Goal: Information Seeking & Learning: Learn about a topic

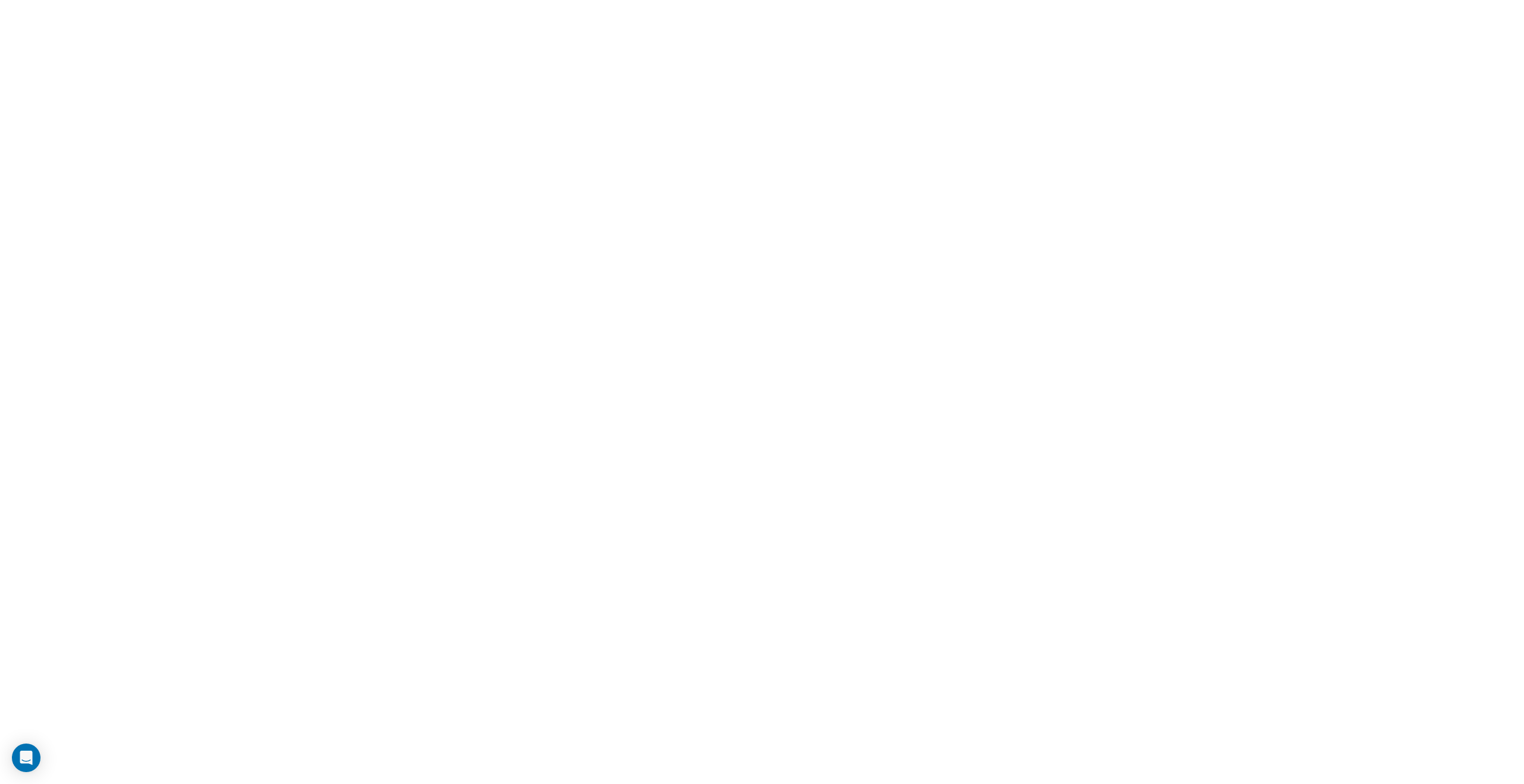
click at [766, 0] on html "Welcome Back, Login Work Email Continue By continuing, I agree to the Company's…" at bounding box center [762, 0] width 1524 height 0
click at [743, 0] on html "Welcome Back, Login Work Email Continue By continuing, I agree to the Company's…" at bounding box center [762, 0] width 1524 height 0
click at [690, 0] on html "Welcome Back, Login Work Email Continue By continuing, I agree to the Company's…" at bounding box center [762, 0] width 1524 height 0
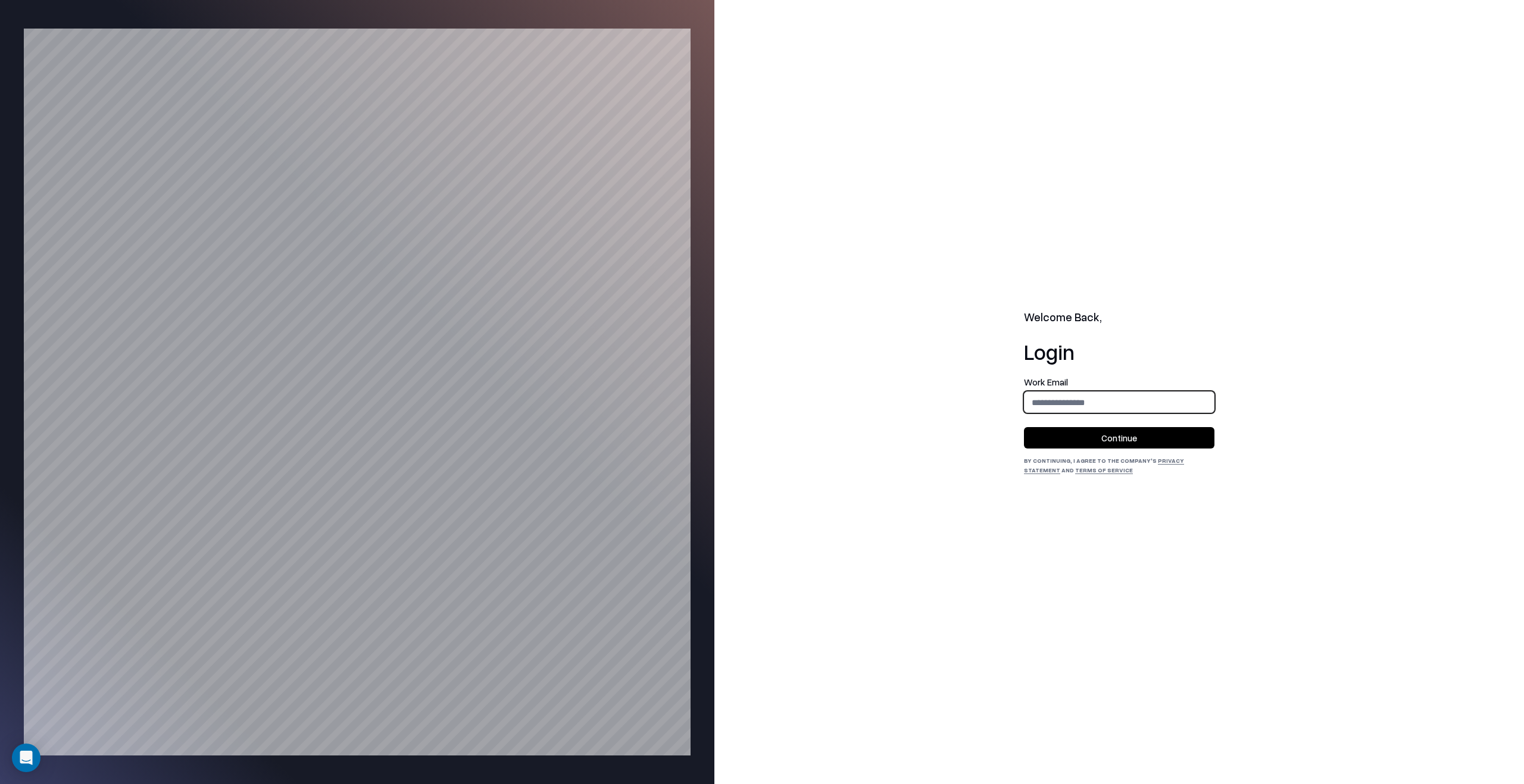
click at [1089, 393] on input "email" at bounding box center [1119, 403] width 189 height 22
type input "**********"
click at [1075, 445] on button "Continue" at bounding box center [1119, 437] width 191 height 21
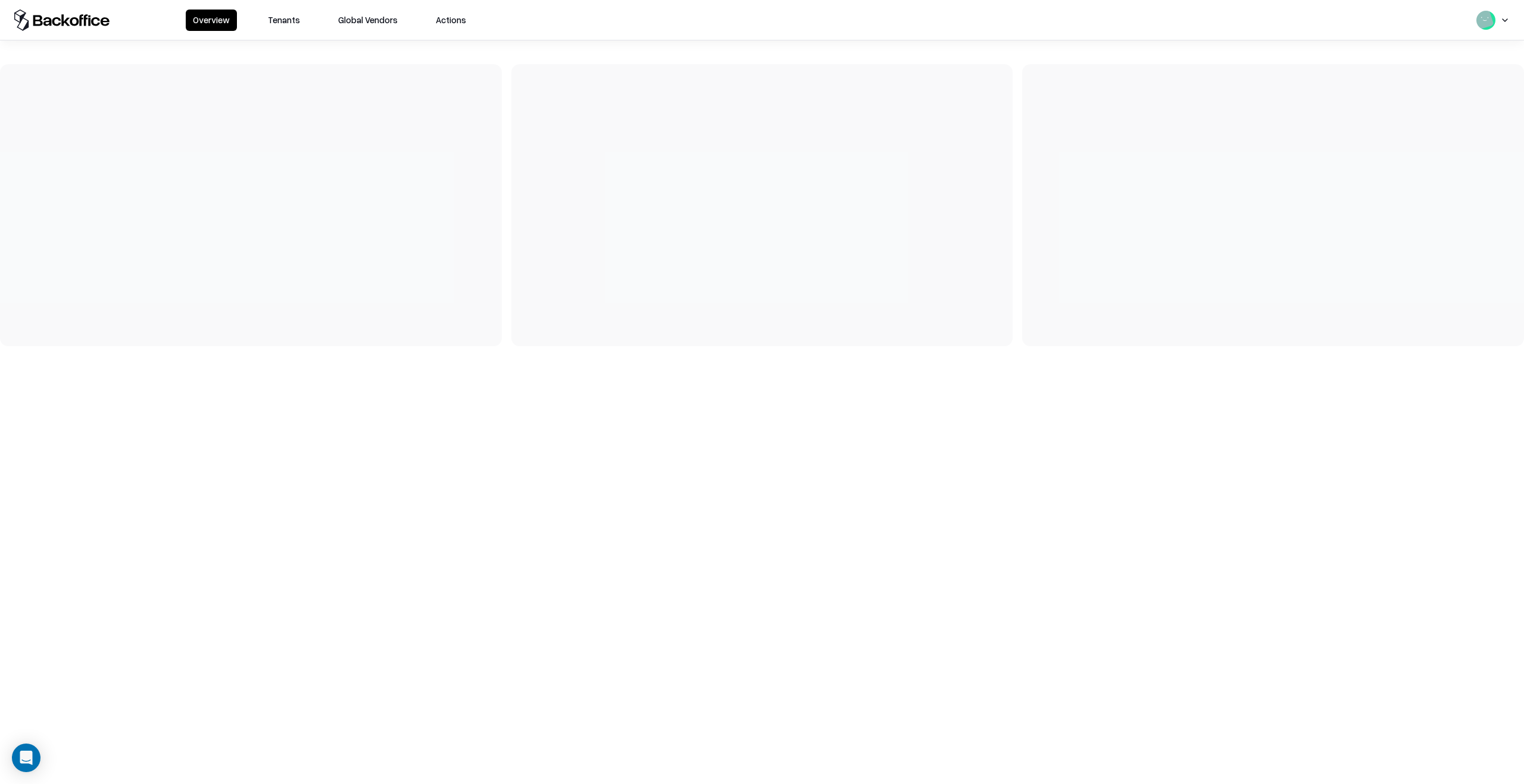
click at [272, 18] on button "Tenants" at bounding box center [284, 20] width 46 height 21
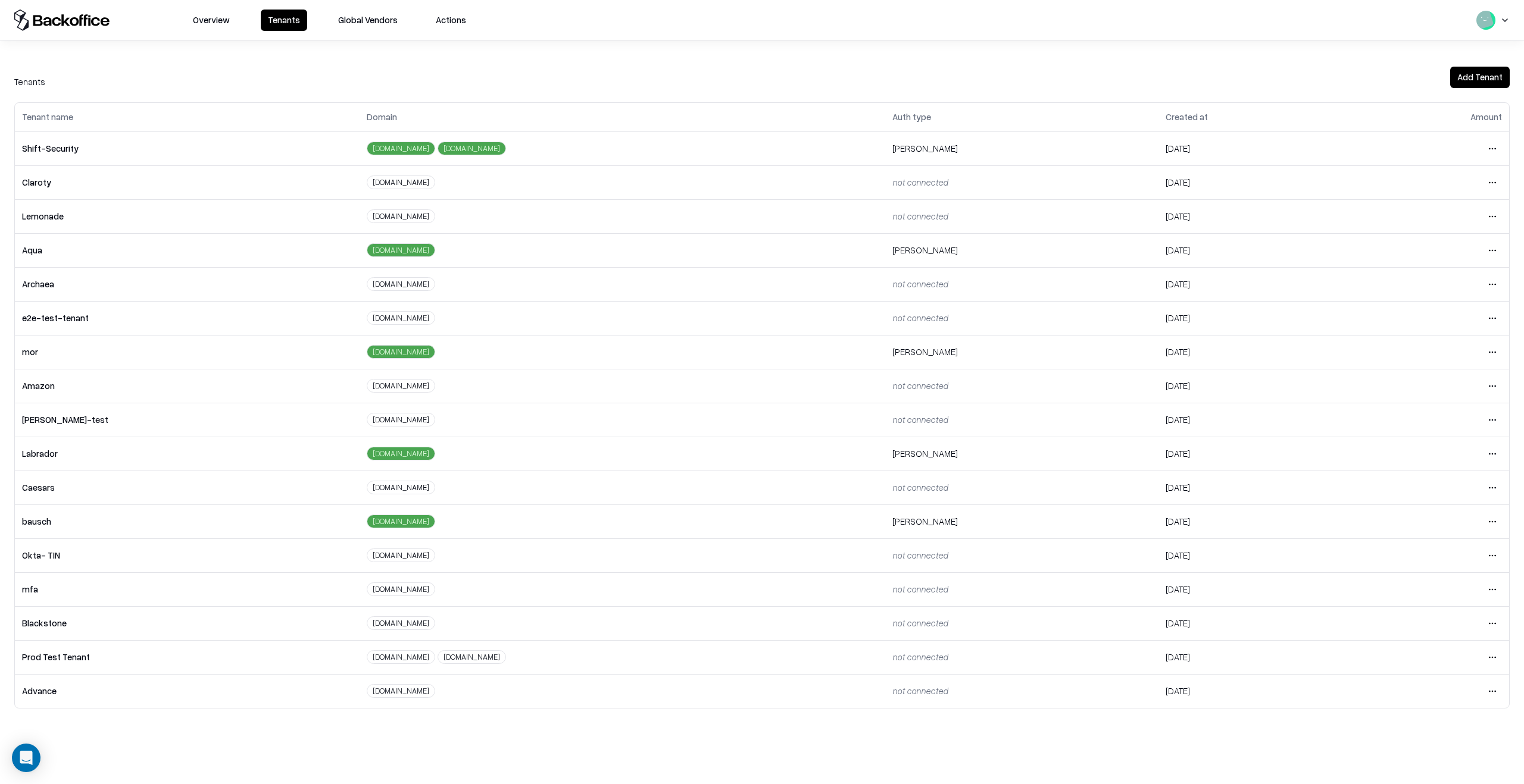
click at [1492, 520] on html "Overview Tenants Global Vendors Actions Tenants Add Tenant Tenant name Domain A…" at bounding box center [762, 392] width 1524 height 784
click at [1414, 629] on div "Login to tenant" at bounding box center [1442, 621] width 129 height 24
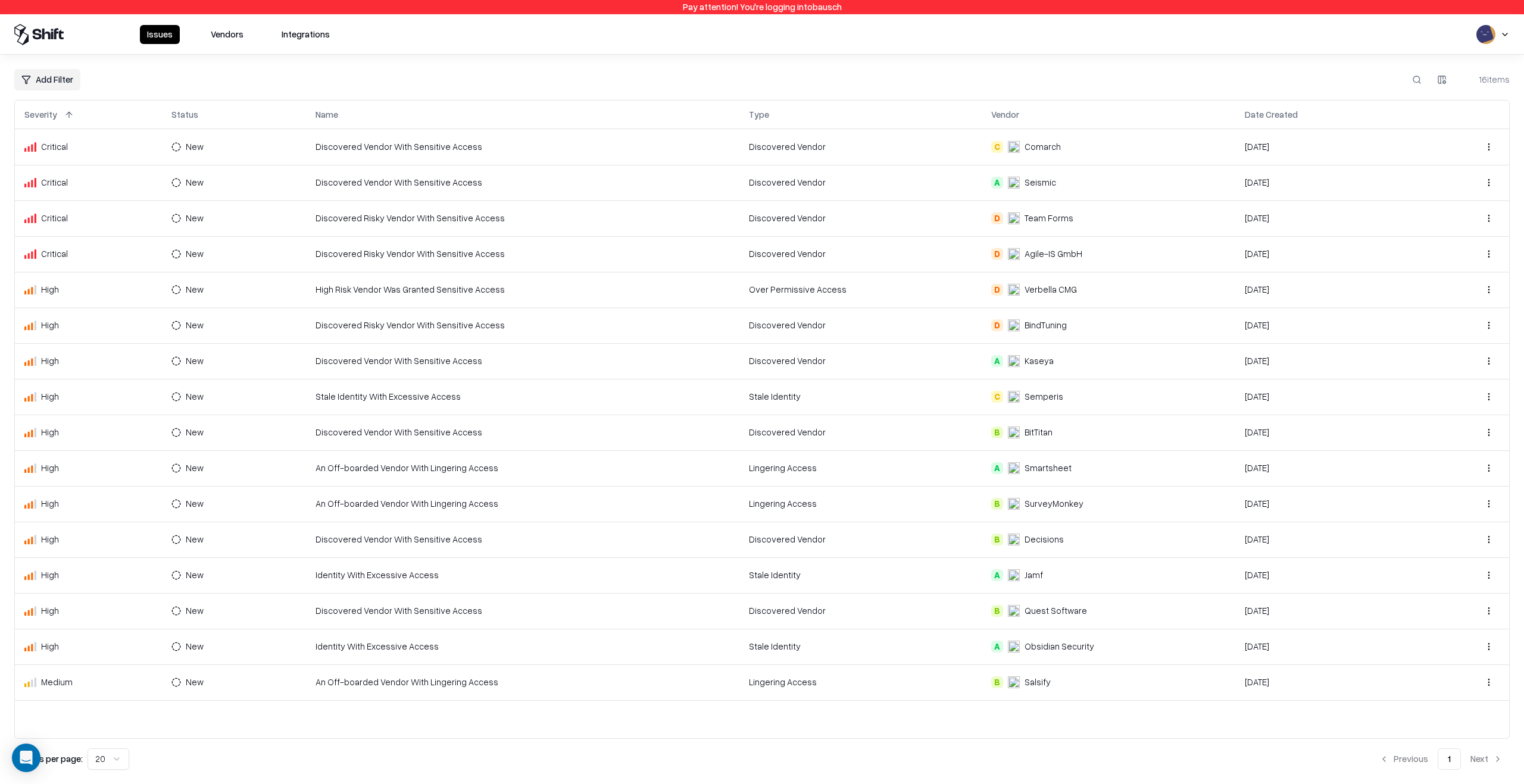
click at [233, 25] on button "Vendors" at bounding box center [227, 35] width 47 height 19
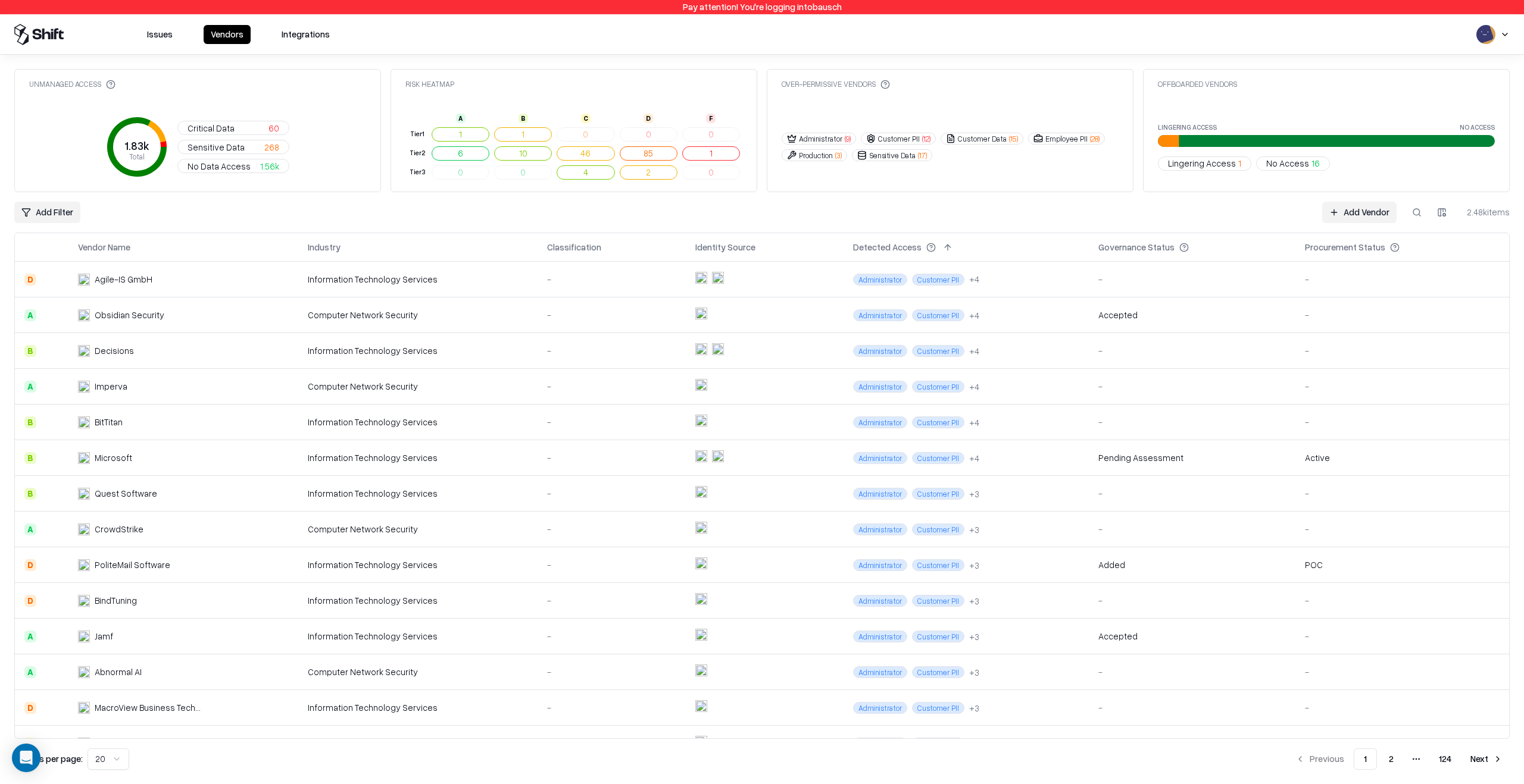
click at [1413, 213] on button at bounding box center [1416, 212] width 21 height 21
type input "*"
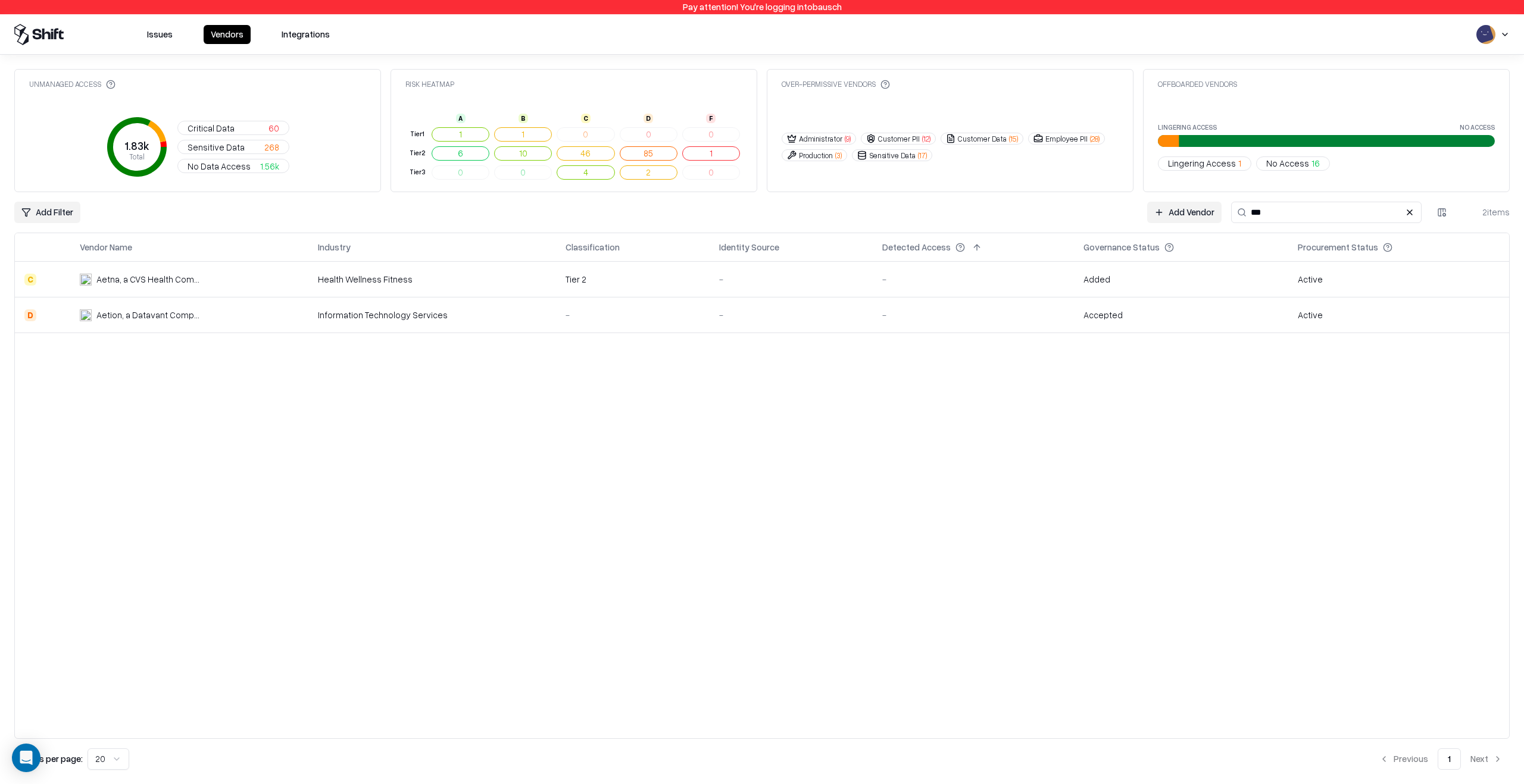
type input "***"
click at [605, 320] on div "-" at bounding box center [633, 314] width 135 height 13
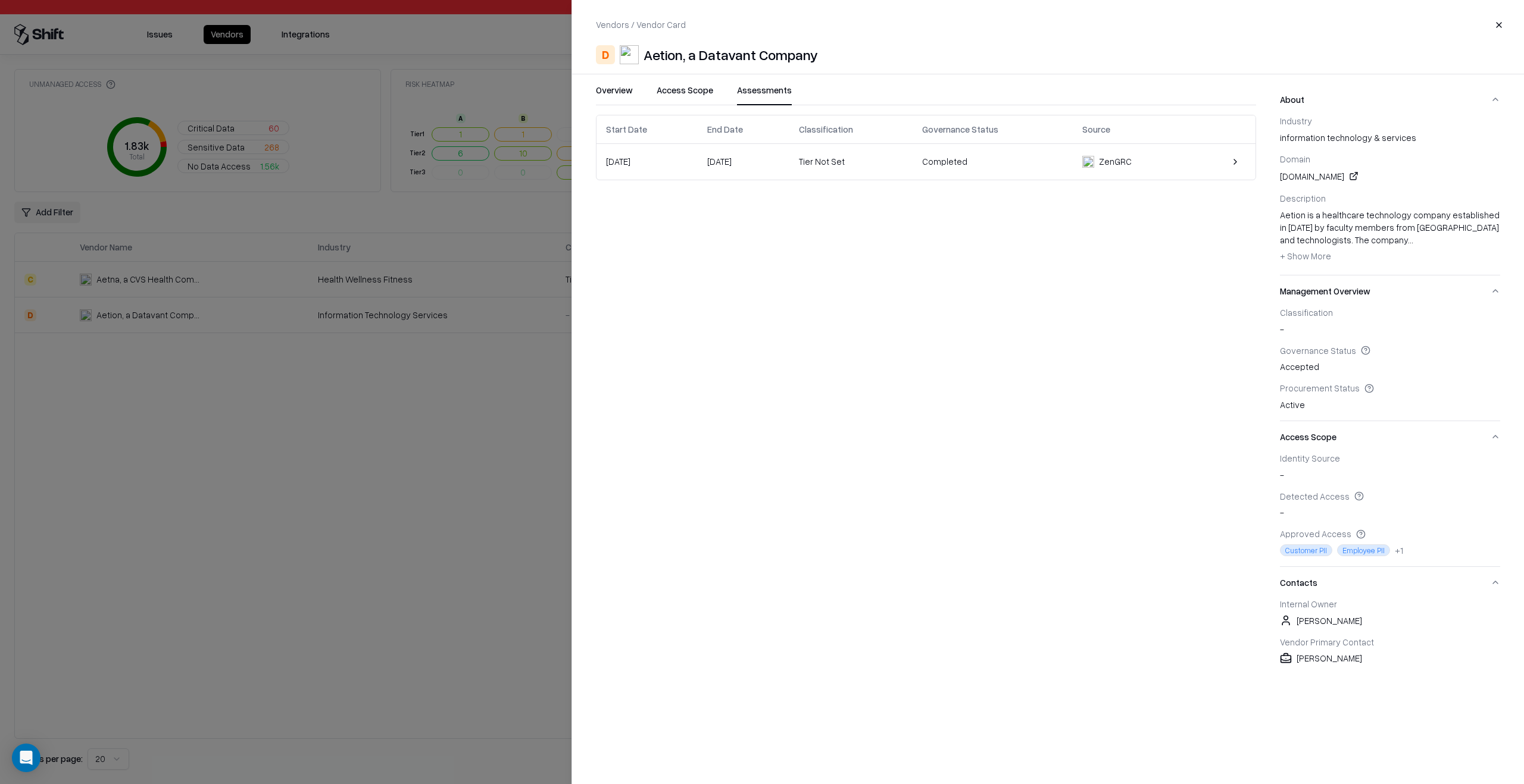
click at [759, 100] on button "Assessments" at bounding box center [764, 94] width 55 height 21
click at [855, 160] on div "Tier Not Set" at bounding box center [851, 161] width 104 height 13
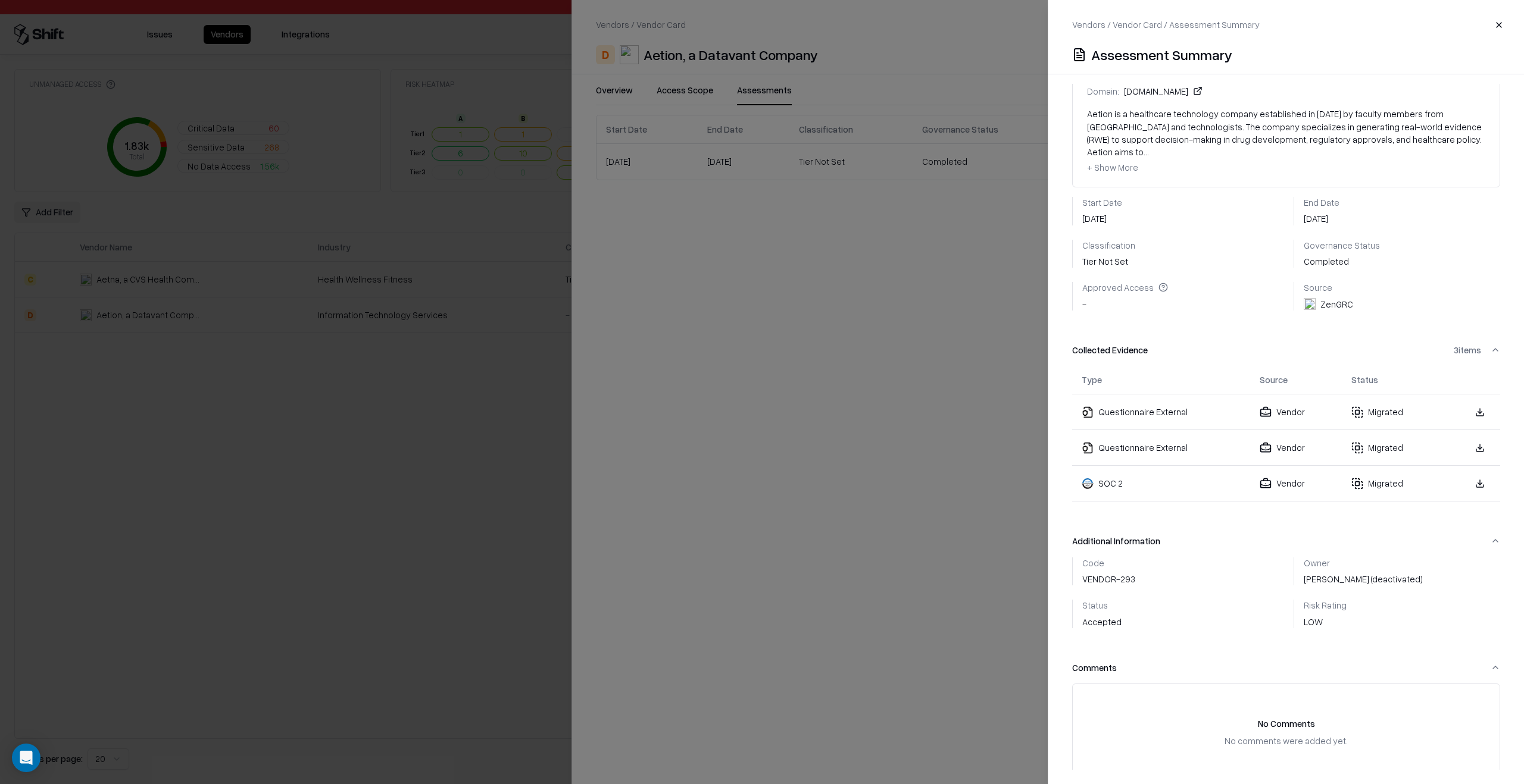
scroll to position [104, 0]
click at [1469, 400] on link at bounding box center [1480, 410] width 21 height 21
click at [1471, 436] on link at bounding box center [1480, 446] width 21 height 21
click at [1469, 471] on link at bounding box center [1480, 481] width 21 height 21
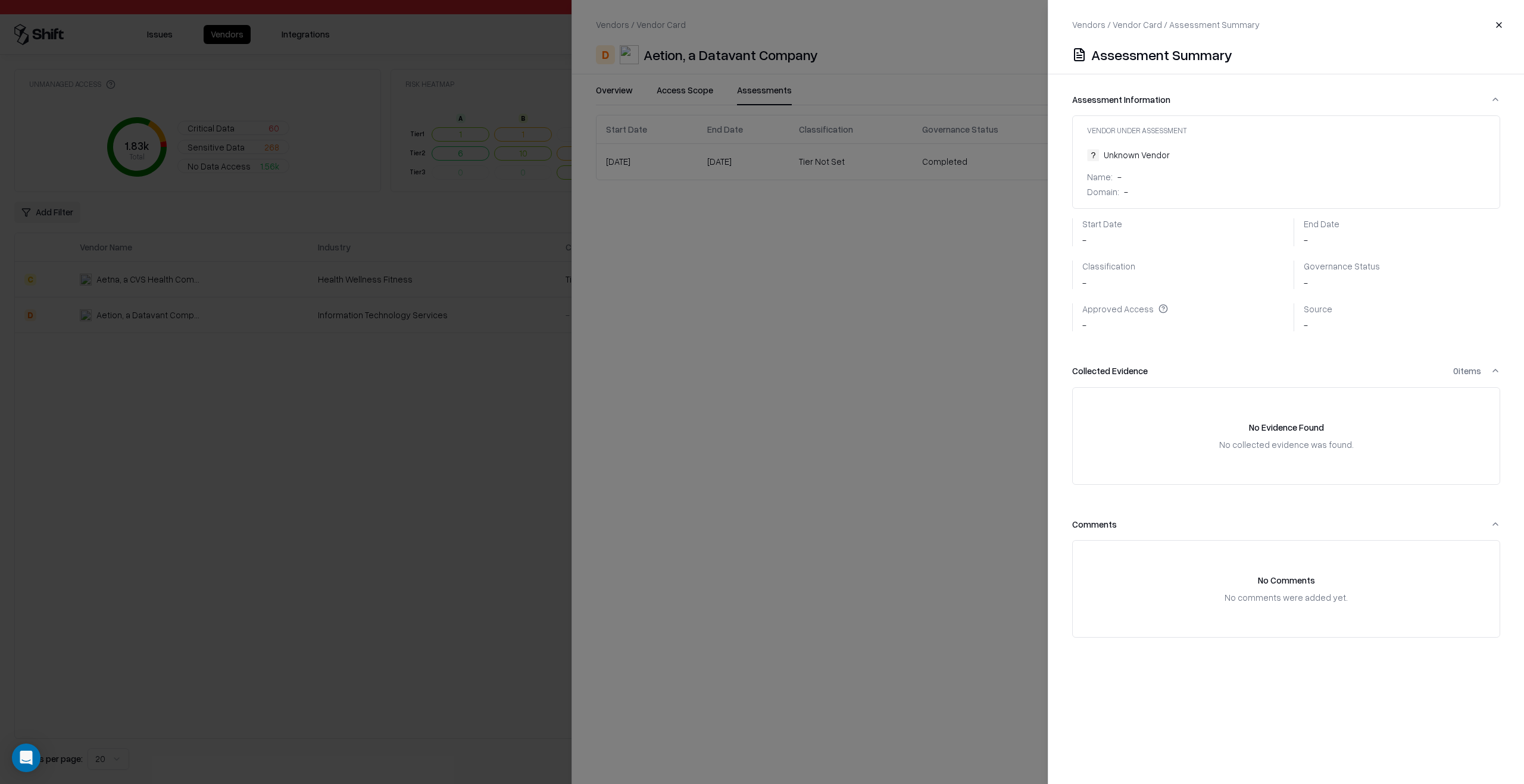
scroll to position [0, 0]
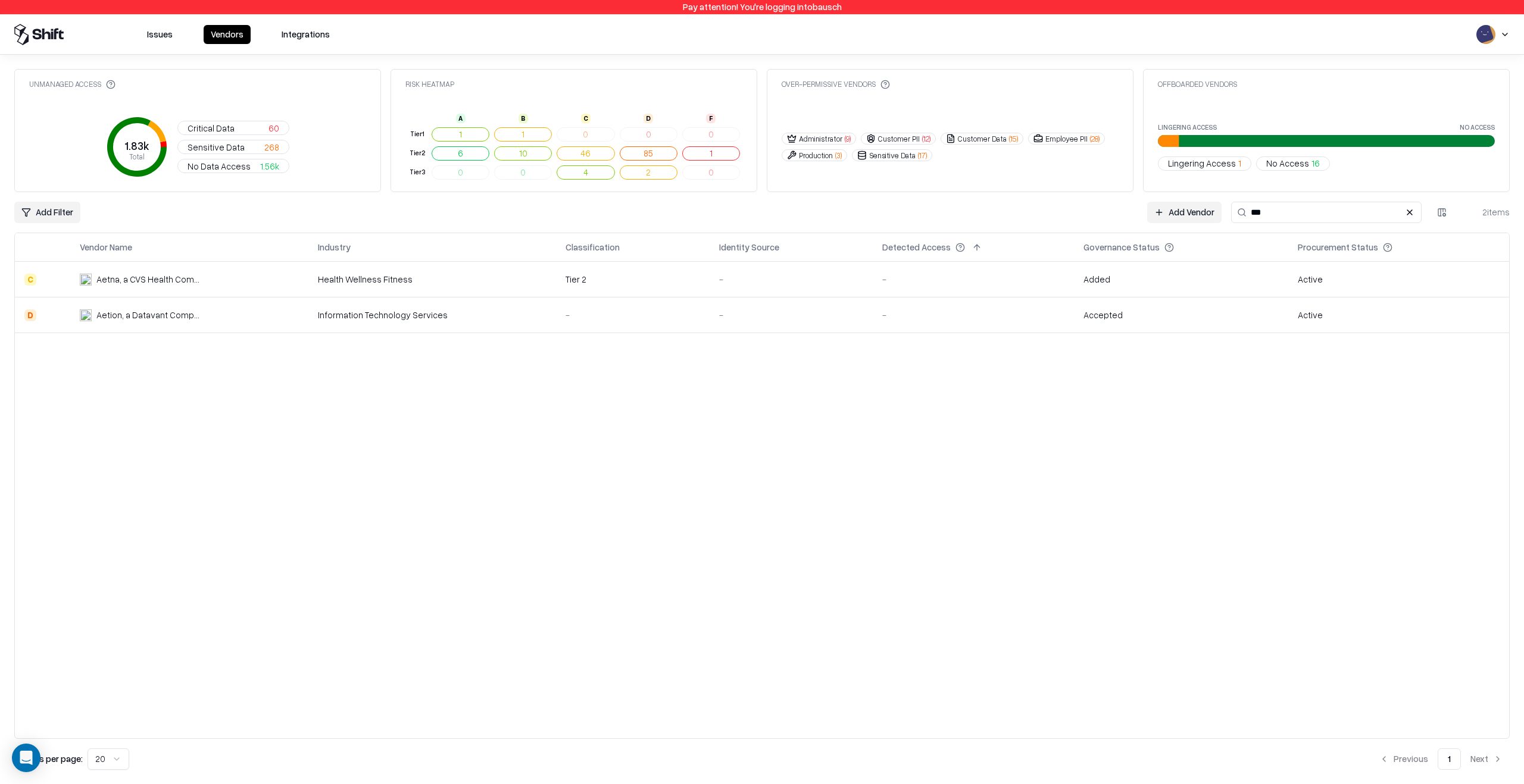
click at [1393, 311] on td "Active" at bounding box center [1399, 315] width 221 height 35
click at [749, 448] on div "Vendor Name Industry Classification Identity Source Detected Access Governance …" at bounding box center [762, 486] width 1495 height 506
click at [1029, 445] on div "Vendor Name Industry Classification Identity Source Detected Access Governance …" at bounding box center [762, 486] width 1495 height 506
click at [973, 344] on div "Vendor Name Industry Classification Identity Source Detected Access Governance …" at bounding box center [762, 486] width 1495 height 506
click at [978, 330] on td "-" at bounding box center [973, 315] width 201 height 35
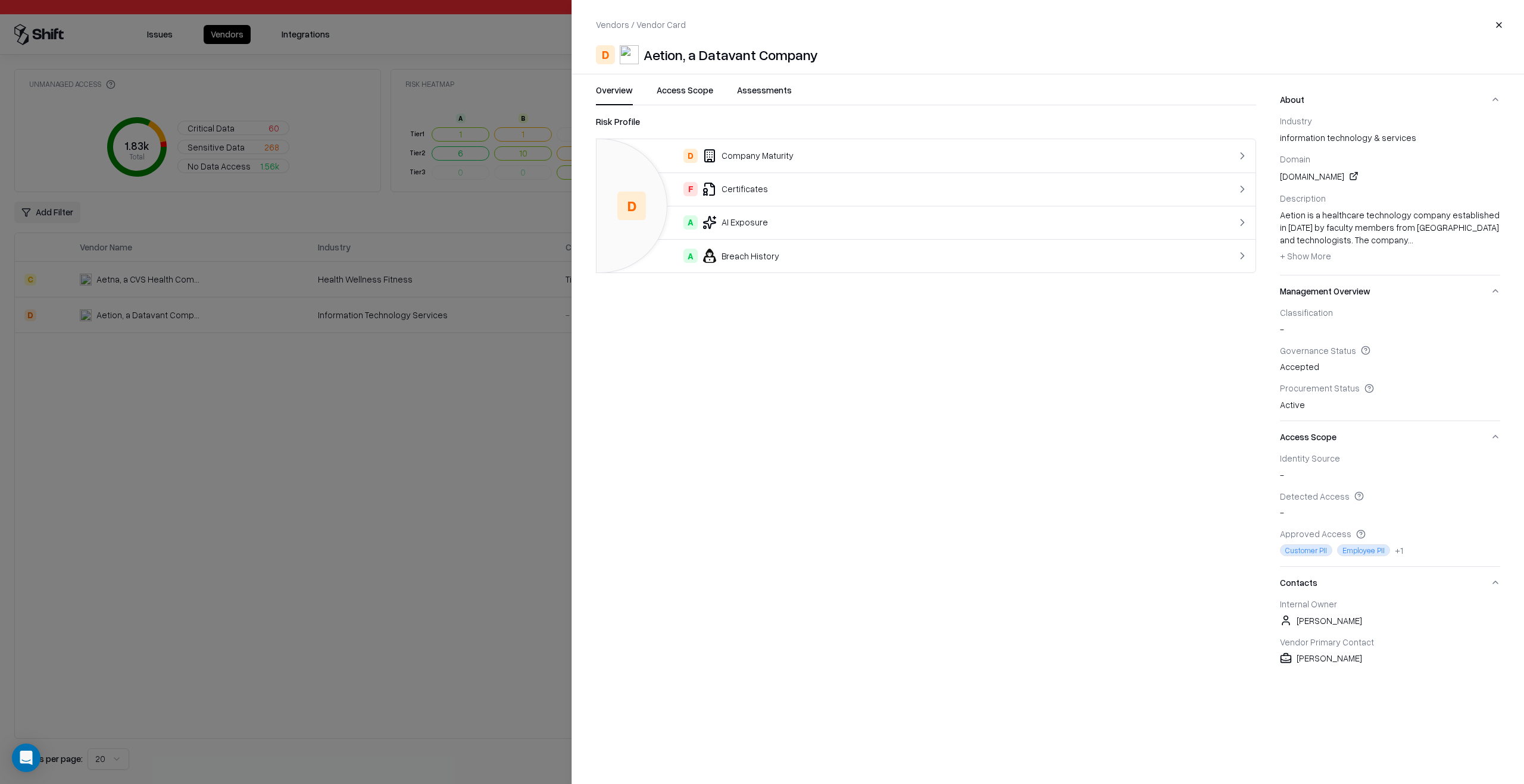
click at [874, 400] on div "Risk Profile D D Company Maturity F Certificates A AI Exposure A Breach History" at bounding box center [926, 395] width 660 height 559
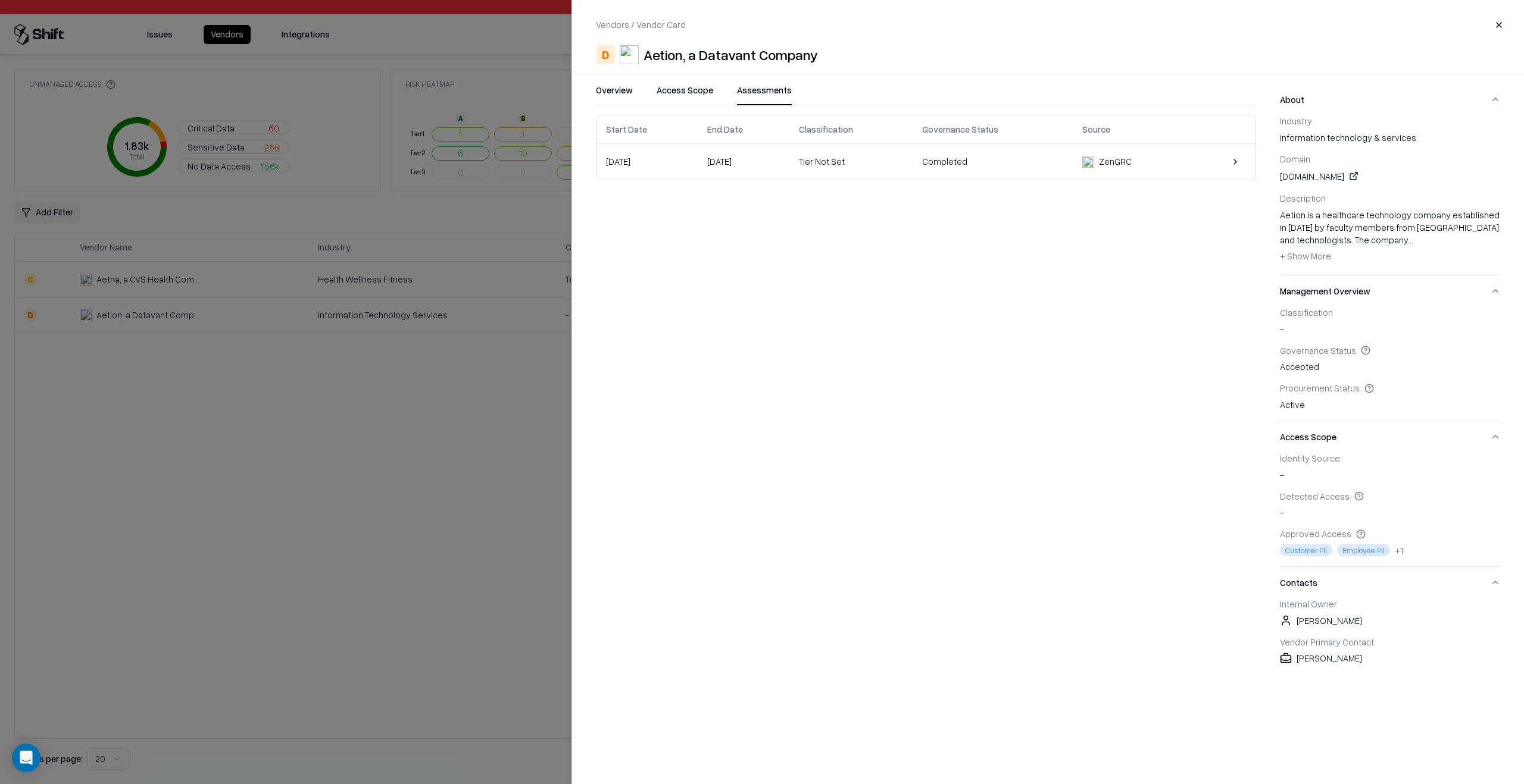
click at [756, 84] on button "Assessments" at bounding box center [764, 94] width 55 height 21
click at [957, 164] on div "Completed" at bounding box center [944, 161] width 45 height 13
click at [1016, 177] on td "Completed" at bounding box center [992, 162] width 160 height 35
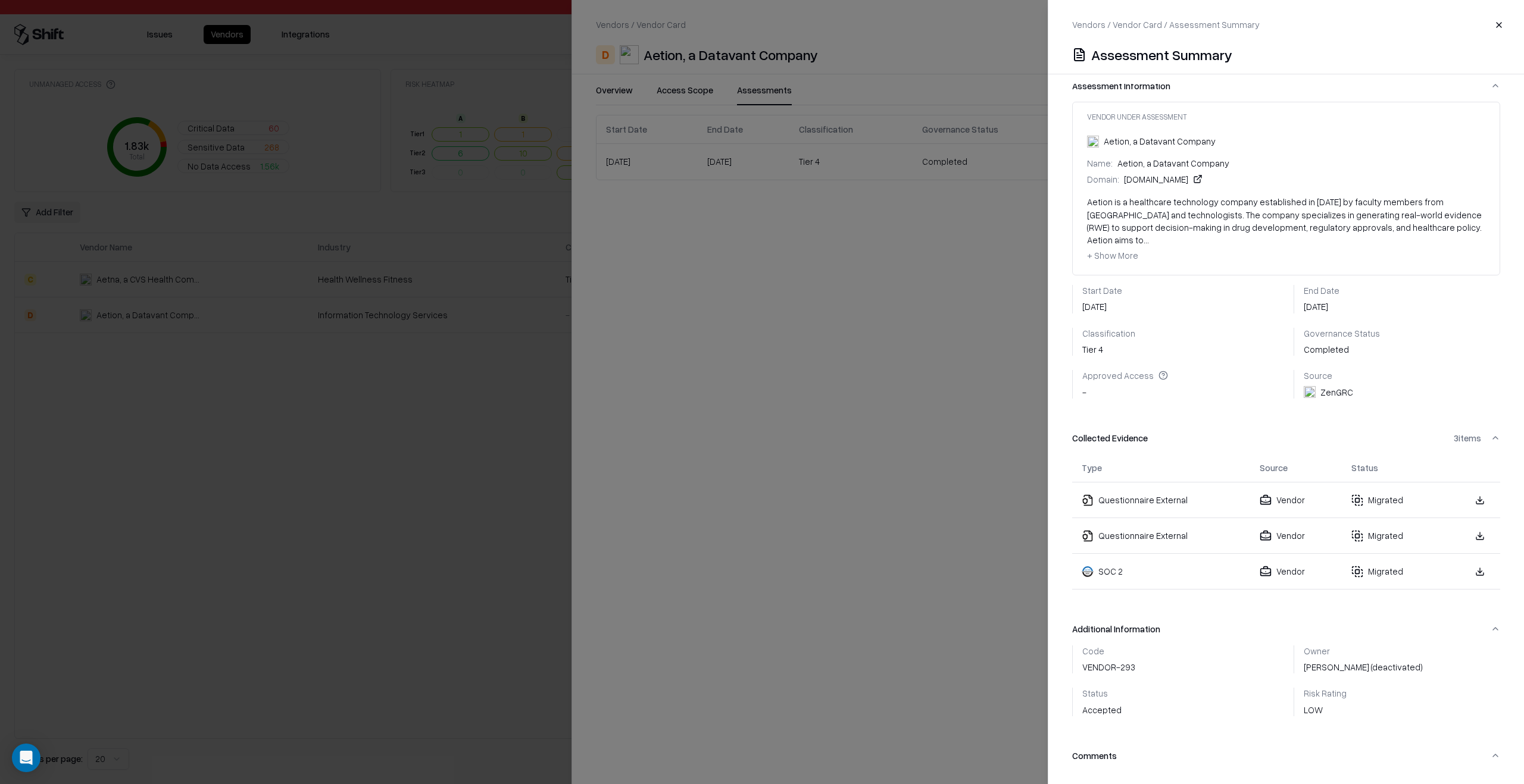
scroll to position [15, 0]
click at [1119, 249] on span "+ Show More" at bounding box center [1113, 254] width 52 height 11
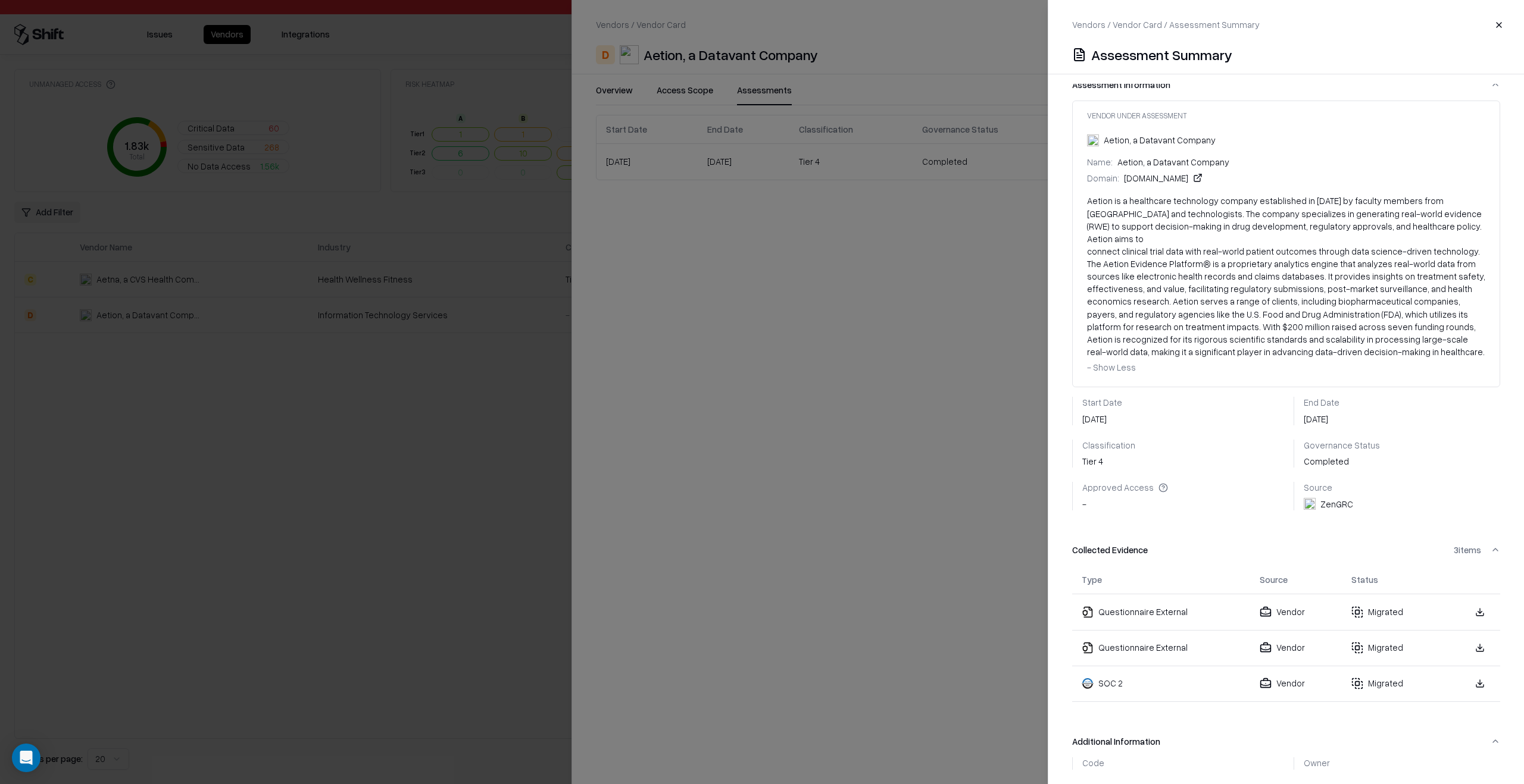
click at [1123, 361] on span "- Show Less" at bounding box center [1112, 367] width 49 height 11
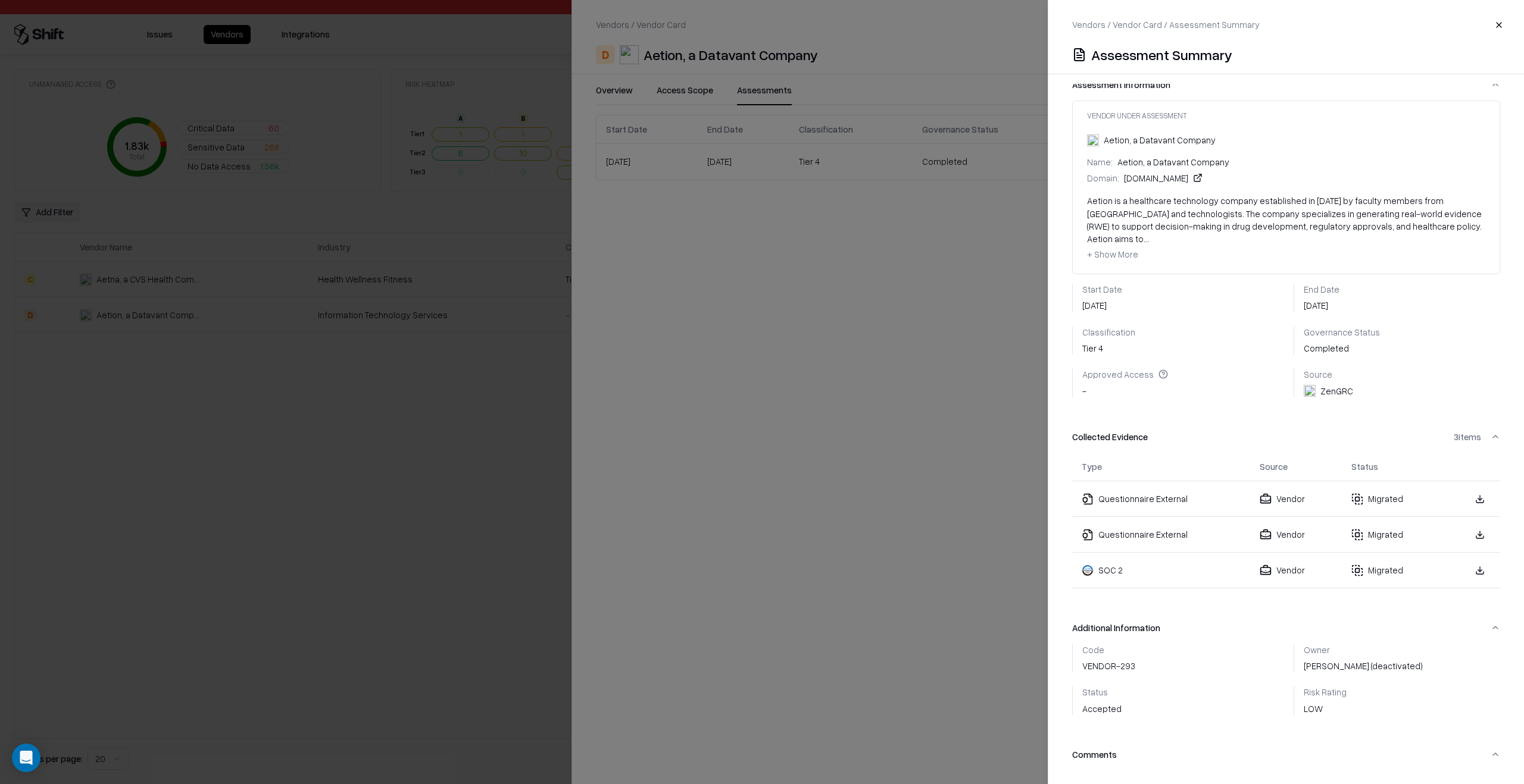
scroll to position [124, 0]
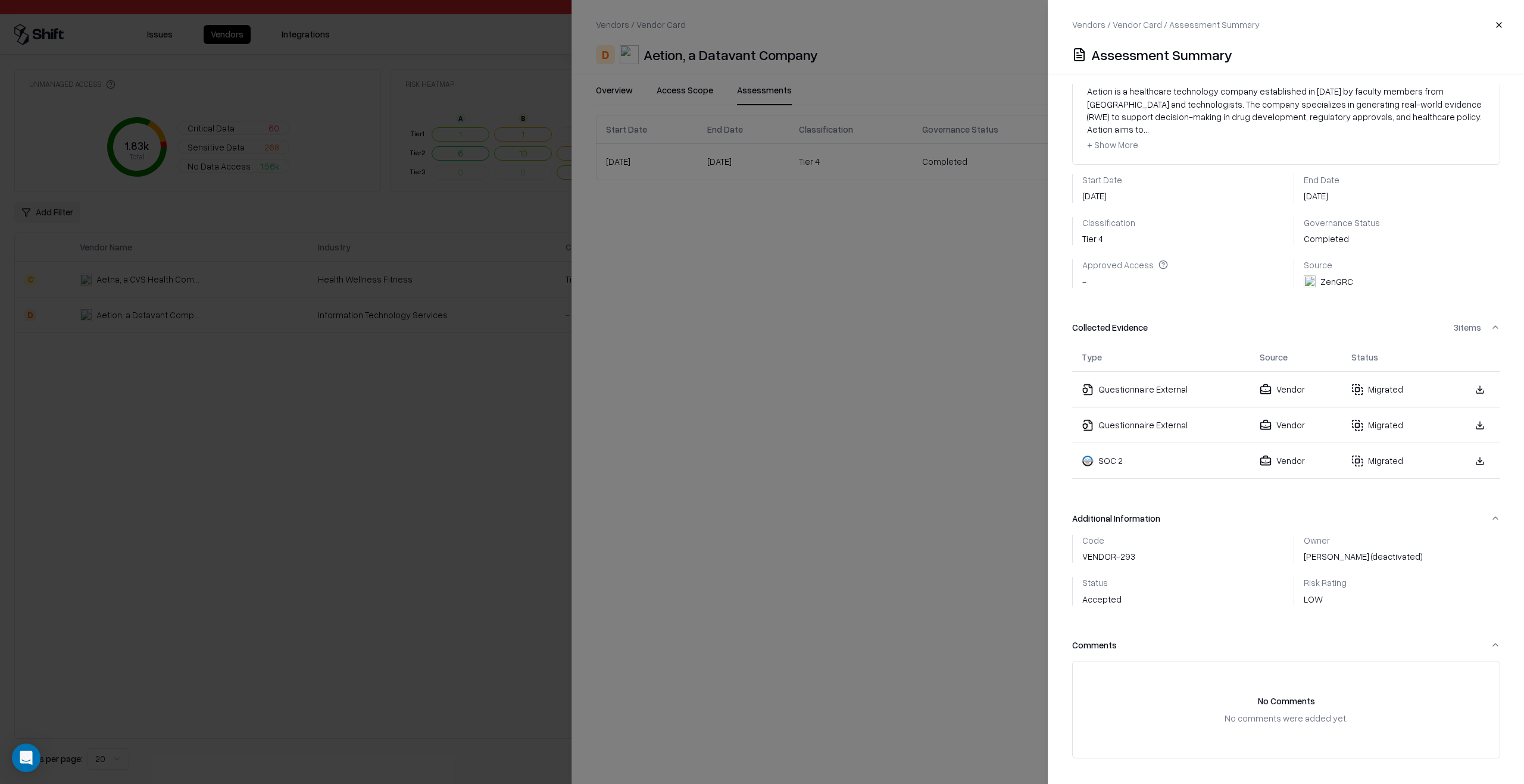
click at [1157, 383] on div "Questionnaire External" at bounding box center [1161, 389] width 159 height 13
click at [1144, 383] on div "Questionnaire External" at bounding box center [1161, 389] width 159 height 13
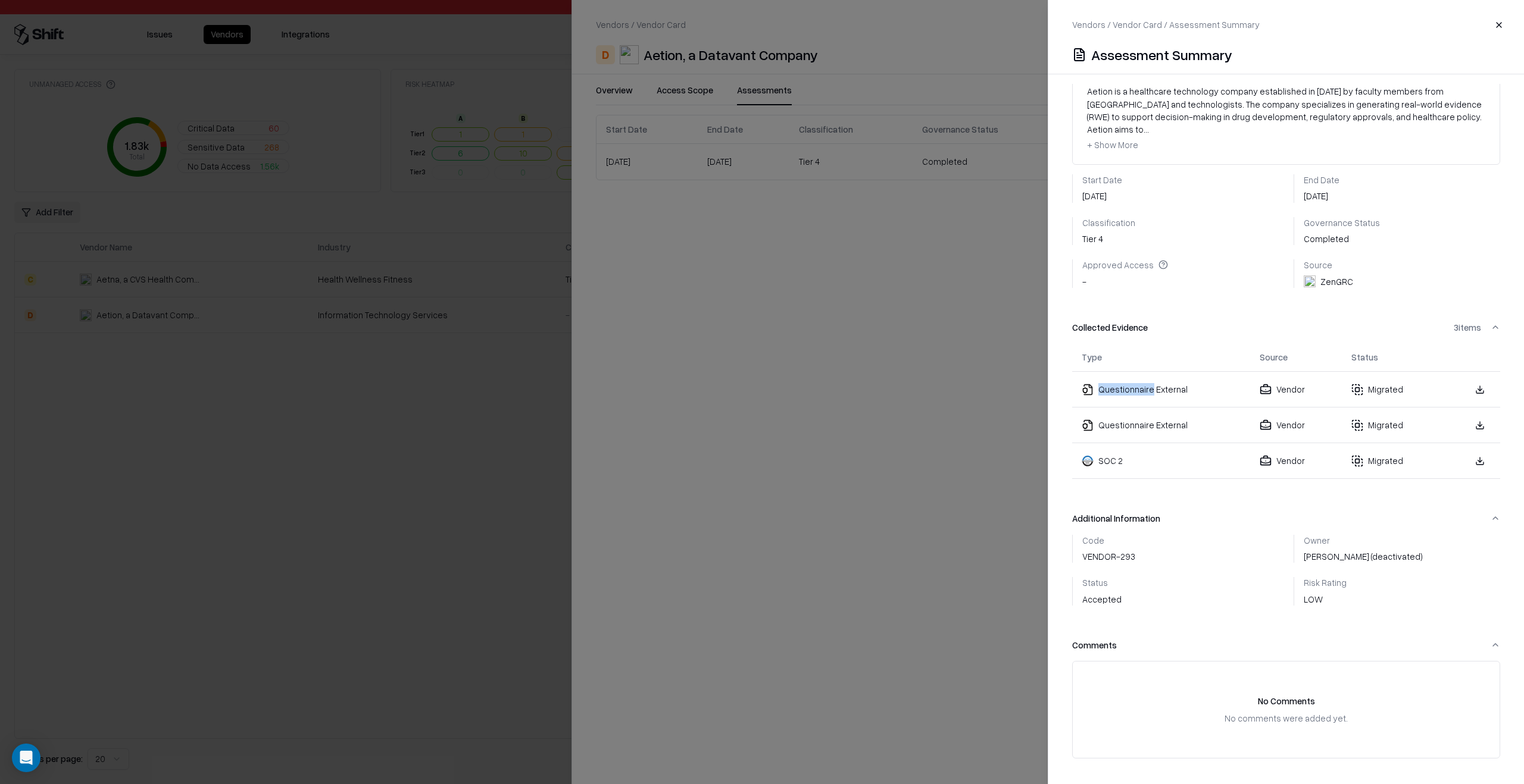
click at [1144, 383] on div "Questionnaire External" at bounding box center [1161, 389] width 159 height 13
click at [1153, 419] on div "Questionnaire External" at bounding box center [1161, 425] width 159 height 13
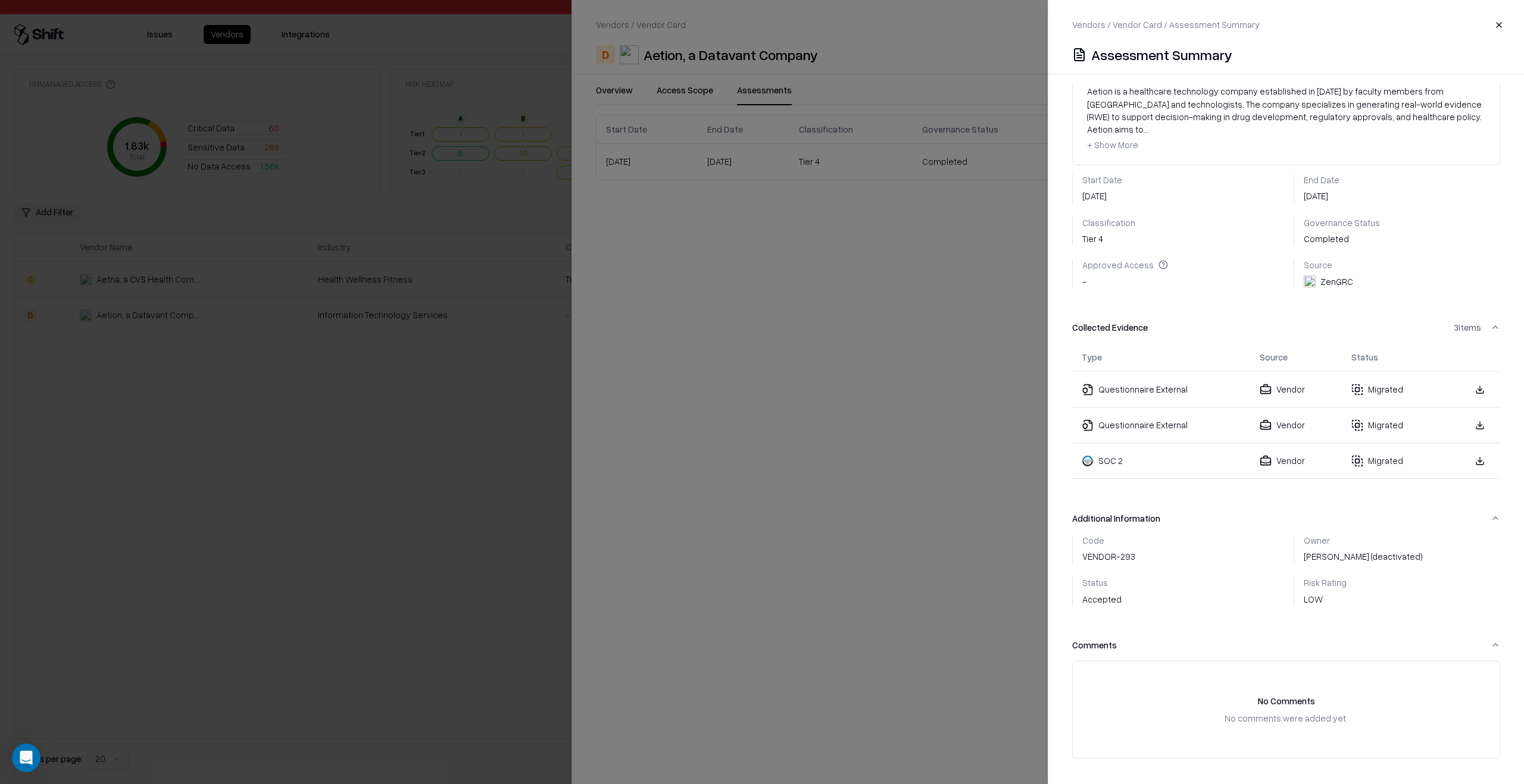
click at [1144, 372] on td "Questionnaire External" at bounding box center [1161, 389] width 178 height 35
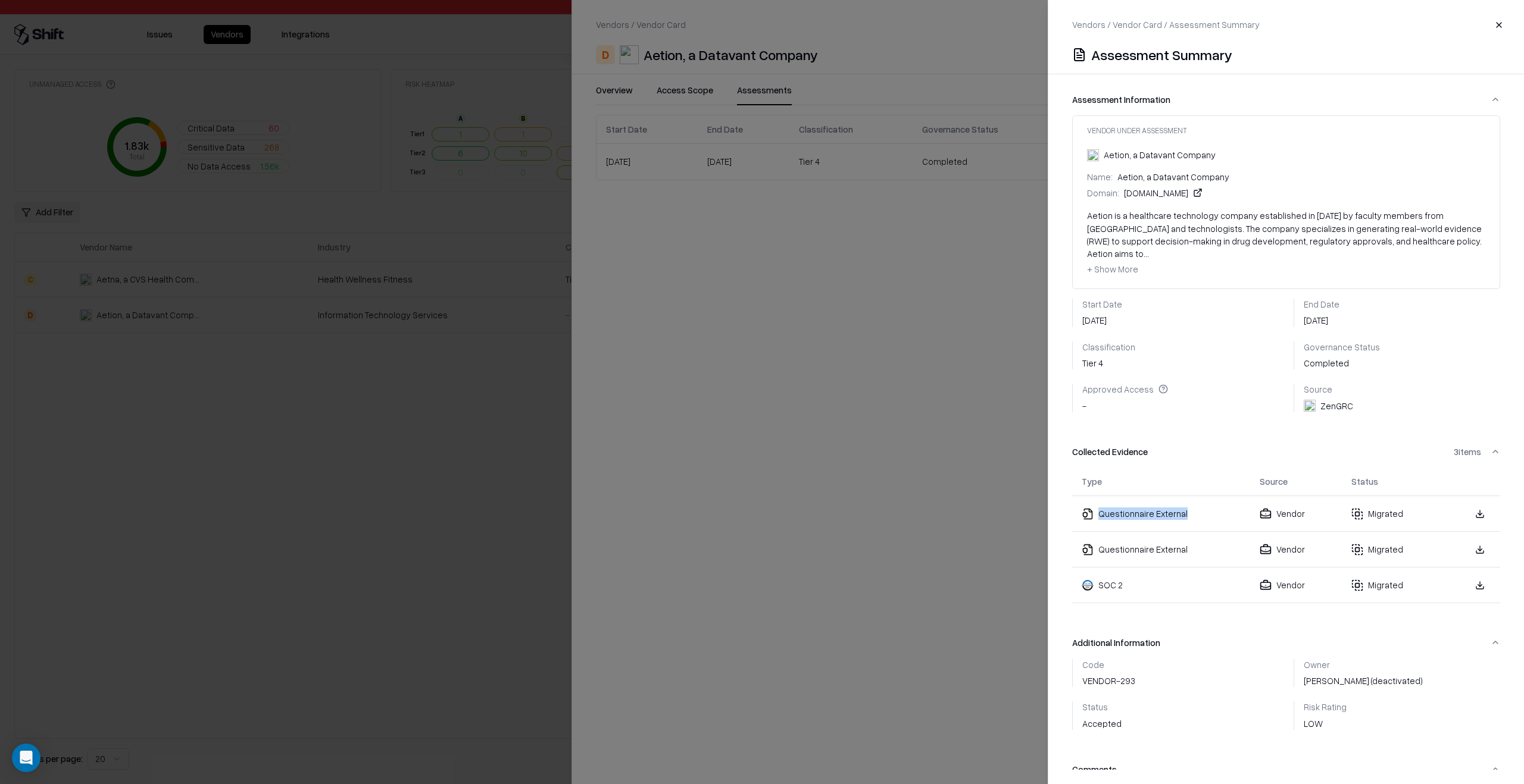
scroll to position [55, 0]
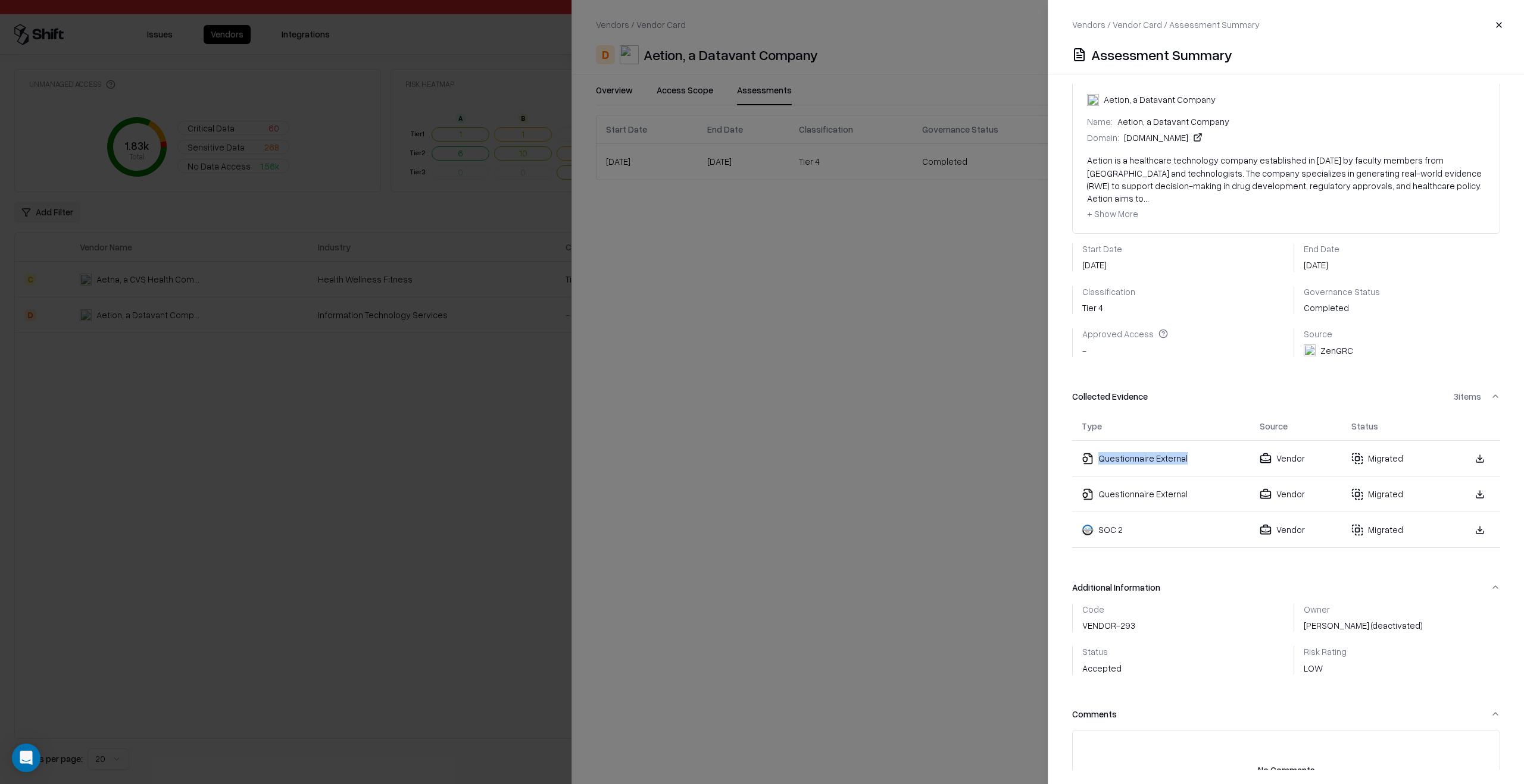
click at [1165, 452] on div "Questionnaire External" at bounding box center [1161, 458] width 159 height 13
click at [1165, 488] on div "Questionnaire External" at bounding box center [1161, 494] width 159 height 13
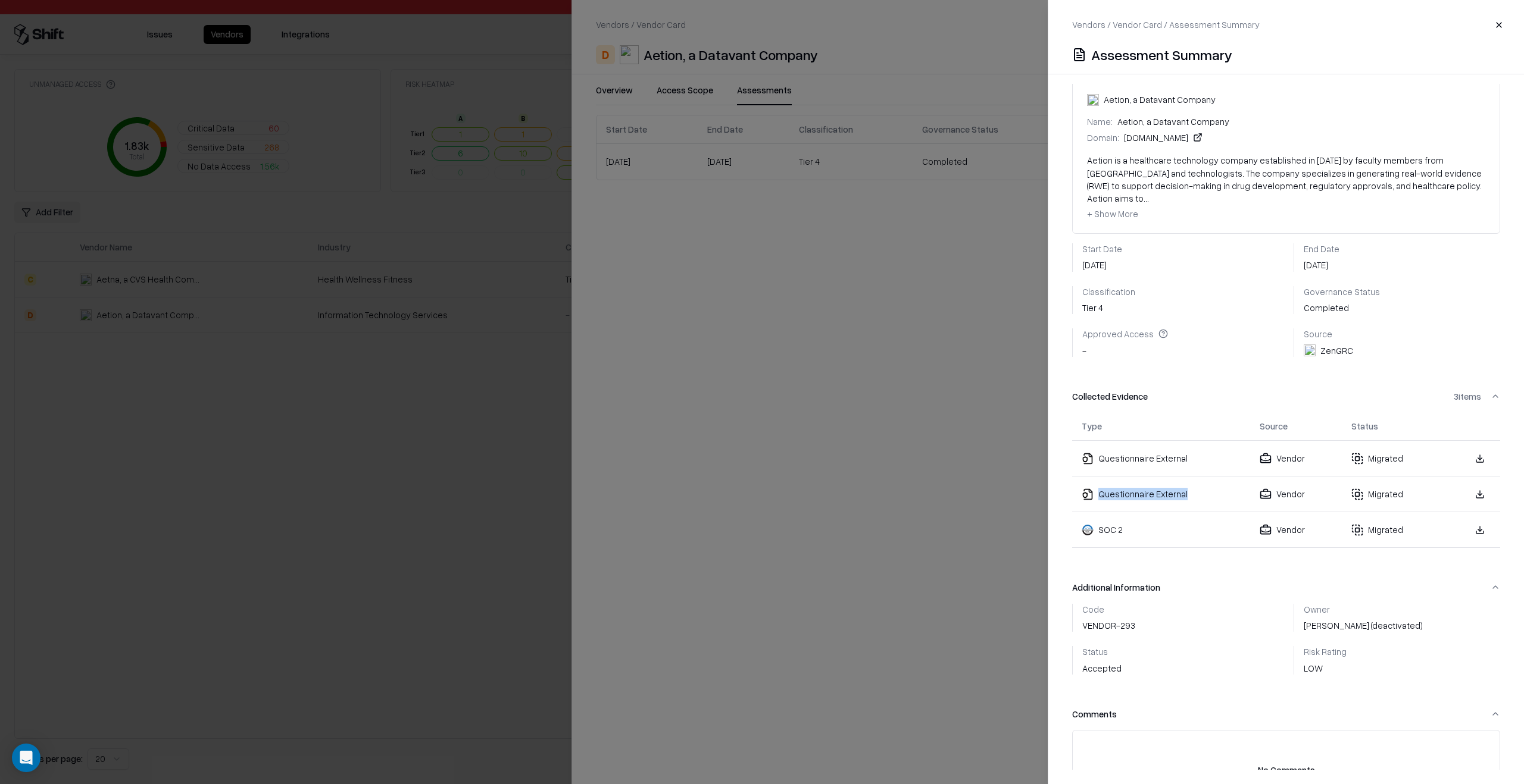
click at [1165, 488] on div "Questionnaire External" at bounding box center [1161, 494] width 159 height 13
click at [1140, 452] on div "Questionnaire External" at bounding box center [1161, 458] width 159 height 13
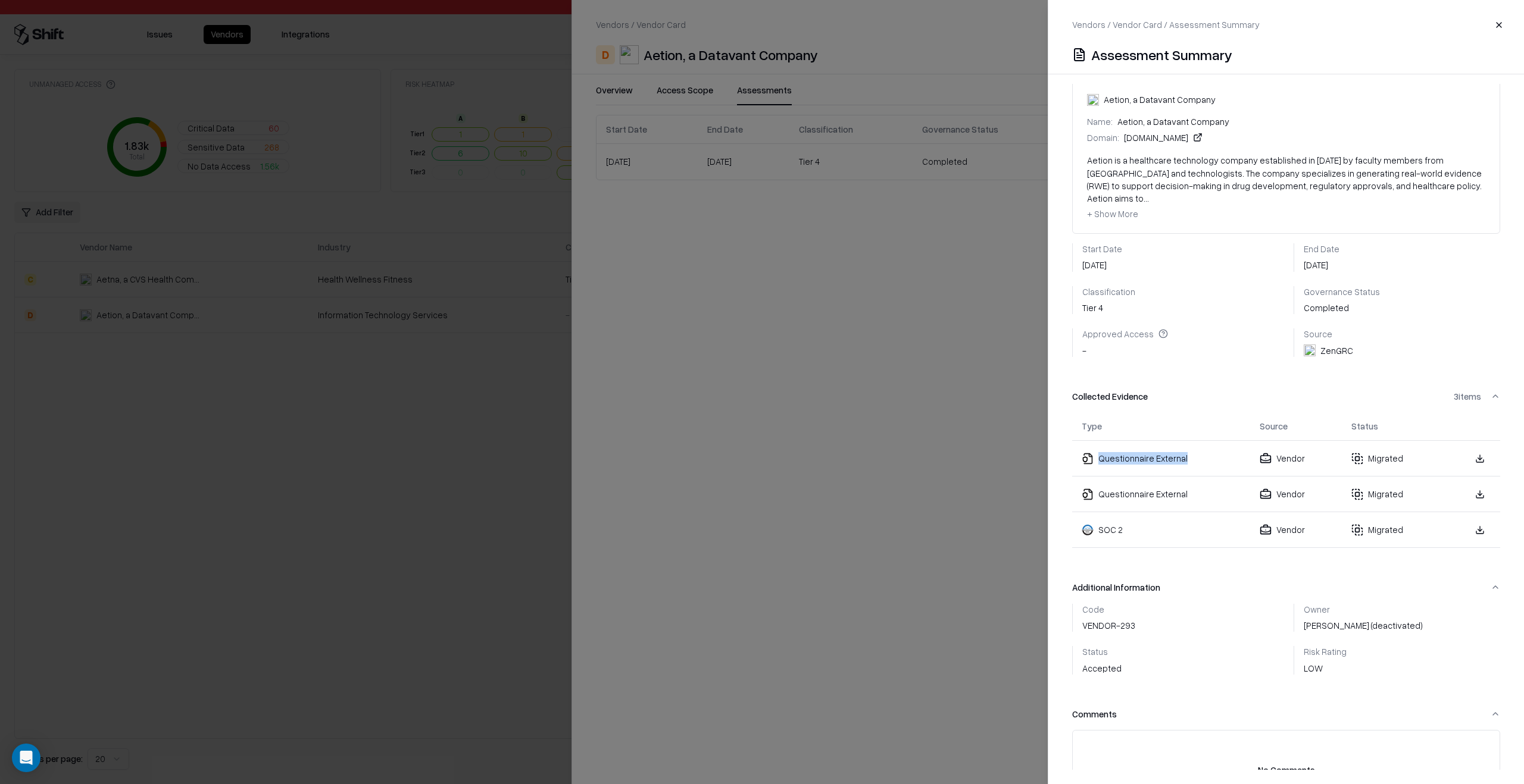
click at [1140, 452] on div "Questionnaire External" at bounding box center [1161, 458] width 159 height 13
click at [1146, 488] on div "Questionnaire External" at bounding box center [1161, 494] width 159 height 13
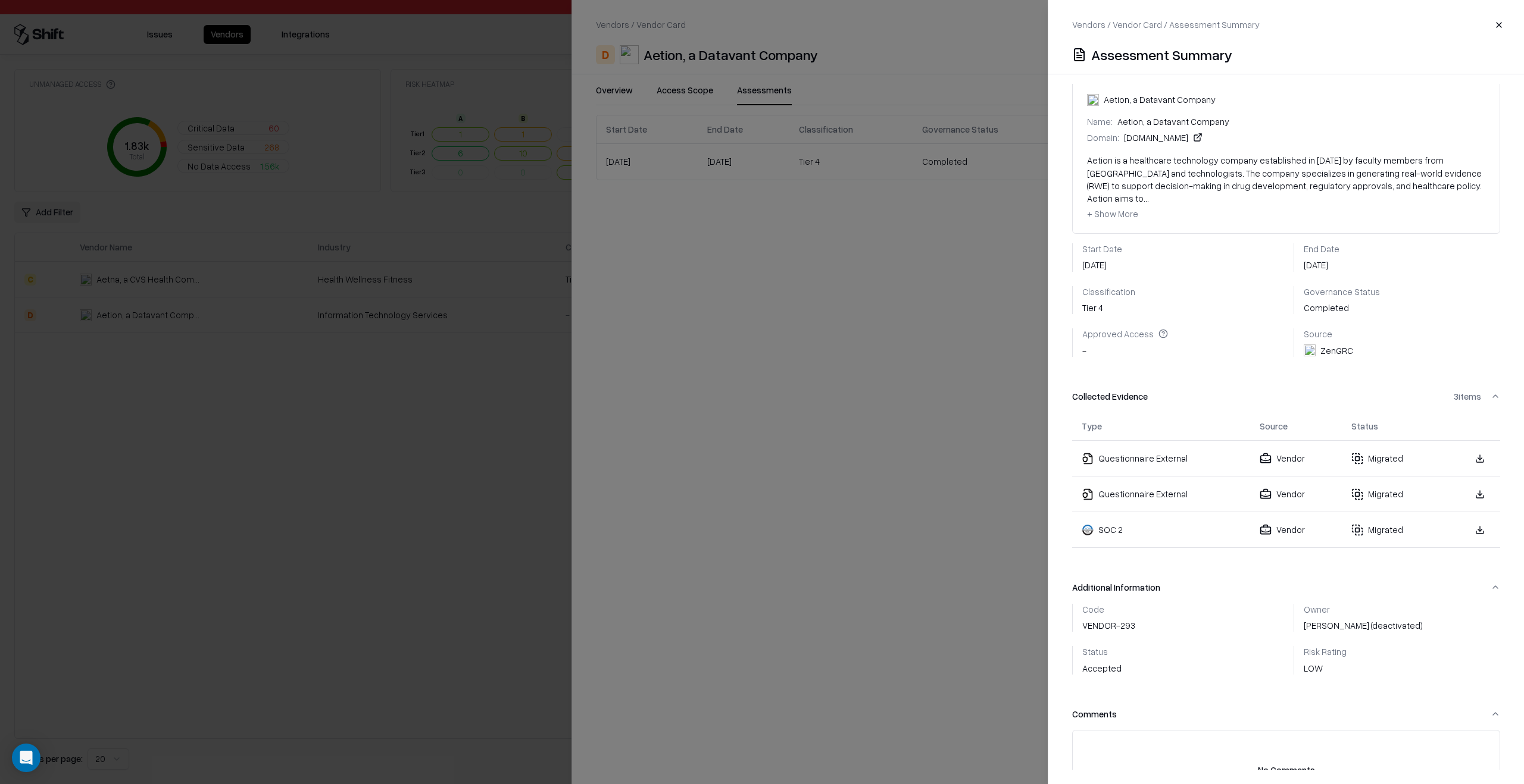
scroll to position [0, 0]
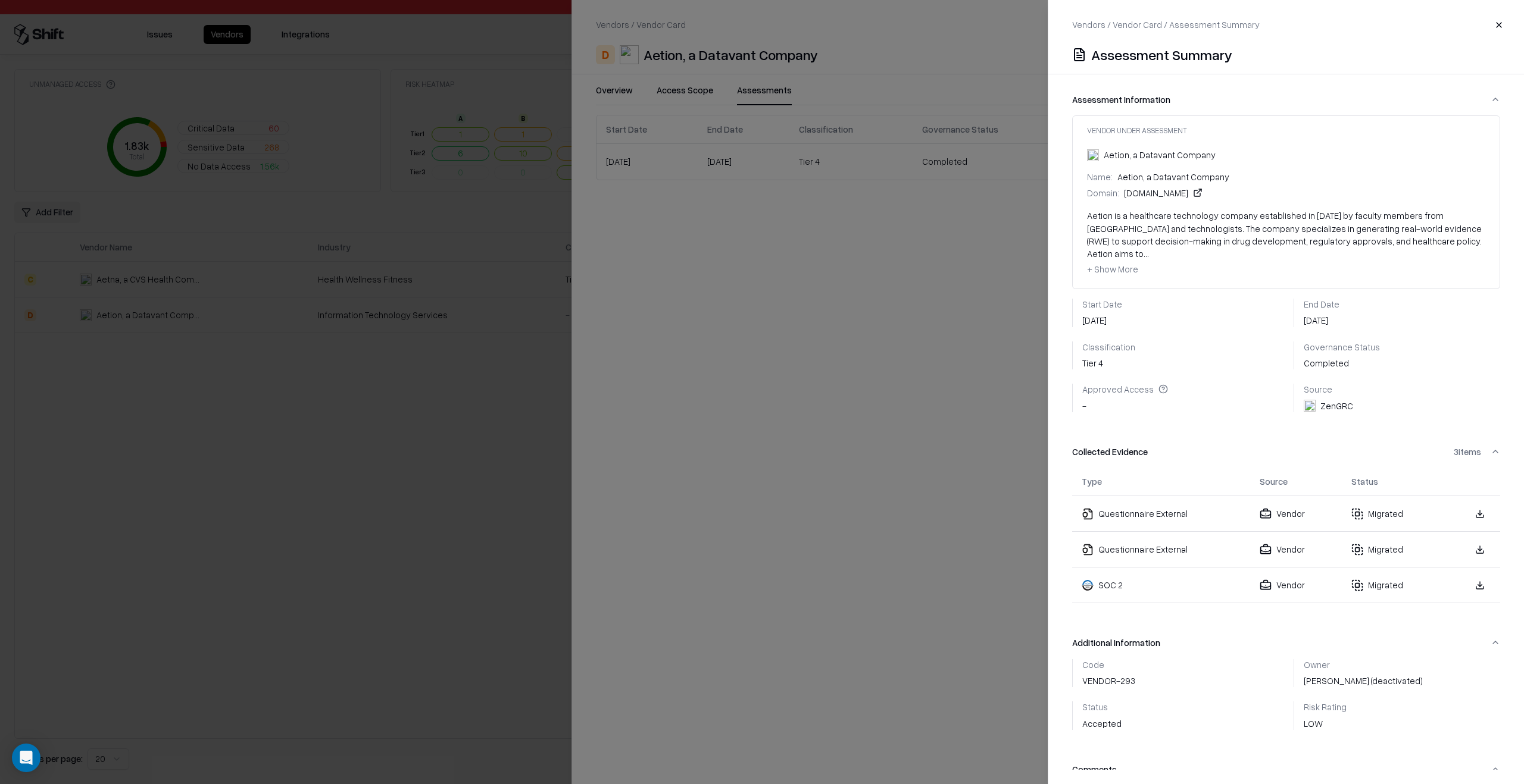
click at [782, 390] on div at bounding box center [762, 392] width 1524 height 784
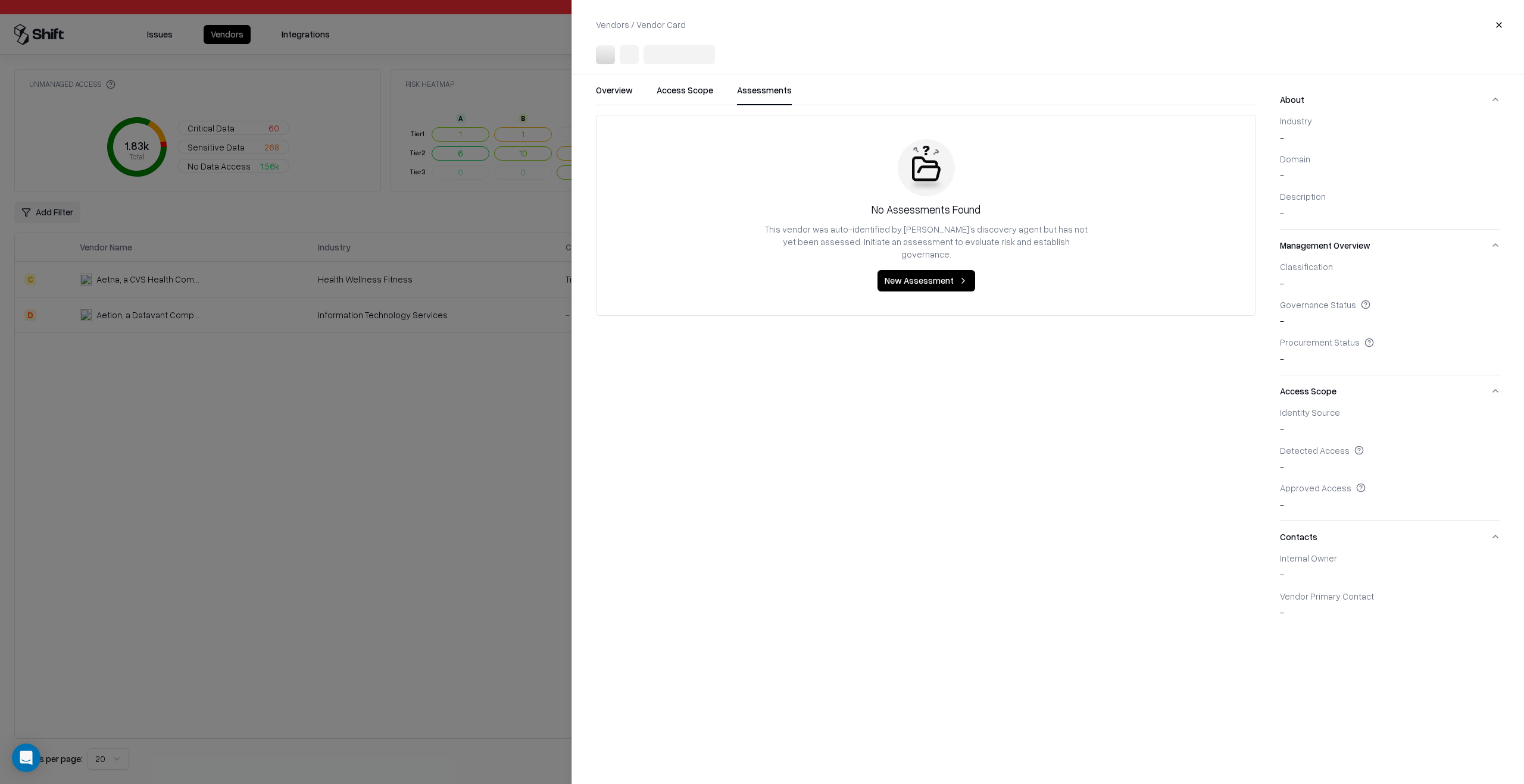
click at [455, 325] on div at bounding box center [762, 392] width 1524 height 784
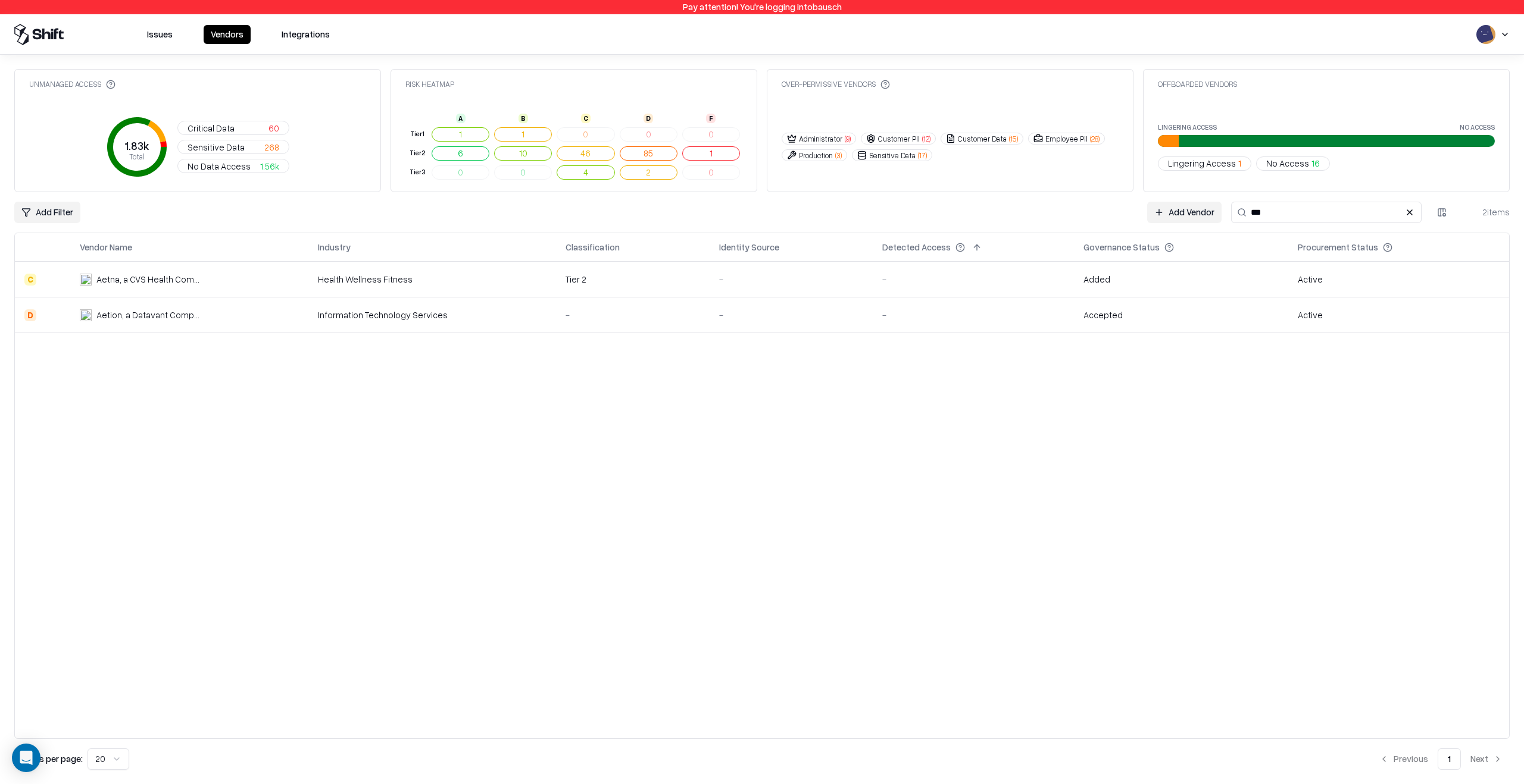
click at [1360, 219] on input "***" at bounding box center [1326, 212] width 191 height 21
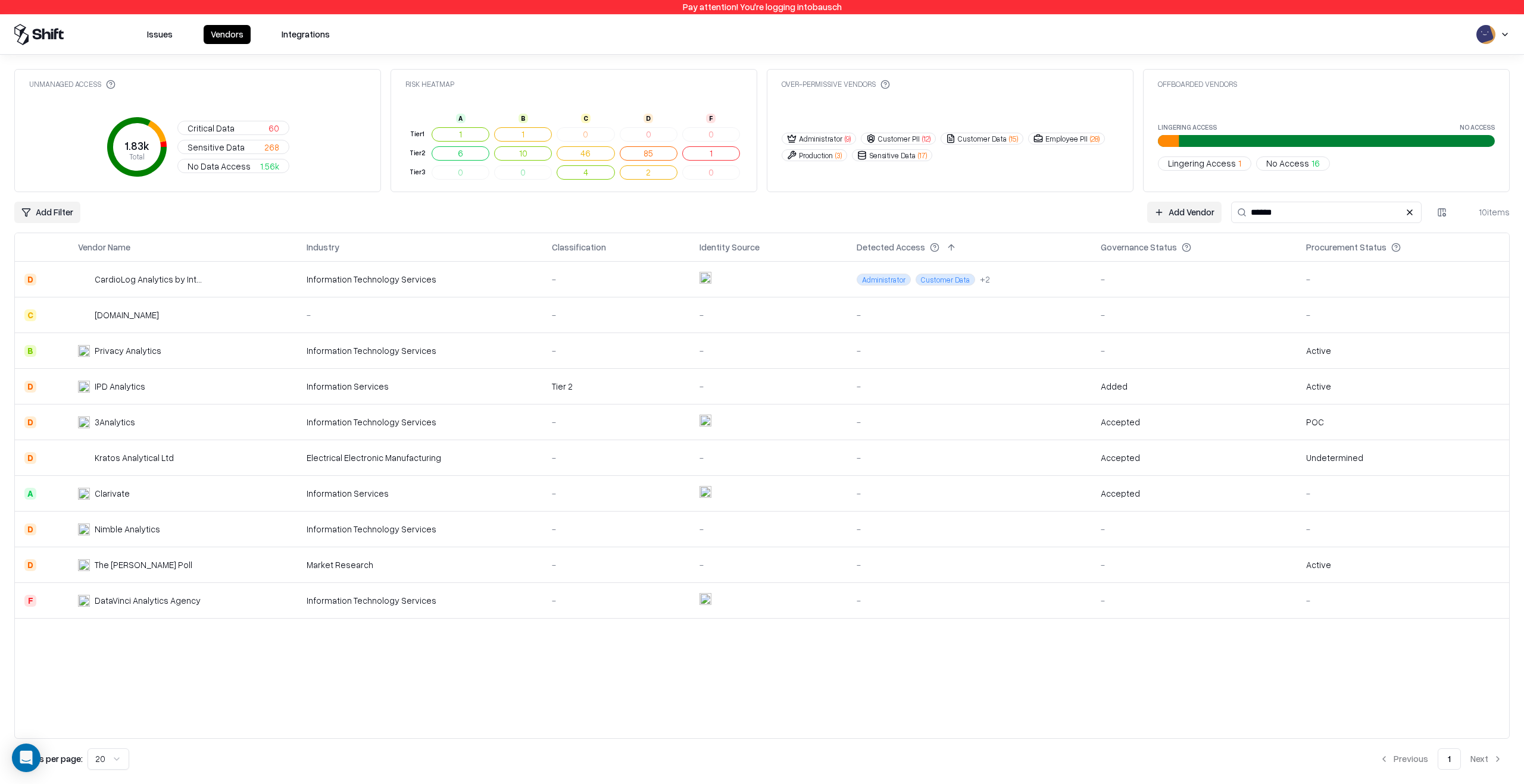
type input "******"
click at [795, 413] on td at bounding box center [768, 423] width 157 height 35
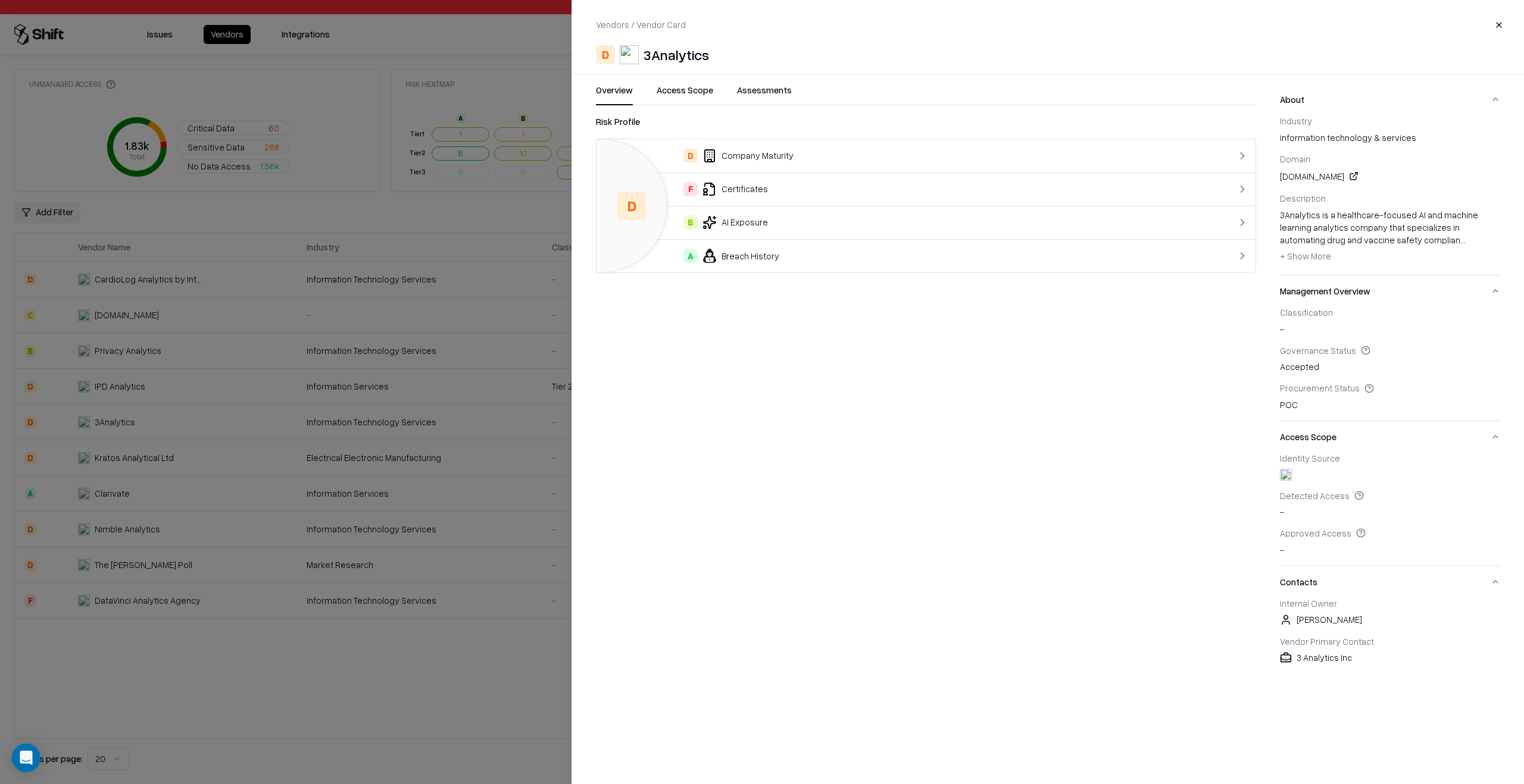
click at [773, 93] on button "Assessments" at bounding box center [764, 94] width 55 height 21
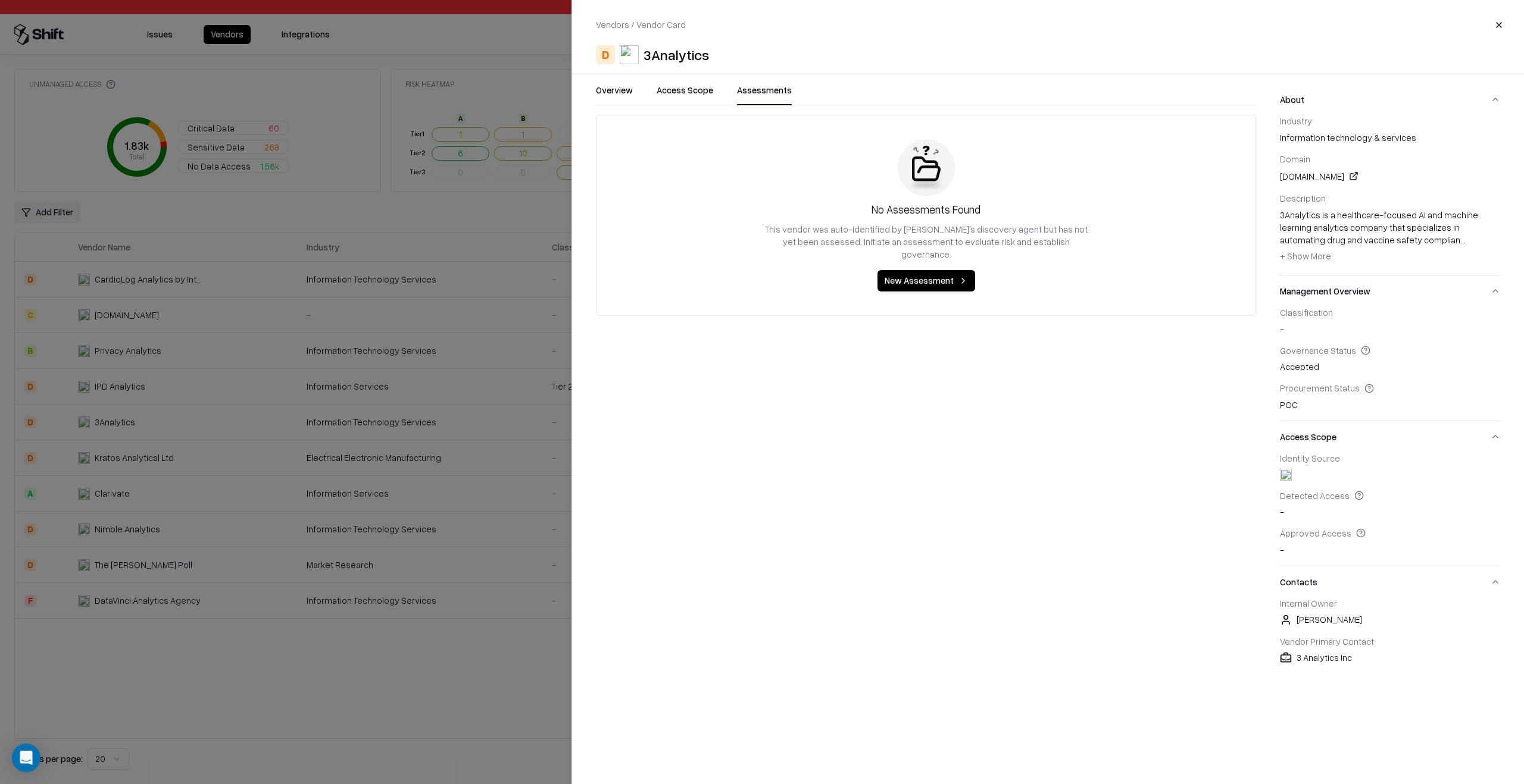
click at [773, 93] on button "Assessments" at bounding box center [764, 94] width 55 height 21
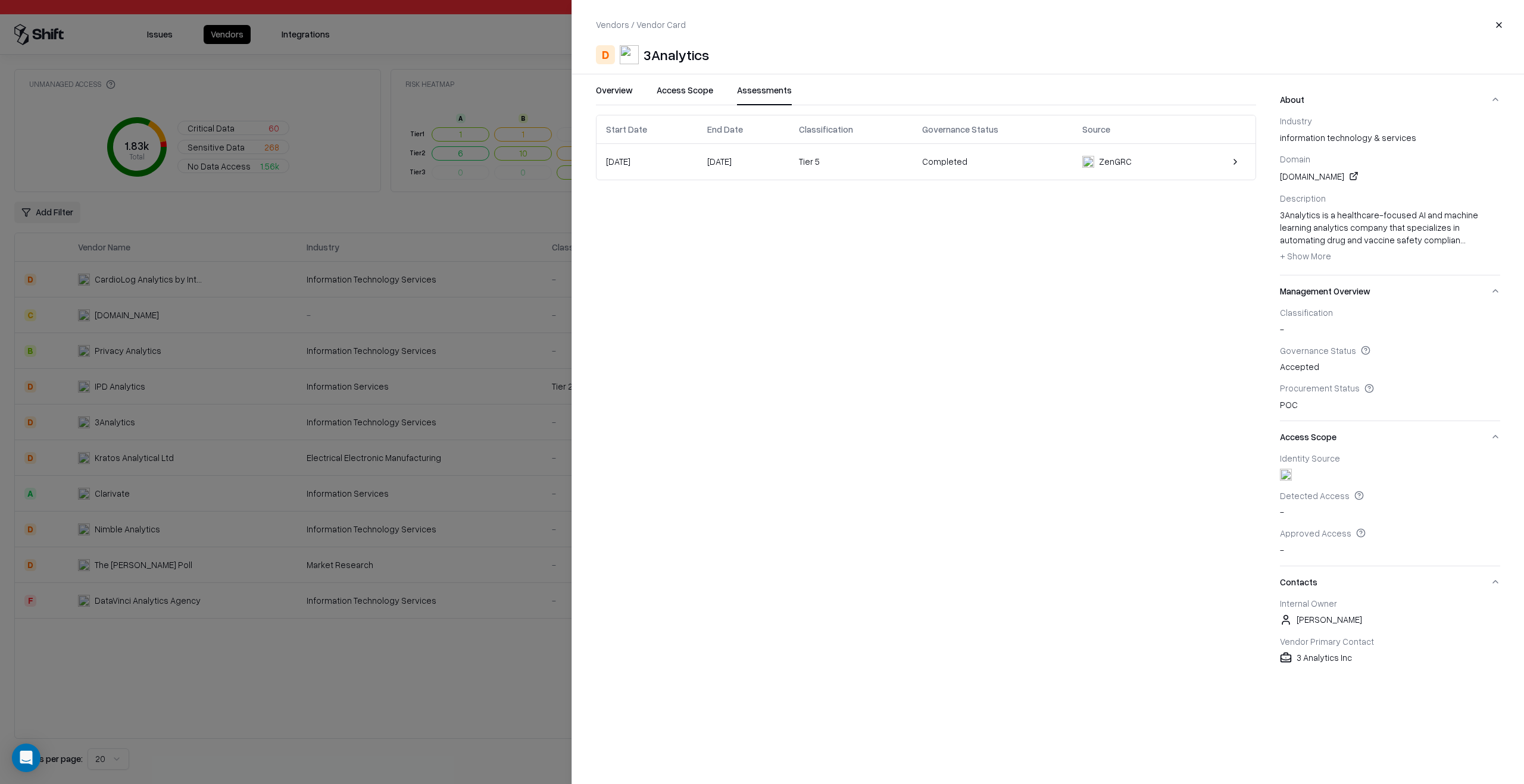
click at [1028, 160] on div "Completed" at bounding box center [993, 161] width 141 height 13
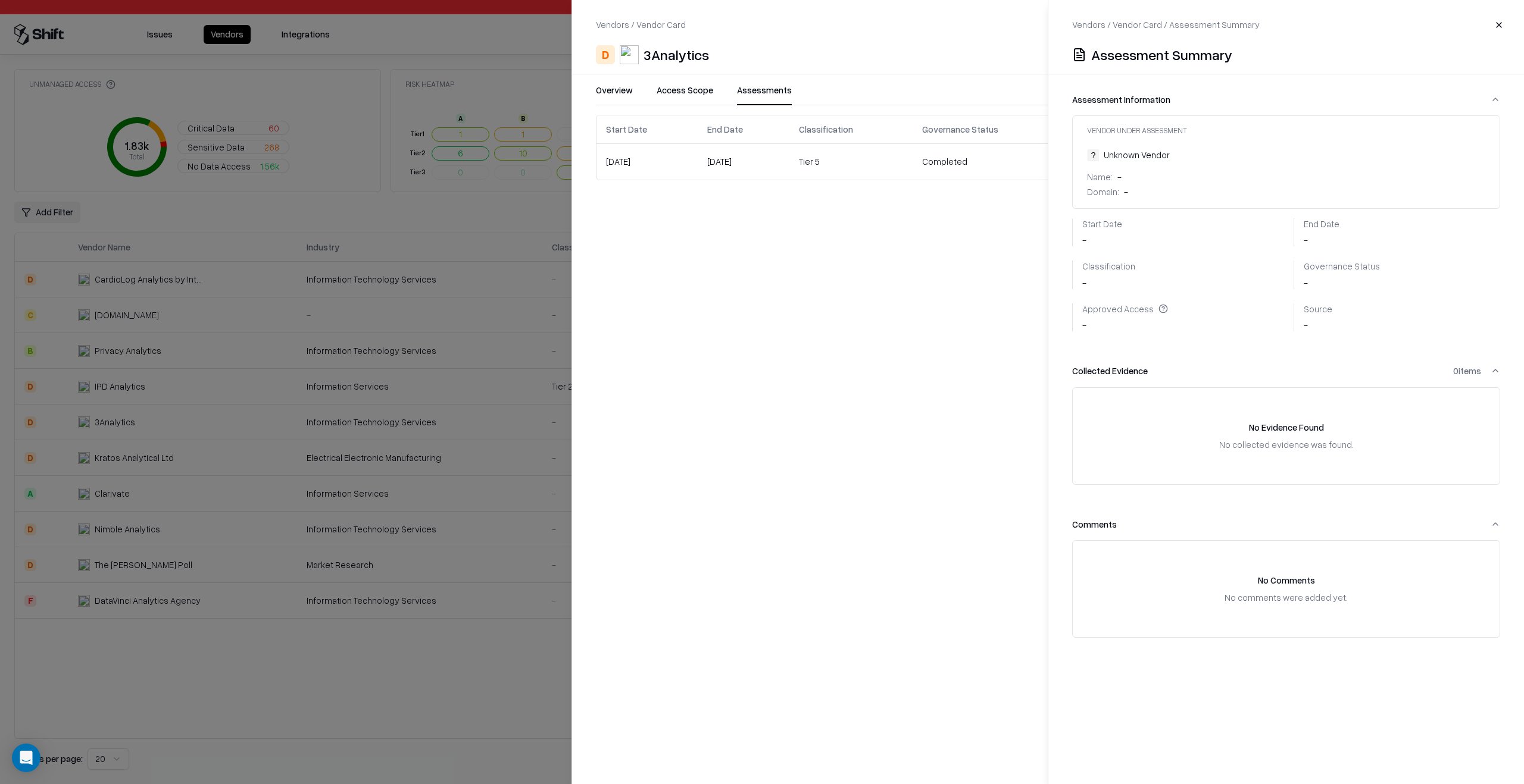
click at [699, 52] on div "3Analytics" at bounding box center [676, 54] width 66 height 19
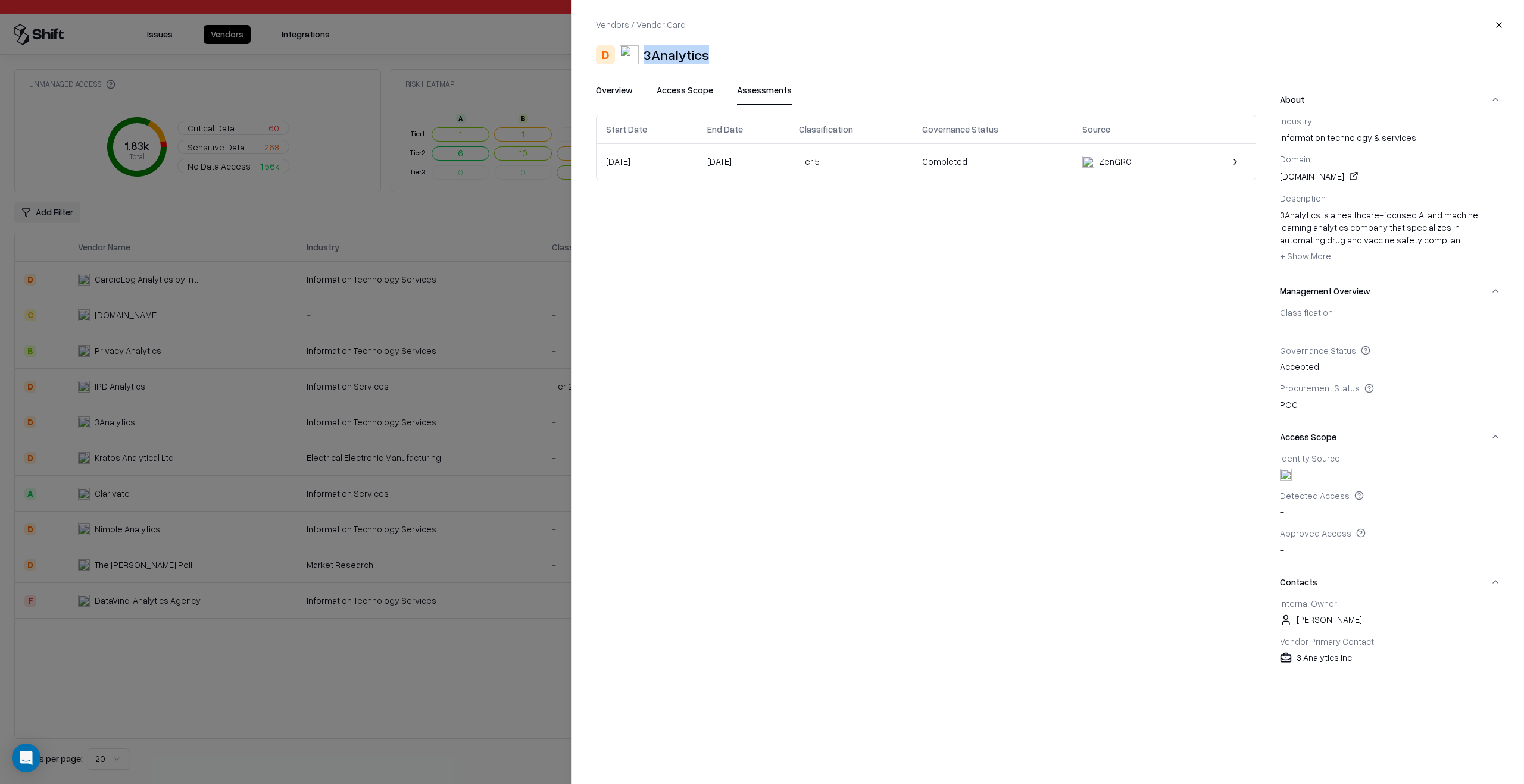
click at [699, 52] on div "3Analytics" at bounding box center [676, 54] width 66 height 19
copy div "3Analytics"
click at [517, 315] on div at bounding box center [762, 392] width 1524 height 784
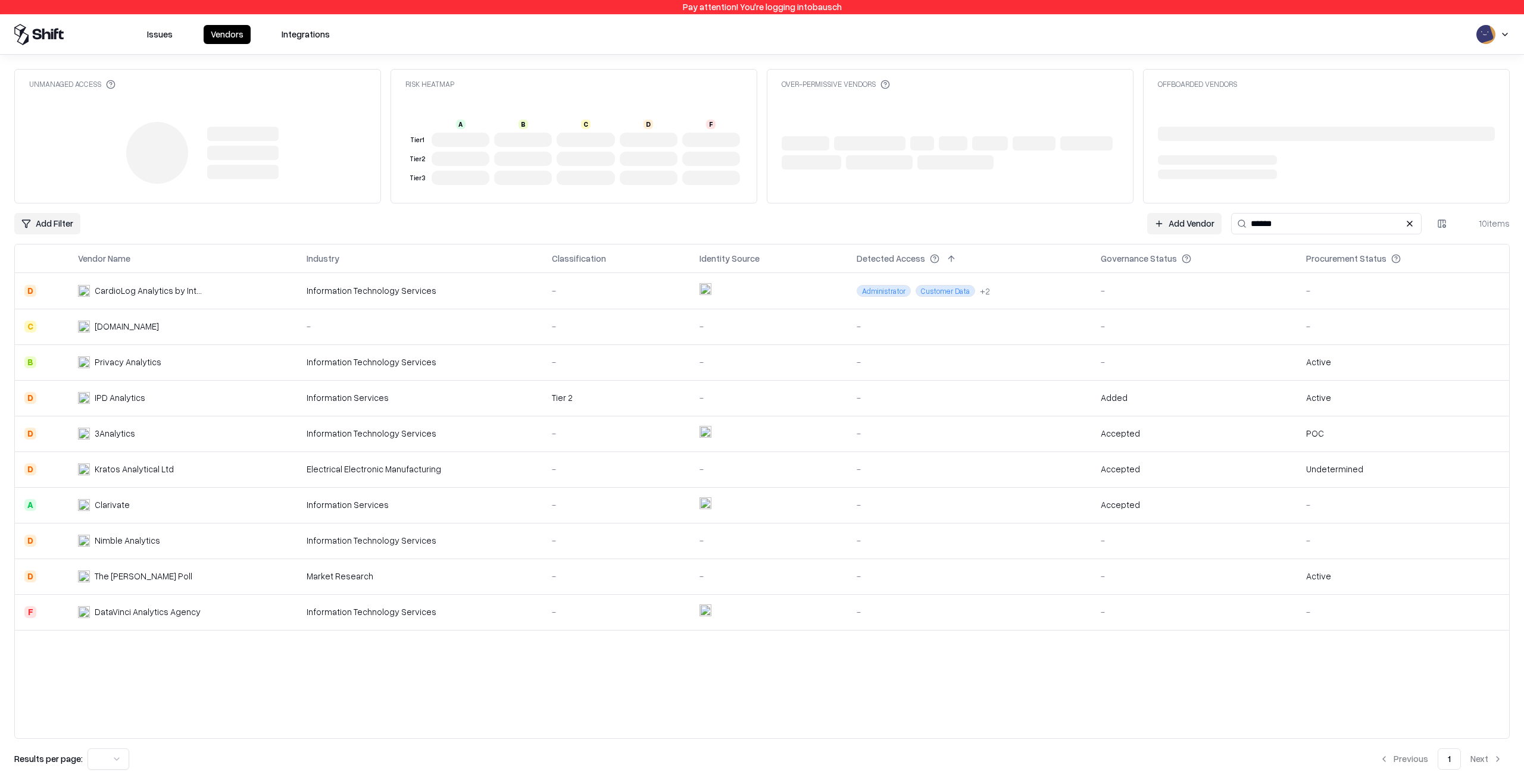
type input "******"
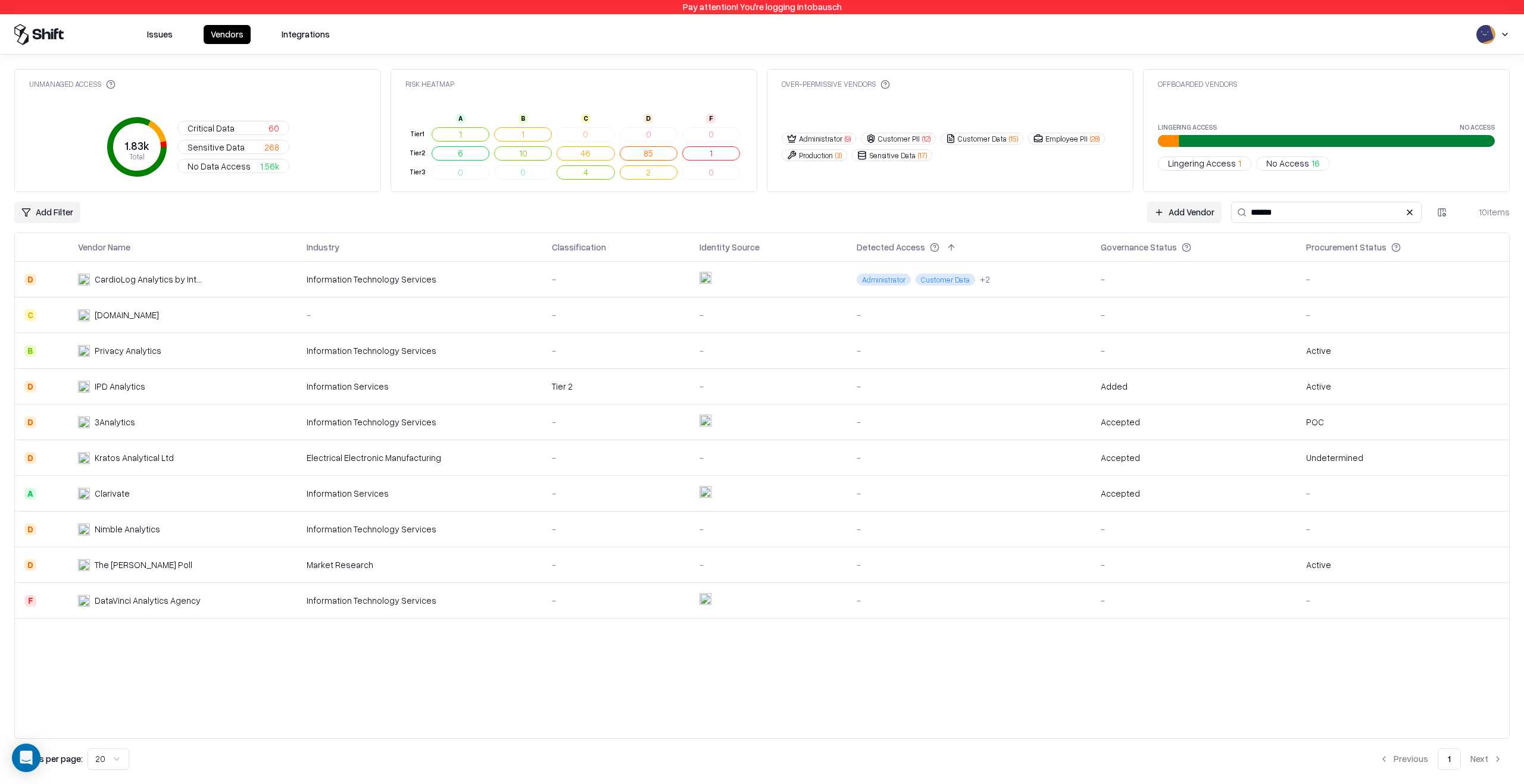
click at [491, 421] on div "Information Technology Services" at bounding box center [420, 422] width 227 height 13
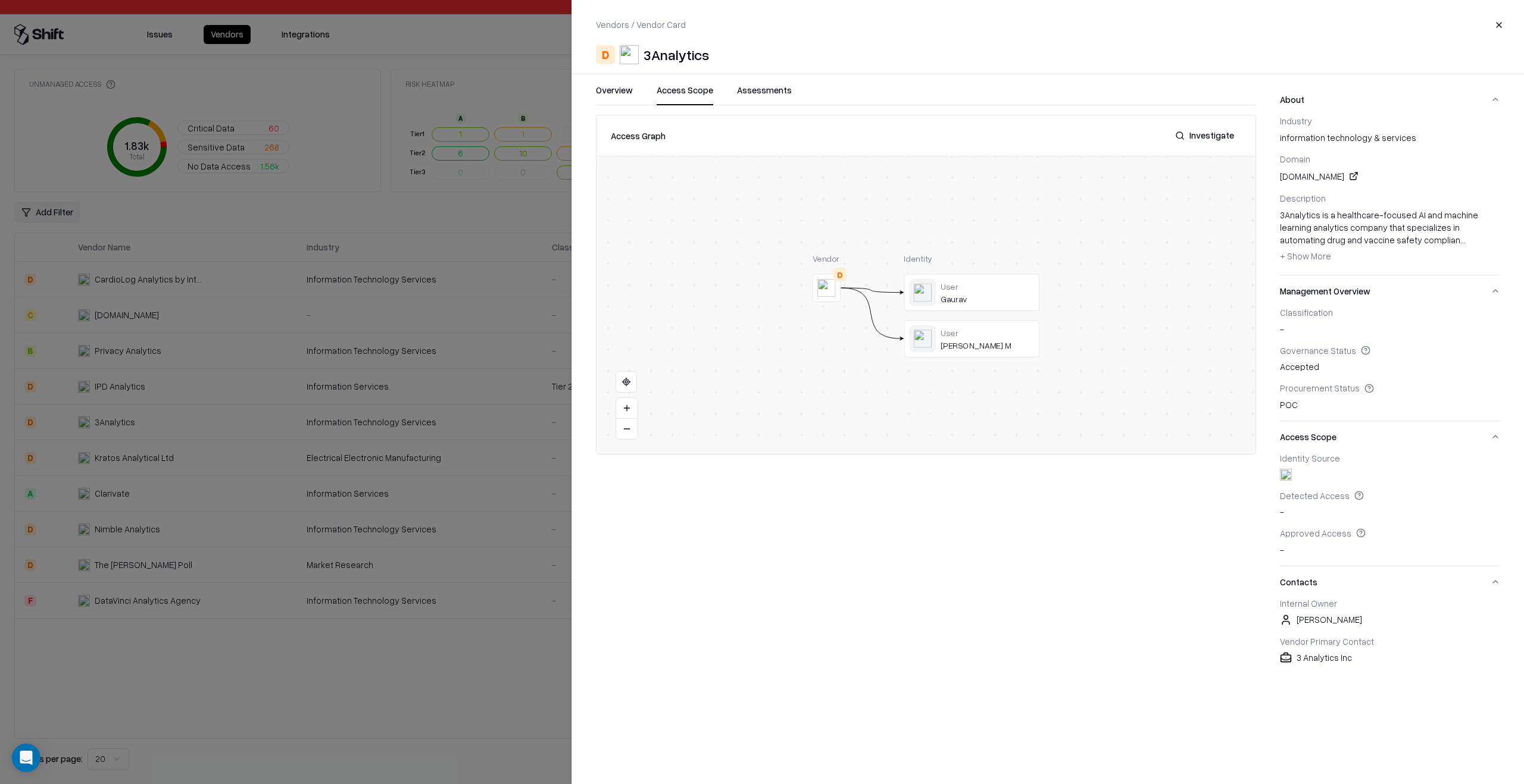
click at [698, 95] on button "Access Scope" at bounding box center [684, 94] width 57 height 21
click at [0, 0] on button at bounding box center [0, 0] width 0 height 0
click at [752, 90] on button "Assessments" at bounding box center [764, 94] width 55 height 21
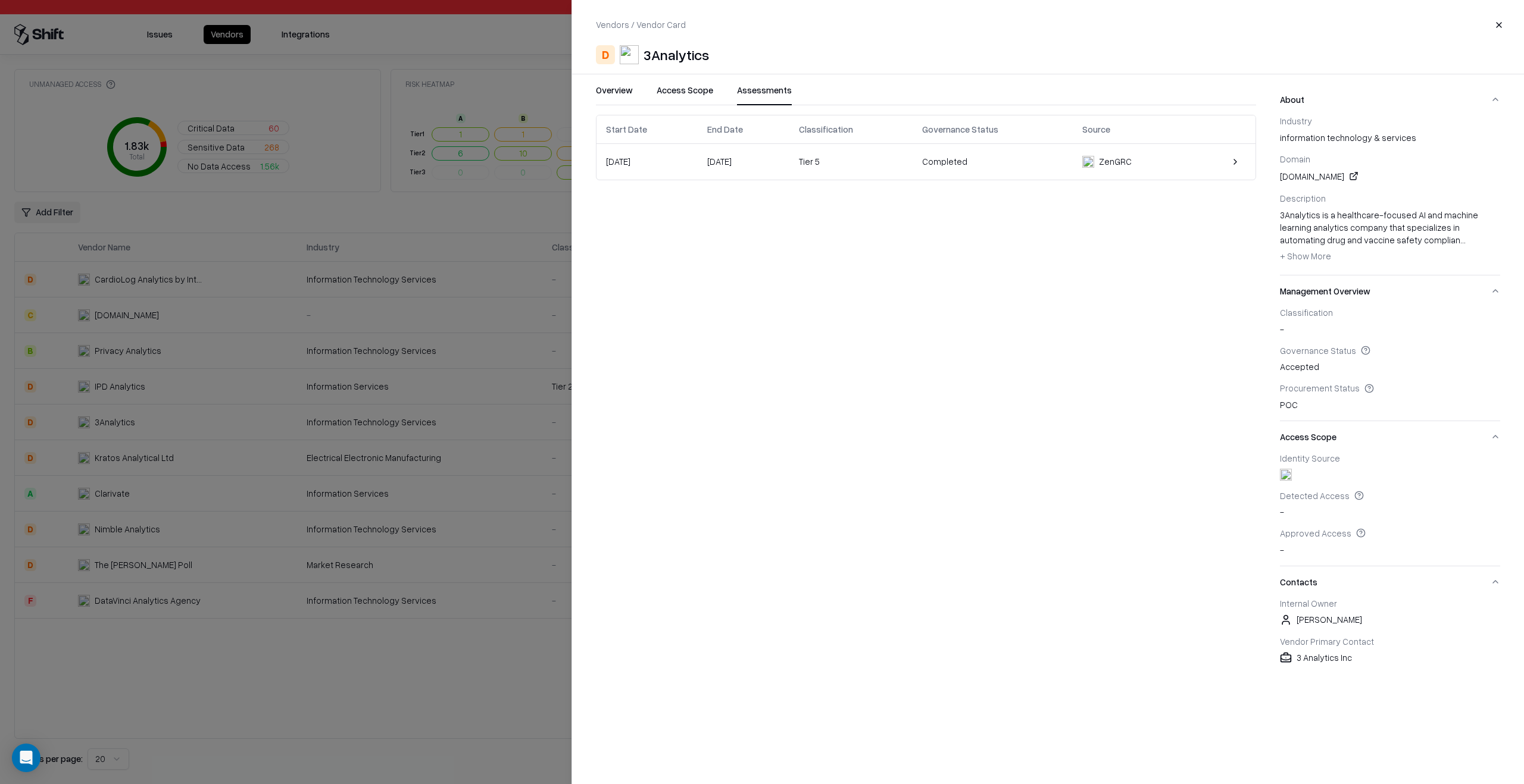
click at [790, 156] on td "[DATE]" at bounding box center [743, 162] width 92 height 35
click at [930, 395] on div "Start Date End Date Classification Governance Status Source [DATE] [DATE] Tier …" at bounding box center [926, 394] width 660 height 559
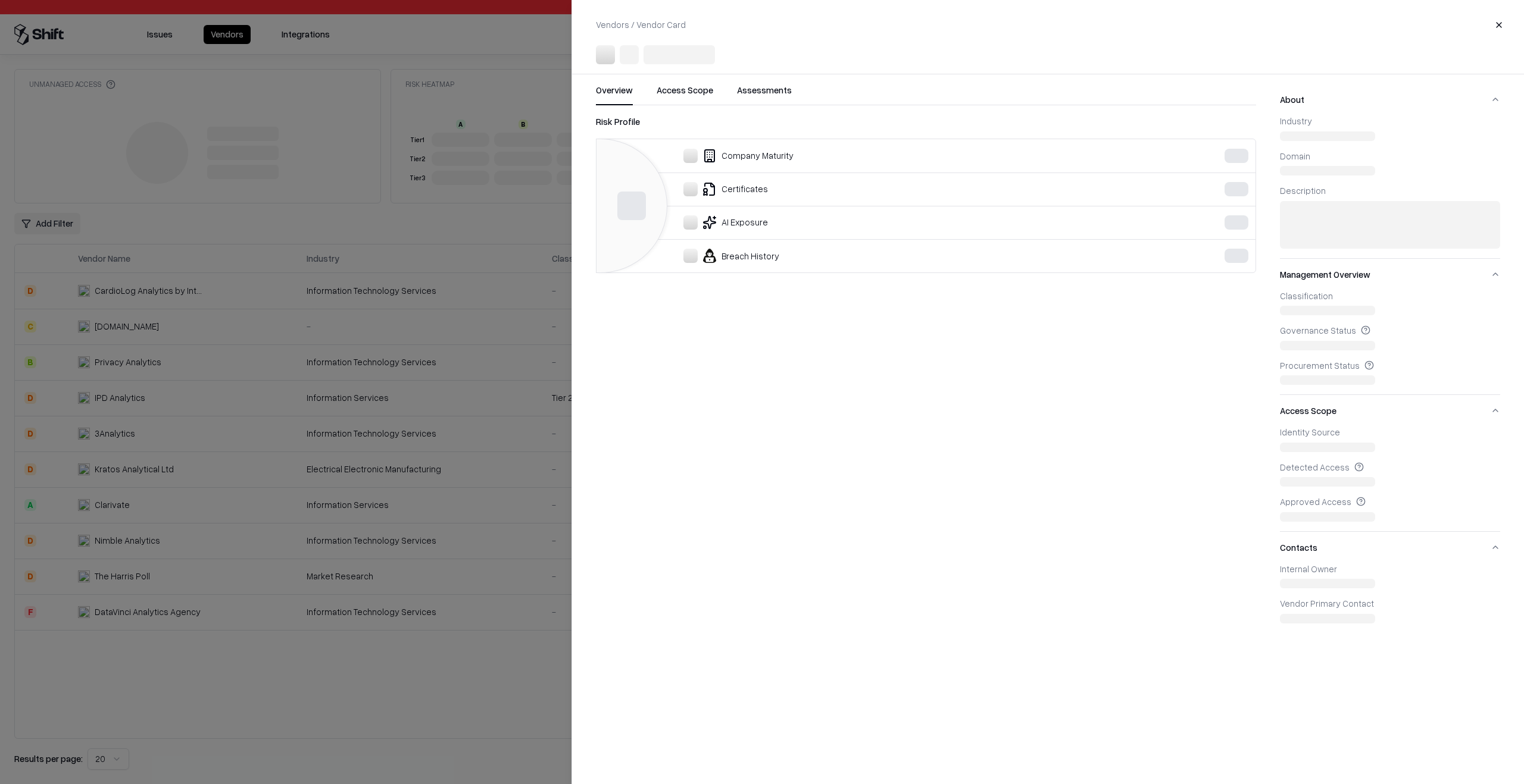
type input "******"
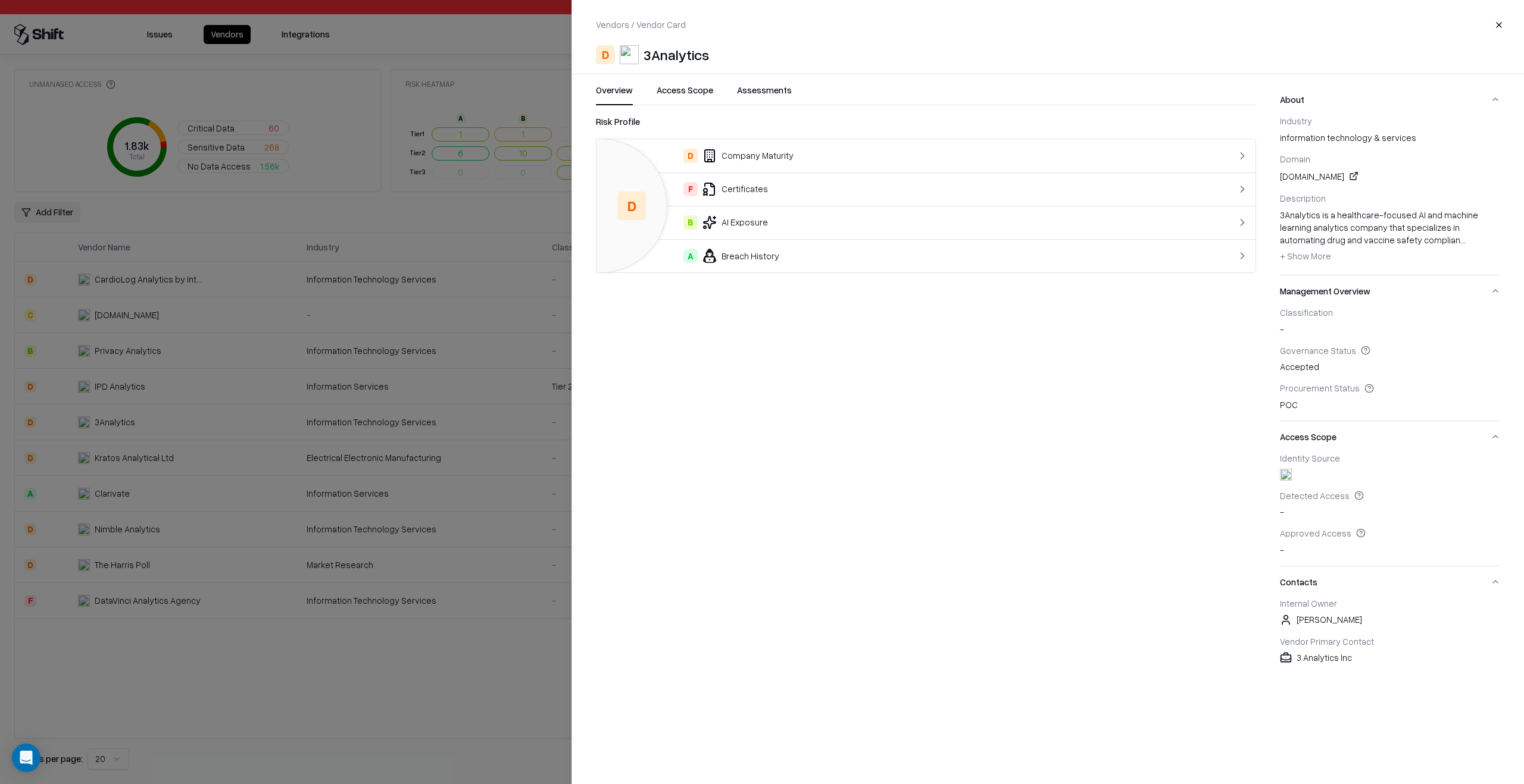
click at [781, 93] on button "Assessments" at bounding box center [764, 94] width 55 height 21
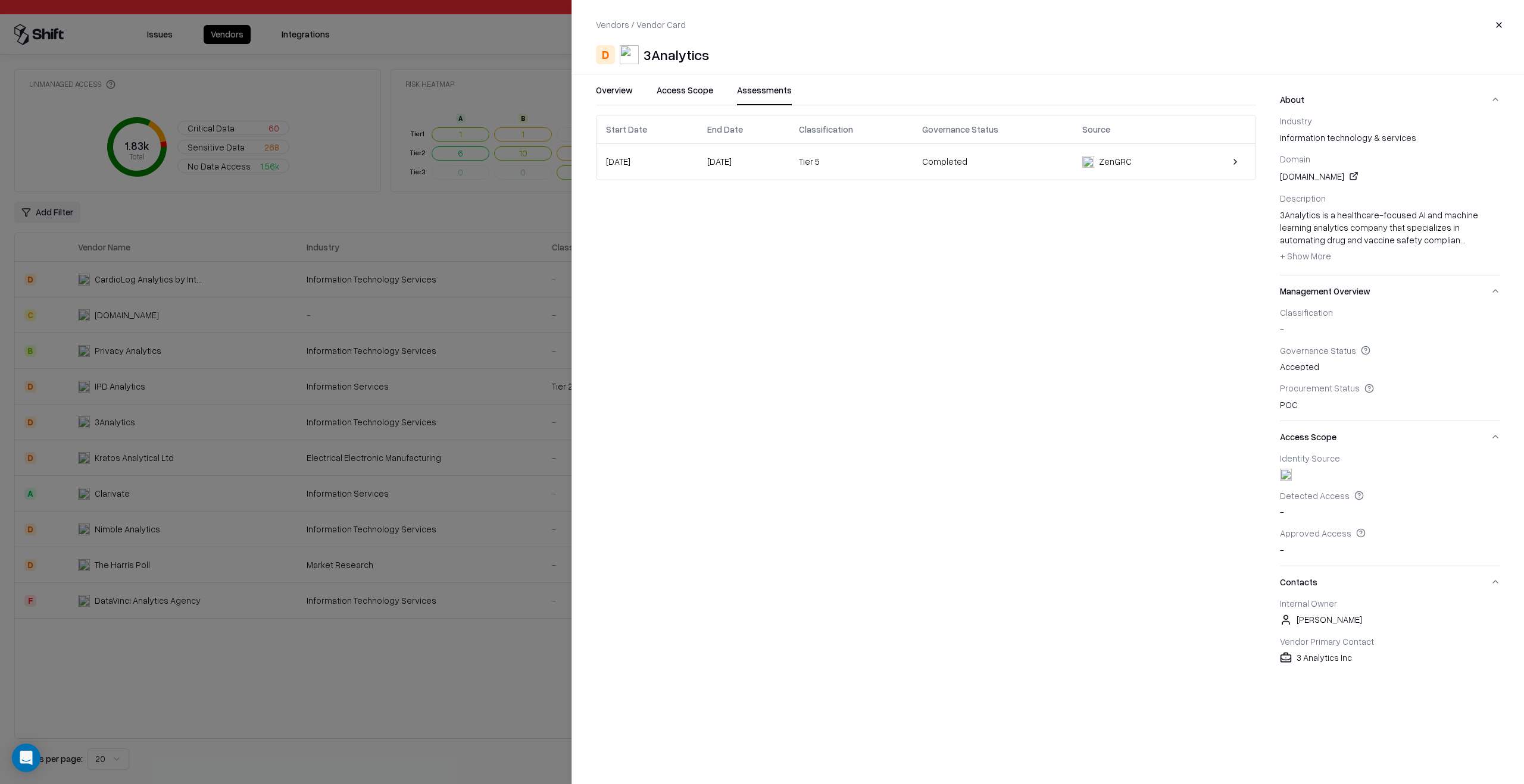
click at [840, 161] on div "Tier 5" at bounding box center [851, 161] width 104 height 13
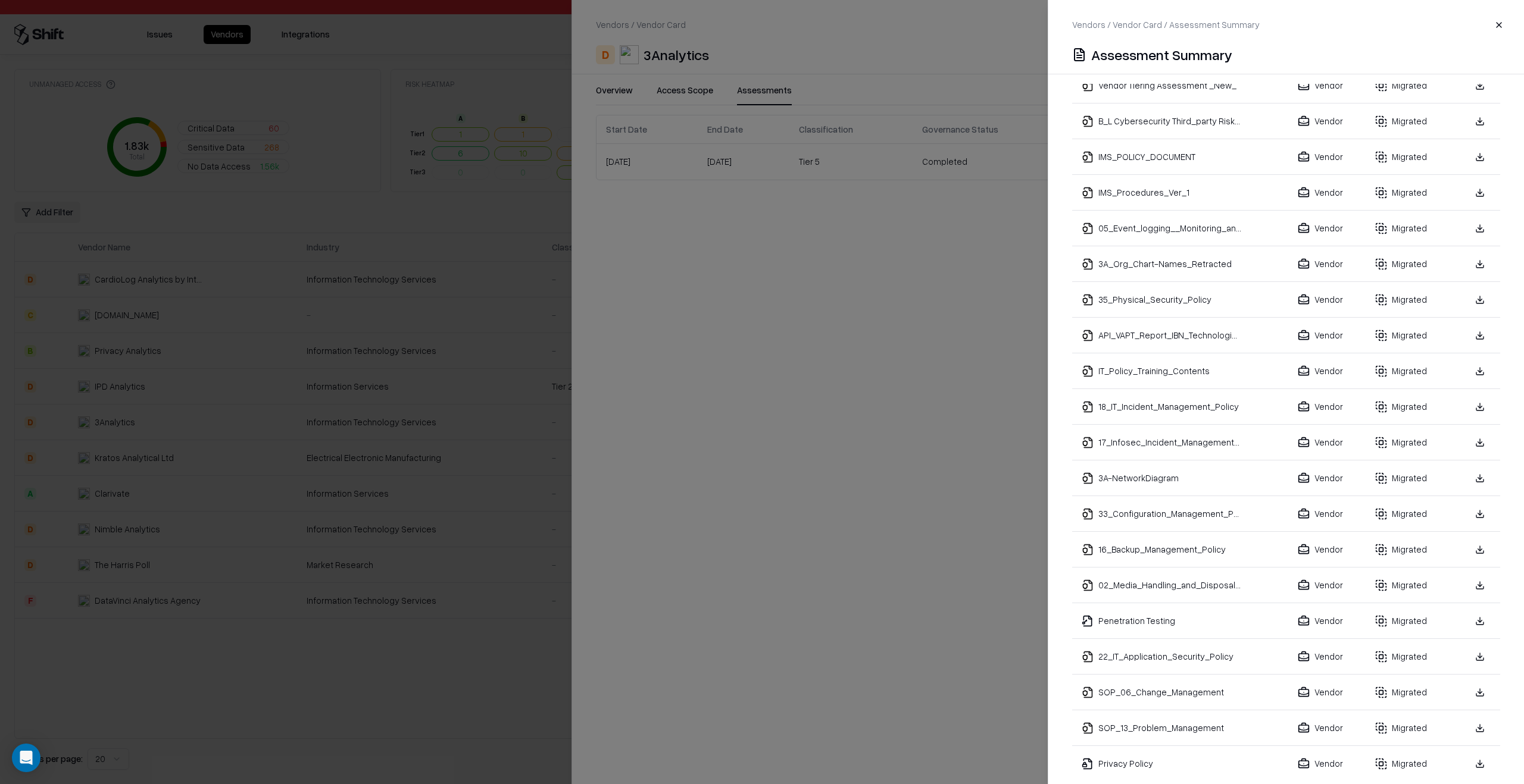
scroll to position [439, 0]
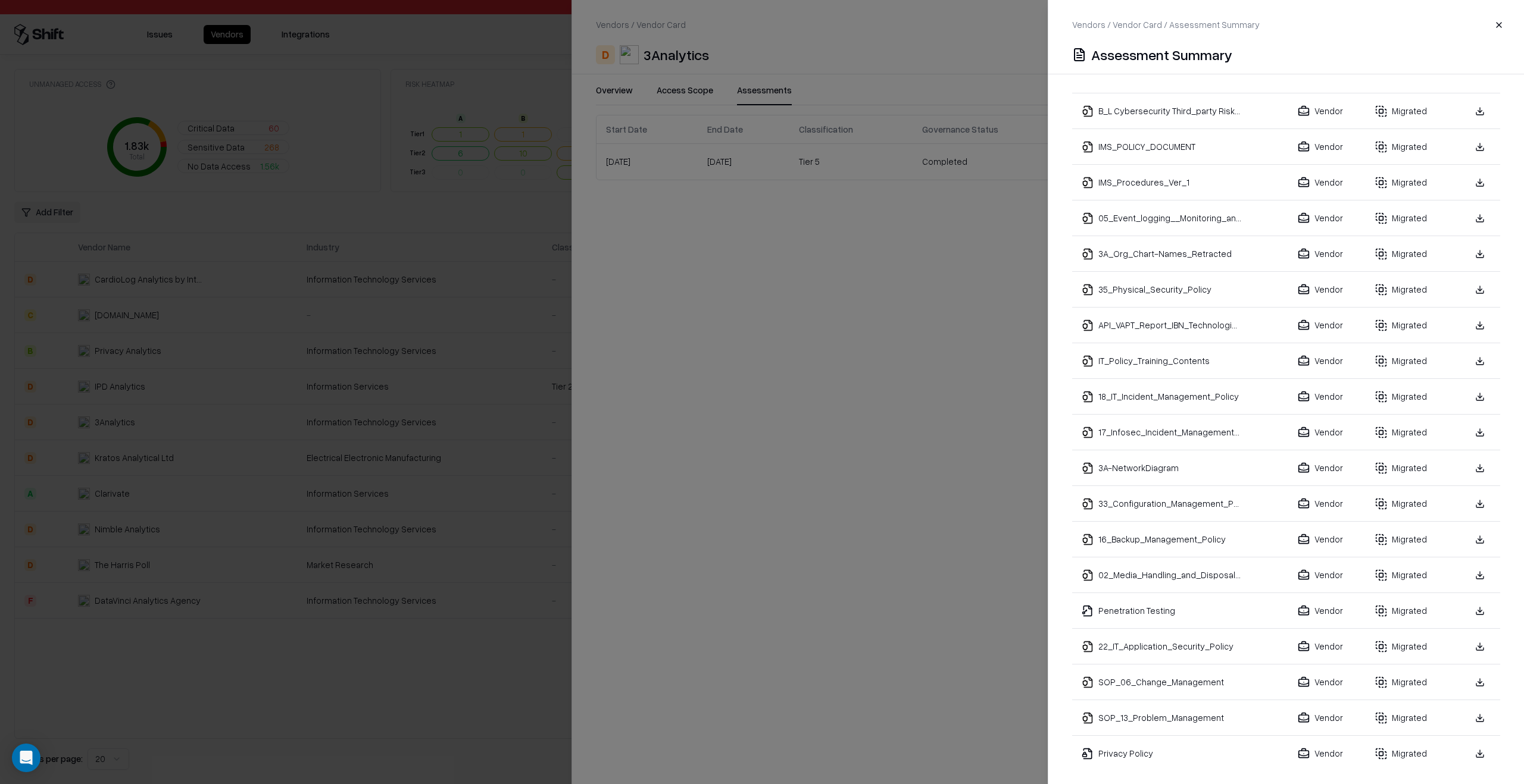
click at [1469, 459] on link at bounding box center [1480, 467] width 21 height 21
click at [1469, 457] on link at bounding box center [1480, 467] width 21 height 21
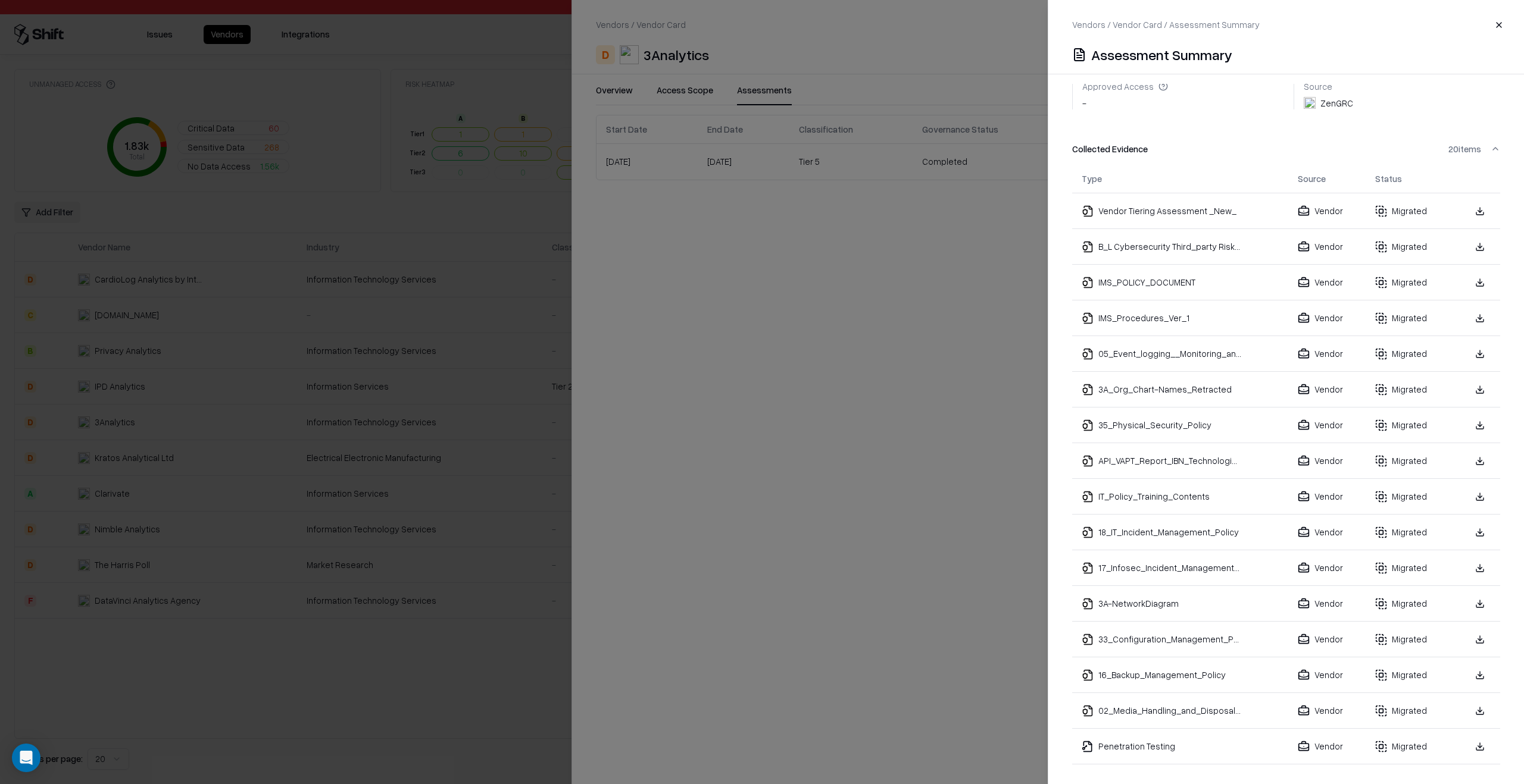
scroll to position [303, 0]
click at [1473, 272] on link at bounding box center [1480, 283] width 21 height 21
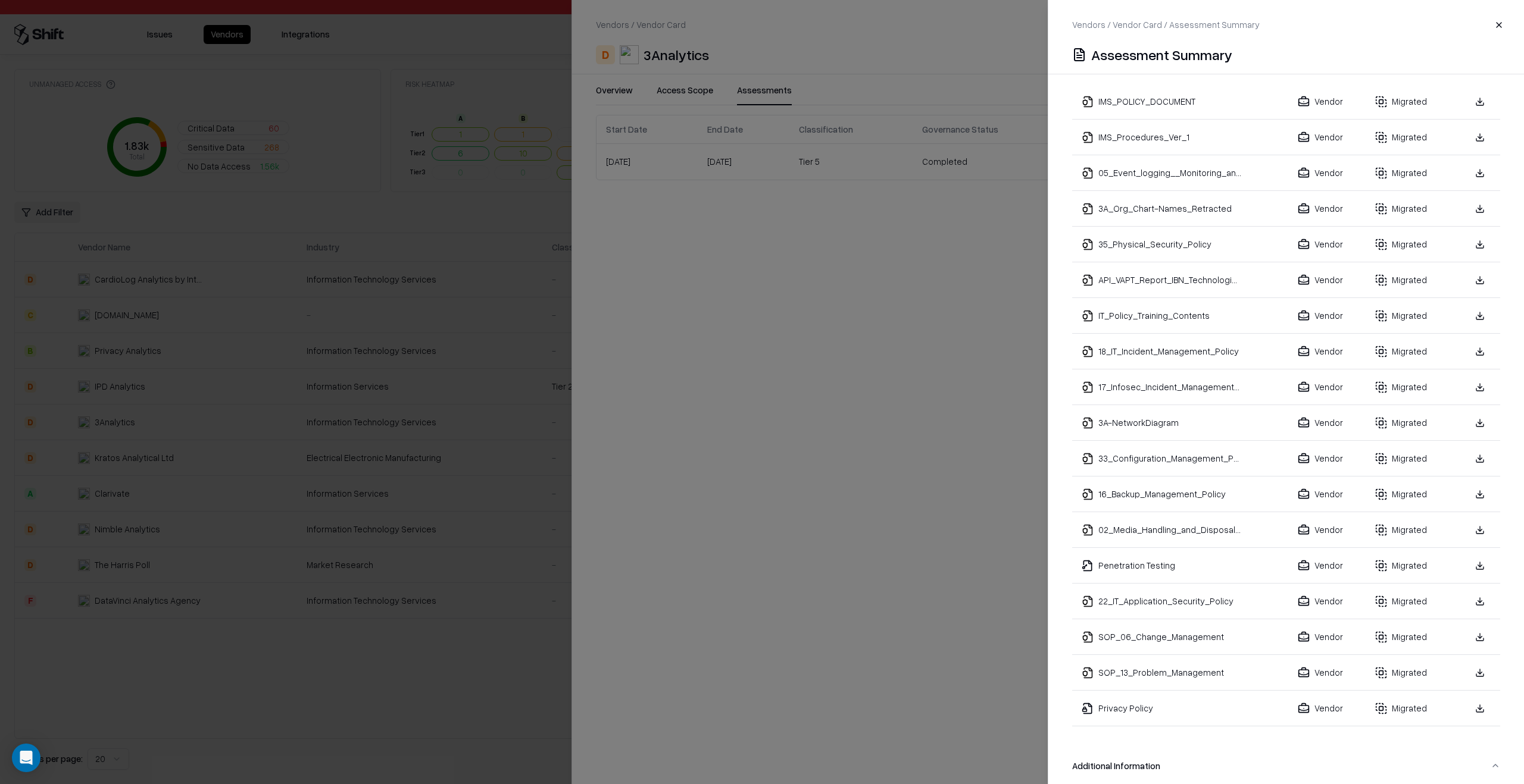
scroll to position [731, 0]
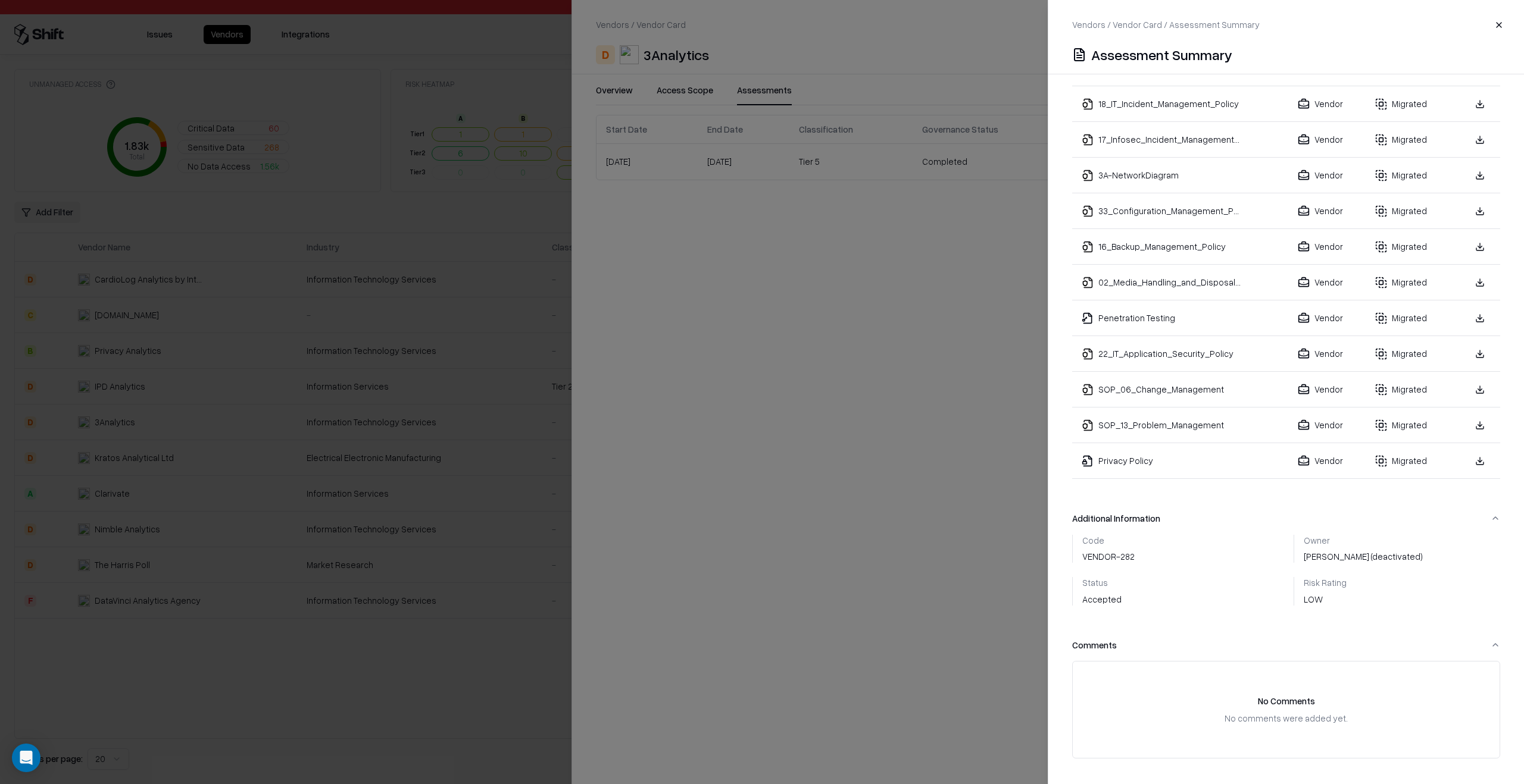
click at [1471, 381] on link at bounding box center [1480, 389] width 21 height 21
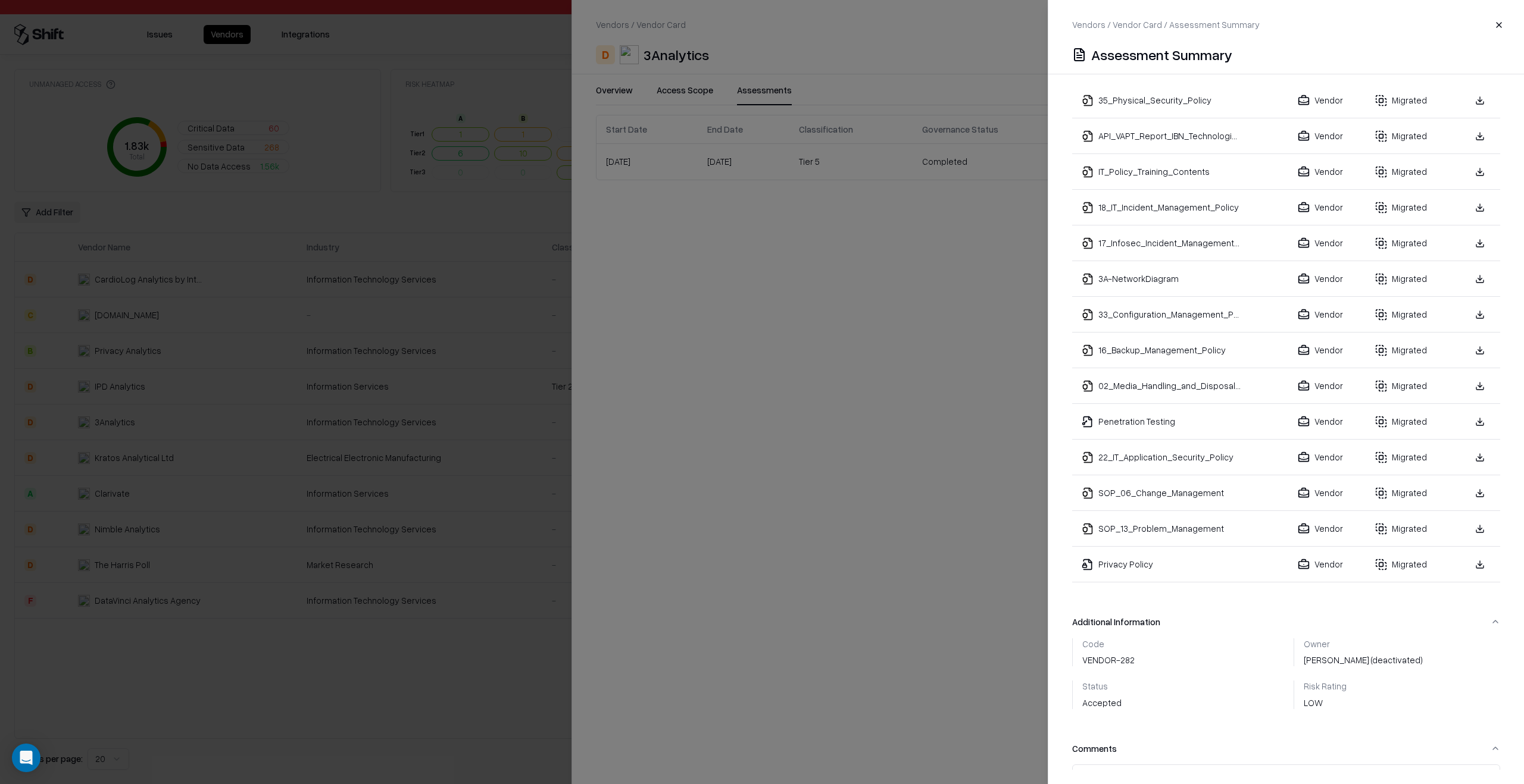
scroll to position [627, 0]
click at [1472, 342] on link at bounding box center [1480, 350] width 21 height 21
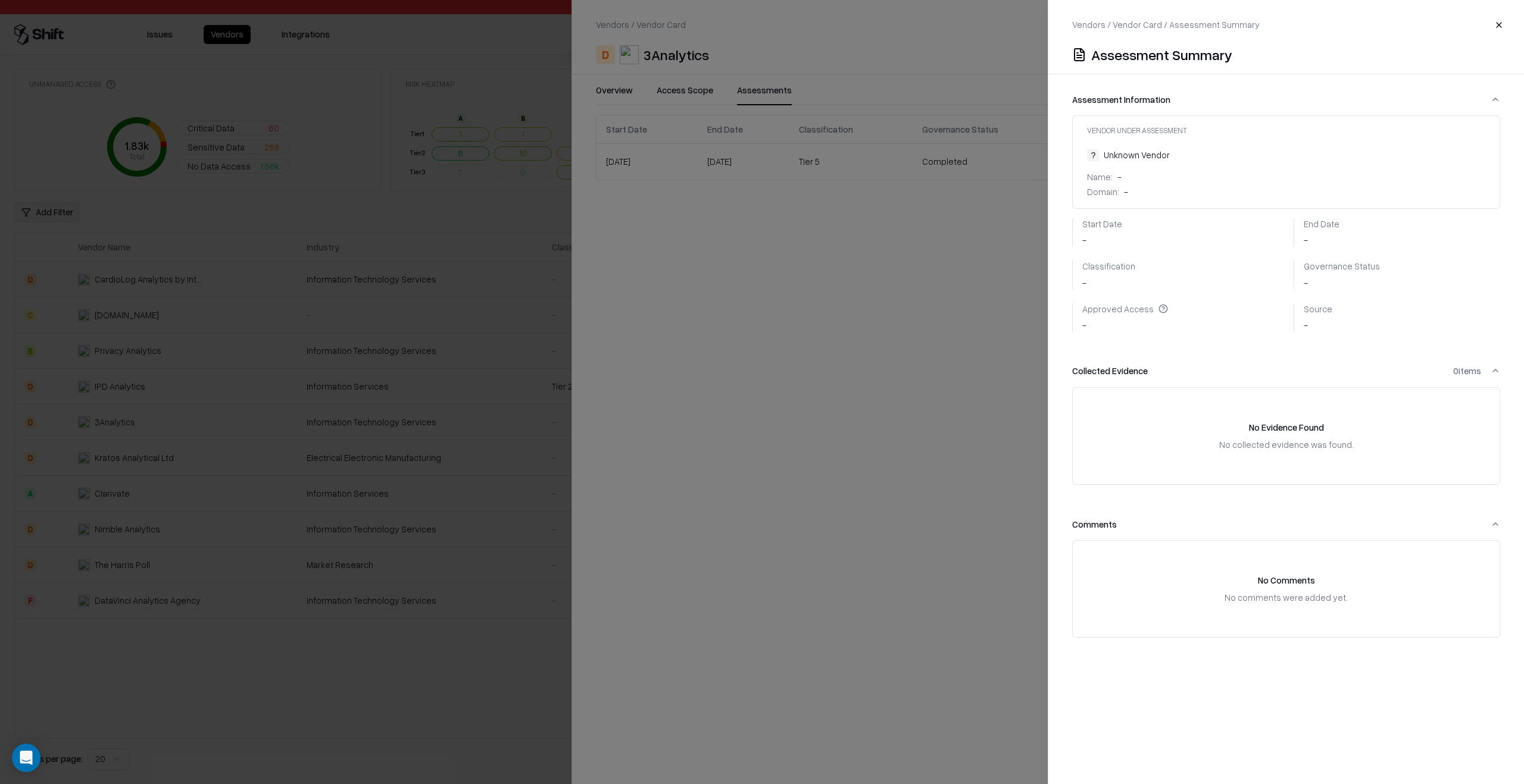
click at [467, 457] on div at bounding box center [762, 392] width 1524 height 784
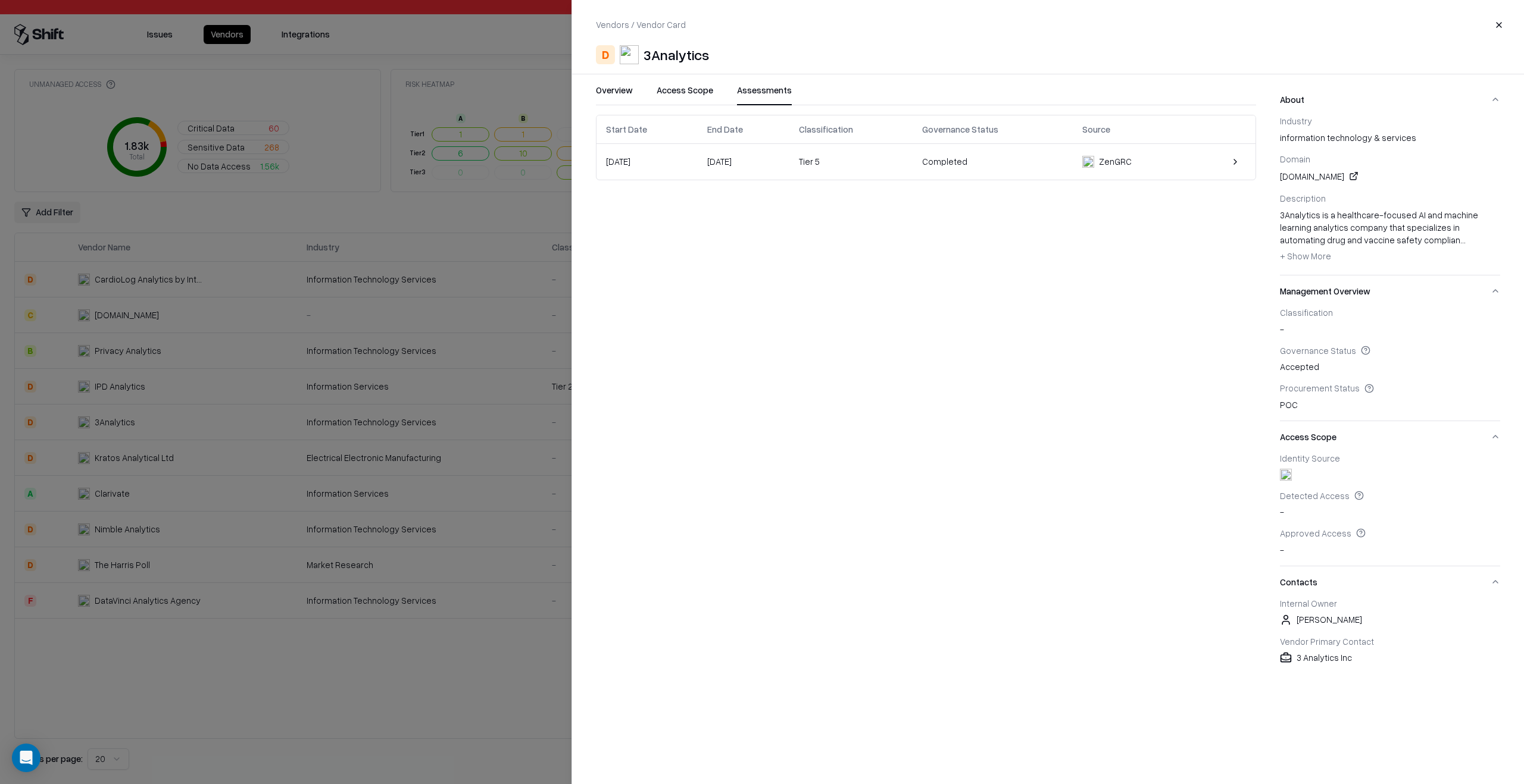
click at [474, 442] on div at bounding box center [762, 392] width 1524 height 784
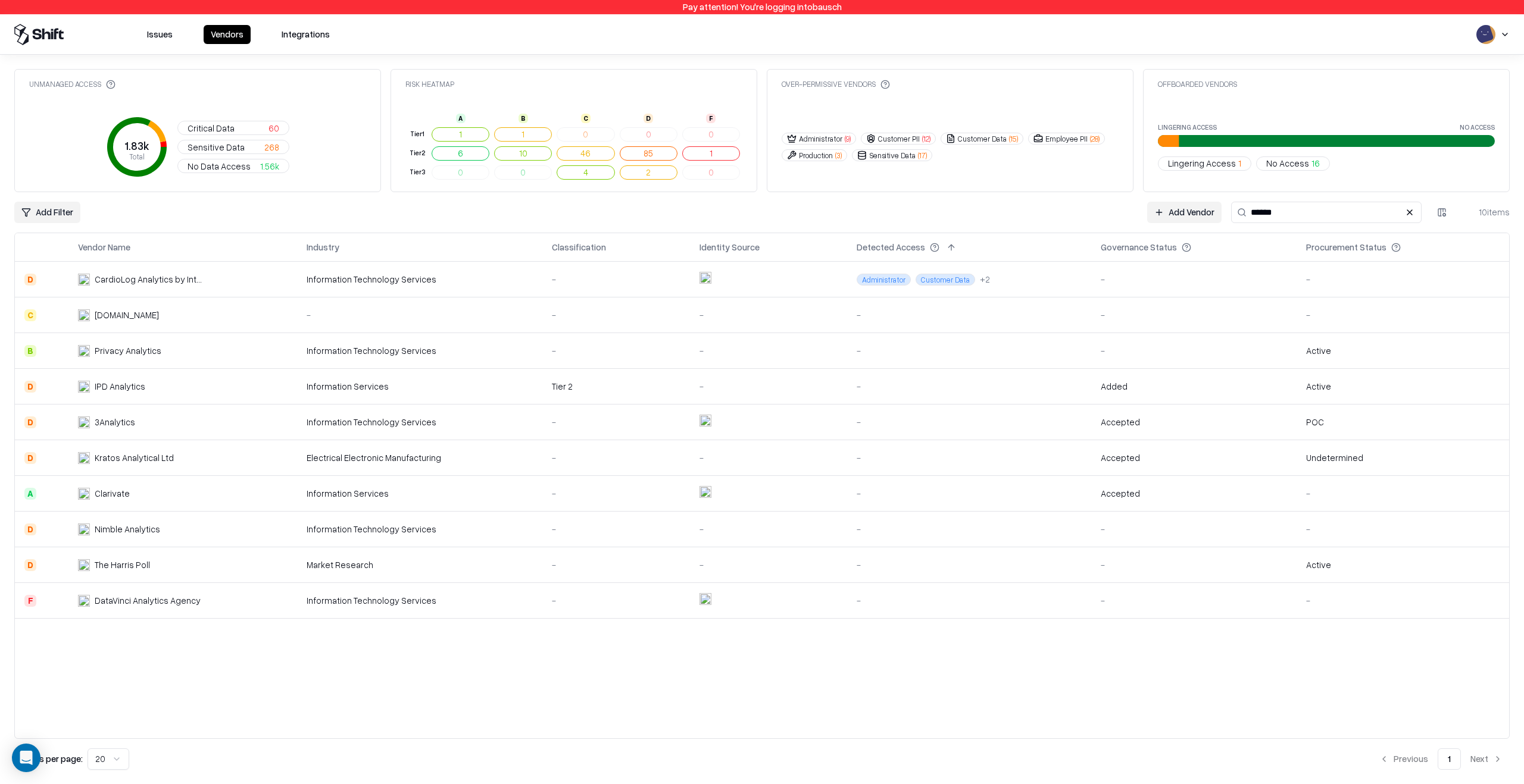
click at [1241, 219] on input "******" at bounding box center [1326, 212] width 191 height 21
click at [1253, 216] on input "******" at bounding box center [1326, 212] width 191 height 21
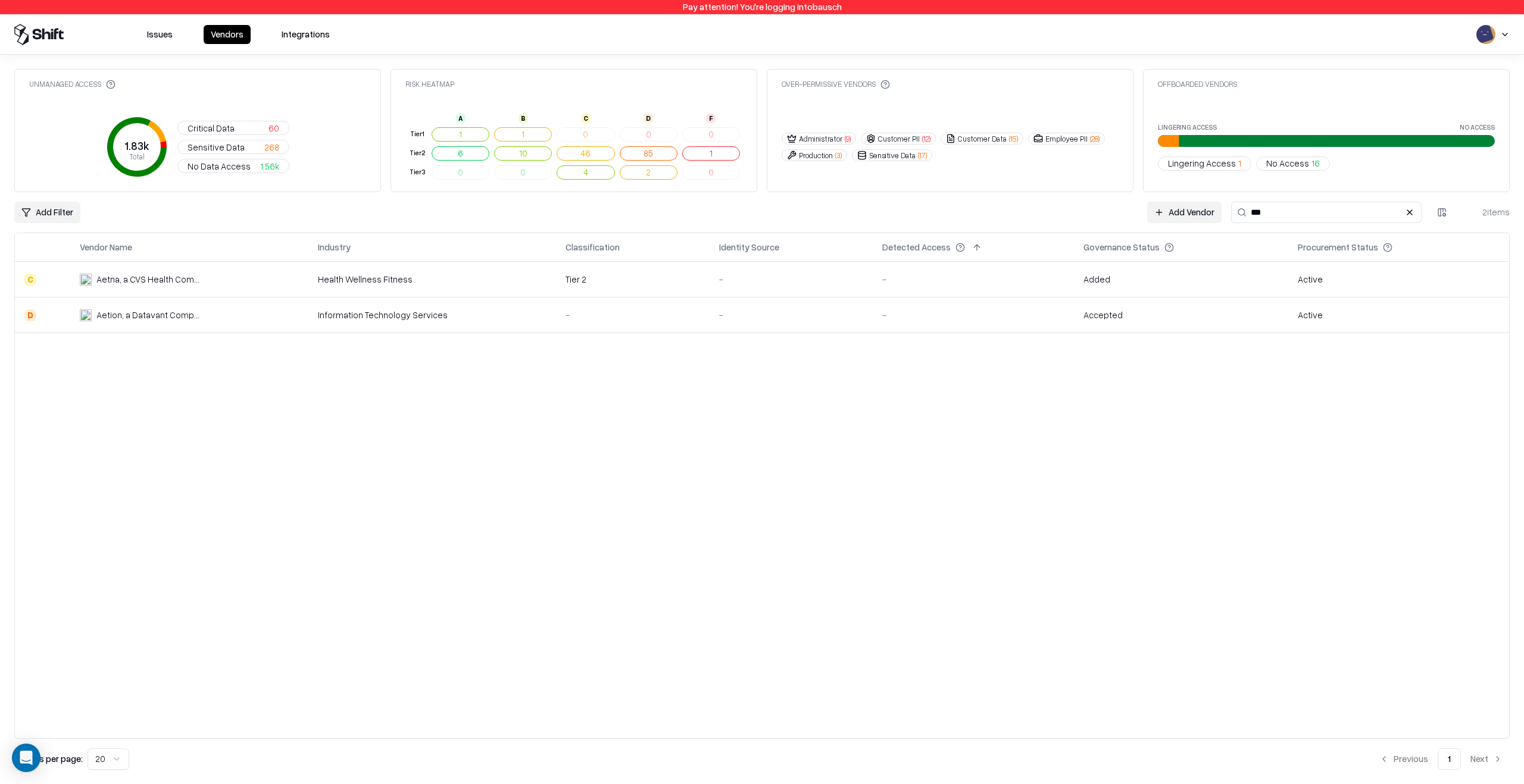
click at [1222, 325] on td "Accepted" at bounding box center [1181, 315] width 214 height 35
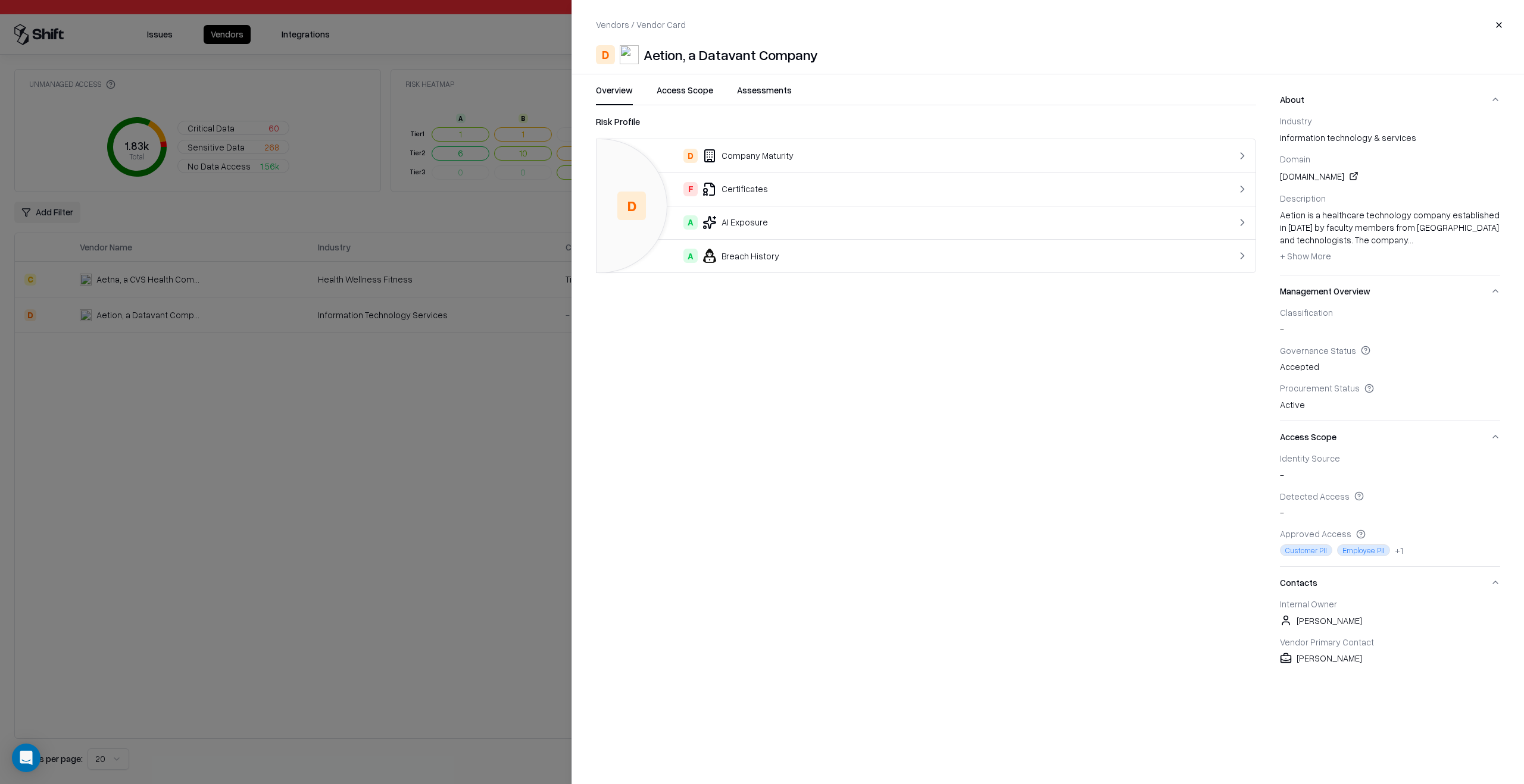
click at [748, 92] on button "Assessments" at bounding box center [764, 94] width 55 height 21
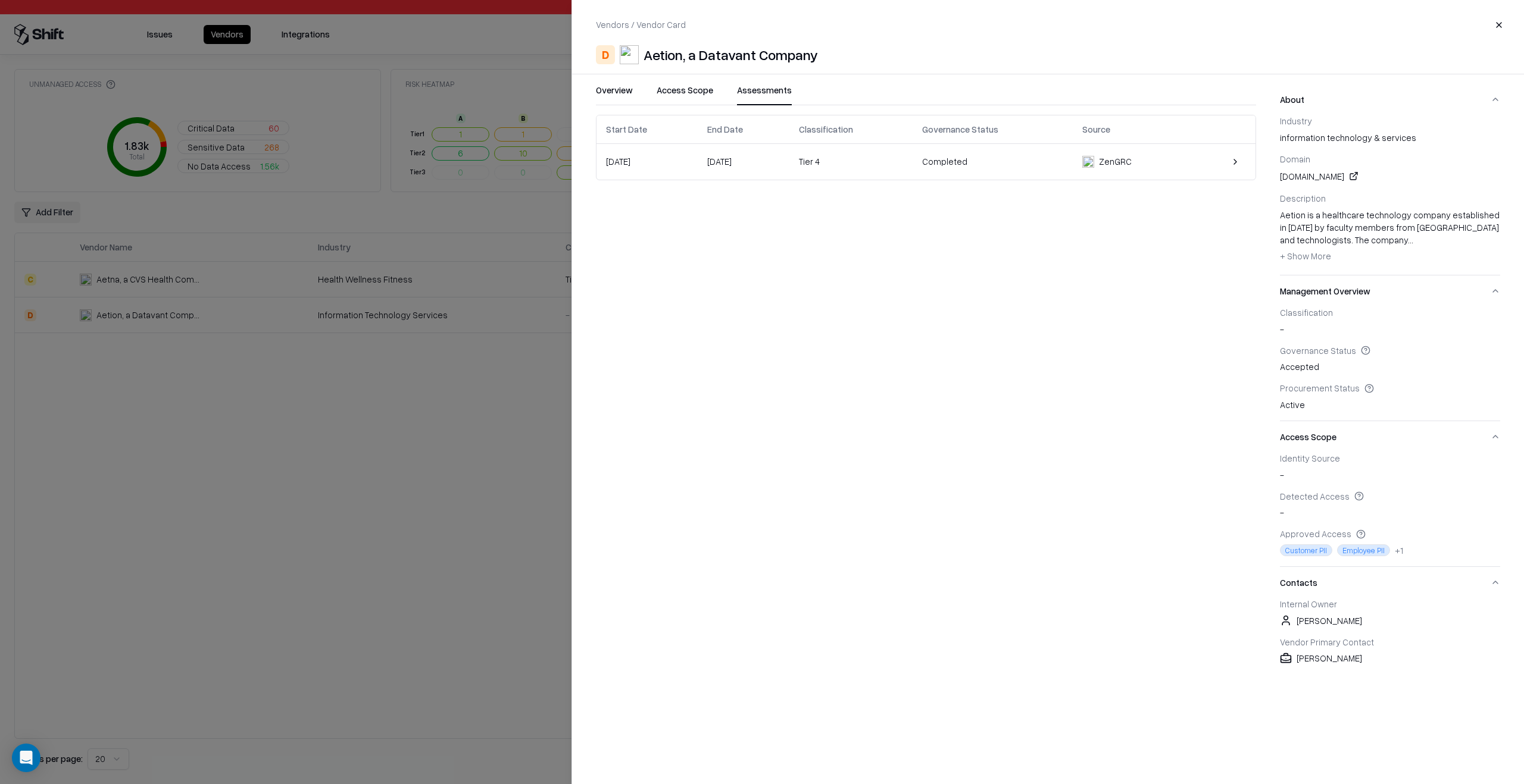
click at [790, 160] on td "Feb 19, 2025" at bounding box center [743, 162] width 92 height 35
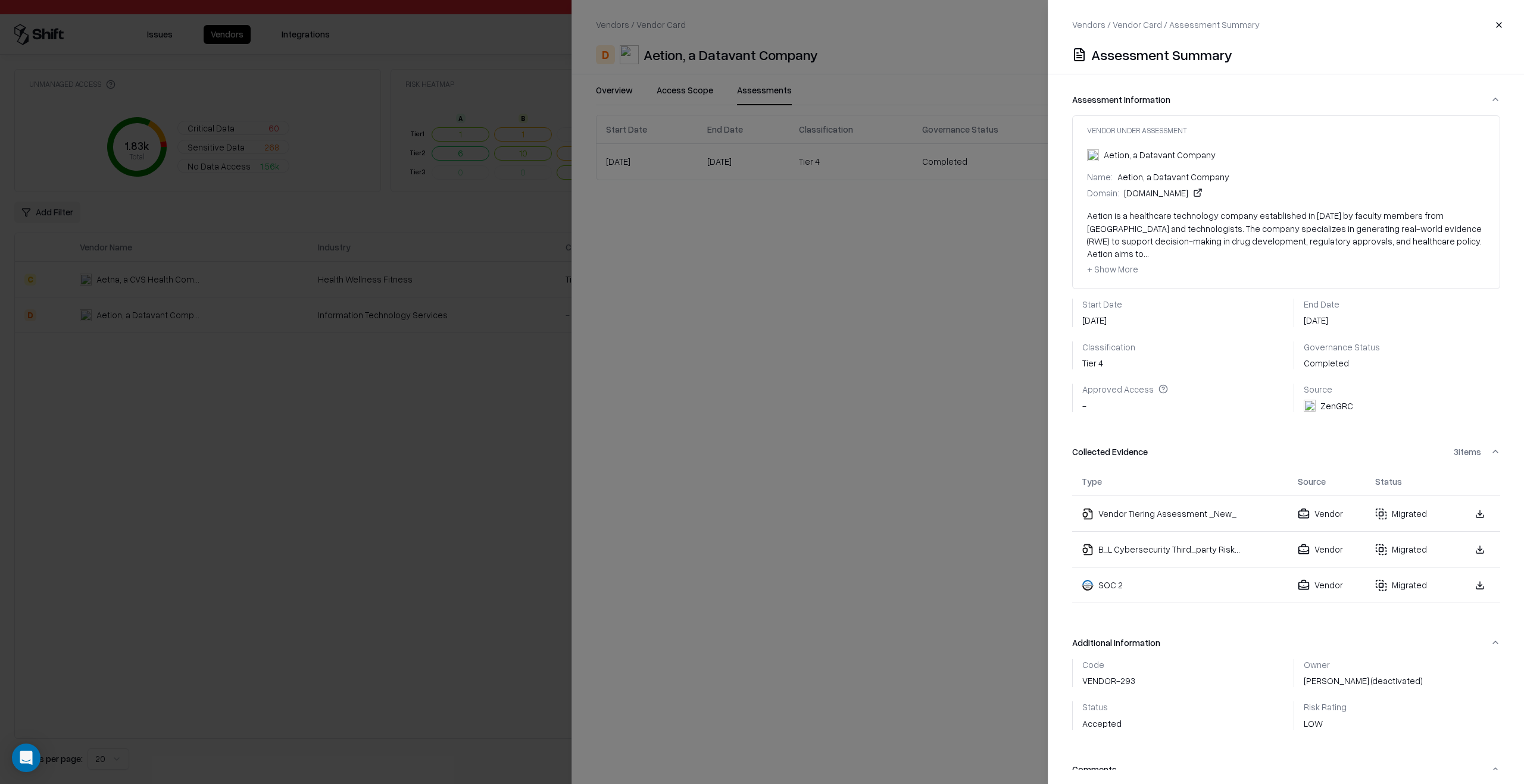
click at [1470, 575] on link at bounding box center [1480, 585] width 21 height 21
click at [454, 360] on div at bounding box center [762, 392] width 1524 height 784
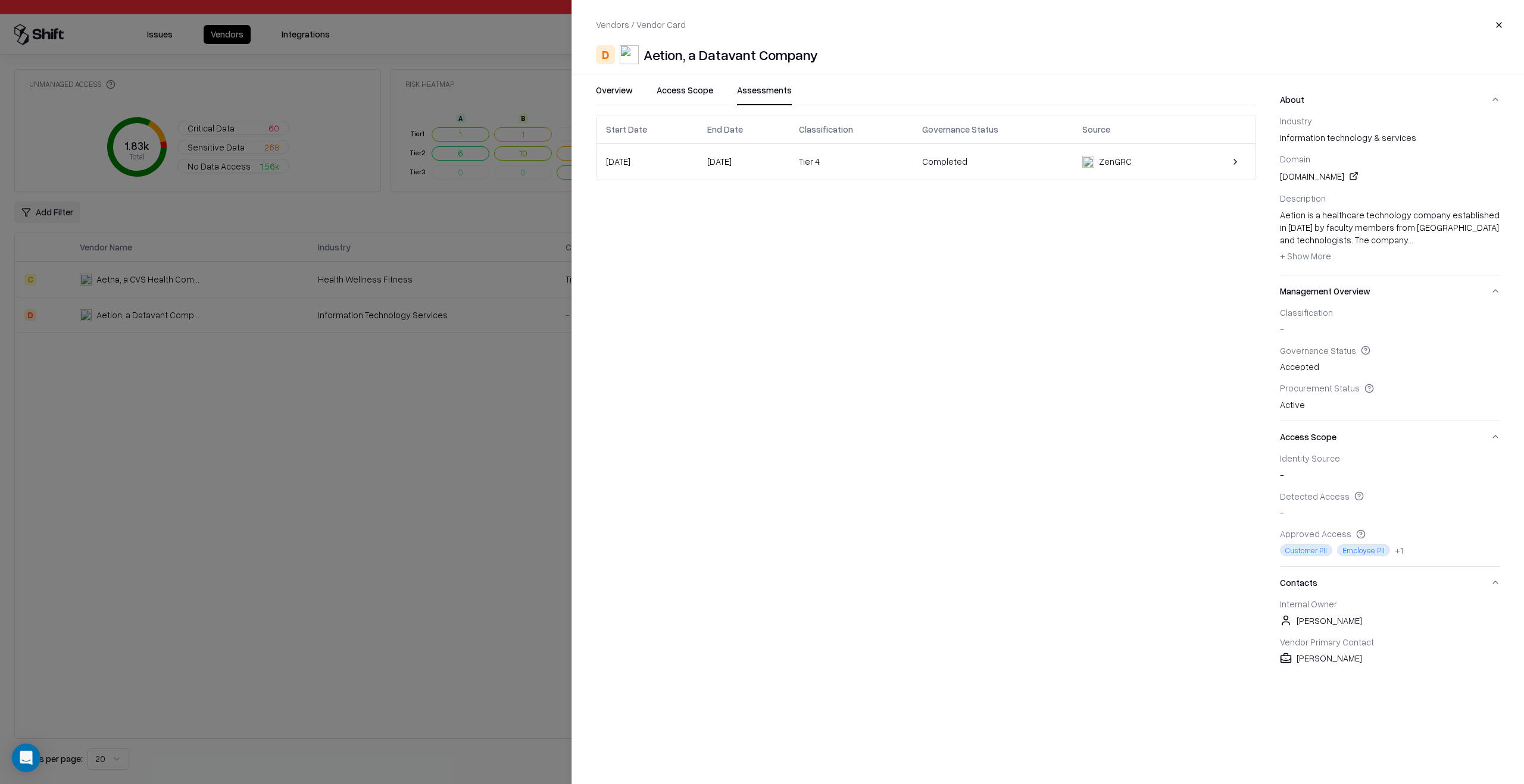
click at [486, 352] on div at bounding box center [762, 392] width 1524 height 784
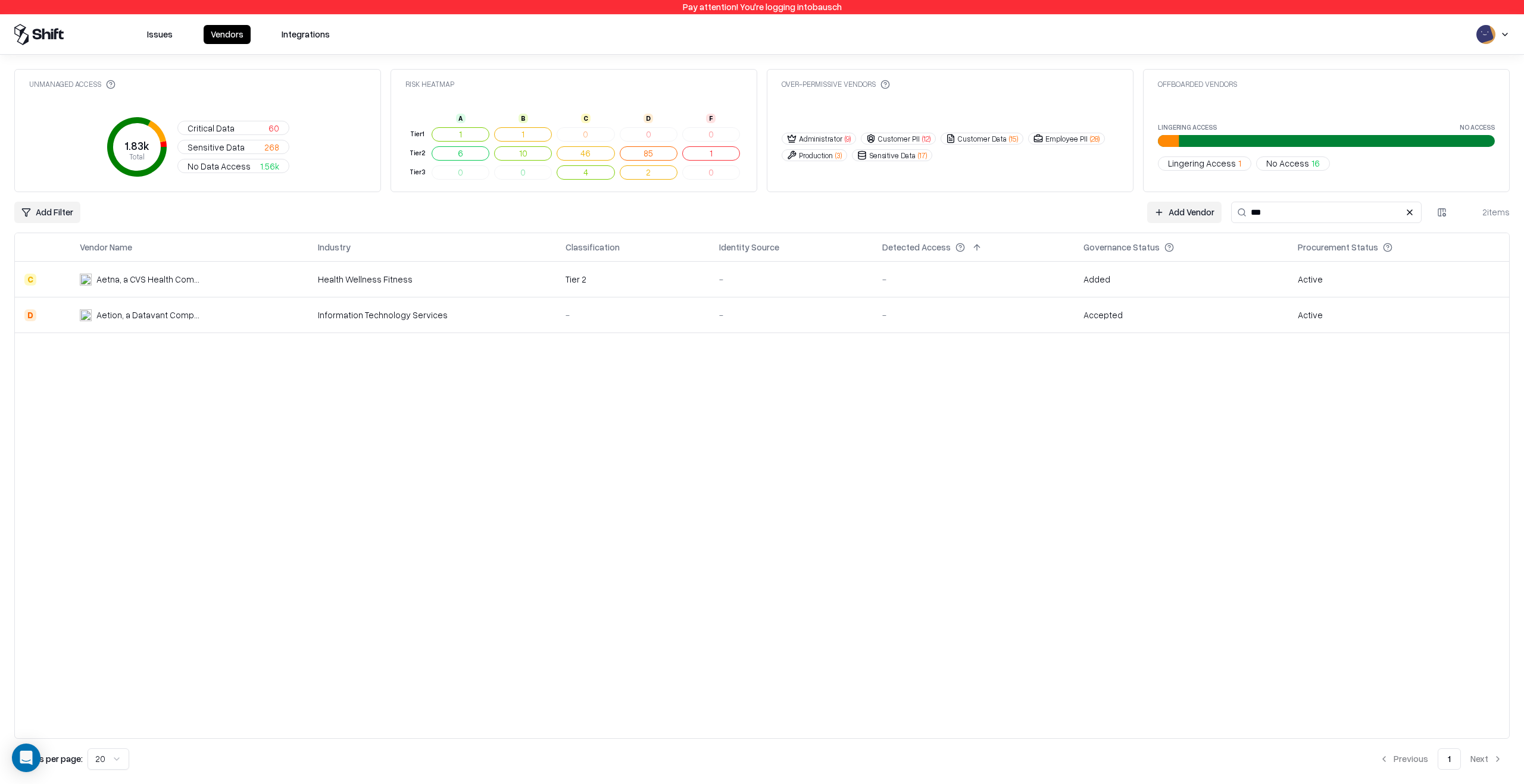
click at [1278, 211] on input "***" at bounding box center [1326, 212] width 191 height 21
type input "***"
click at [1047, 319] on div "-" at bounding box center [973, 314] width 182 height 13
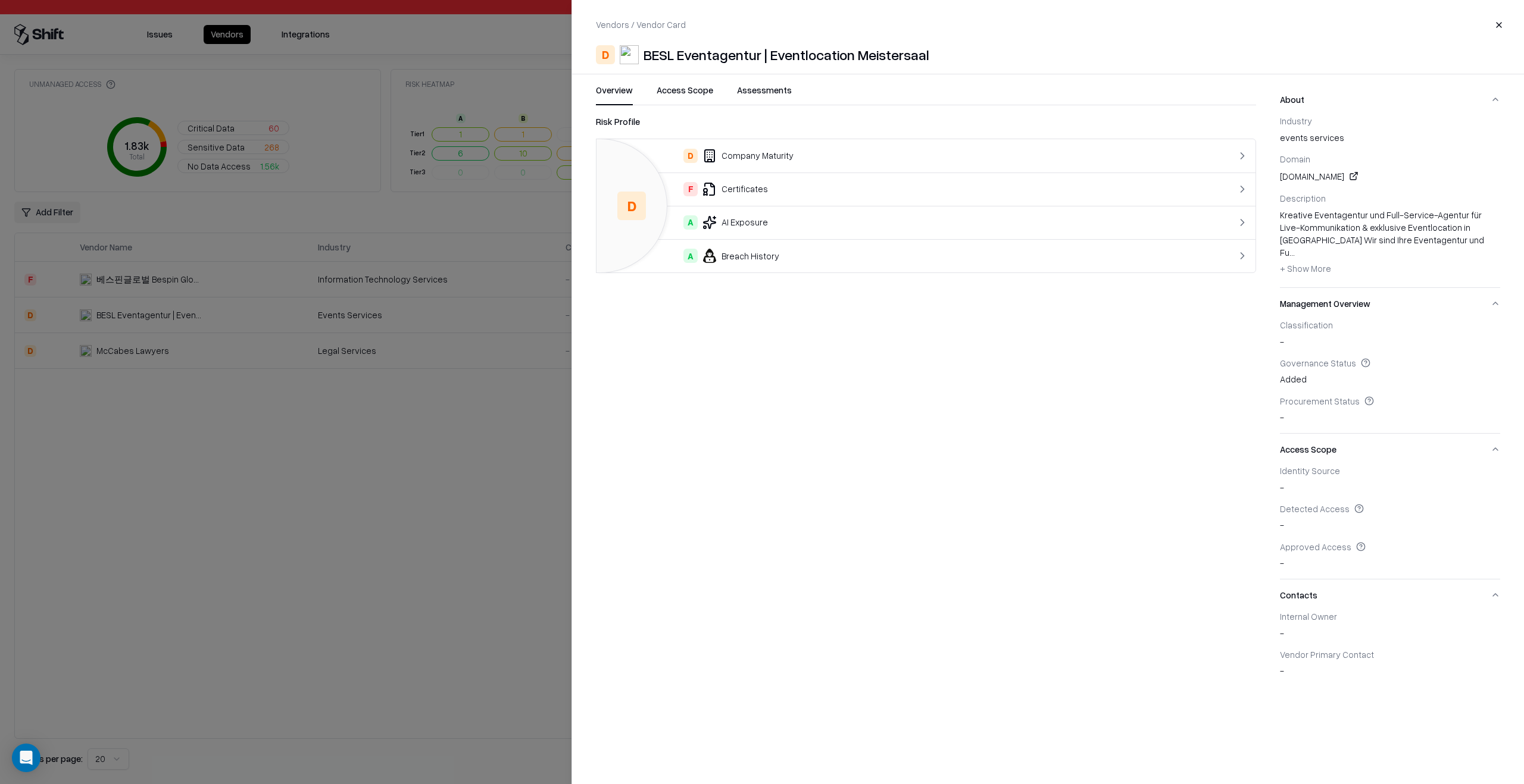
click at [787, 92] on button "Assessments" at bounding box center [764, 94] width 55 height 21
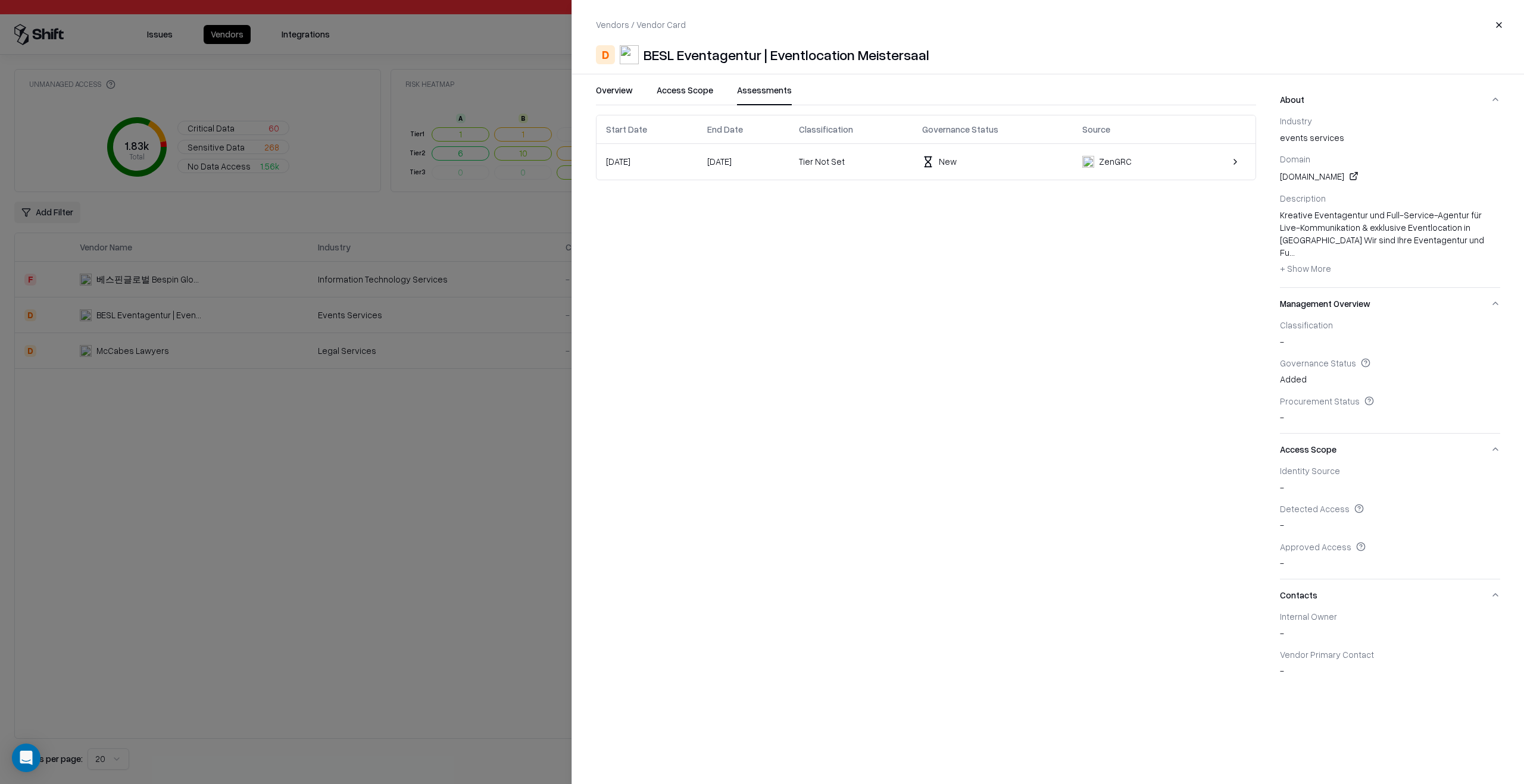
click at [869, 166] on div "Tier Not Set" at bounding box center [851, 161] width 104 height 13
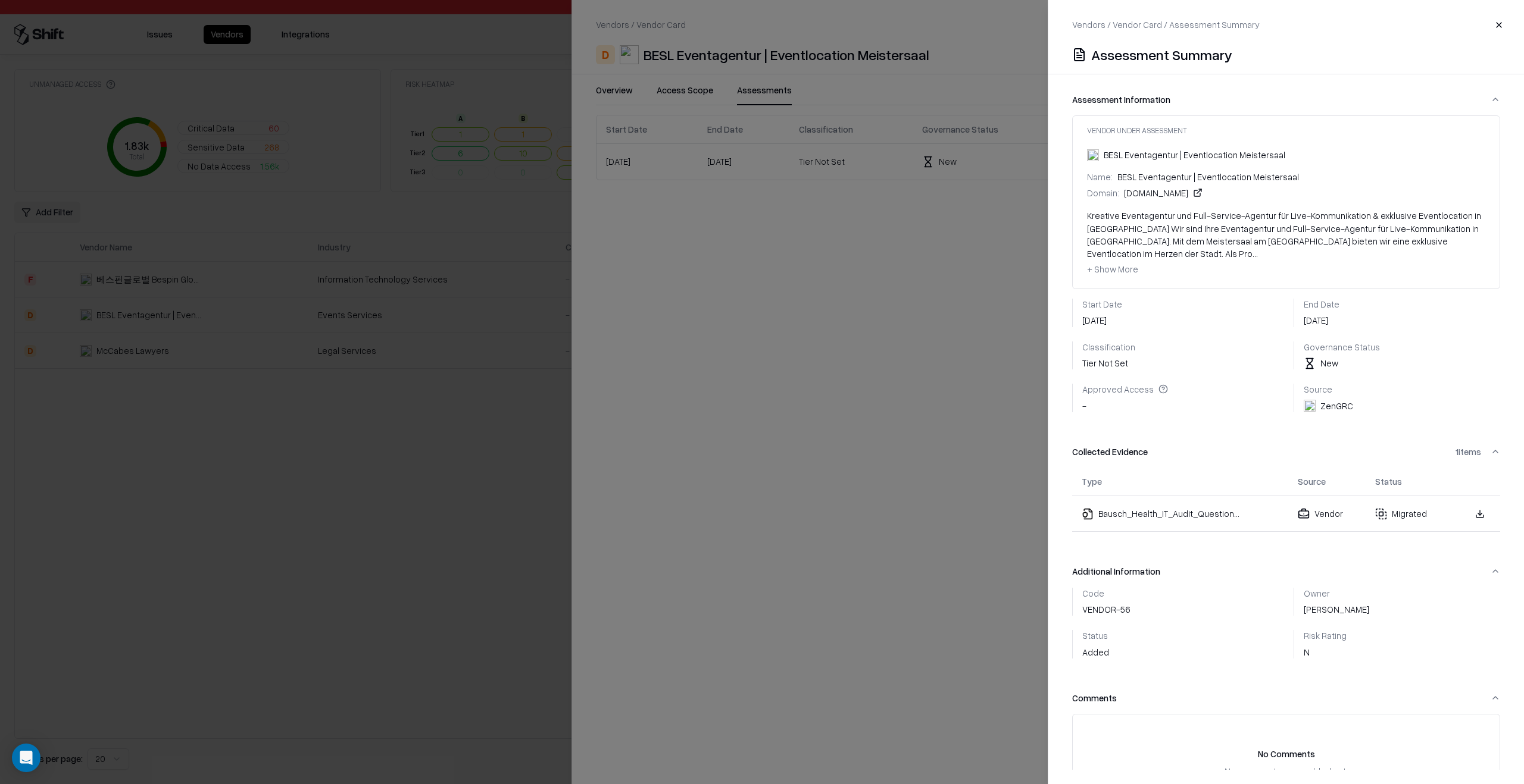
click at [1471, 504] on link at bounding box center [1480, 514] width 21 height 21
click at [1469, 504] on link at bounding box center [1480, 514] width 21 height 21
click at [1307, 639] on div "Risk Rating N" at bounding box center [1325, 644] width 43 height 29
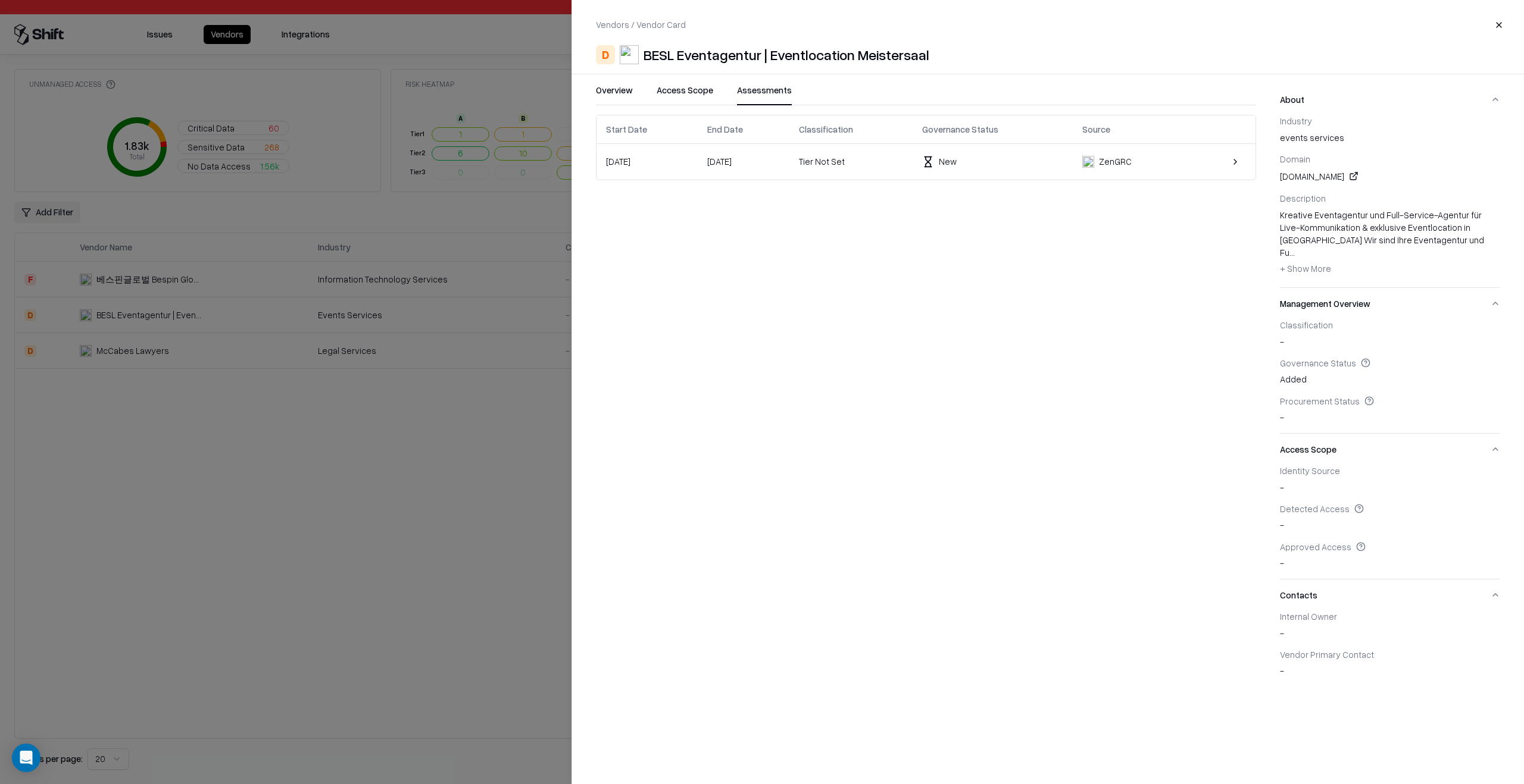
click at [381, 495] on div at bounding box center [762, 392] width 1524 height 784
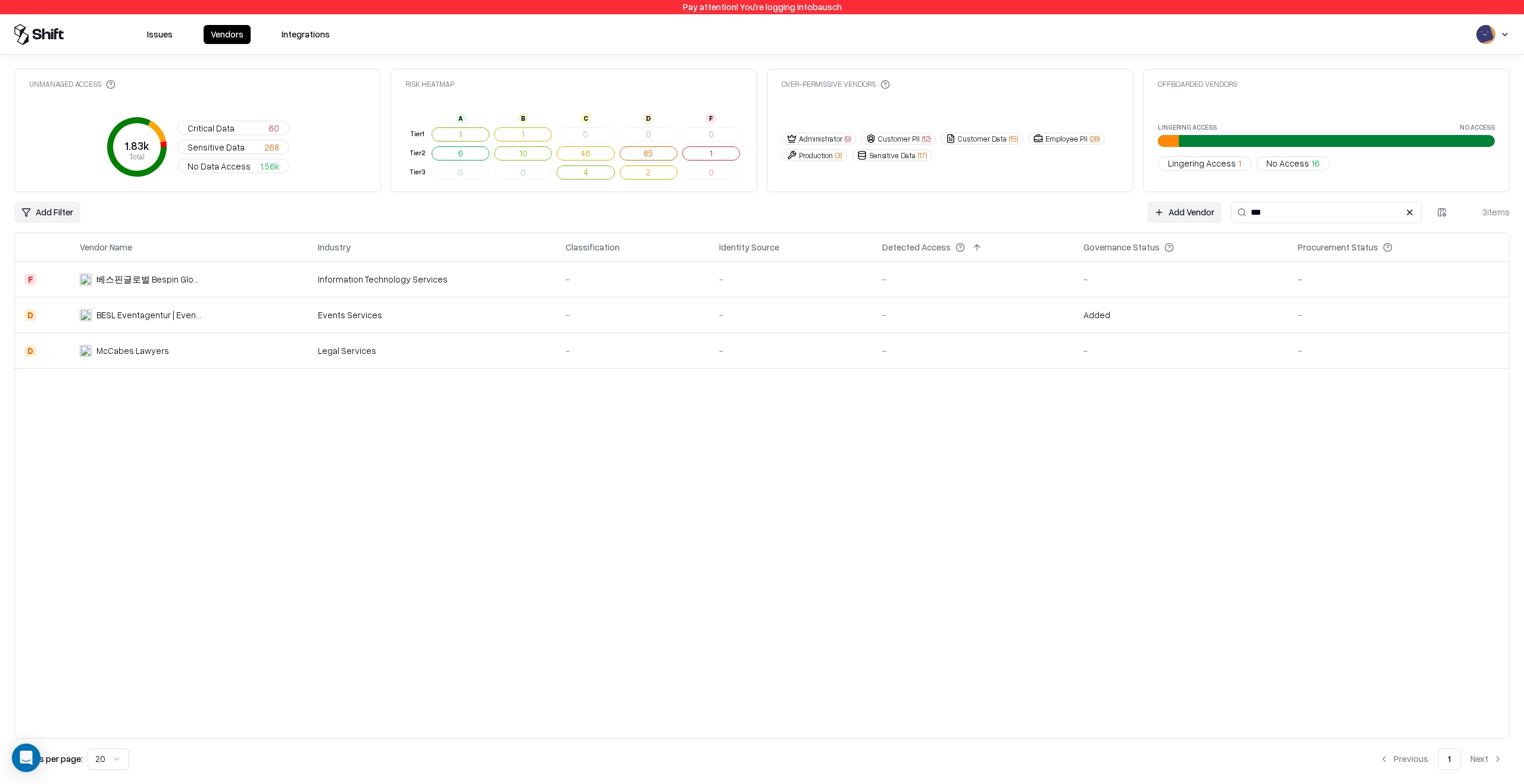
click at [813, 325] on td "-" at bounding box center [791, 315] width 164 height 35
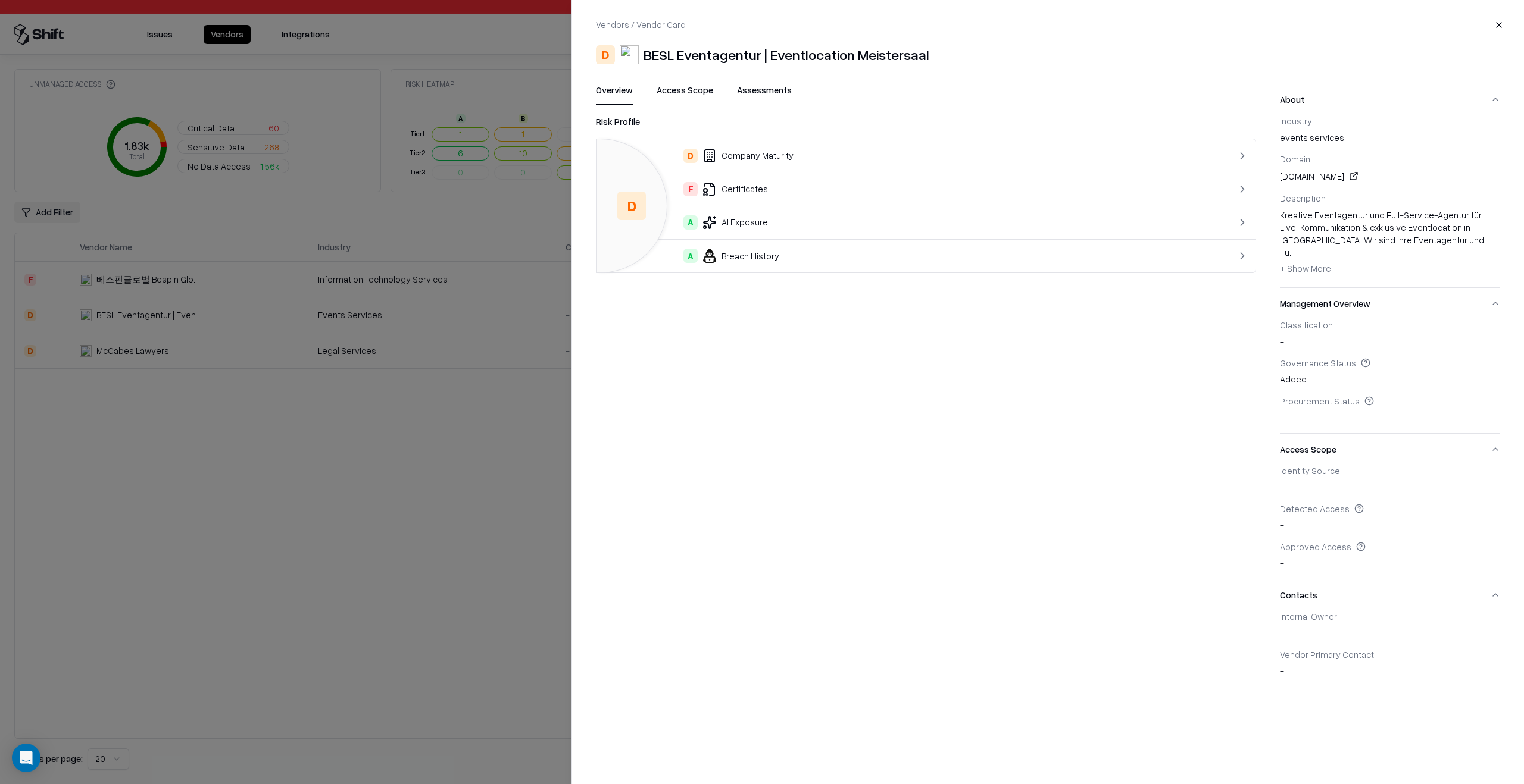
click at [766, 103] on button "Assessments" at bounding box center [764, 94] width 55 height 21
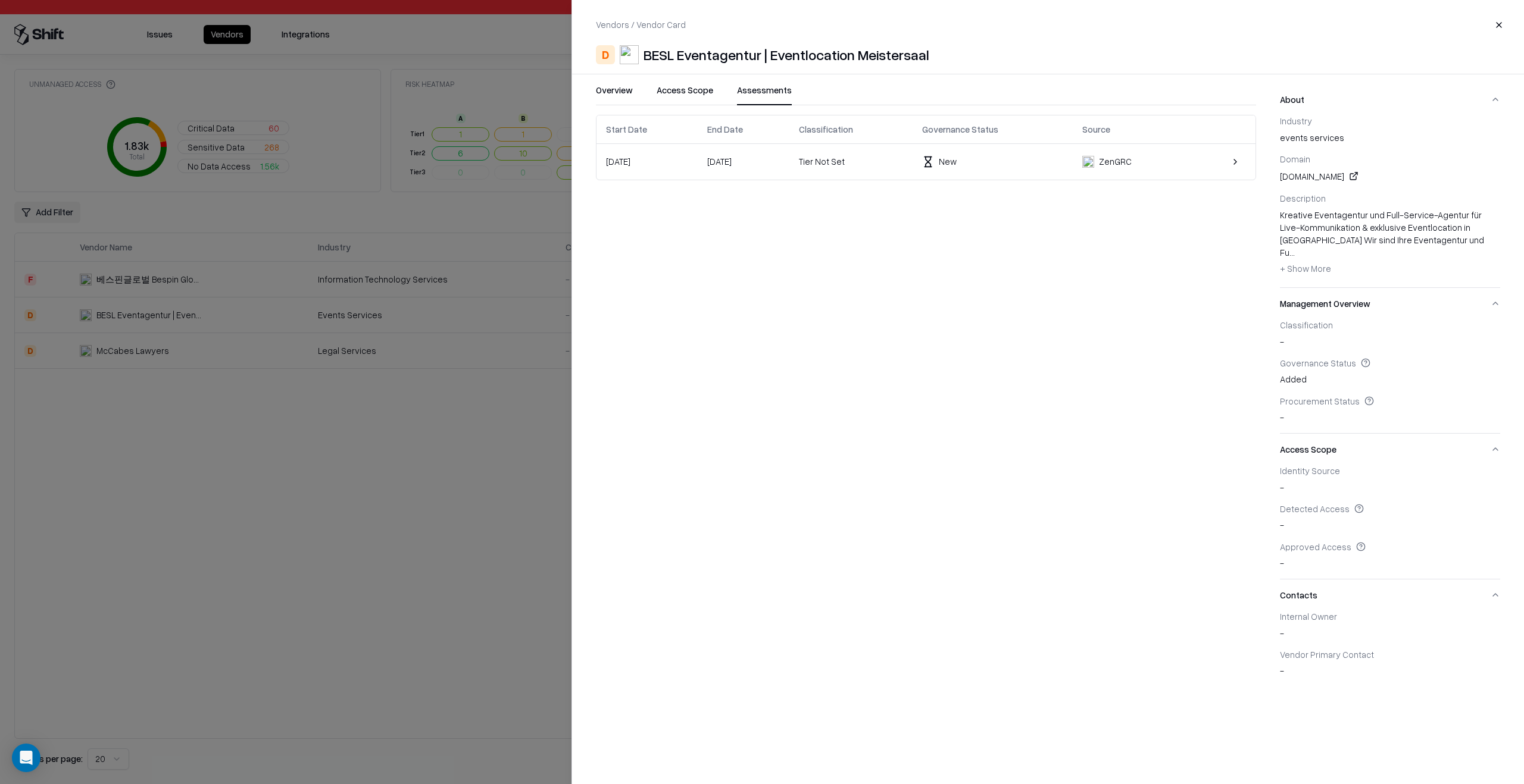
click at [777, 150] on td "Oct 03, 2025" at bounding box center [743, 162] width 92 height 35
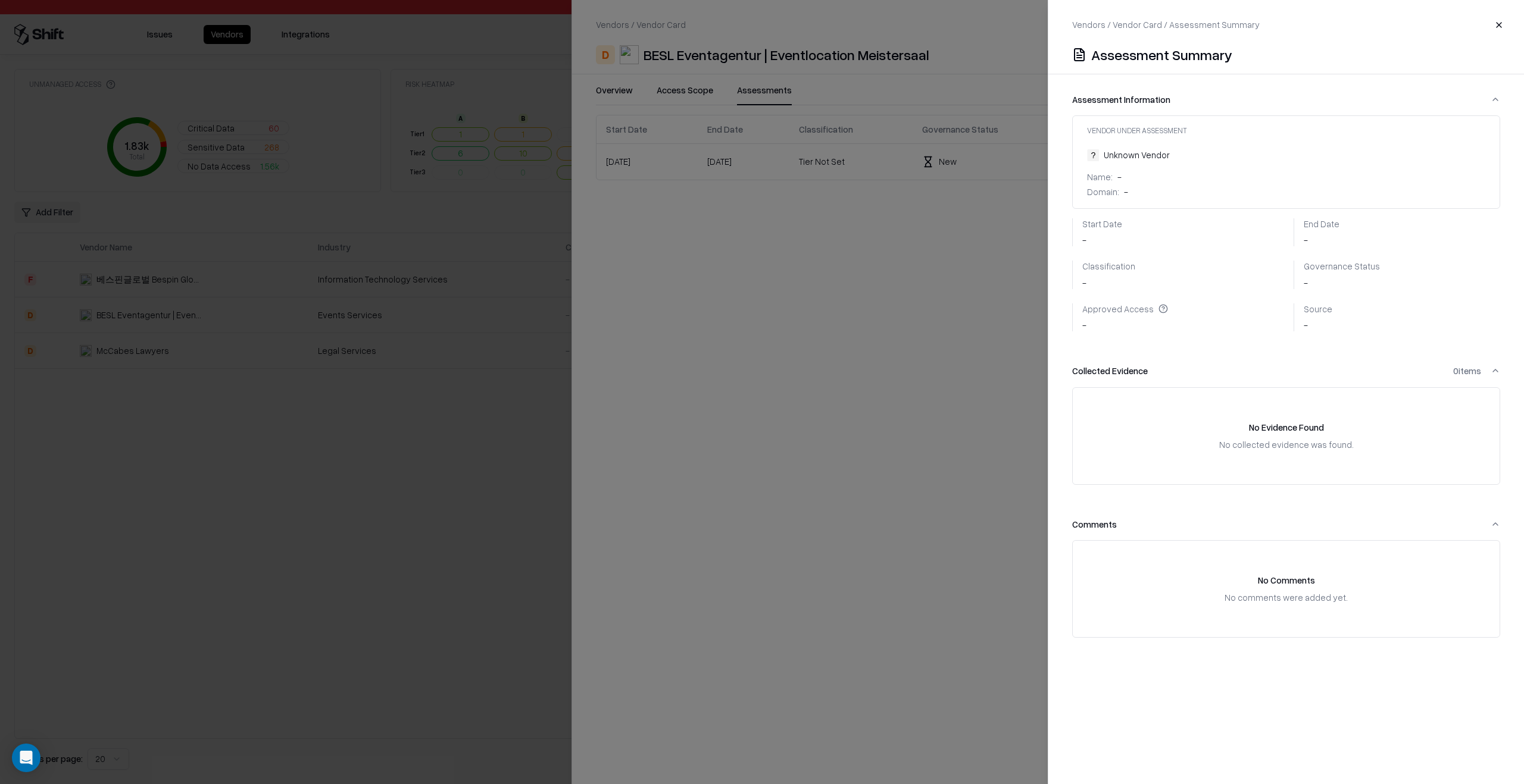
click at [815, 431] on div at bounding box center [762, 392] width 1524 height 784
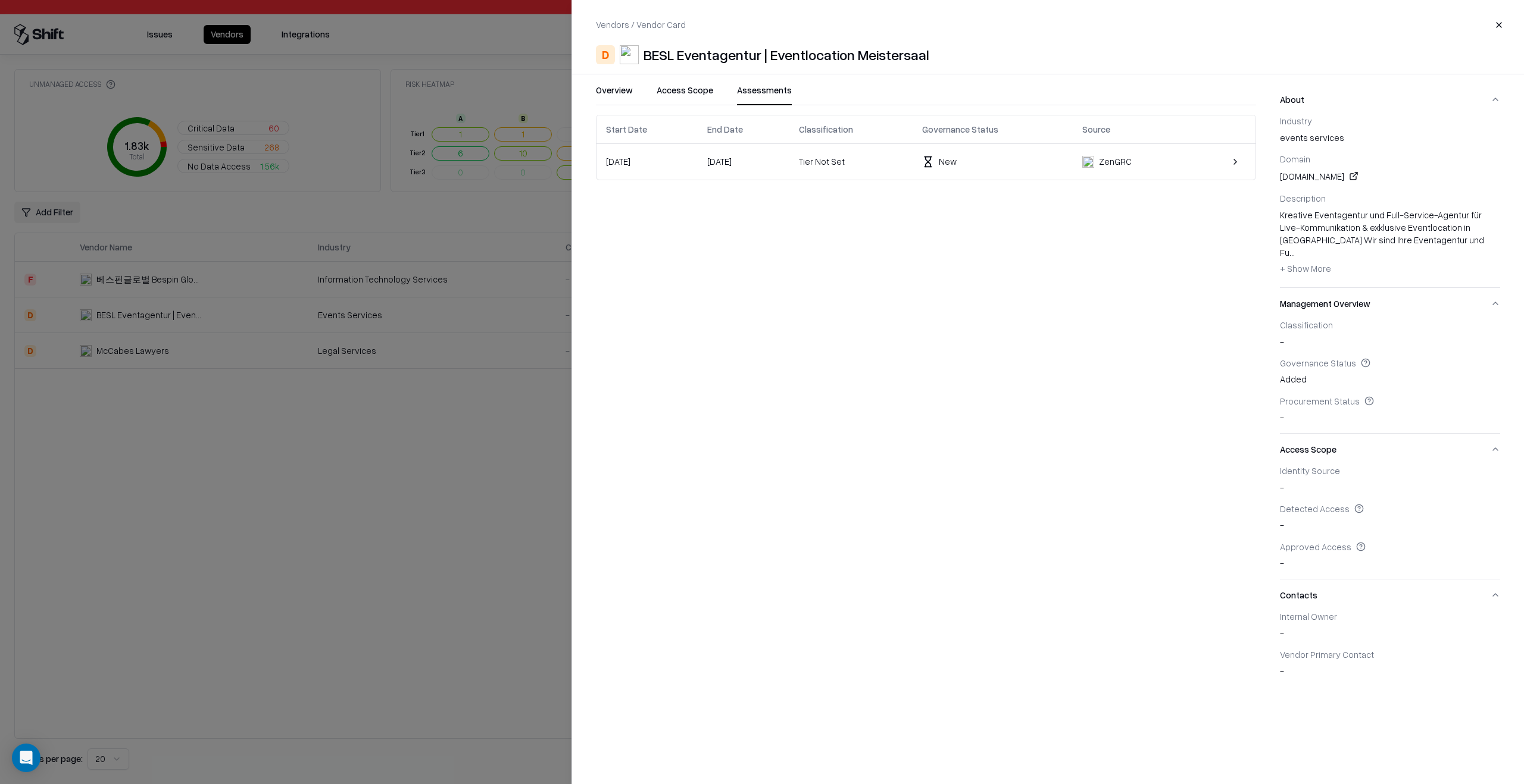
click at [479, 494] on div at bounding box center [762, 392] width 1524 height 784
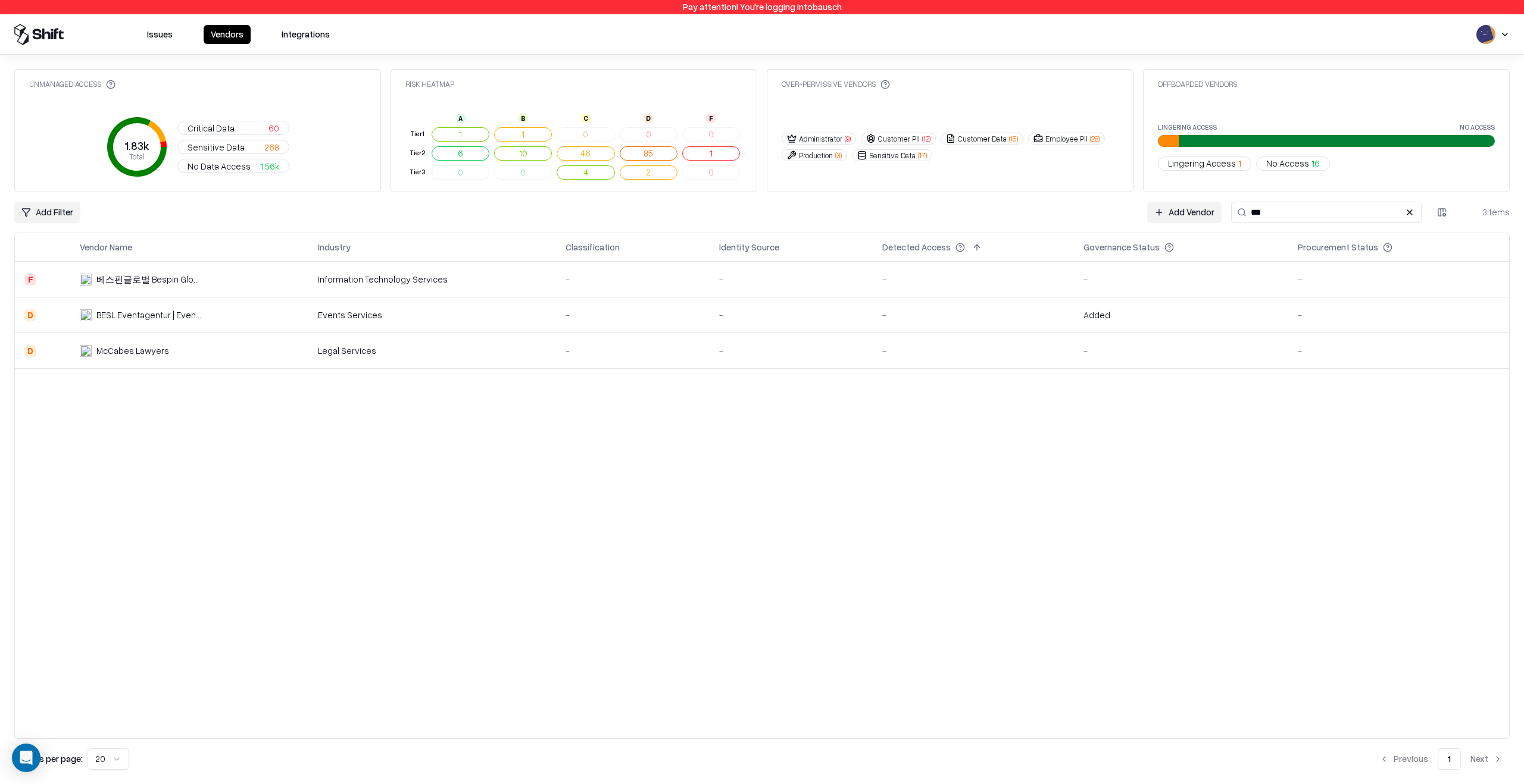
drag, startPoint x: 846, startPoint y: 330, endPoint x: 855, endPoint y: 317, distance: 15.8
click at [855, 317] on td "-" at bounding box center [791, 315] width 164 height 35
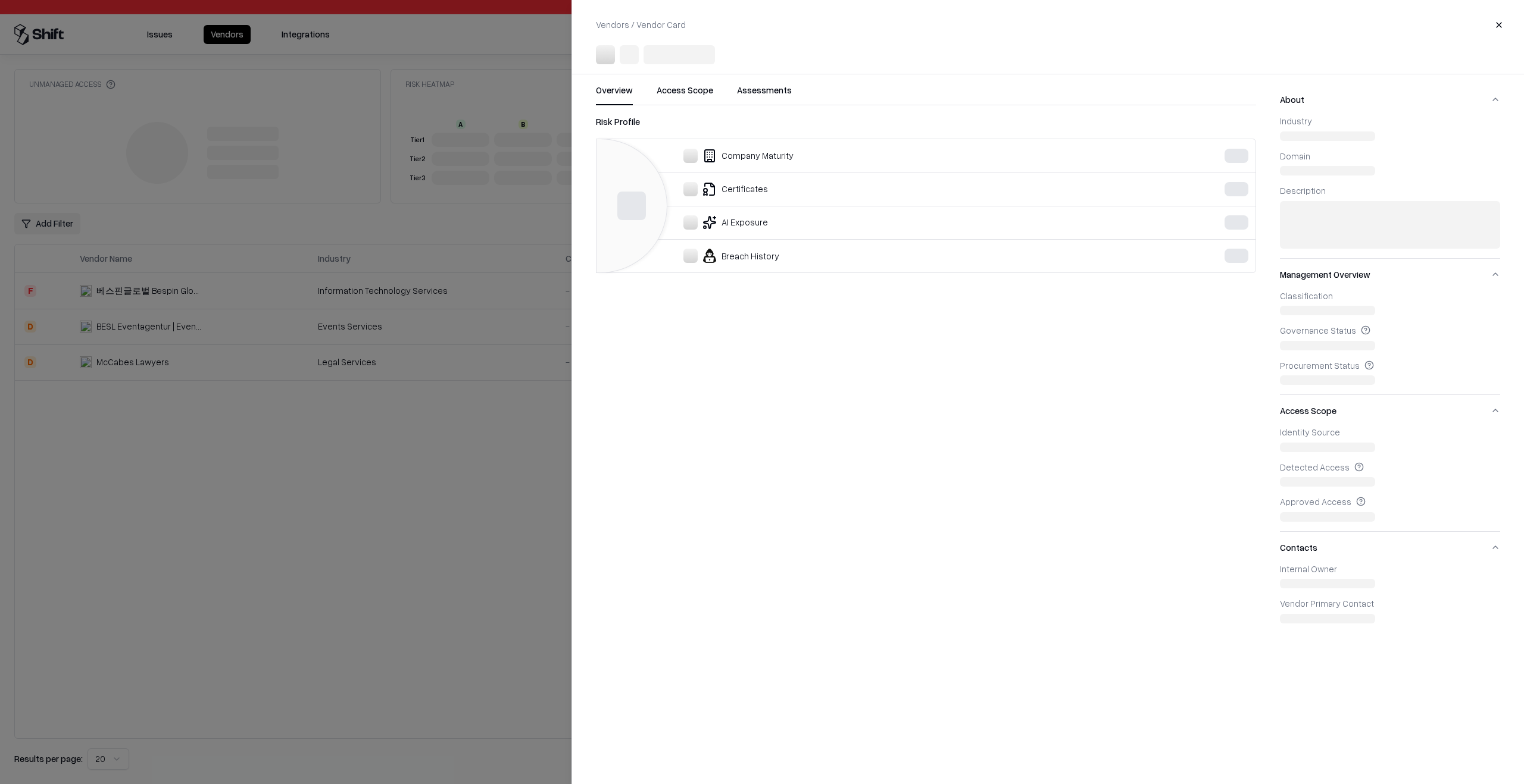
click at [781, 91] on body "Pay attention! You're logging into bausch Issues Vendors Integrations Unmanaged…" at bounding box center [762, 392] width 1524 height 784
click at [781, 91] on div "Over-Permissive Vendors" at bounding box center [950, 91] width 365 height 24
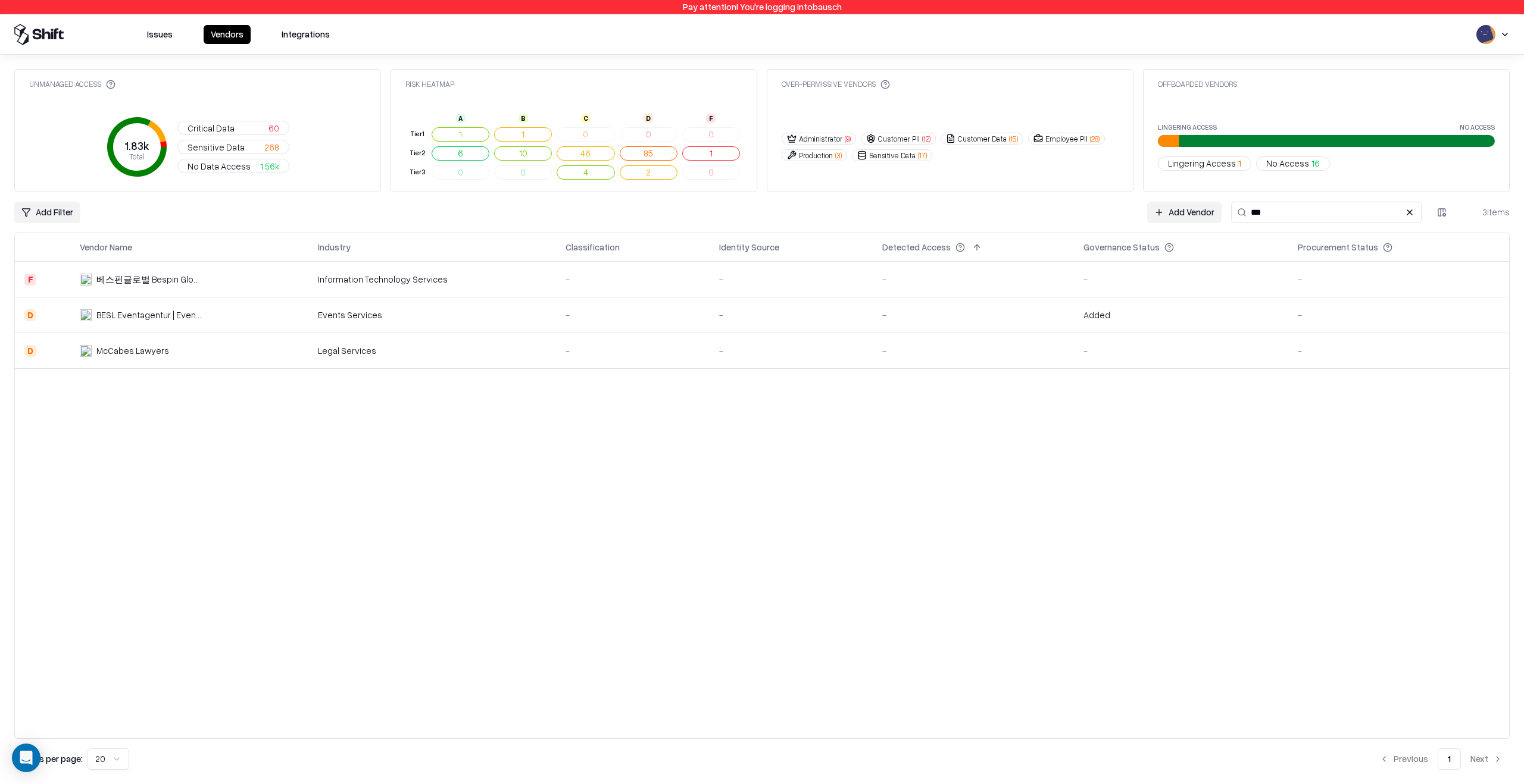
click at [633, 320] on div "-" at bounding box center [633, 314] width 135 height 13
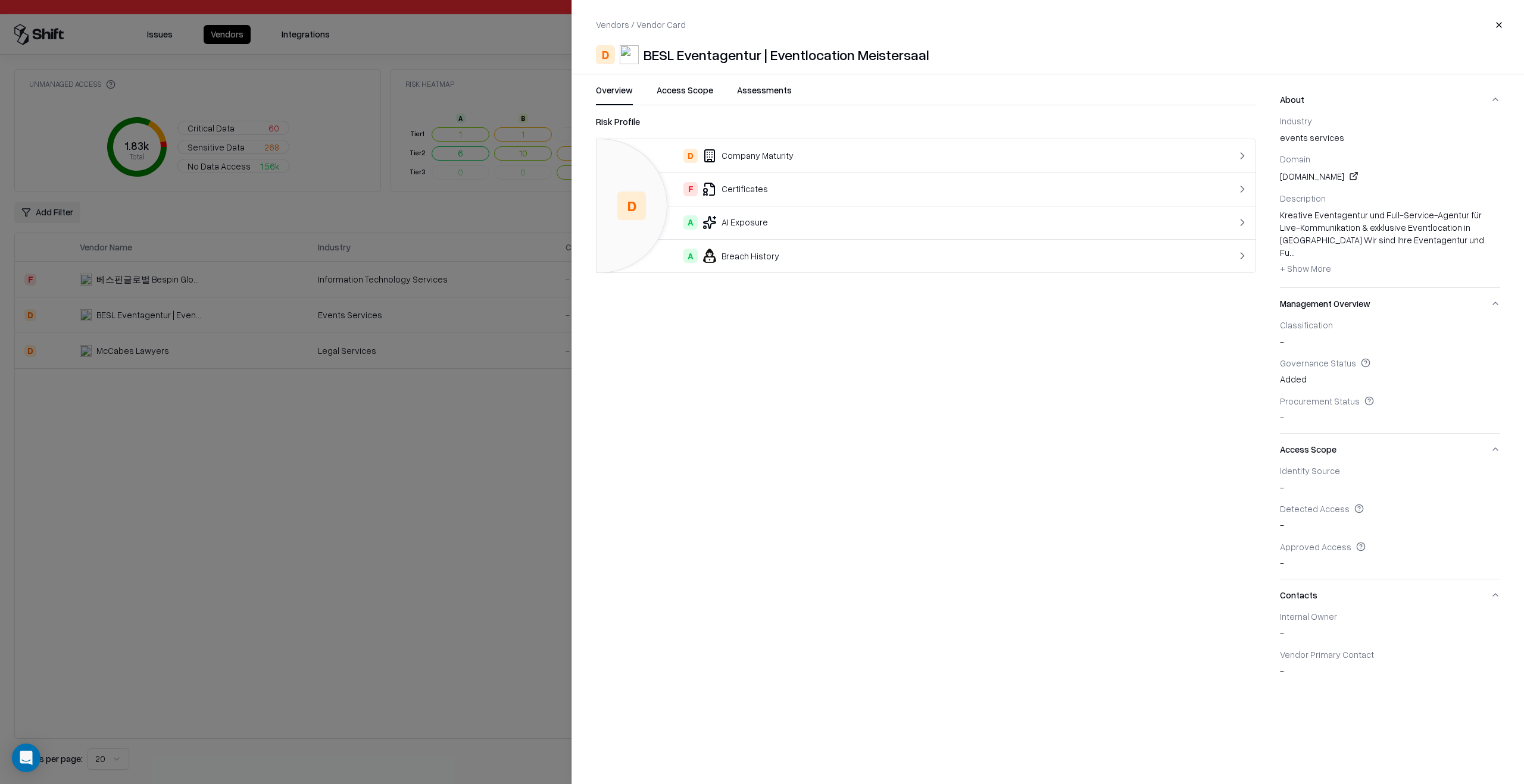
click at [751, 91] on button "Assessments" at bounding box center [764, 94] width 55 height 21
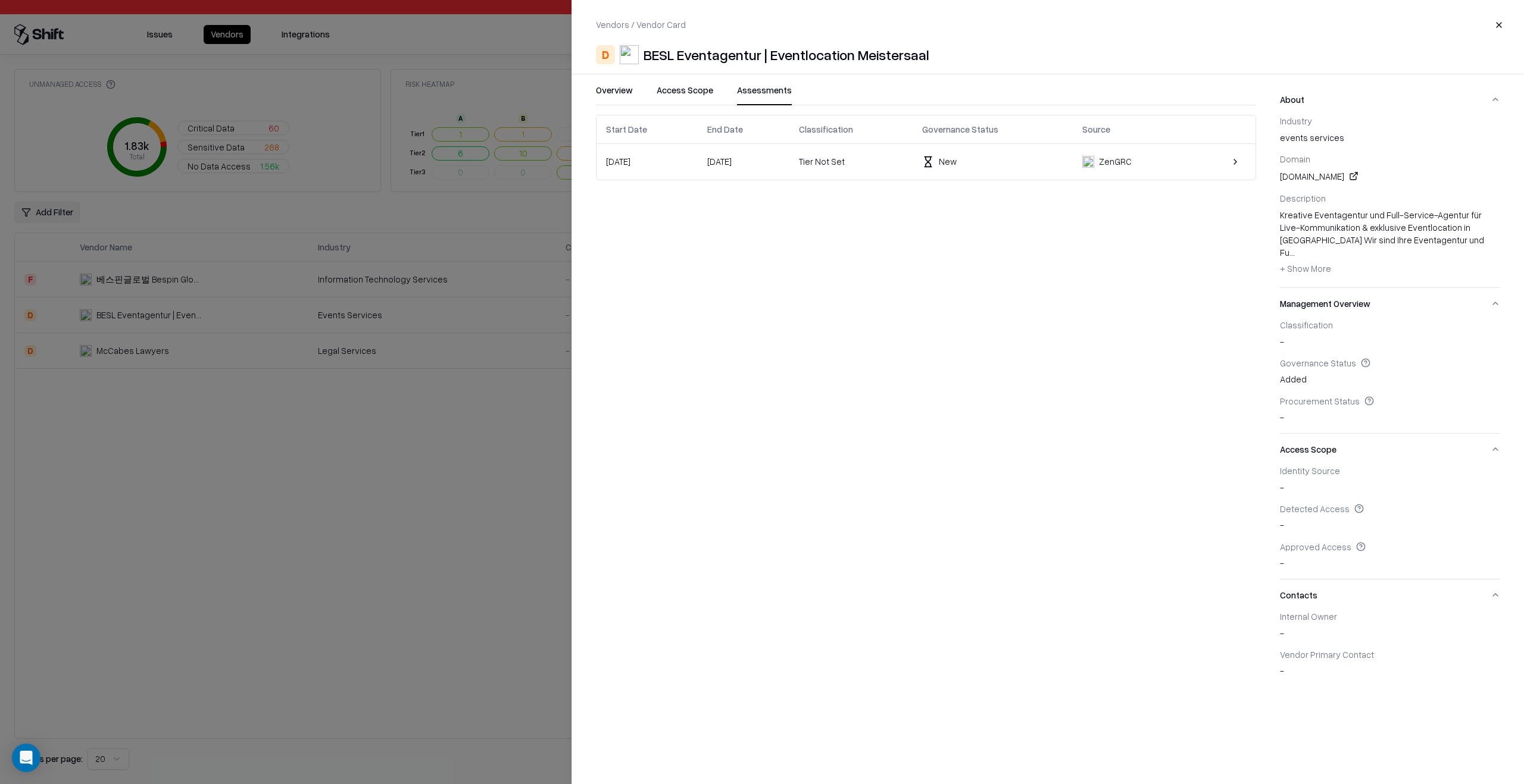
click at [790, 157] on td "[DATE]" at bounding box center [743, 162] width 92 height 35
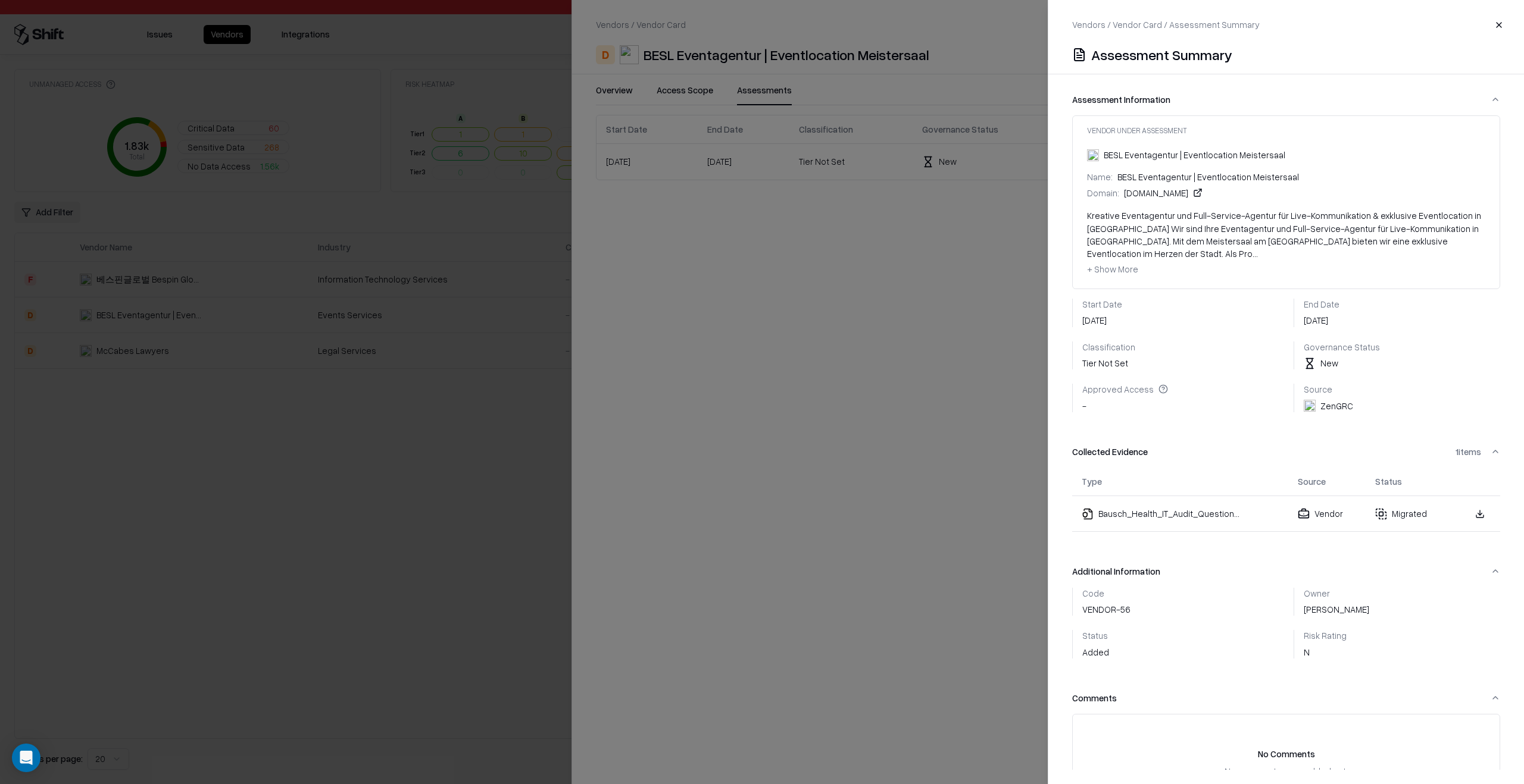
click at [1469, 504] on link at bounding box center [1480, 514] width 21 height 21
click at [854, 461] on div at bounding box center [762, 392] width 1524 height 784
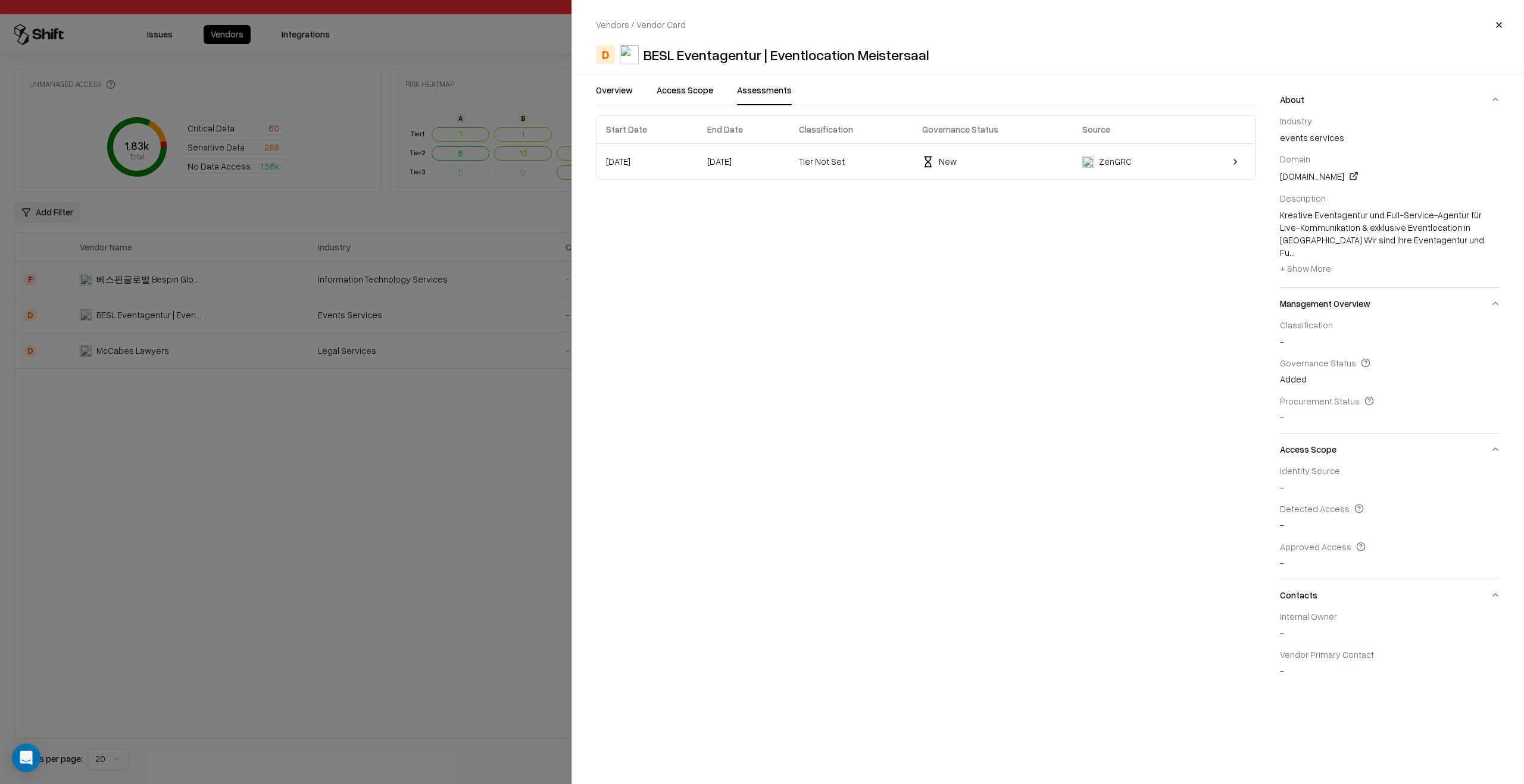
click at [411, 506] on div at bounding box center [762, 392] width 1524 height 784
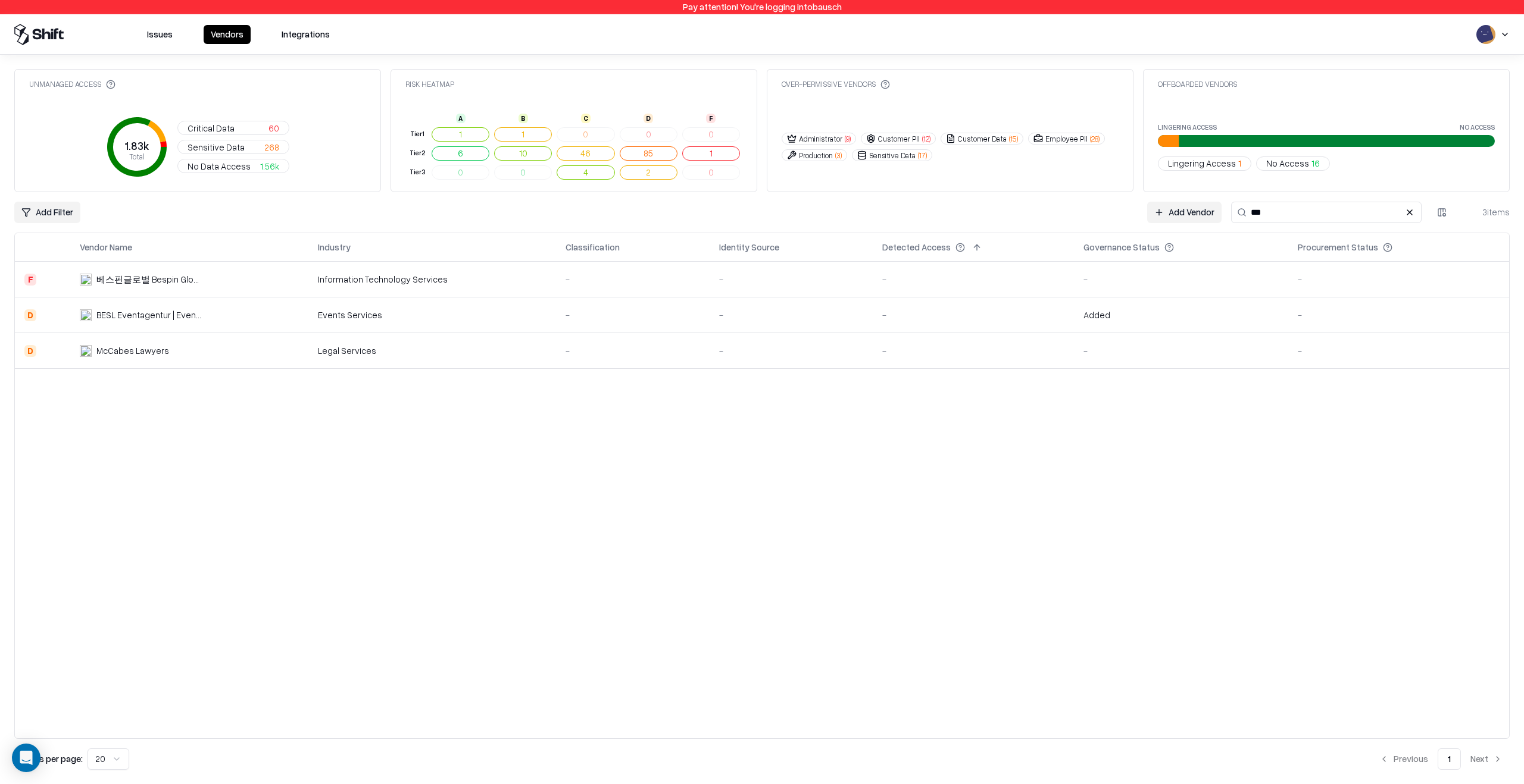
click at [1274, 208] on input "***" at bounding box center [1326, 212] width 191 height 21
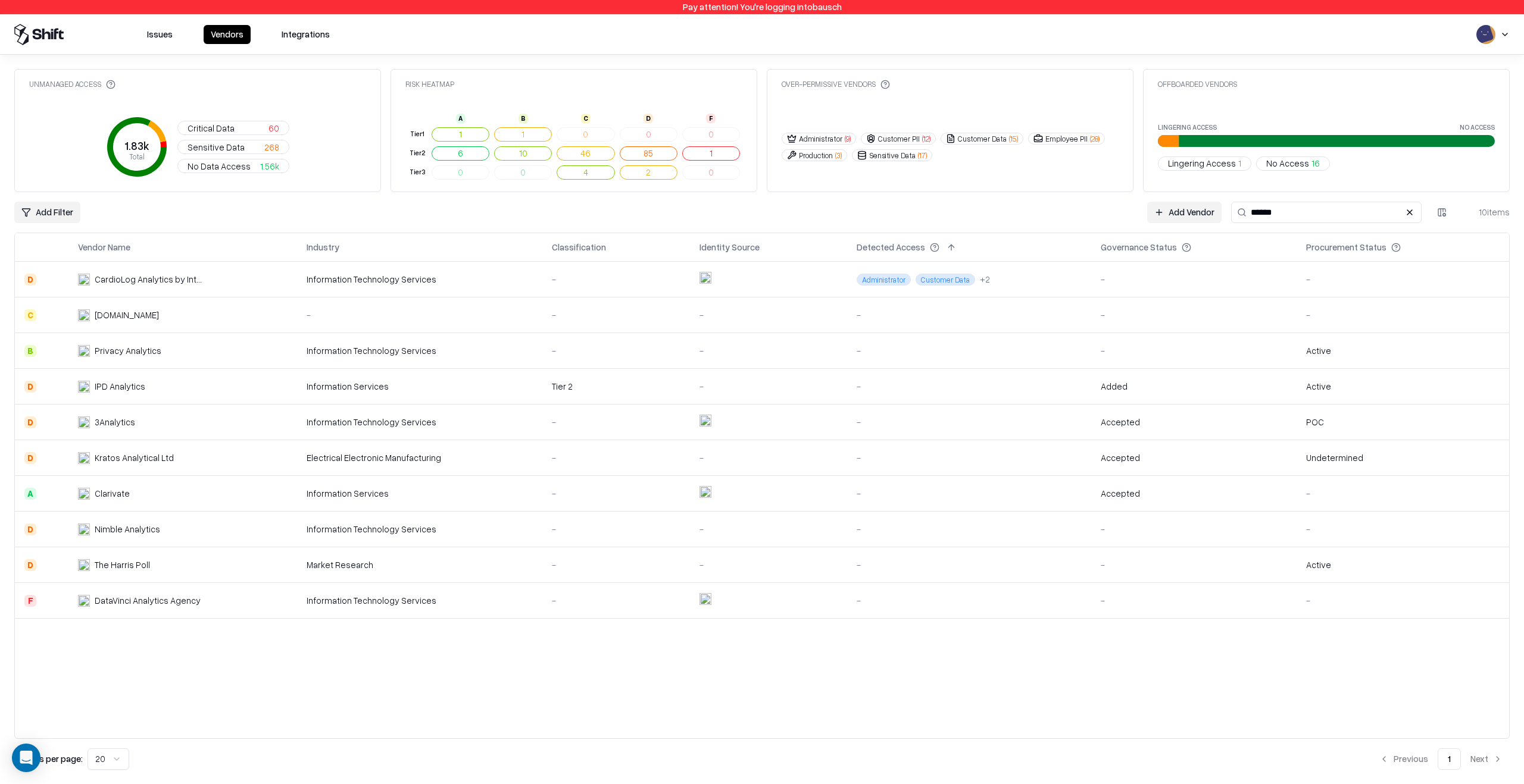
type input "******"
click at [545, 436] on td "-" at bounding box center [616, 423] width 147 height 35
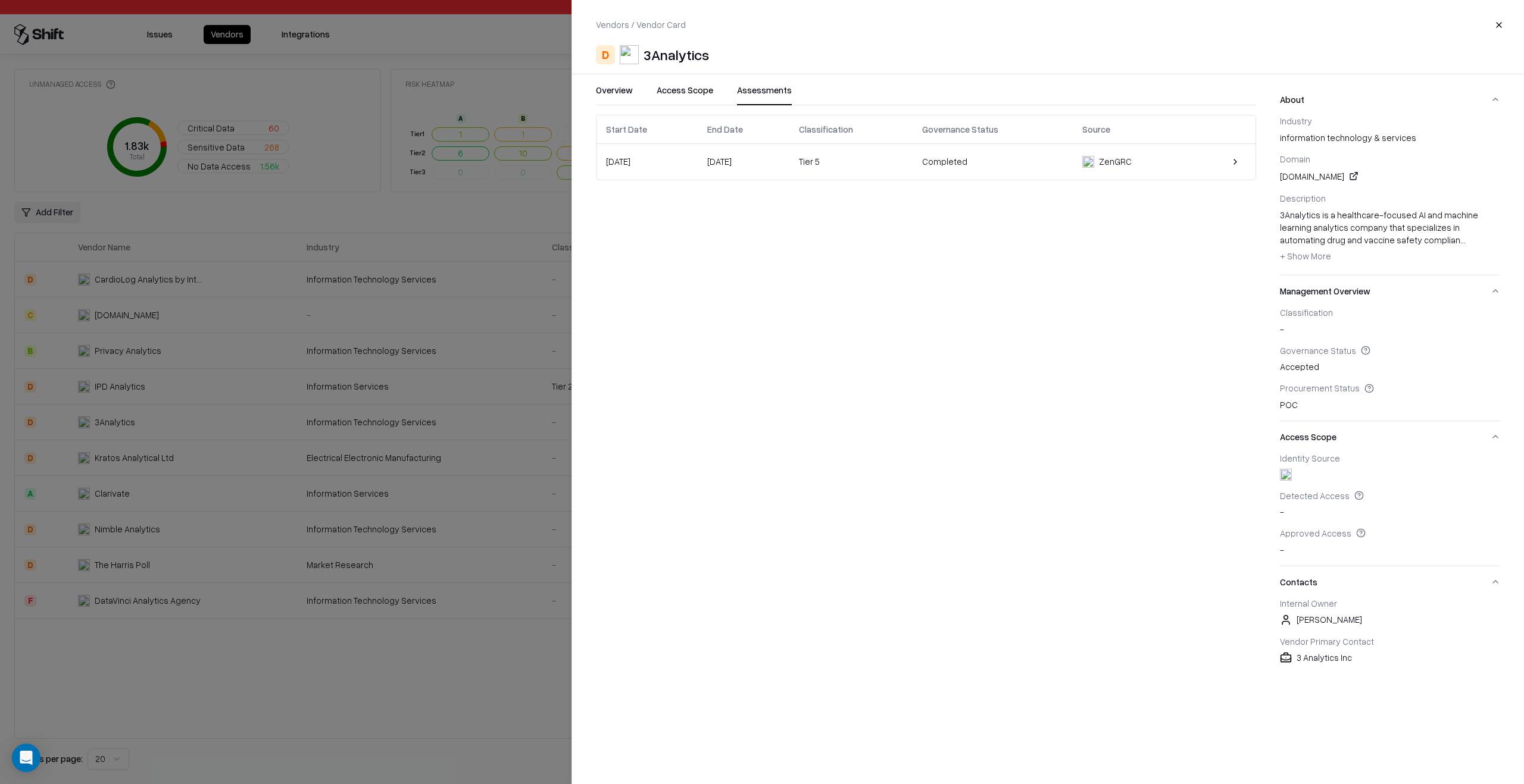
click at [768, 100] on button "Assessments" at bounding box center [764, 94] width 55 height 21
click at [782, 150] on td "[DATE]" at bounding box center [743, 162] width 92 height 35
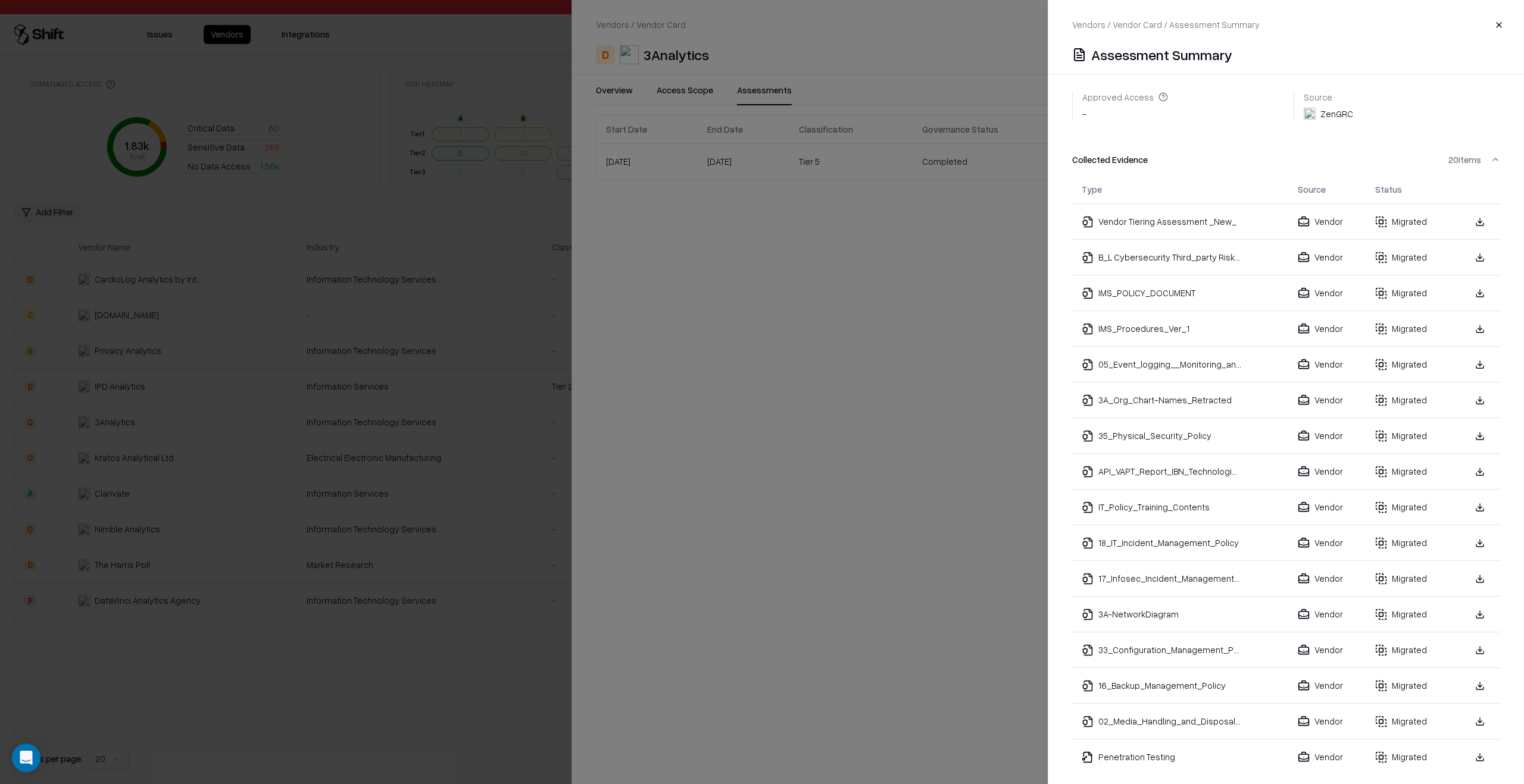
scroll to position [294, 0]
click at [1469, 209] on link at bounding box center [1480, 219] width 21 height 21
click at [1476, 280] on link at bounding box center [1480, 291] width 21 height 21
click at [448, 487] on div at bounding box center [762, 392] width 1524 height 784
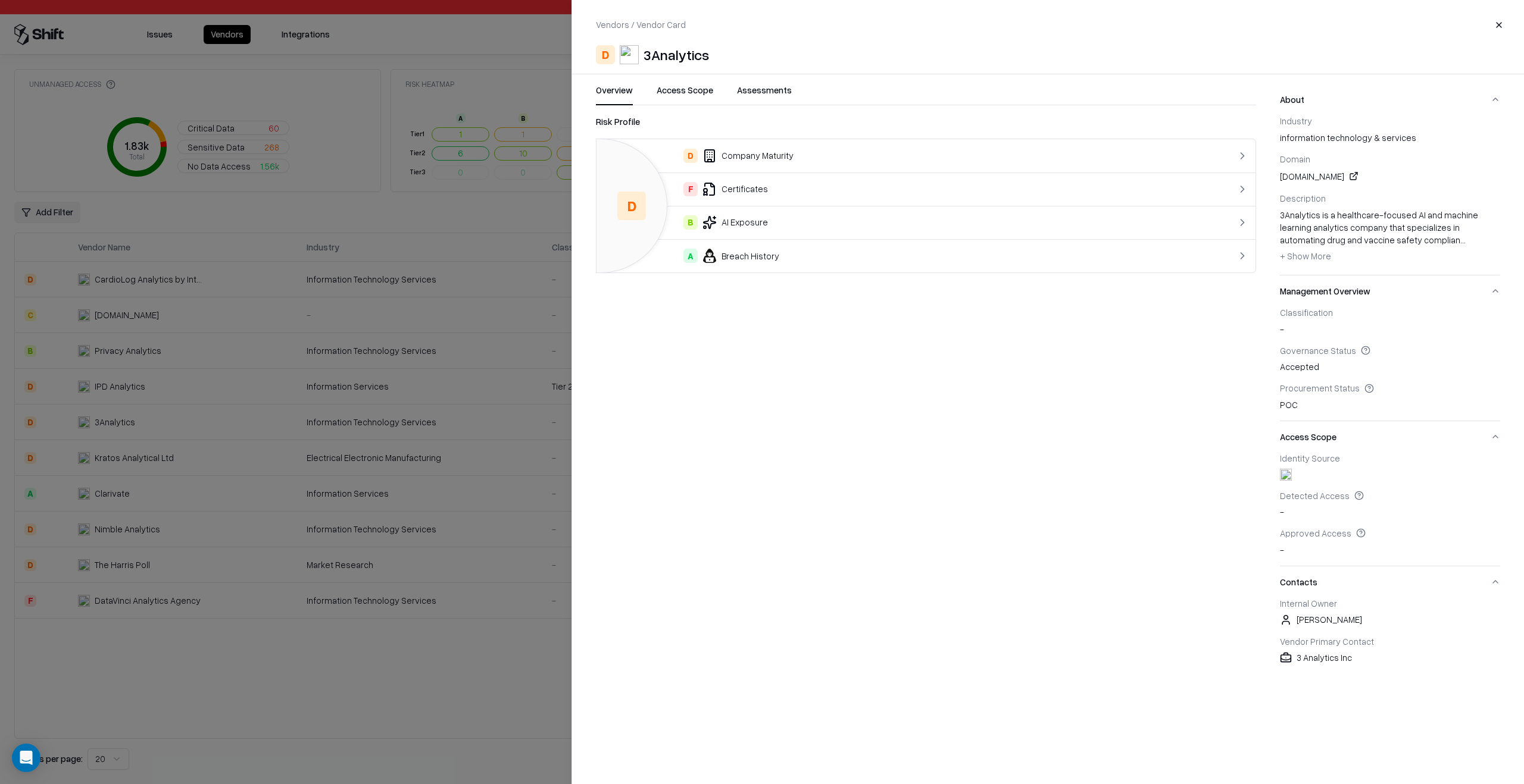
click at [777, 99] on button "Assessments" at bounding box center [764, 94] width 55 height 21
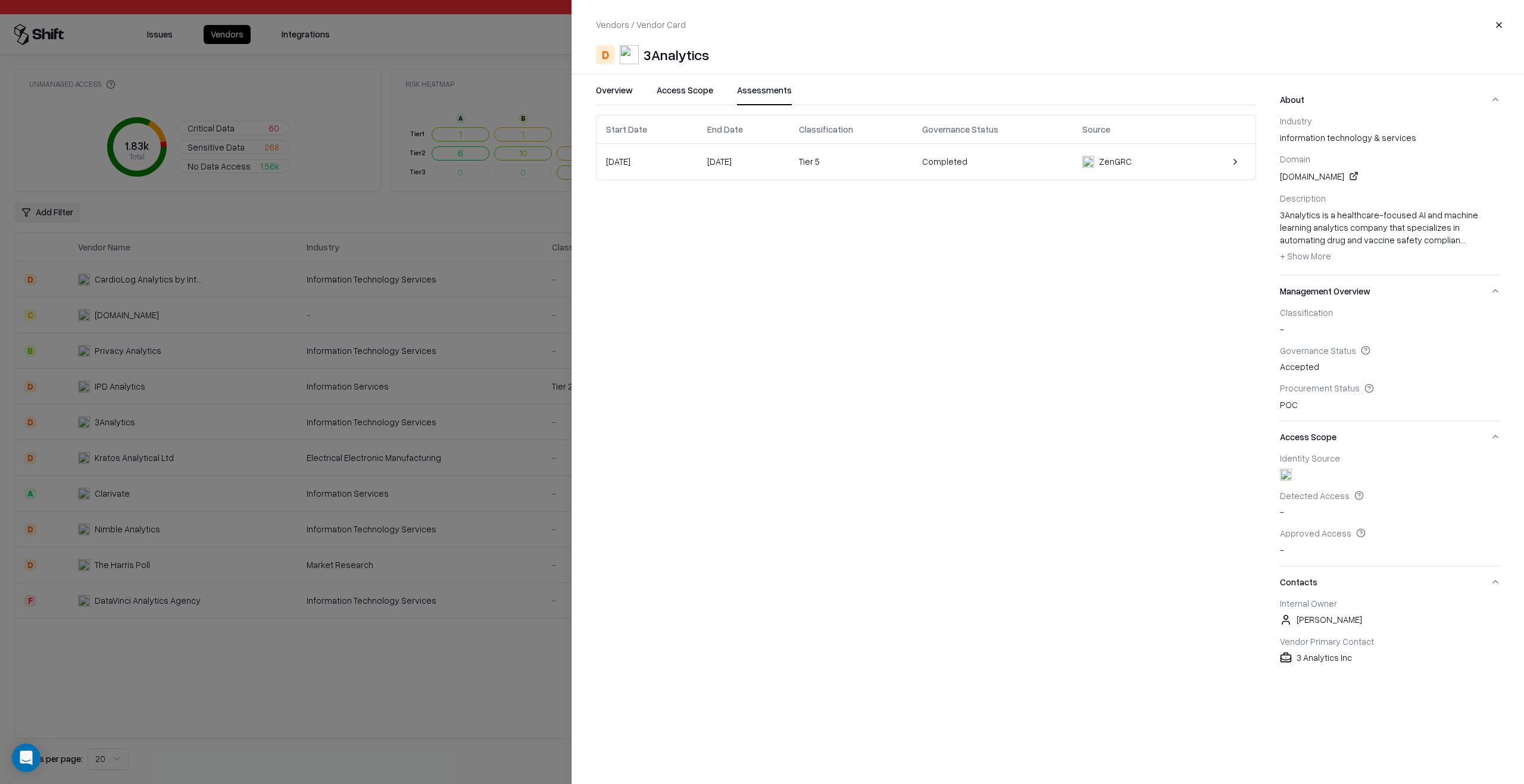
click at [790, 149] on td "[DATE]" at bounding box center [743, 162] width 92 height 35
click at [502, 231] on div at bounding box center [762, 392] width 1524 height 784
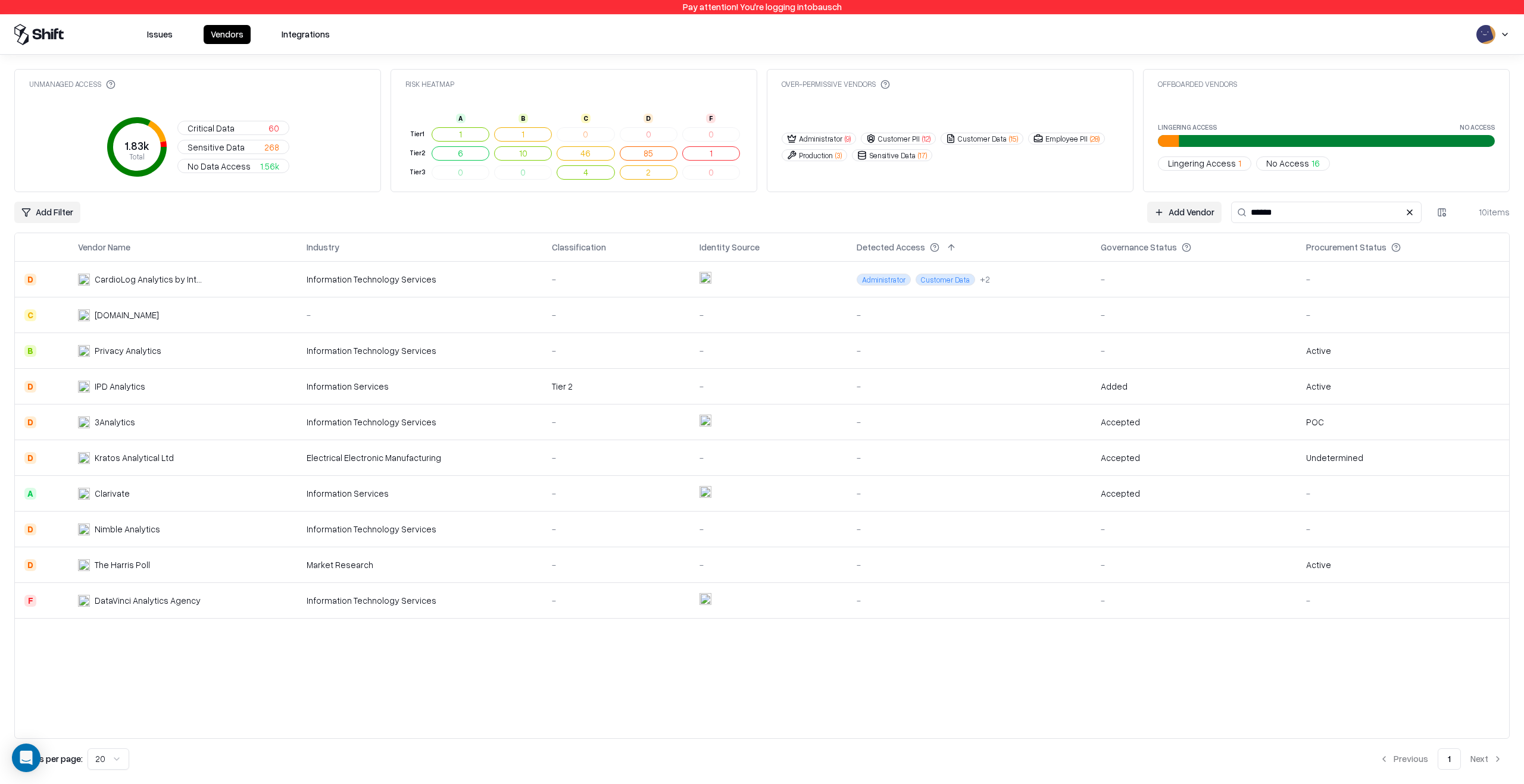
click at [1260, 202] on input "******" at bounding box center [1326, 212] width 191 height 21
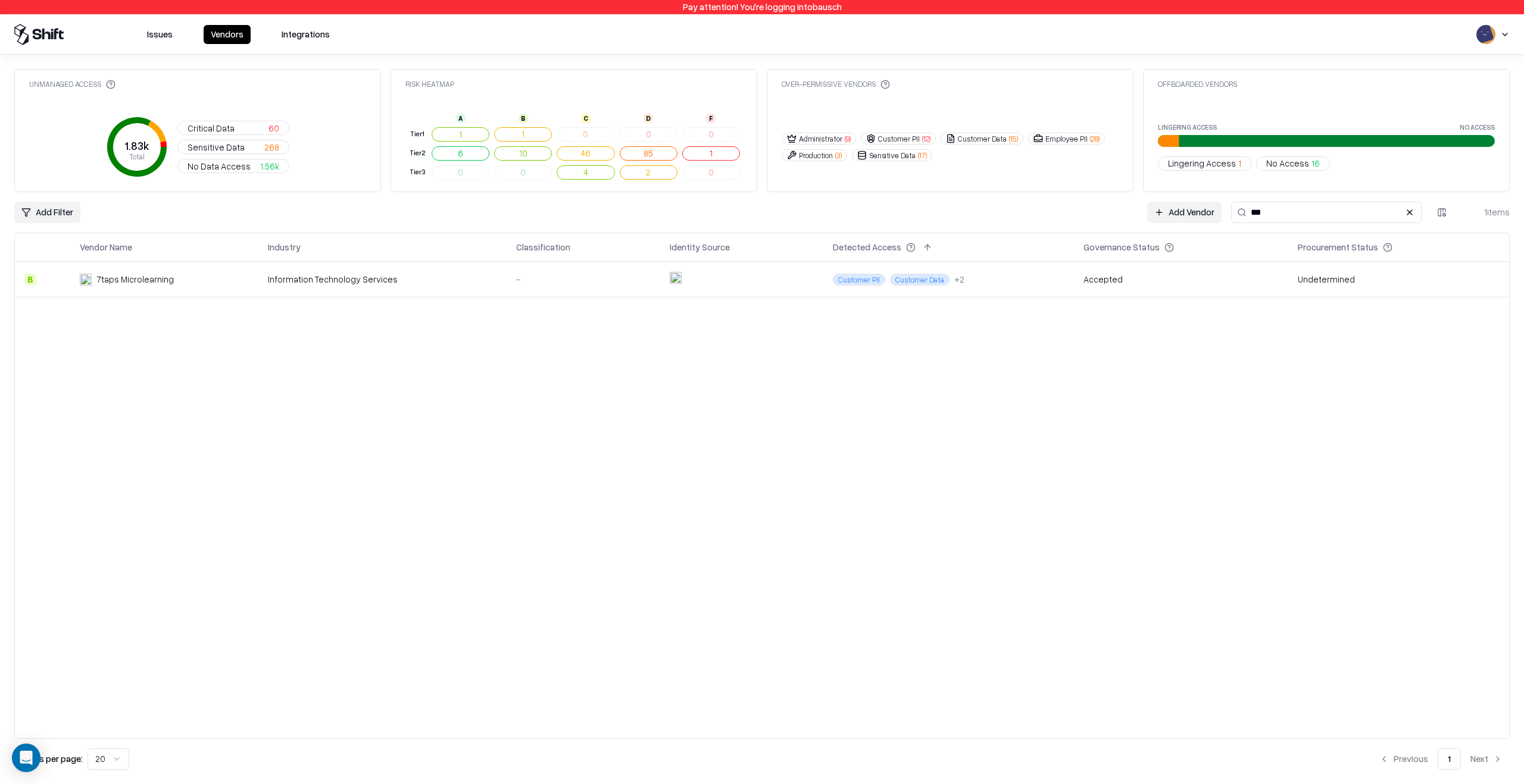
type input "***"
click at [753, 278] on td at bounding box center [742, 280] width 164 height 35
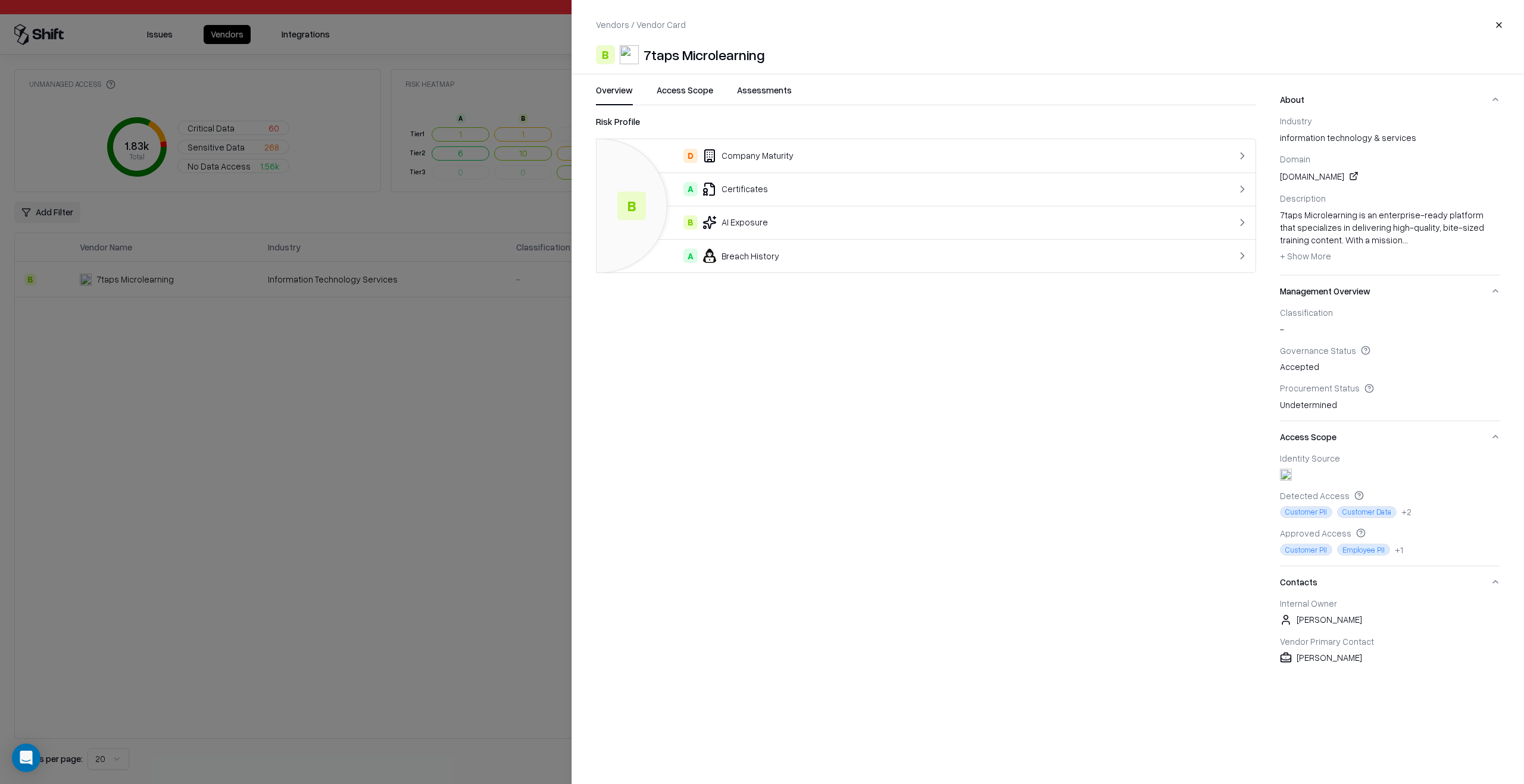
click at [779, 91] on button "Assessments" at bounding box center [764, 94] width 55 height 21
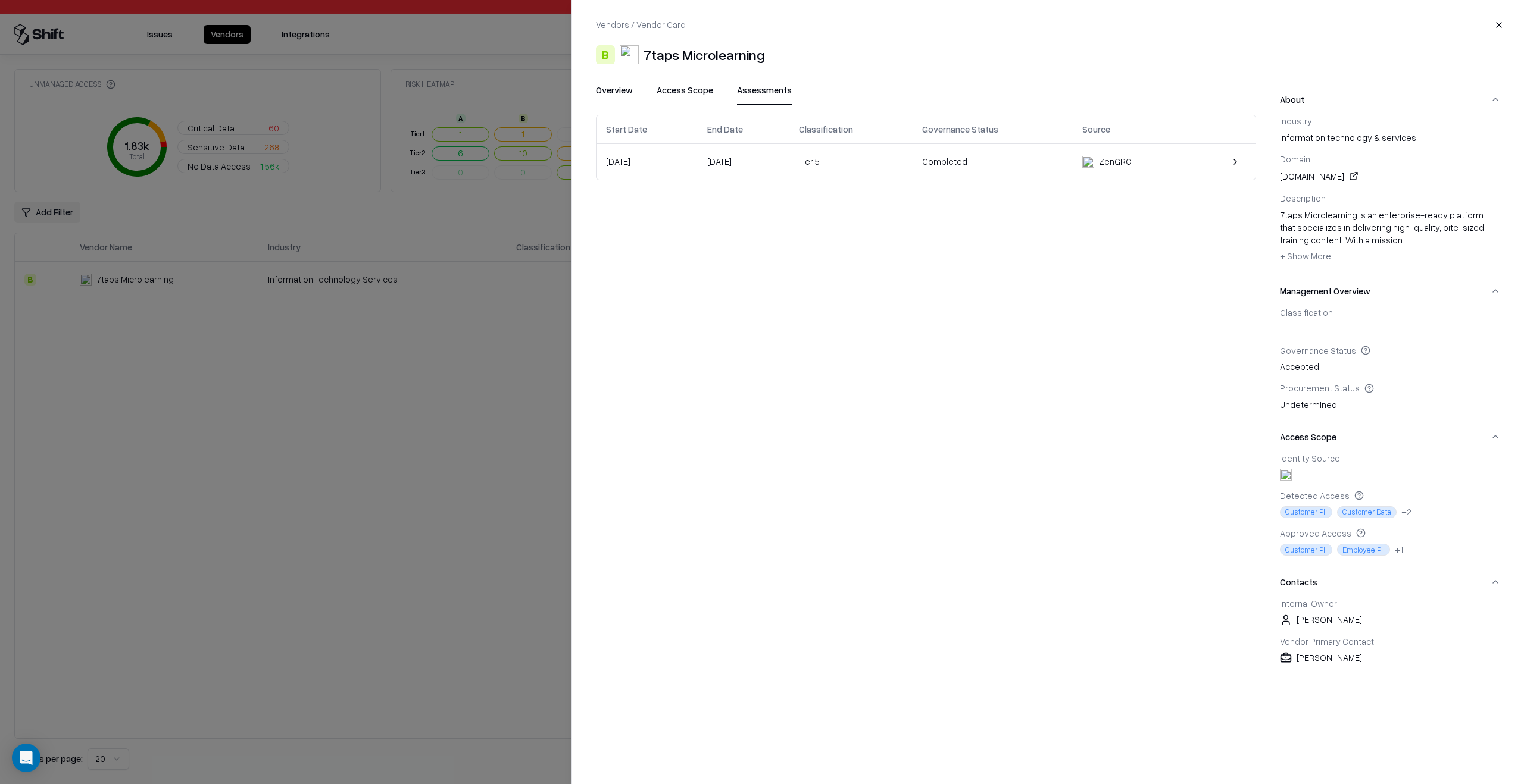
click at [833, 160] on div "Tier 5" at bounding box center [851, 161] width 104 height 13
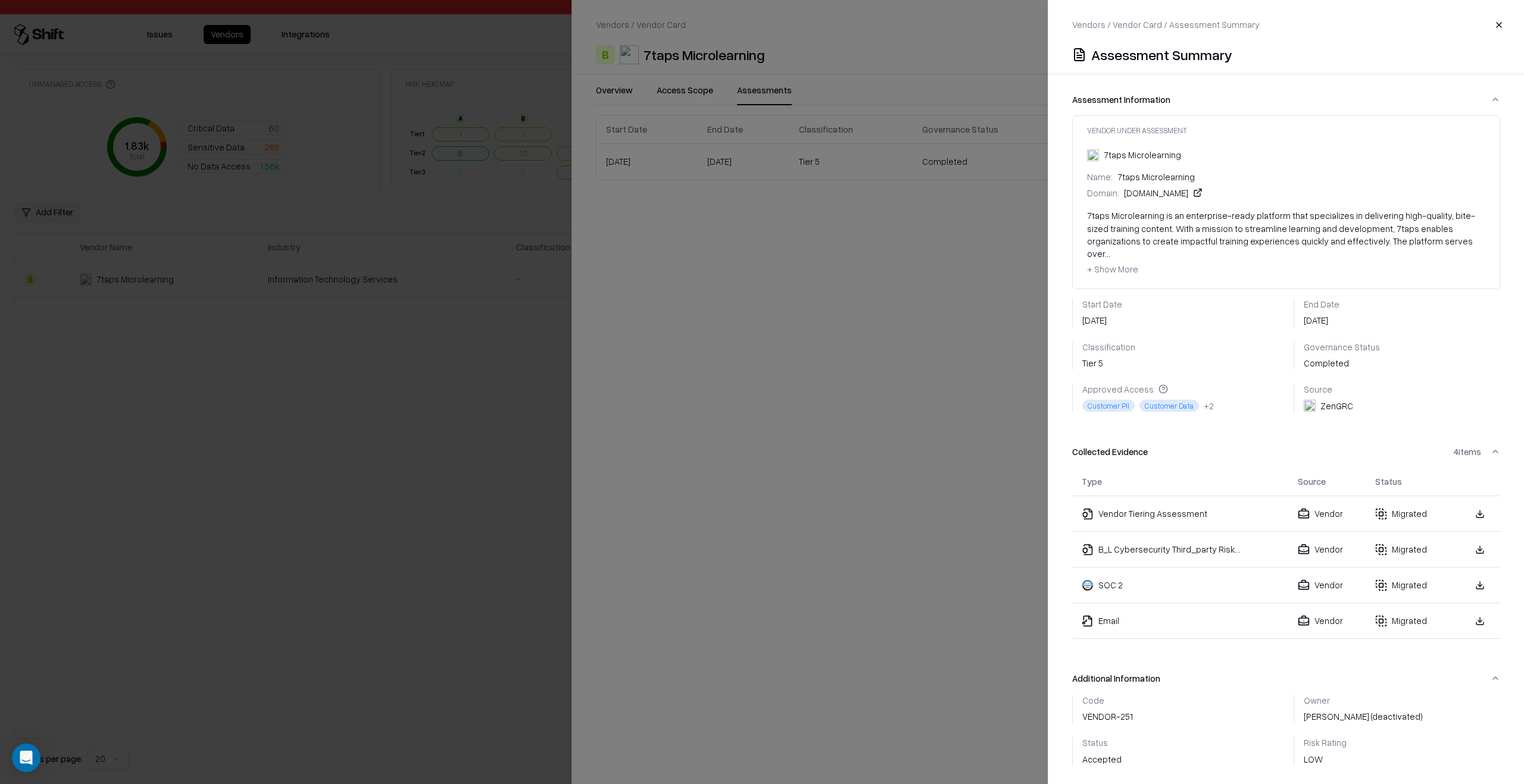
click at [1469, 504] on link at bounding box center [1480, 514] width 21 height 21
click at [1476, 575] on link at bounding box center [1480, 585] width 21 height 21
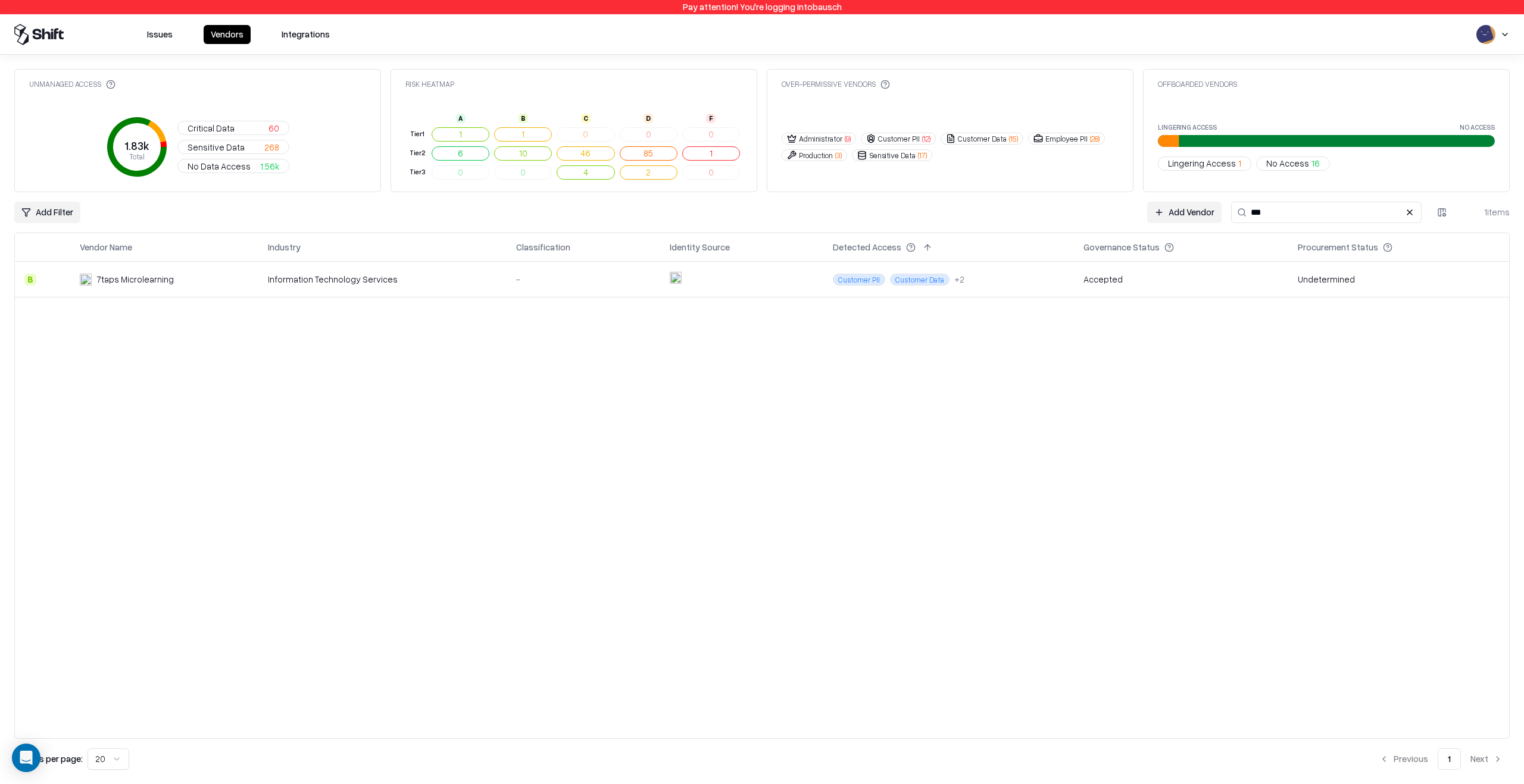
click at [1039, 280] on td "Customer PII Customer Data + 2" at bounding box center [949, 280] width 250 height 35
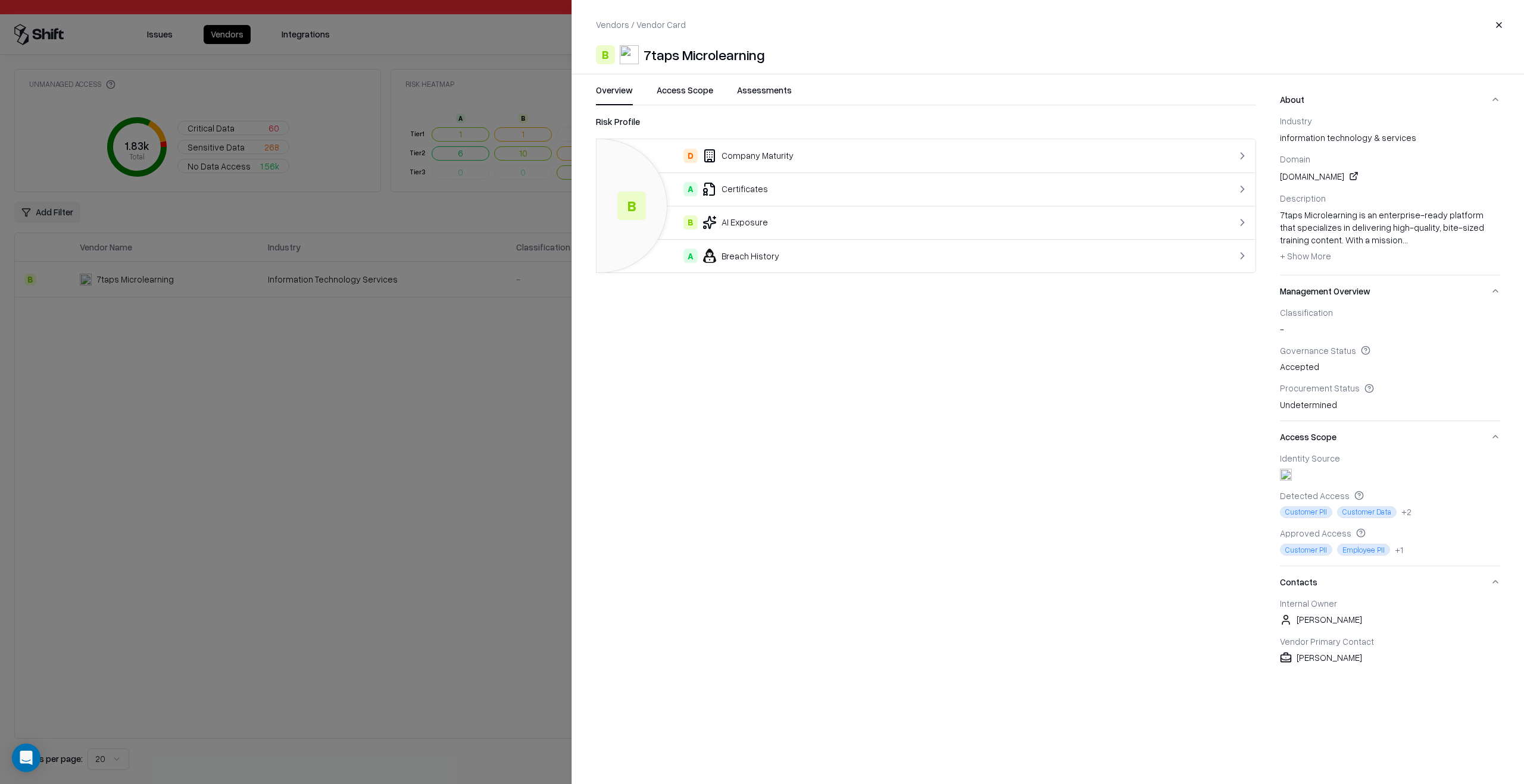
click at [755, 99] on button "Assessments" at bounding box center [764, 94] width 55 height 21
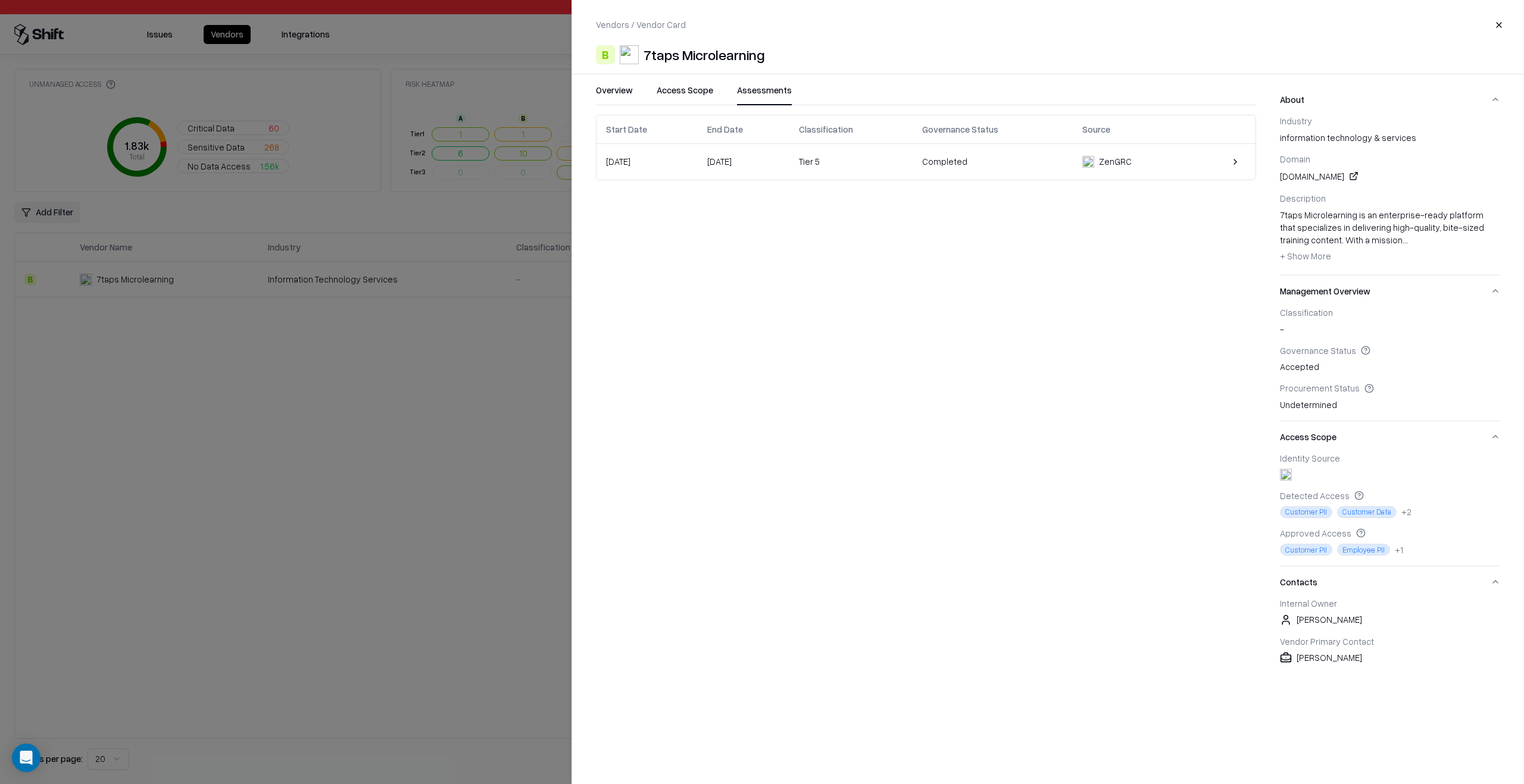
click at [1215, 165] on div at bounding box center [1221, 161] width 49 height 21
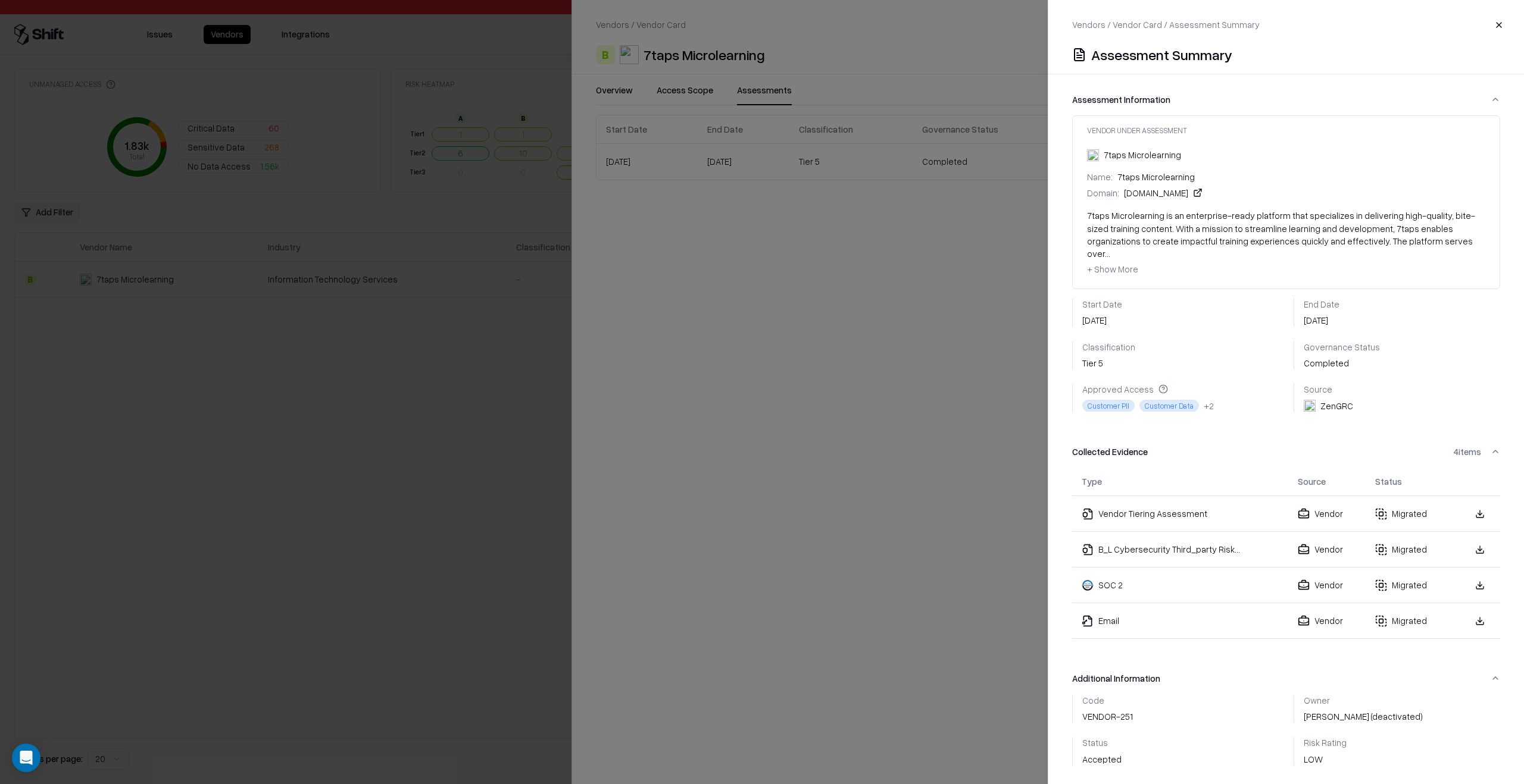
click at [1469, 610] on link at bounding box center [1480, 621] width 21 height 21
click at [482, 457] on div at bounding box center [762, 392] width 1524 height 784
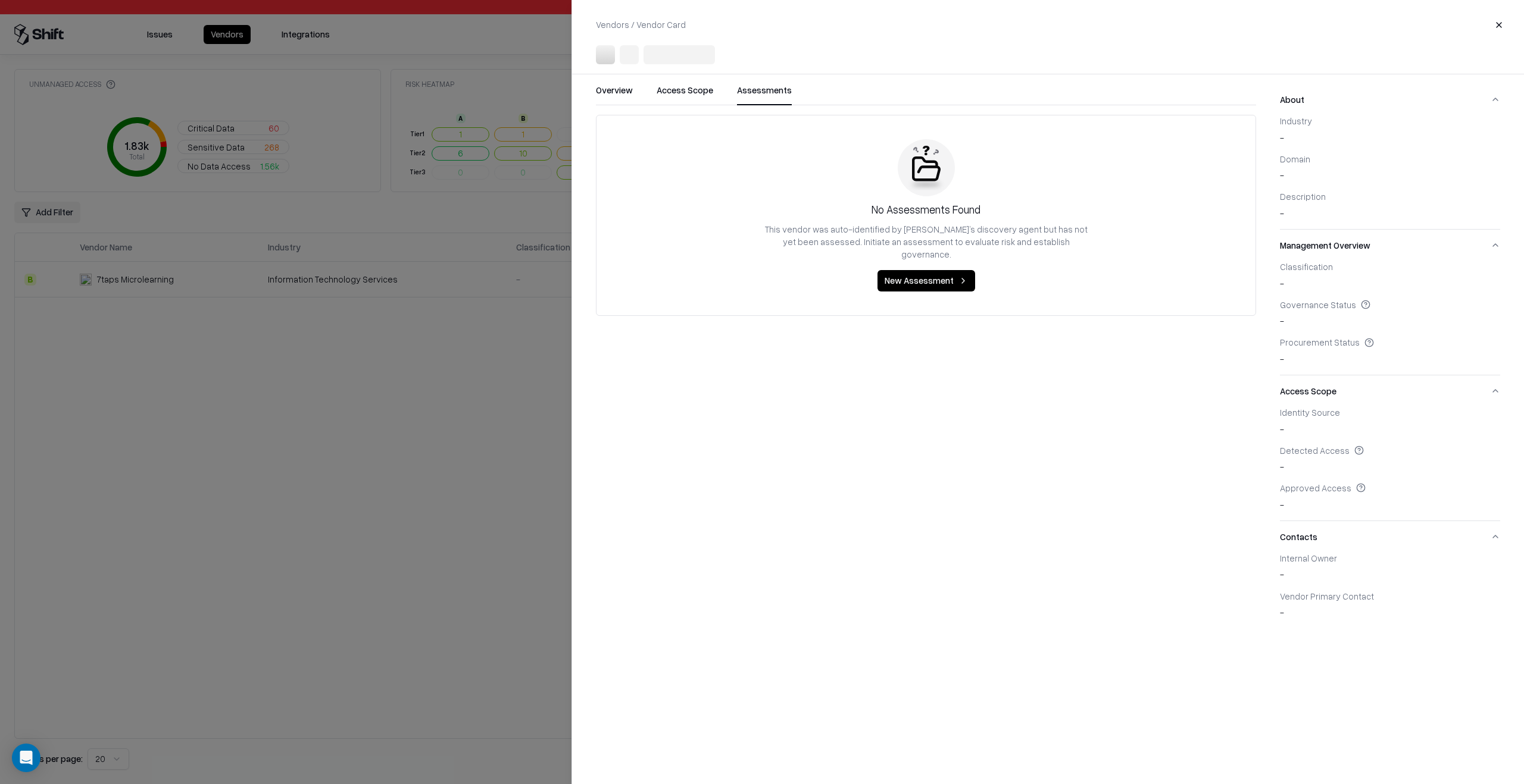
click at [482, 457] on div at bounding box center [762, 392] width 1524 height 784
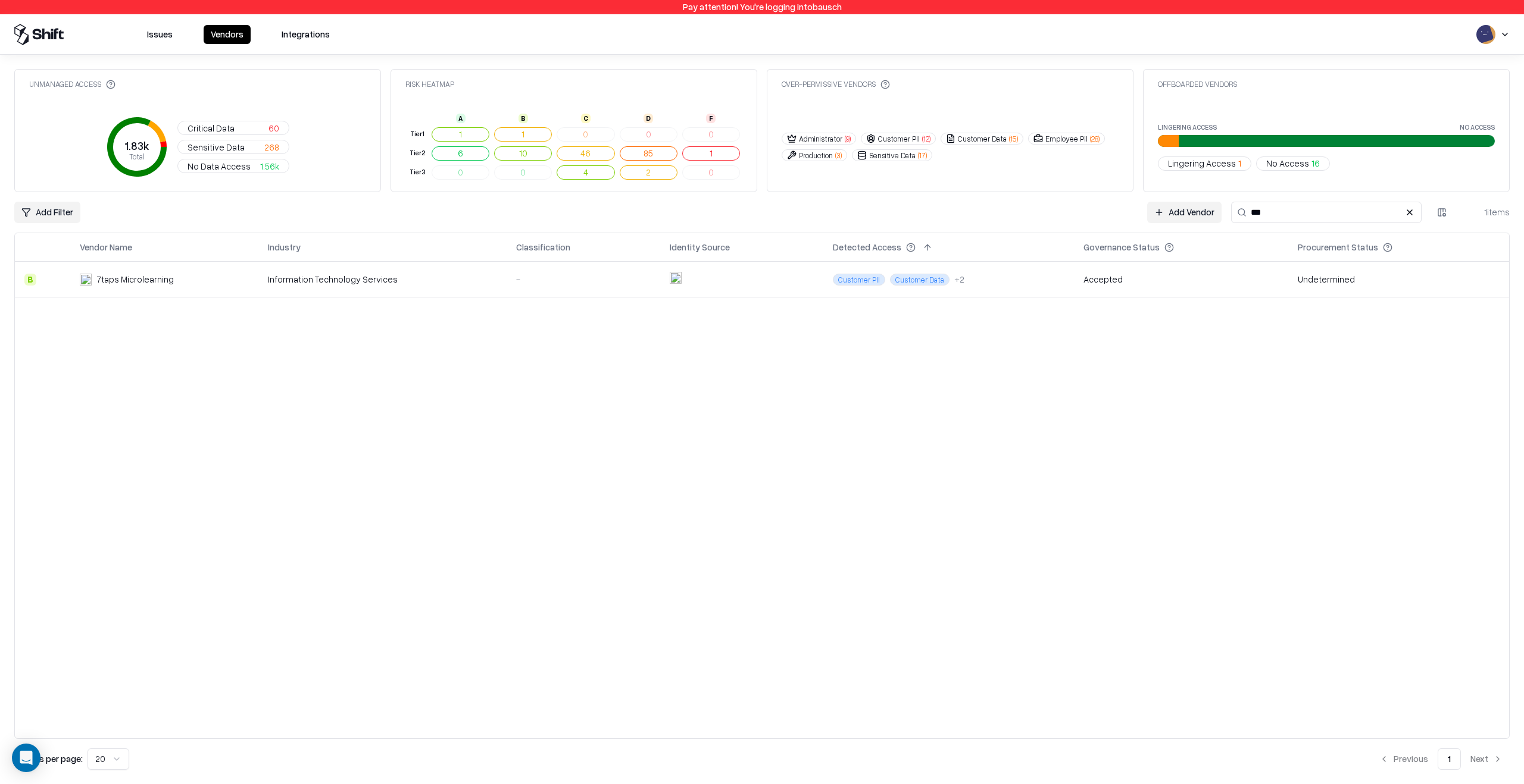
click at [1252, 216] on input "***" at bounding box center [1326, 212] width 191 height 21
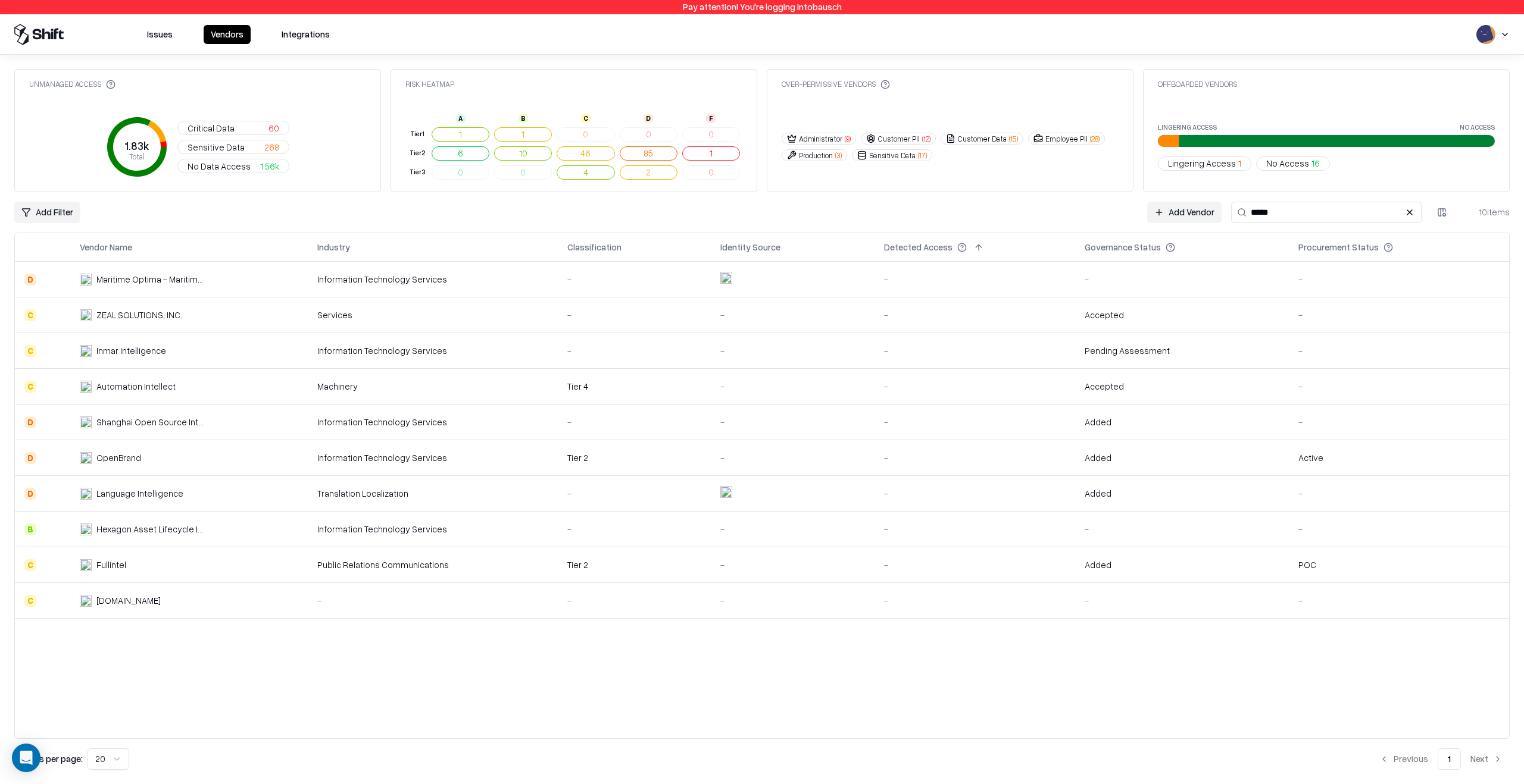
click at [259, 378] on td "Automation Intellect" at bounding box center [189, 386] width 237 height 35
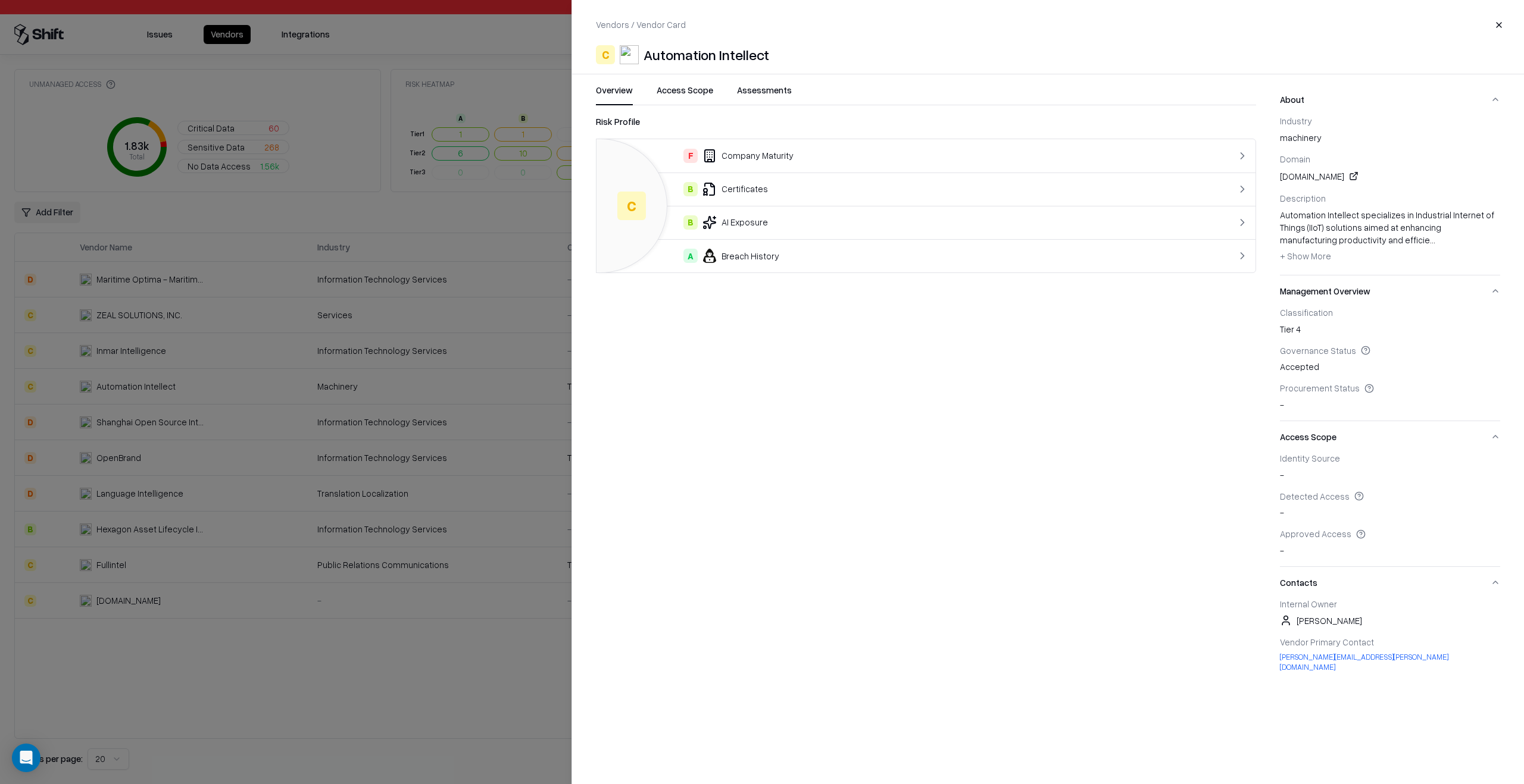
click at [769, 91] on button "Assessments" at bounding box center [764, 94] width 55 height 21
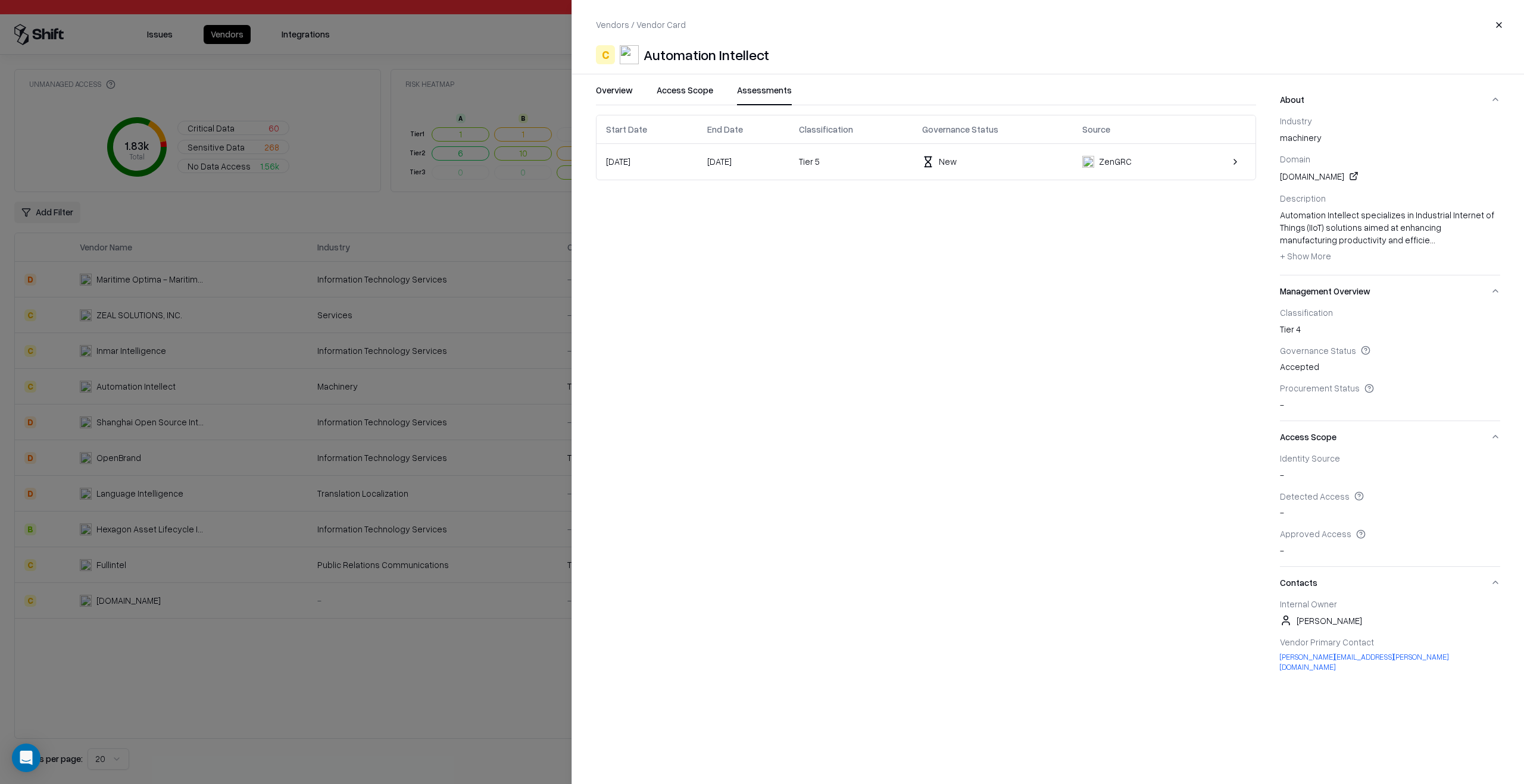
click at [873, 167] on div "Tier 5" at bounding box center [851, 161] width 104 height 13
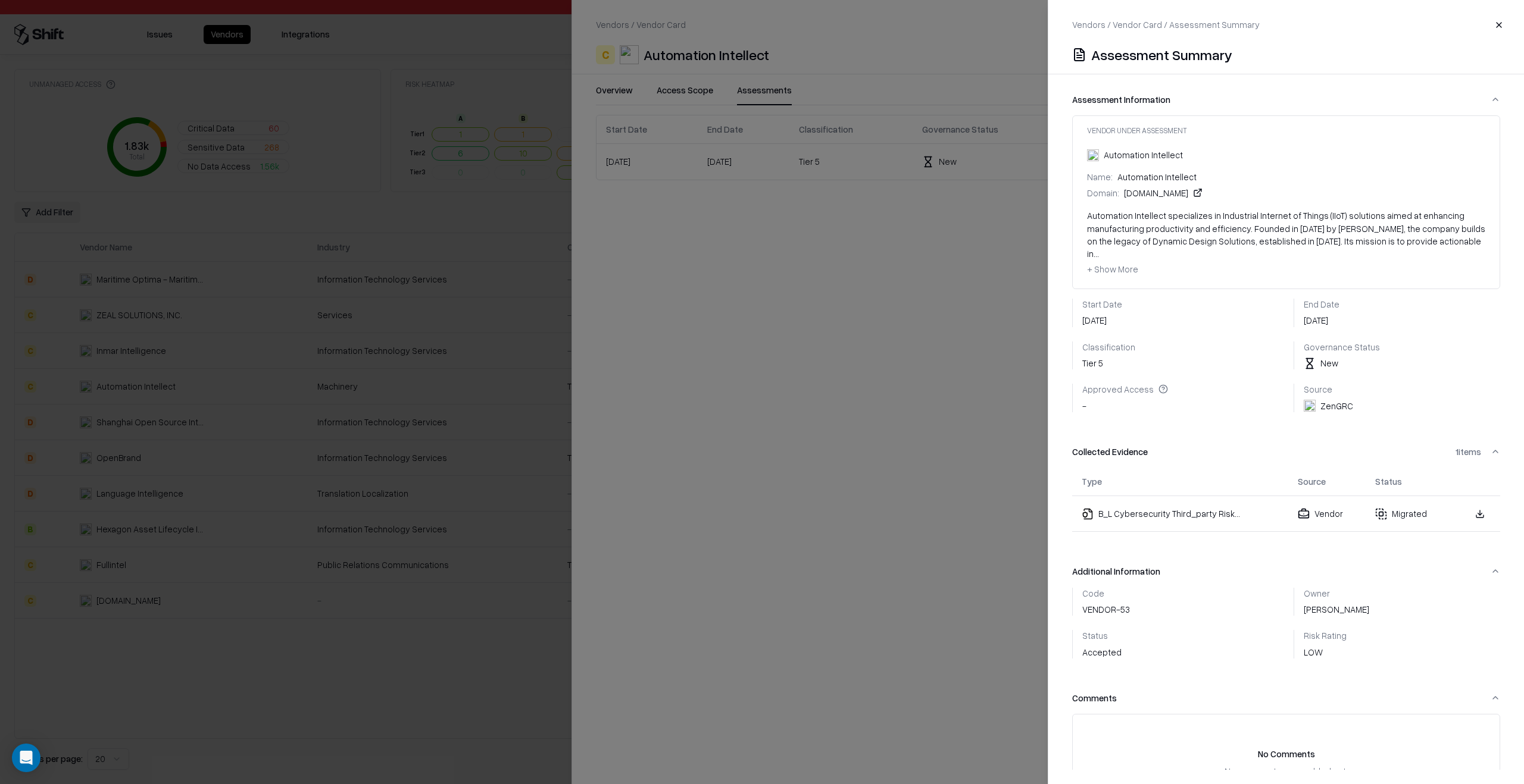
scroll to position [53, 0]
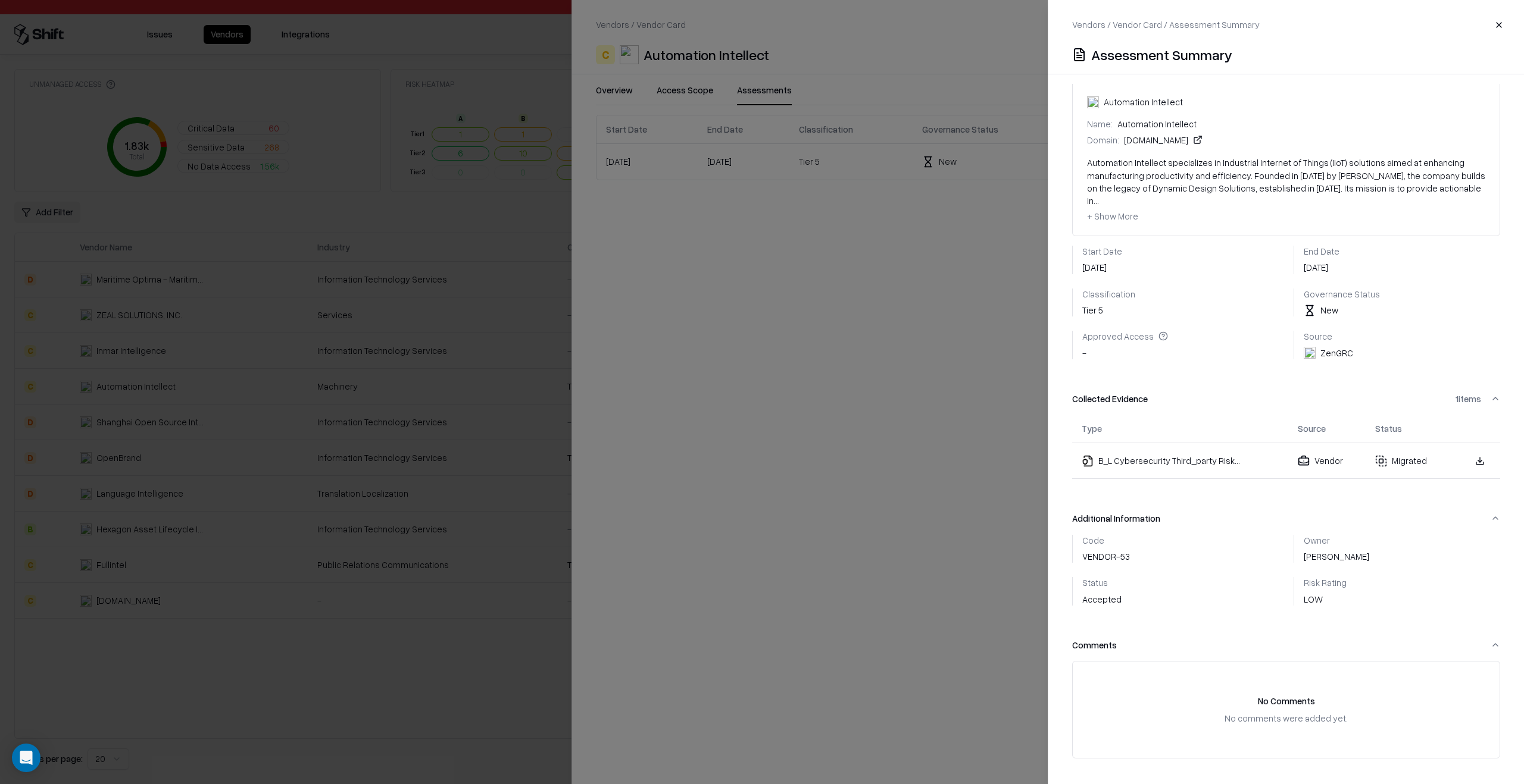
click at [463, 640] on div at bounding box center [762, 392] width 1524 height 784
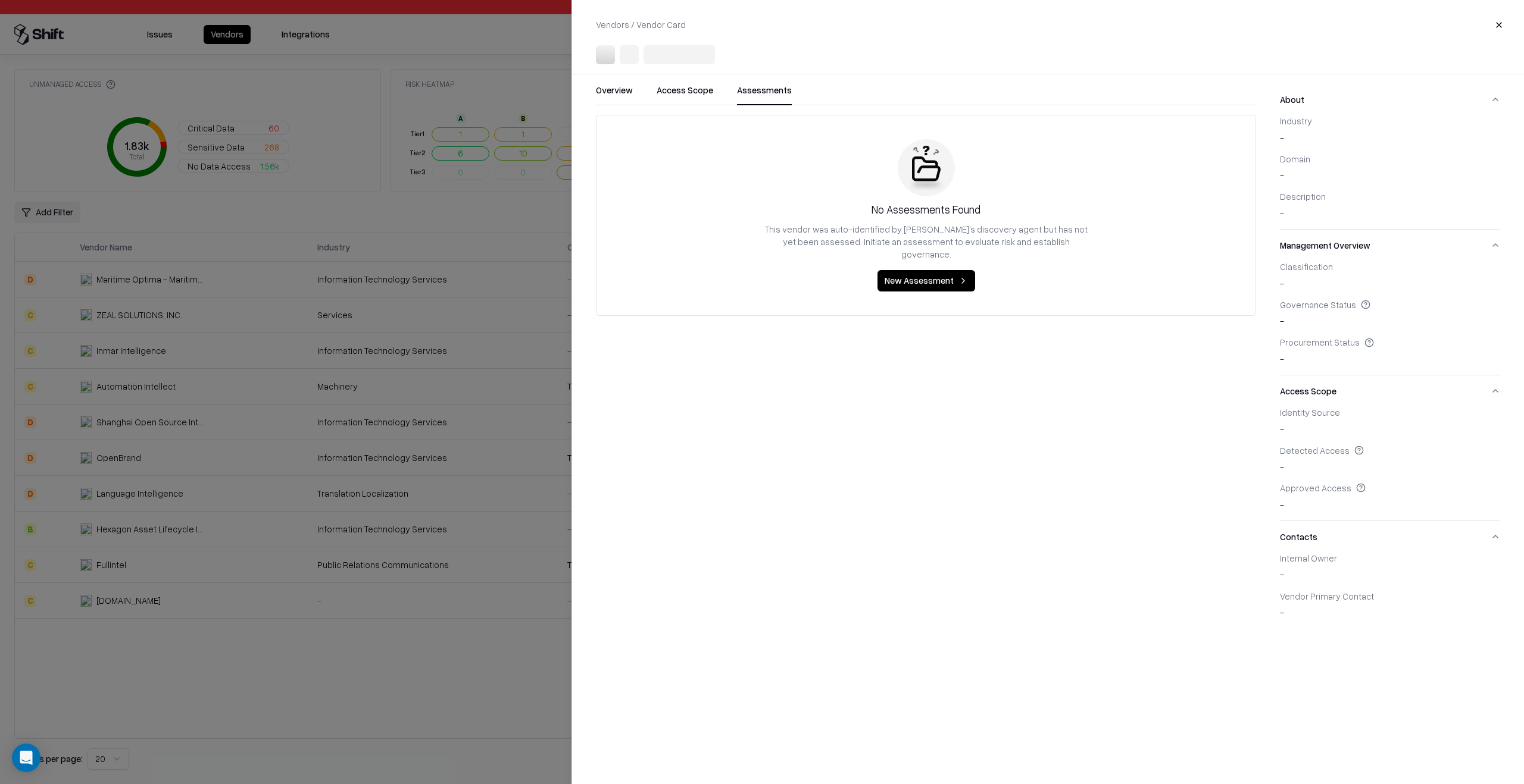
click at [463, 640] on div at bounding box center [762, 392] width 1524 height 784
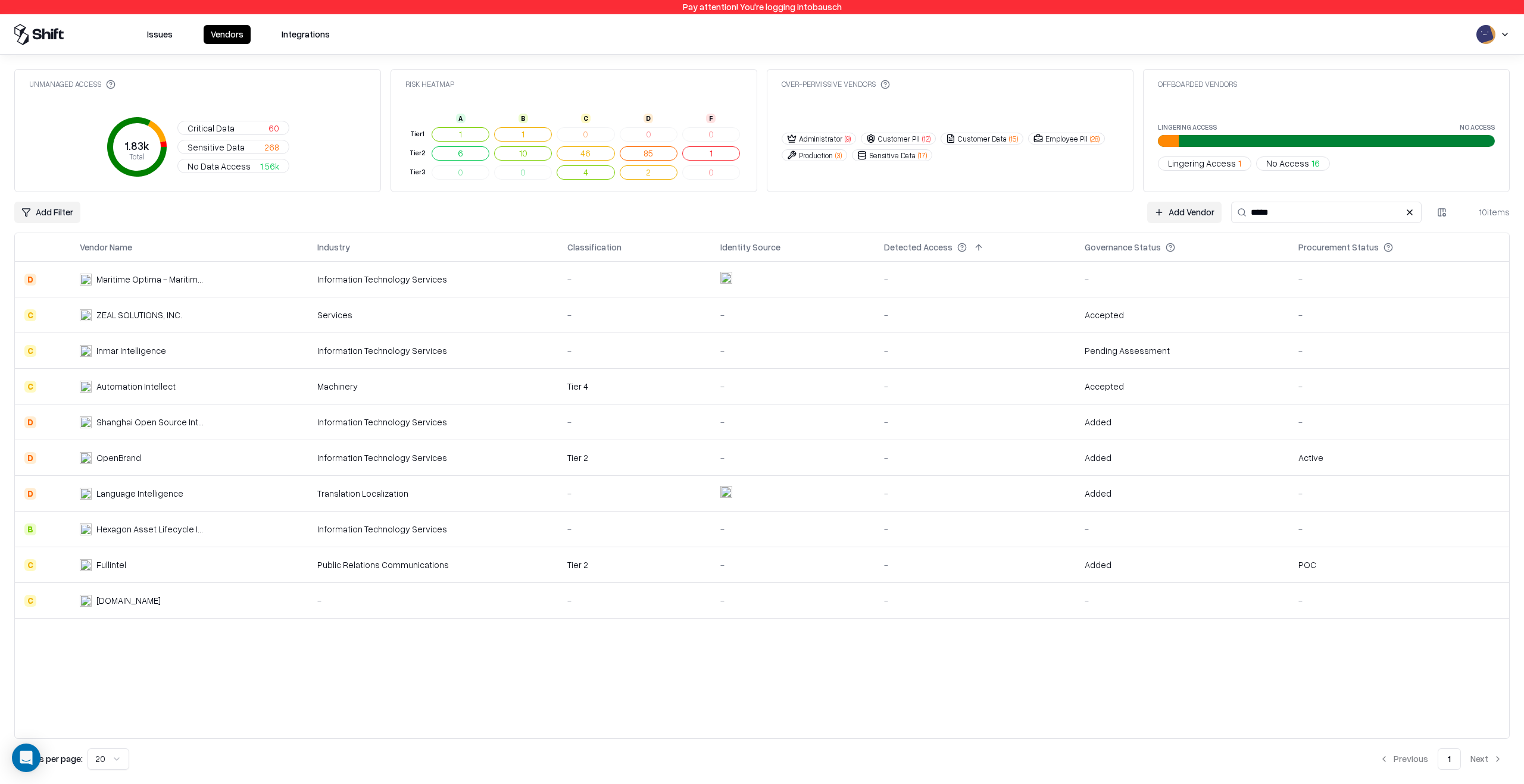
click at [586, 390] on div "Tier 4" at bounding box center [634, 386] width 134 height 13
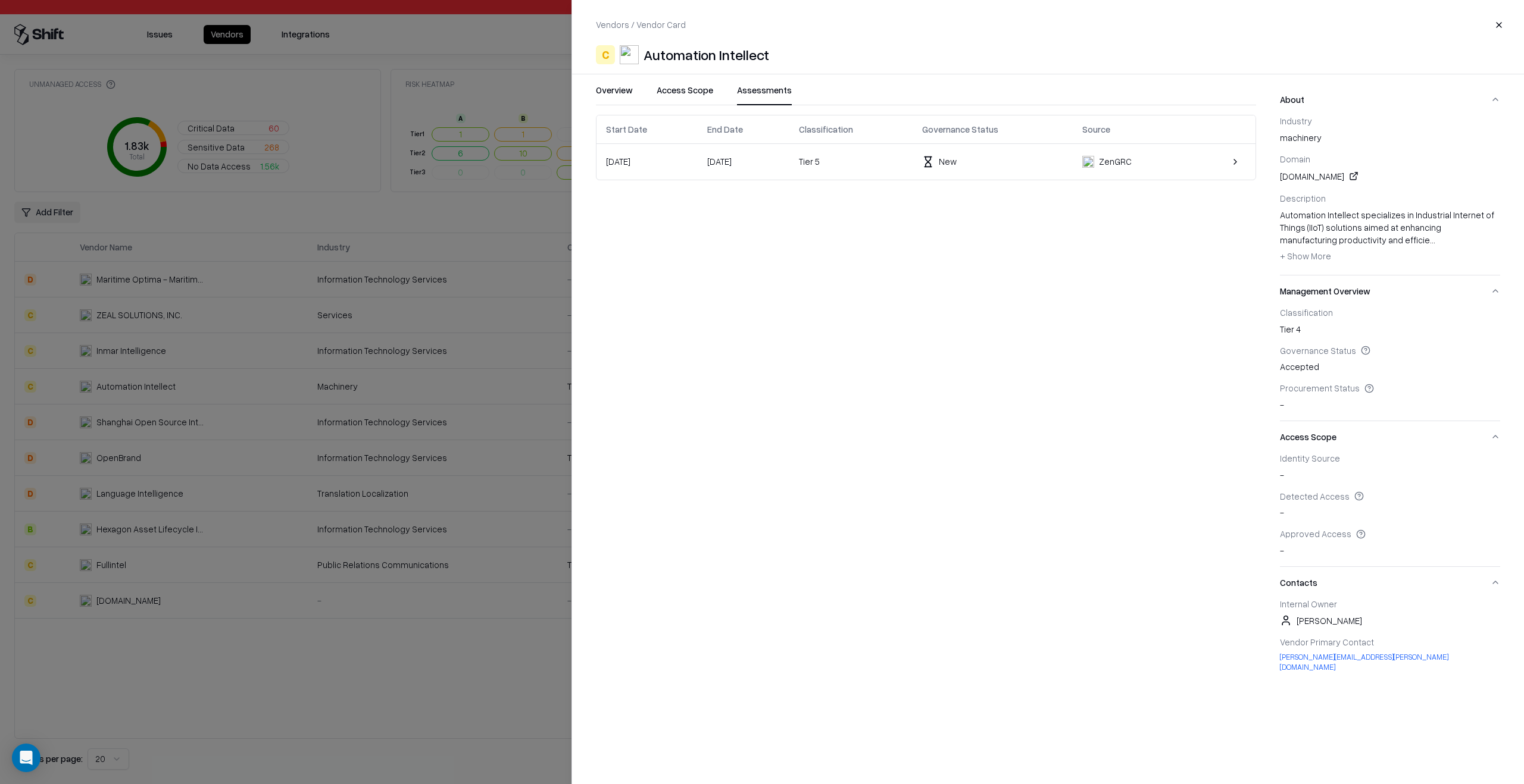
click at [749, 96] on button "Assessments" at bounding box center [764, 94] width 55 height 21
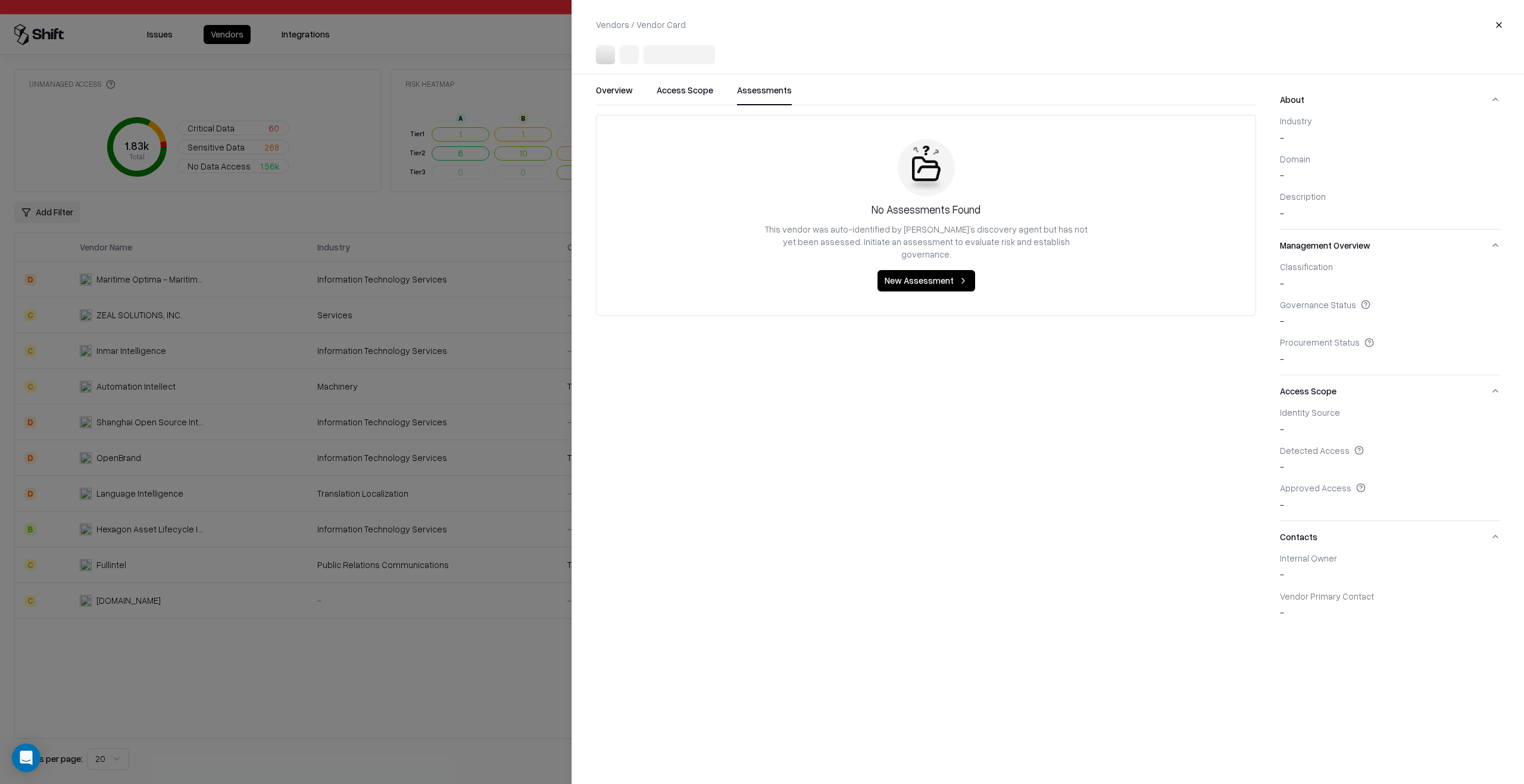
click at [535, 687] on div at bounding box center [762, 392] width 1524 height 784
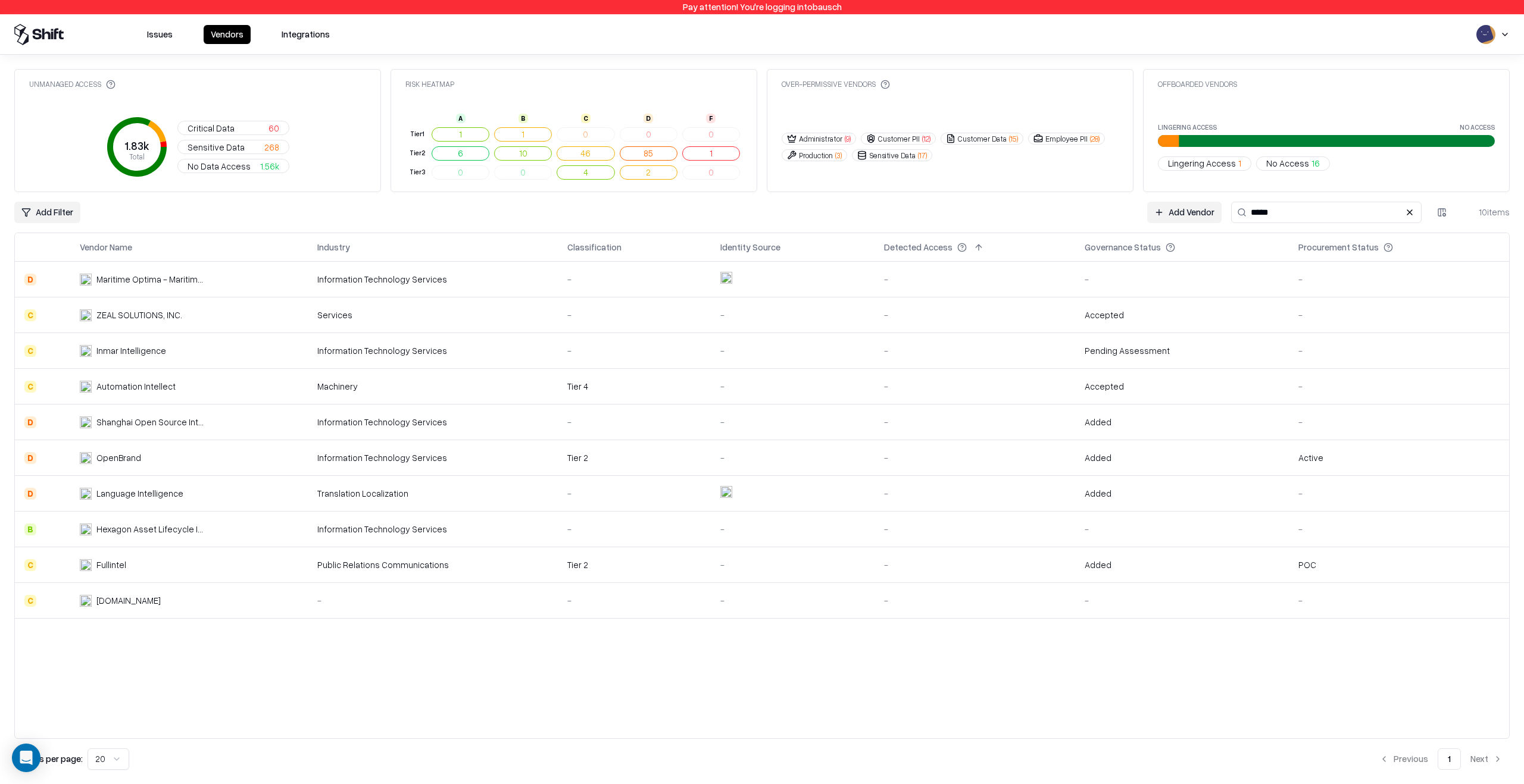
click at [613, 392] on div "Tier 4" at bounding box center [634, 386] width 134 height 13
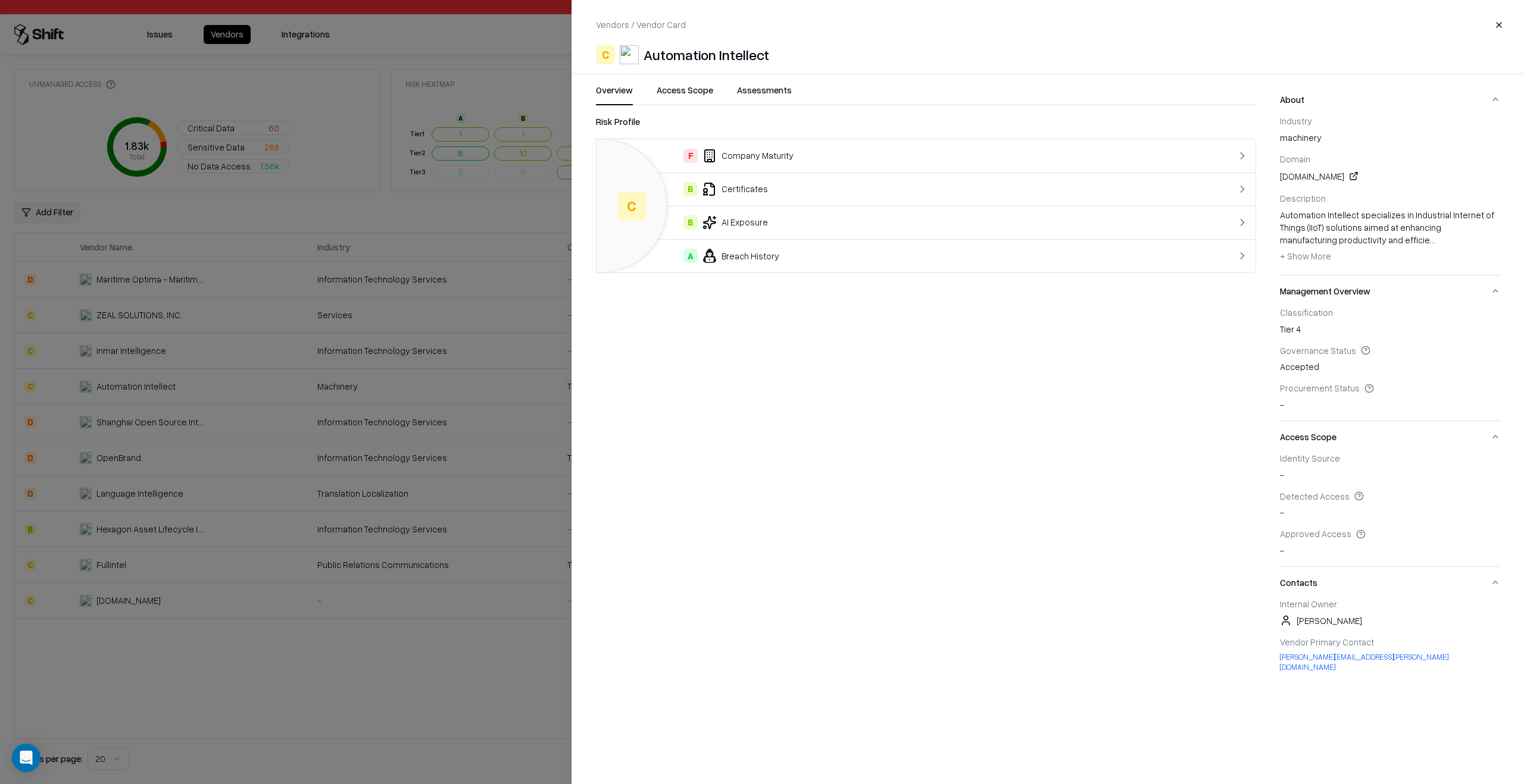
click at [746, 104] on button "Assessments" at bounding box center [764, 94] width 55 height 21
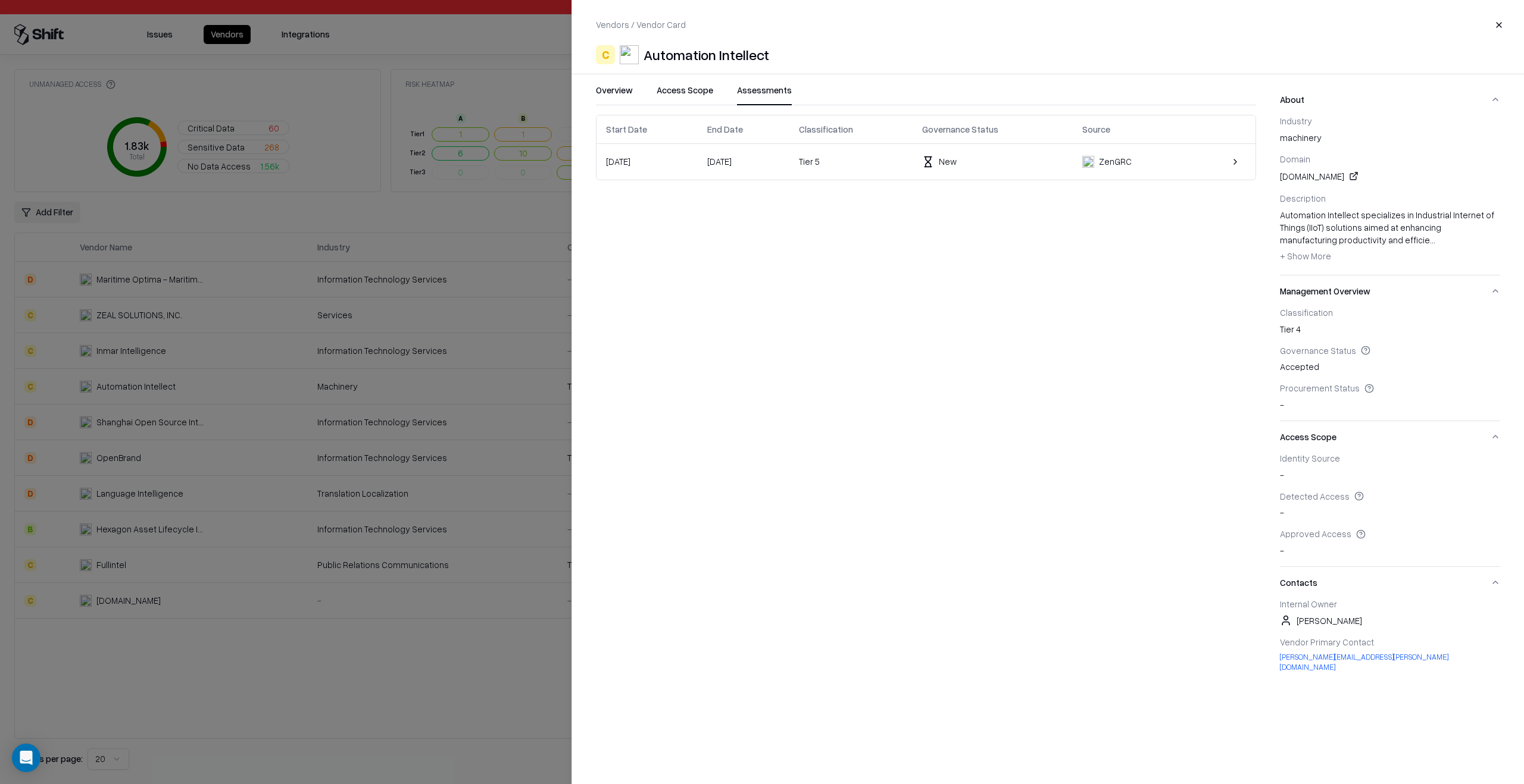
click at [790, 166] on td "Oct 03, 2025" at bounding box center [743, 162] width 92 height 35
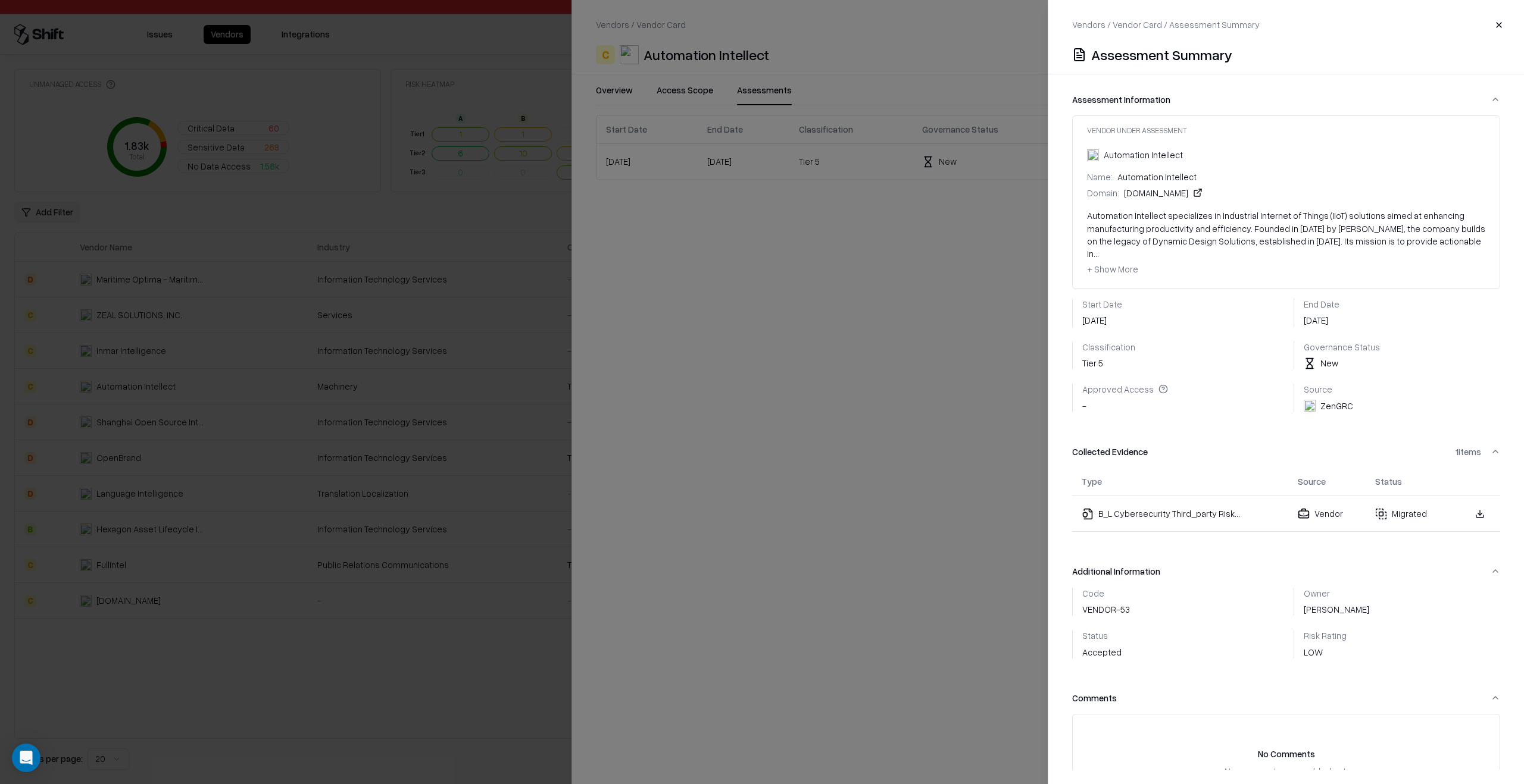
scroll to position [1, 0]
click at [1165, 152] on div "Automation Intellect" at bounding box center [1142, 154] width 79 height 13
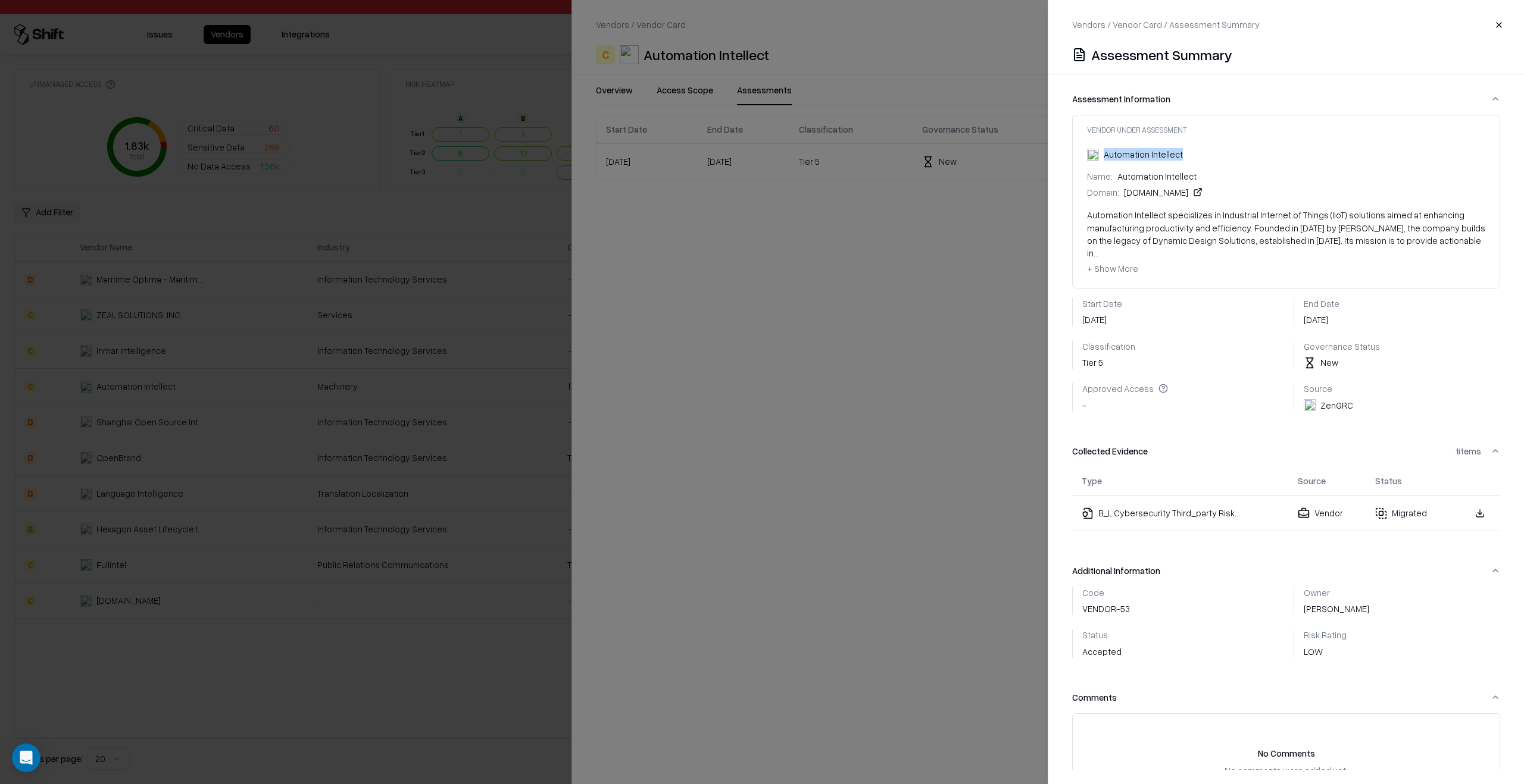
copy div "Automation Intellect"
click at [682, 478] on div at bounding box center [762, 392] width 1524 height 784
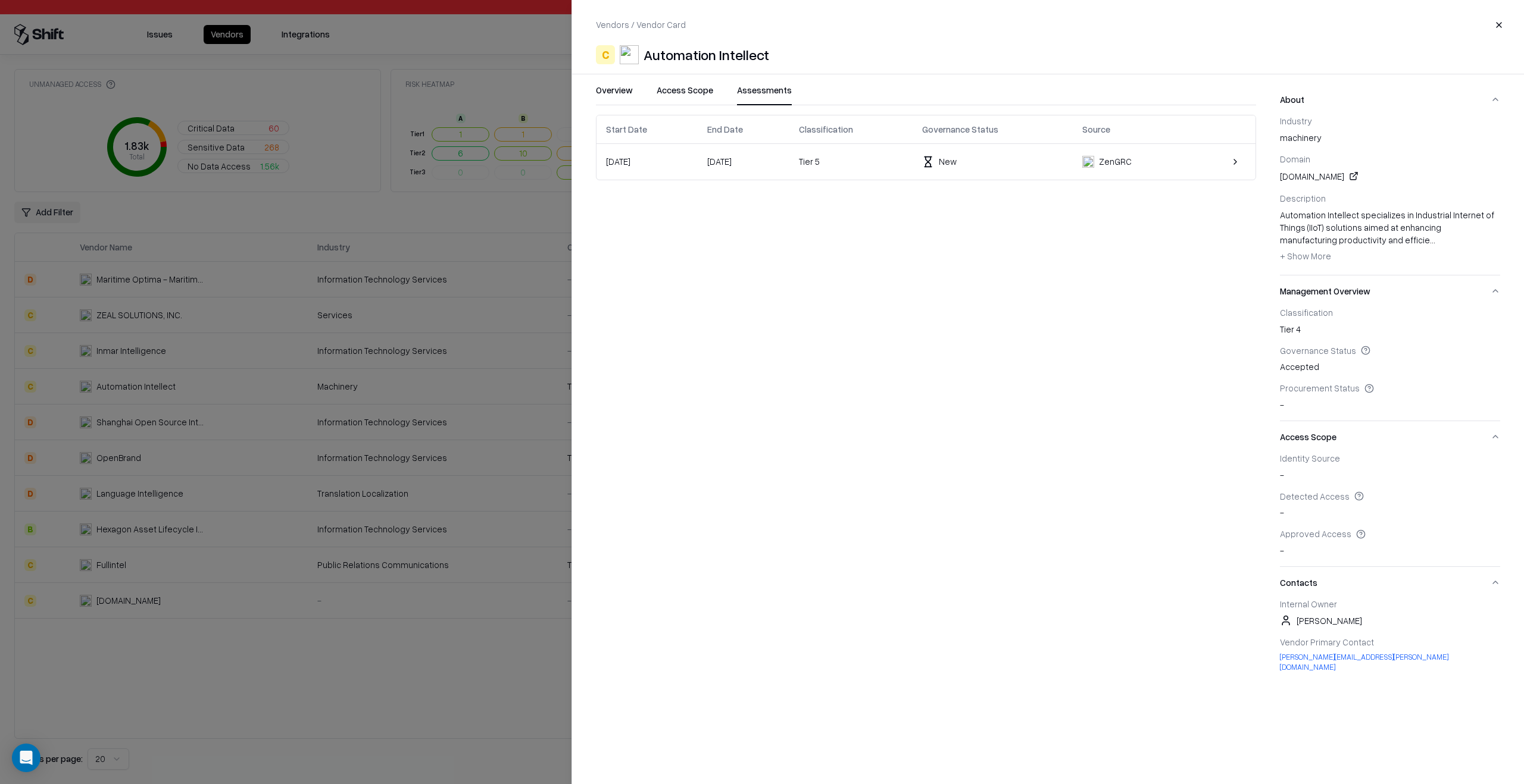
click at [396, 687] on div at bounding box center [762, 392] width 1524 height 784
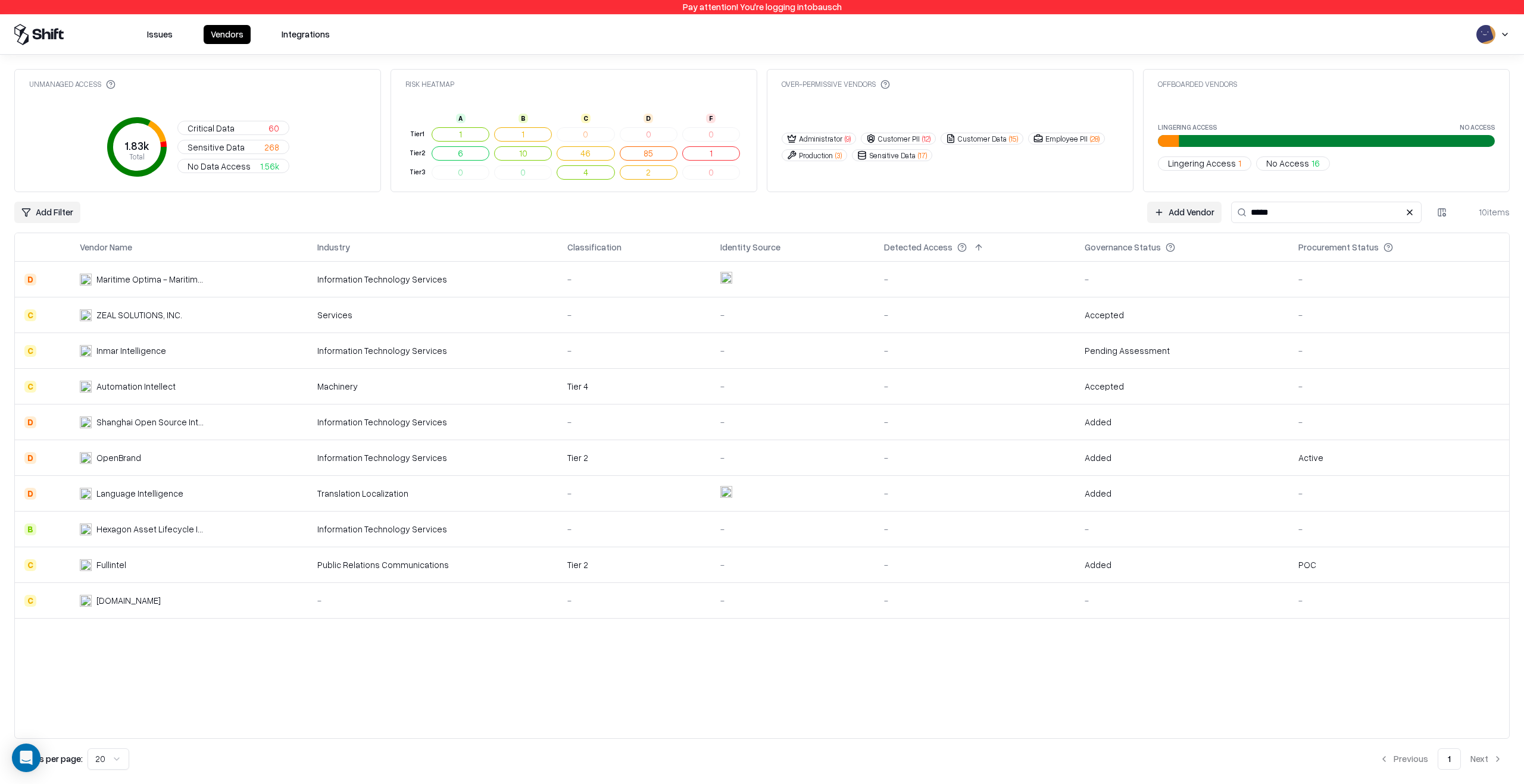
click at [386, 386] on div "Machinery" at bounding box center [433, 386] width 231 height 13
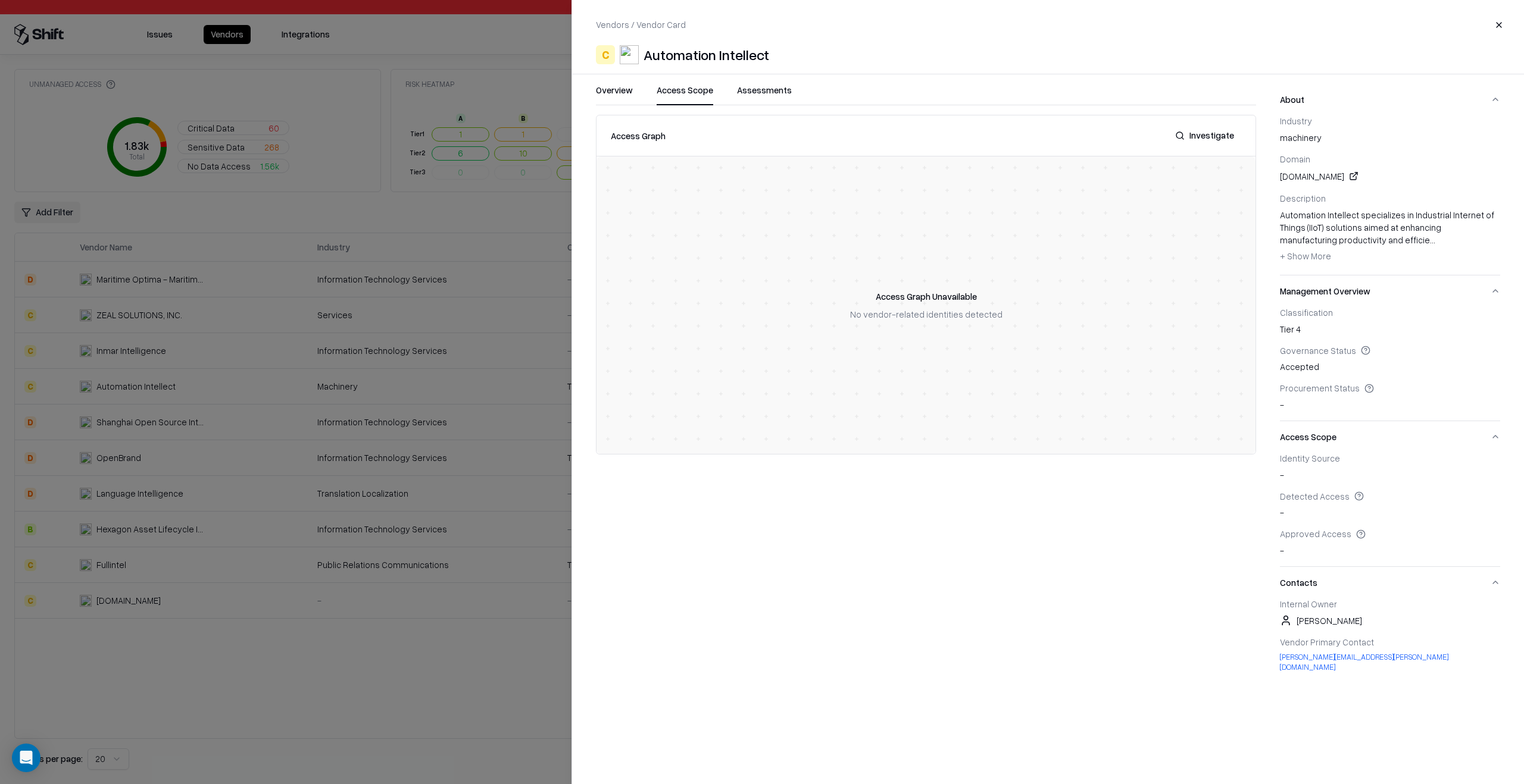
click at [695, 105] on button "Access Scope" at bounding box center [684, 94] width 57 height 21
click at [759, 91] on button "Assessments" at bounding box center [764, 94] width 55 height 21
click at [957, 164] on div "New" at bounding box center [947, 161] width 18 height 13
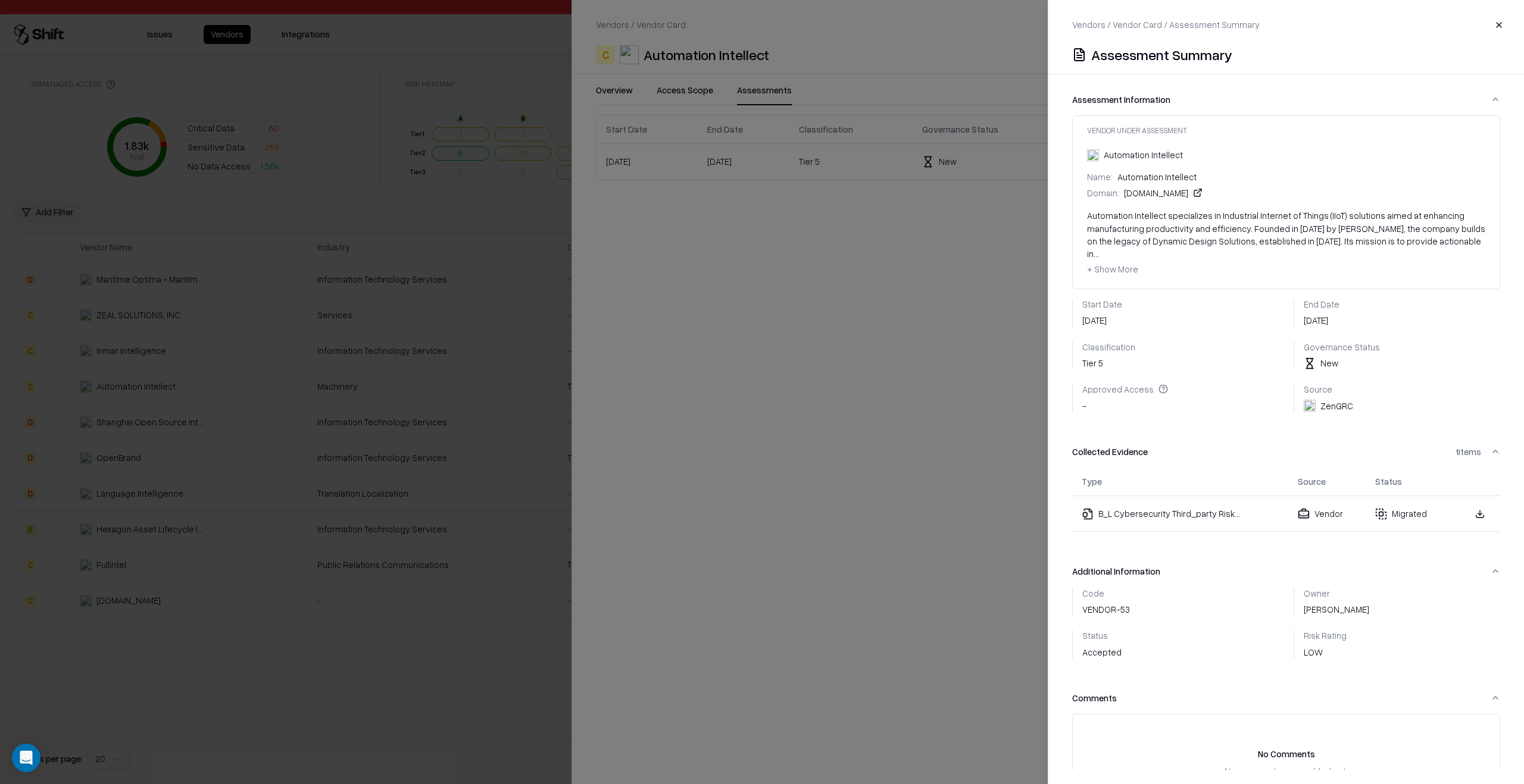
click at [958, 216] on div at bounding box center [762, 392] width 1524 height 784
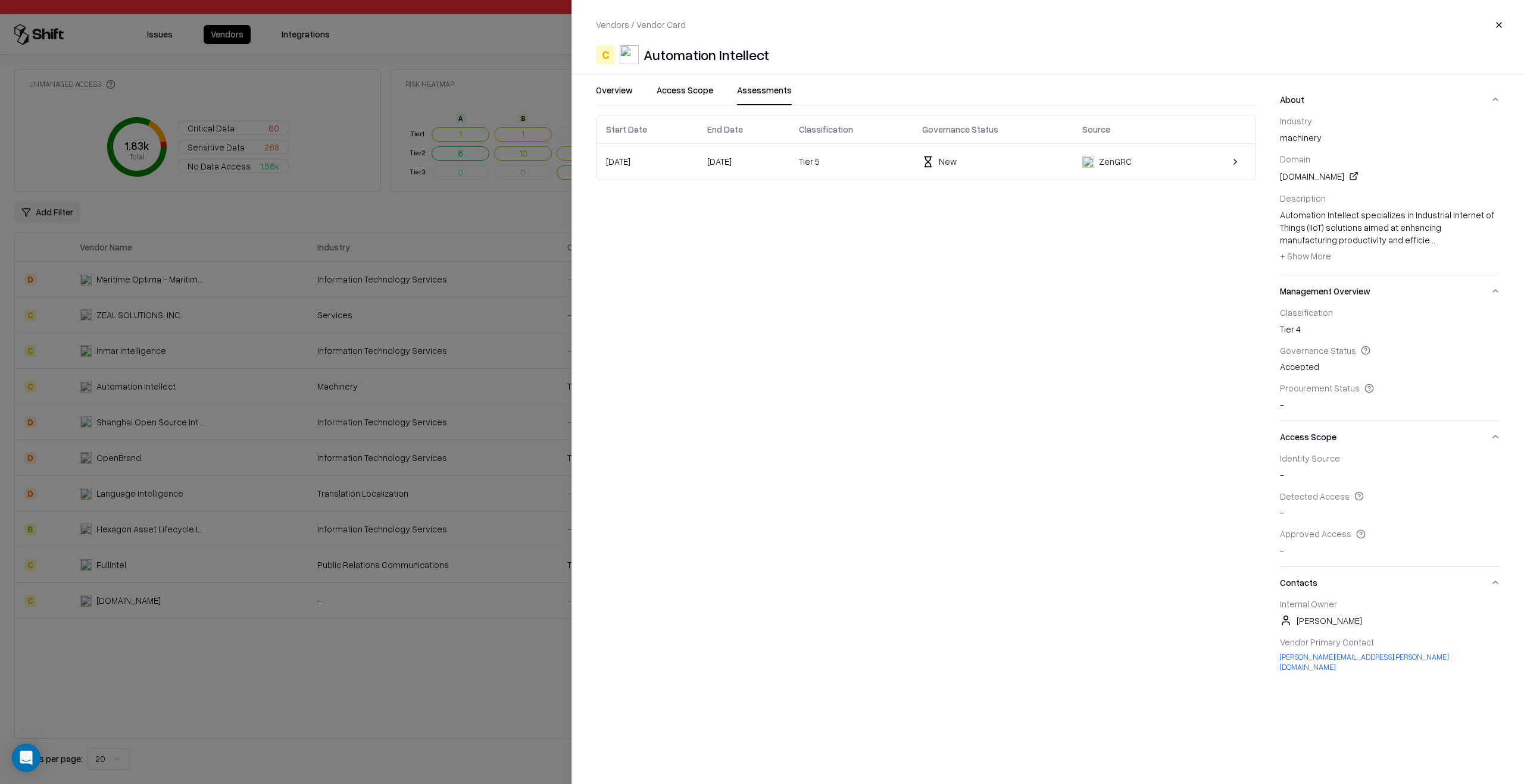
click at [874, 163] on div "Tier 5" at bounding box center [851, 161] width 104 height 13
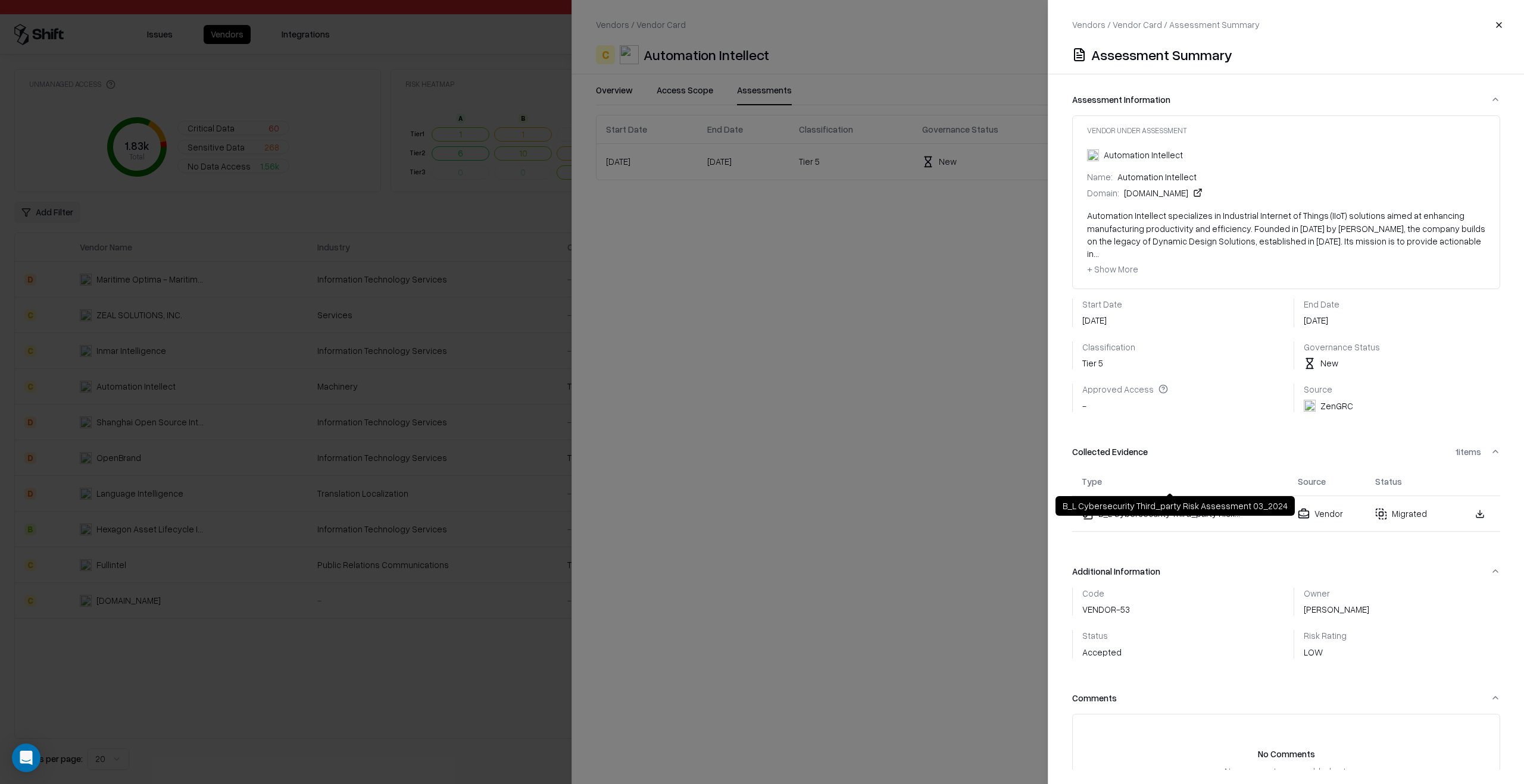
scroll to position [53, 0]
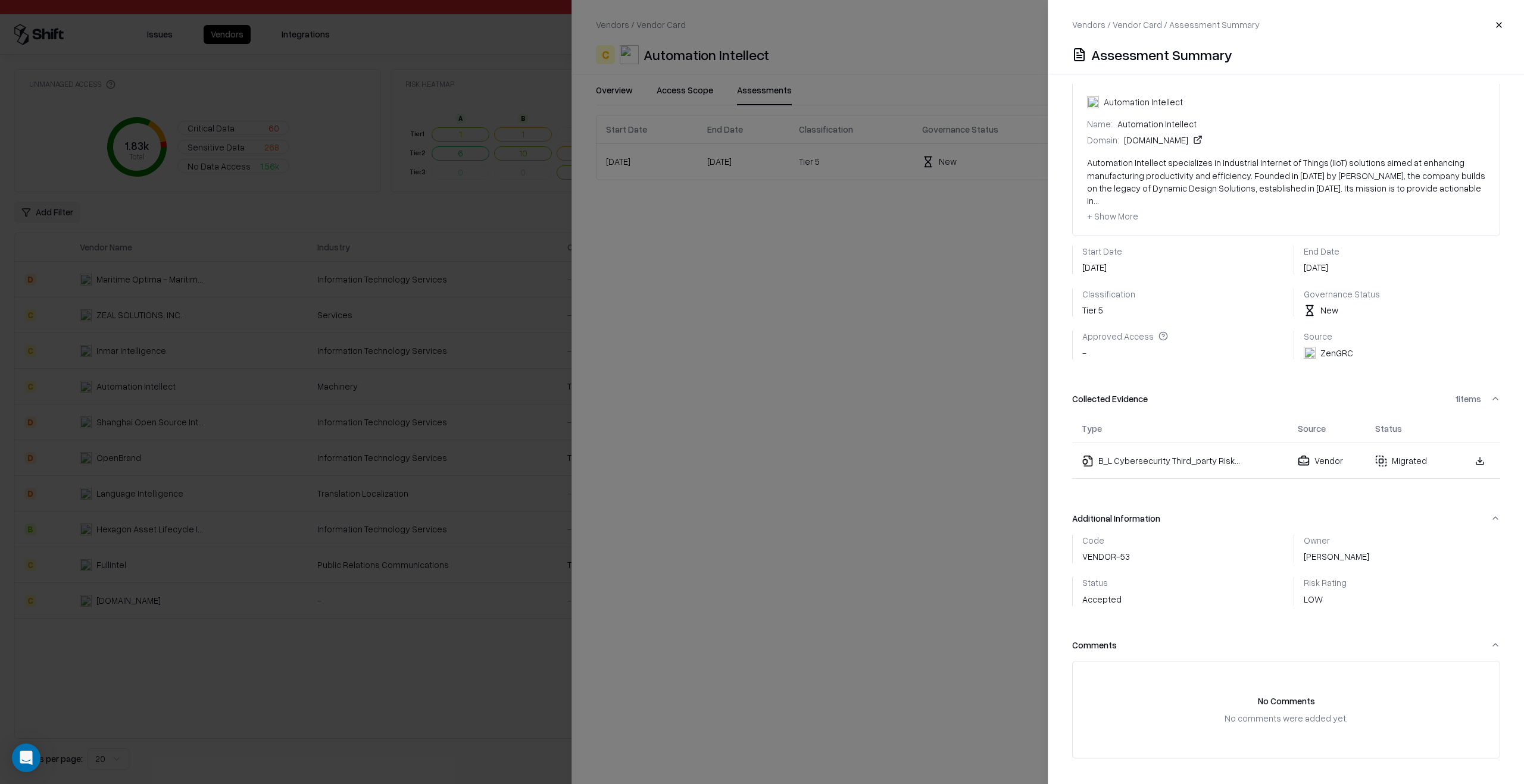
click at [1114, 587] on div "Status Accepted" at bounding box center [1101, 591] width 39 height 29
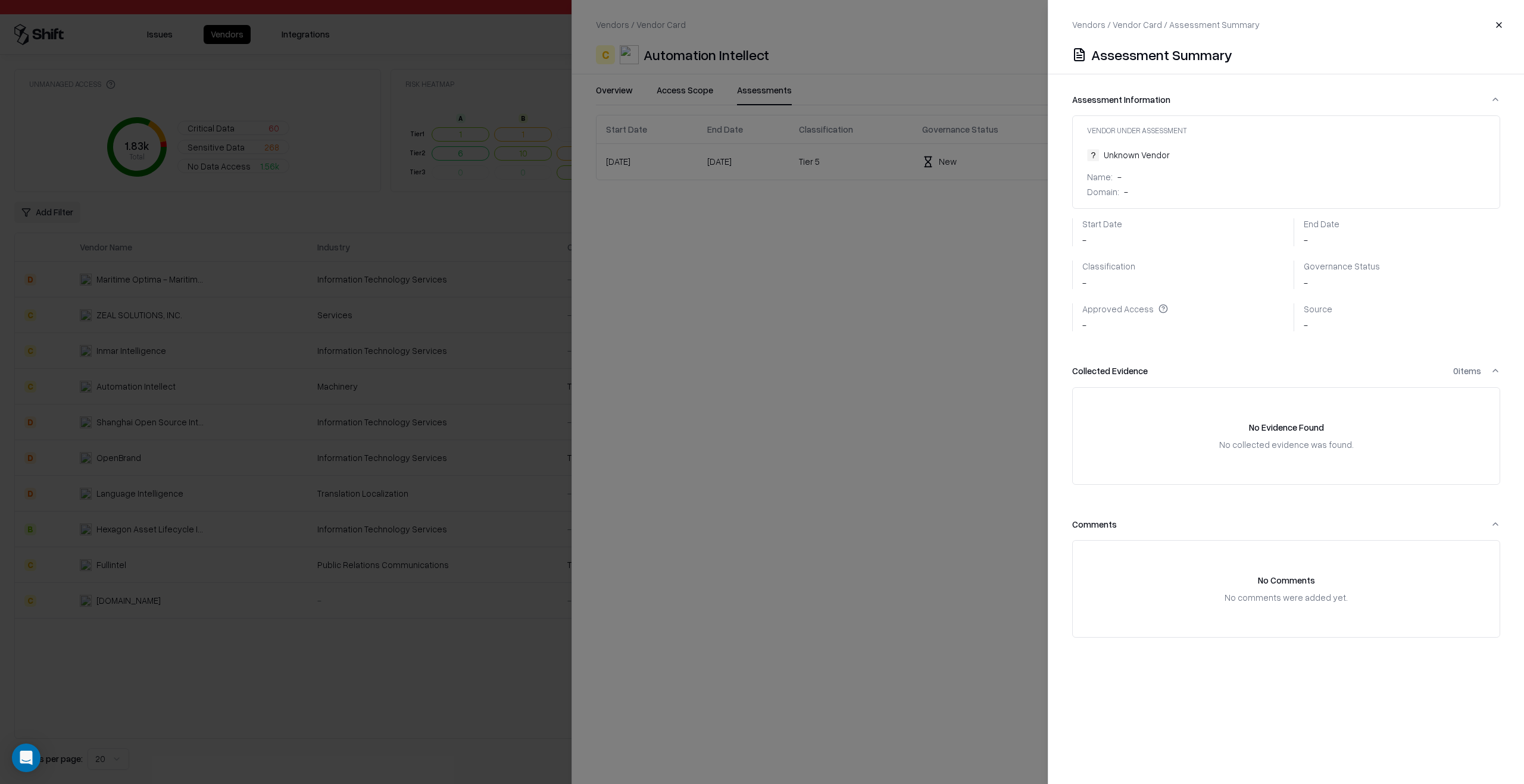
scroll to position [0, 0]
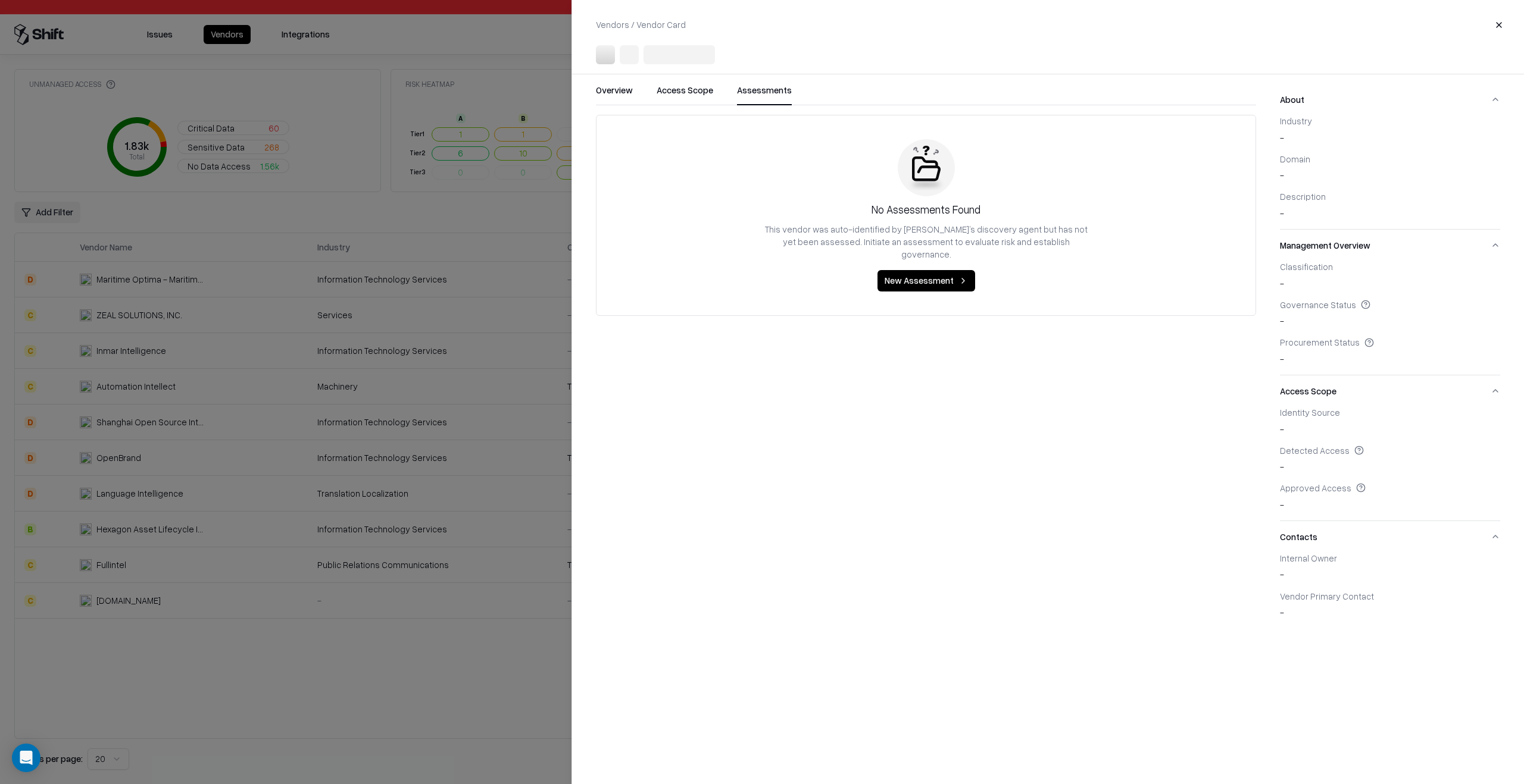
click at [492, 575] on div at bounding box center [762, 392] width 1524 height 784
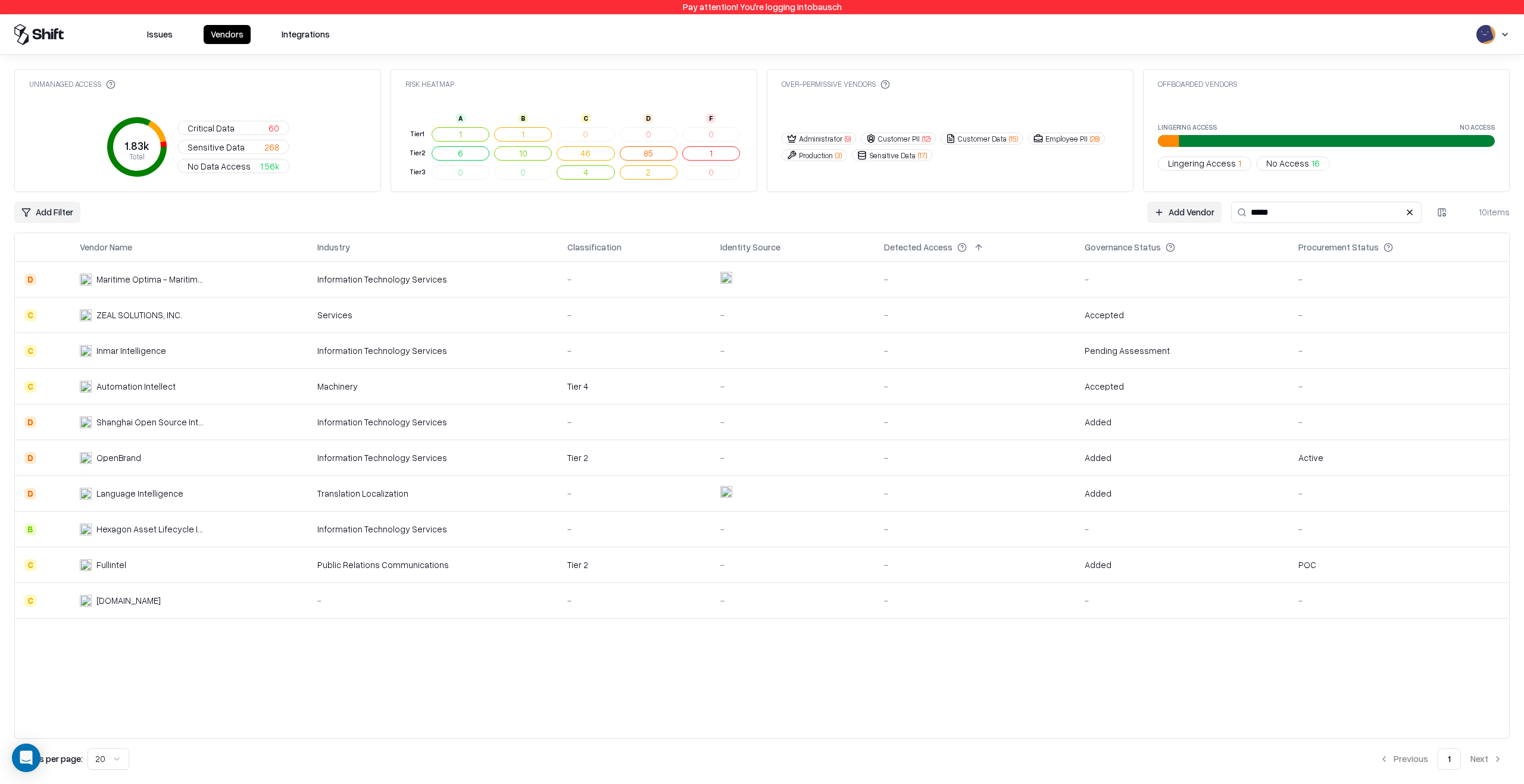
click at [1307, 197] on div "Unmanaged Access 1.83k Total Critical Data 60 Sensitive Data 268 No Data Access…" at bounding box center [762, 420] width 1495 height 701
click at [1291, 221] on input "*****" at bounding box center [1326, 212] width 191 height 21
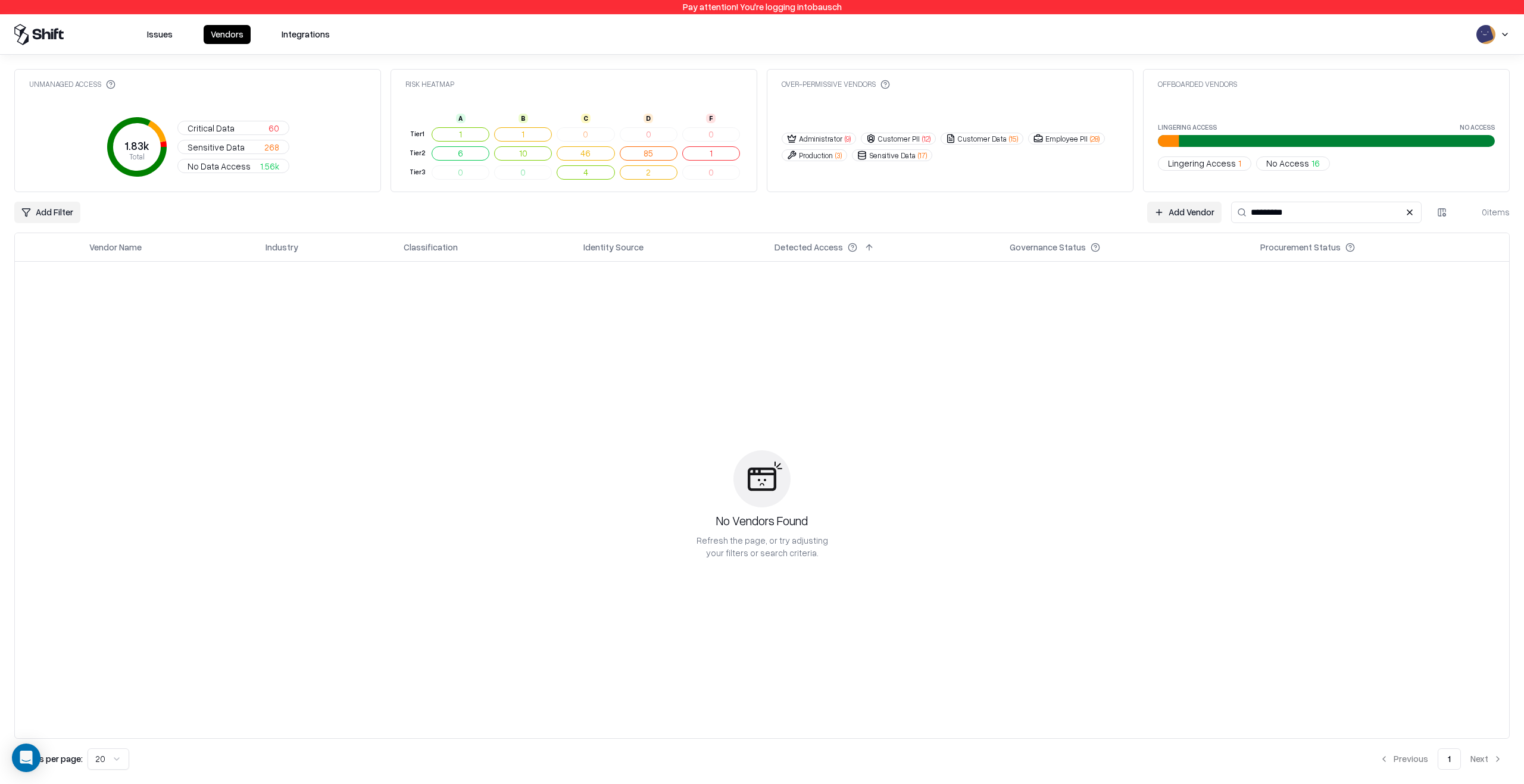
click at [1278, 209] on input "*********" at bounding box center [1326, 212] width 191 height 21
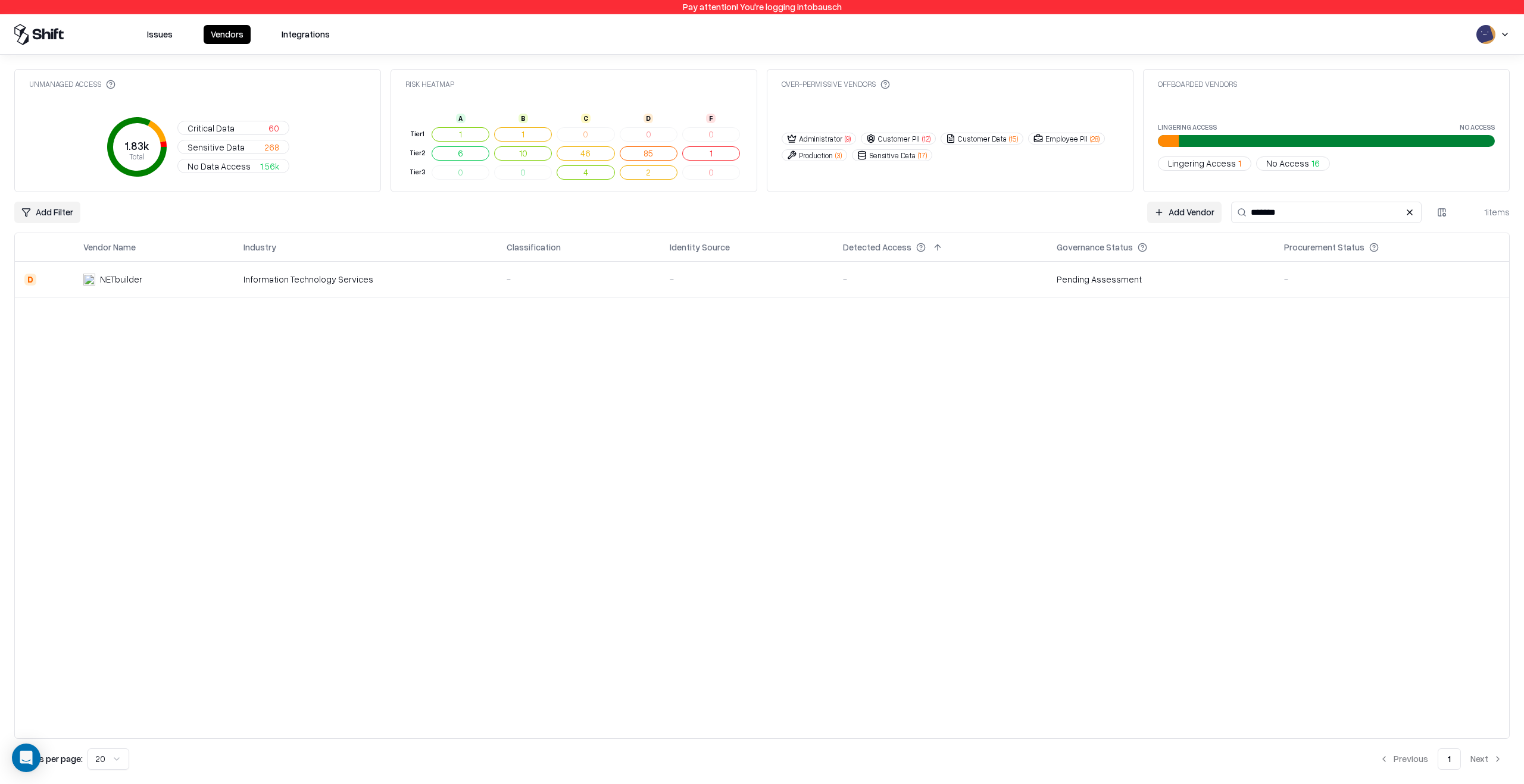
type input "*******"
click at [510, 278] on div "-" at bounding box center [579, 279] width 144 height 13
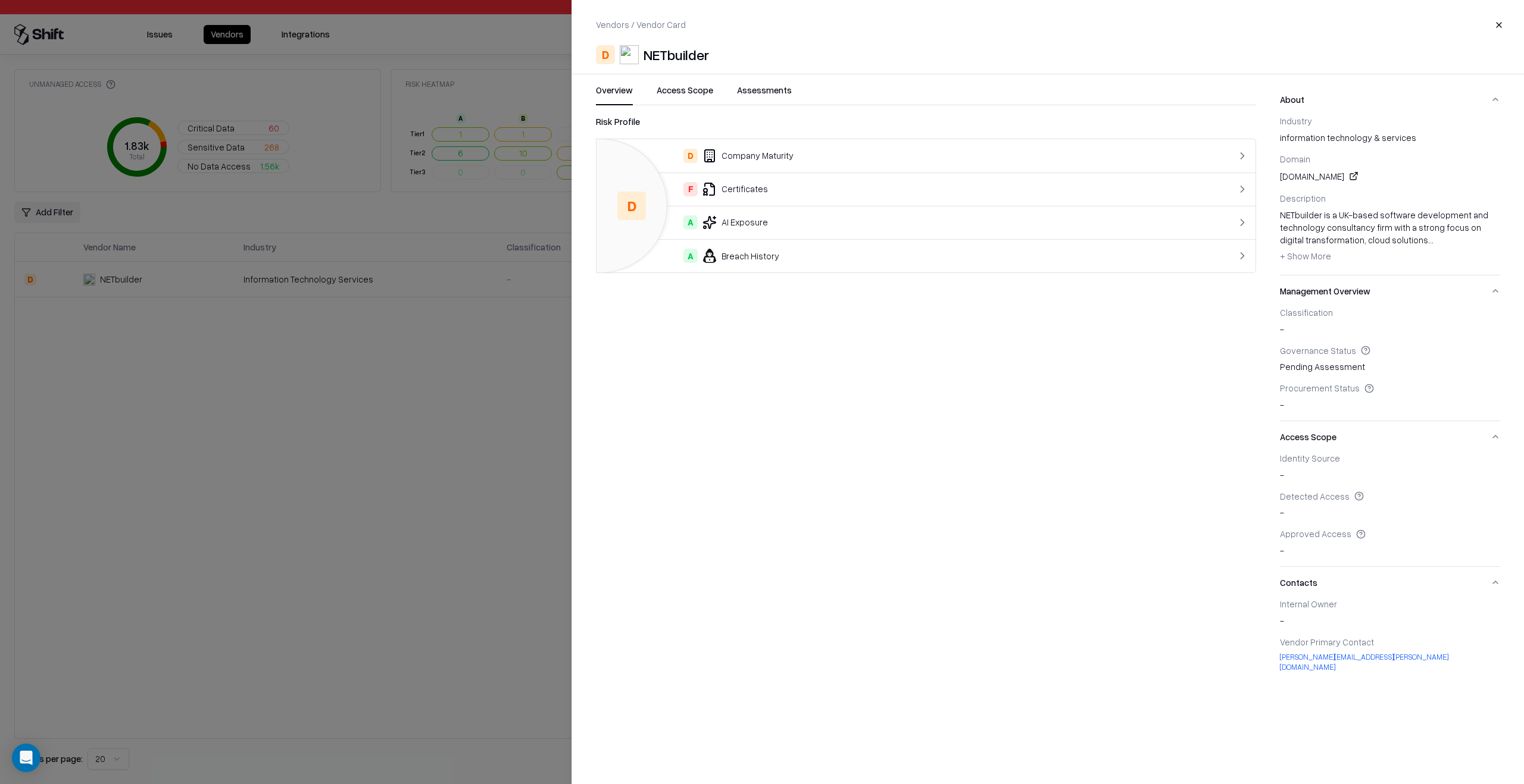
click at [749, 96] on button "Assessments" at bounding box center [764, 94] width 55 height 21
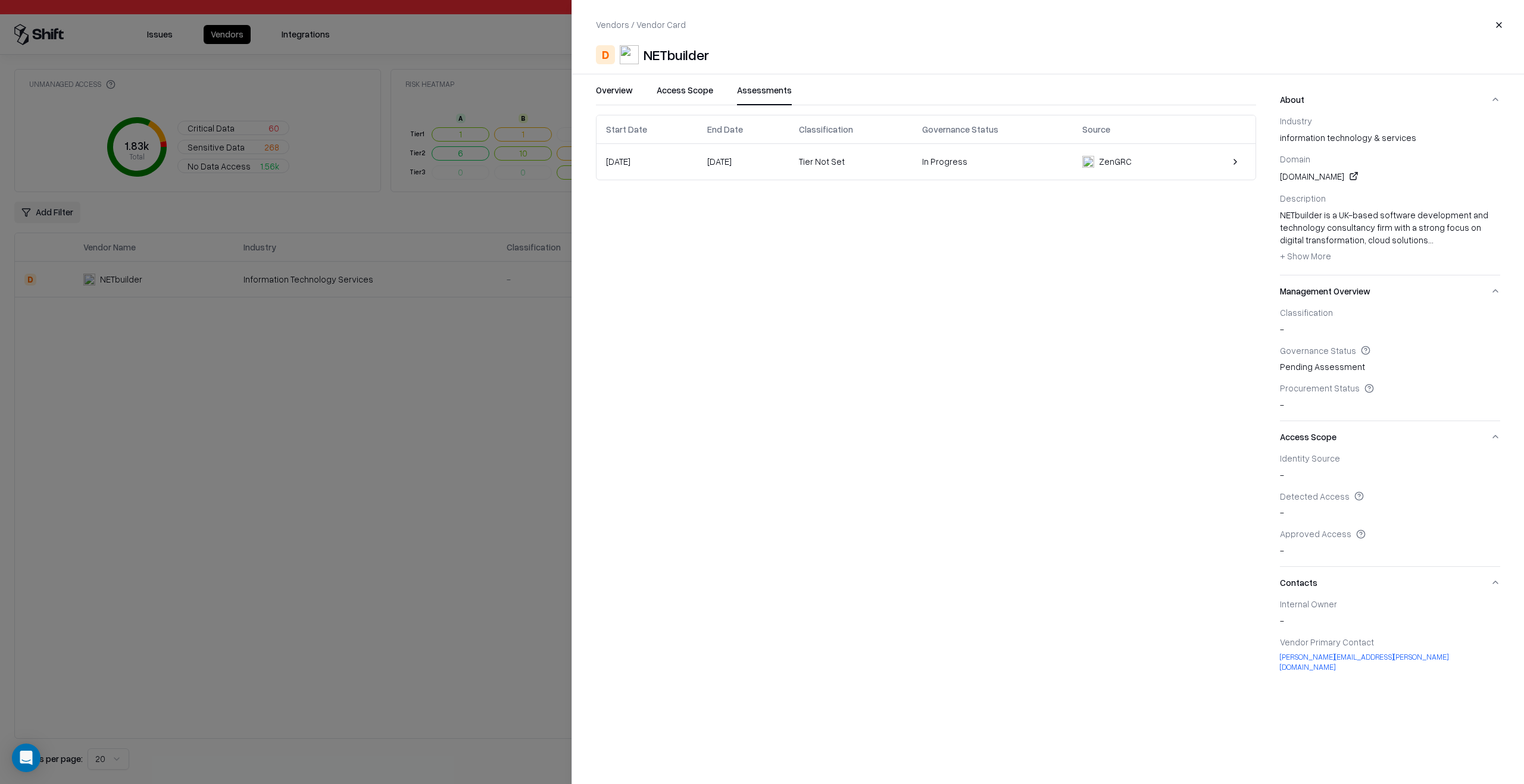
click at [1039, 255] on div "Start Date End Date Classification Governance Status Source Jun 24, 2025 Oct 03…" at bounding box center [926, 398] width 660 height 567
click at [1009, 166] on div "In Progress" at bounding box center [993, 161] width 141 height 13
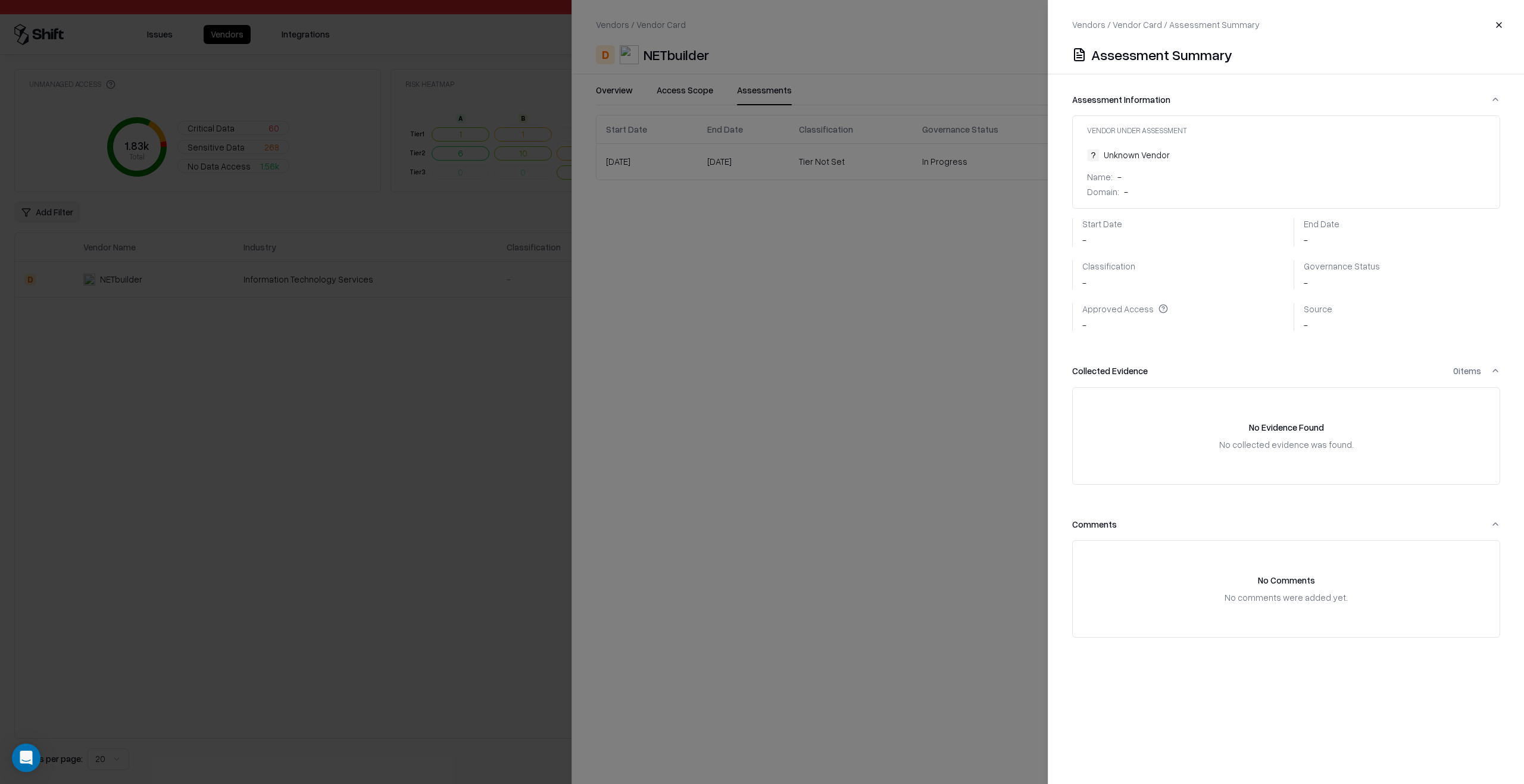
click at [477, 296] on div at bounding box center [762, 392] width 1524 height 784
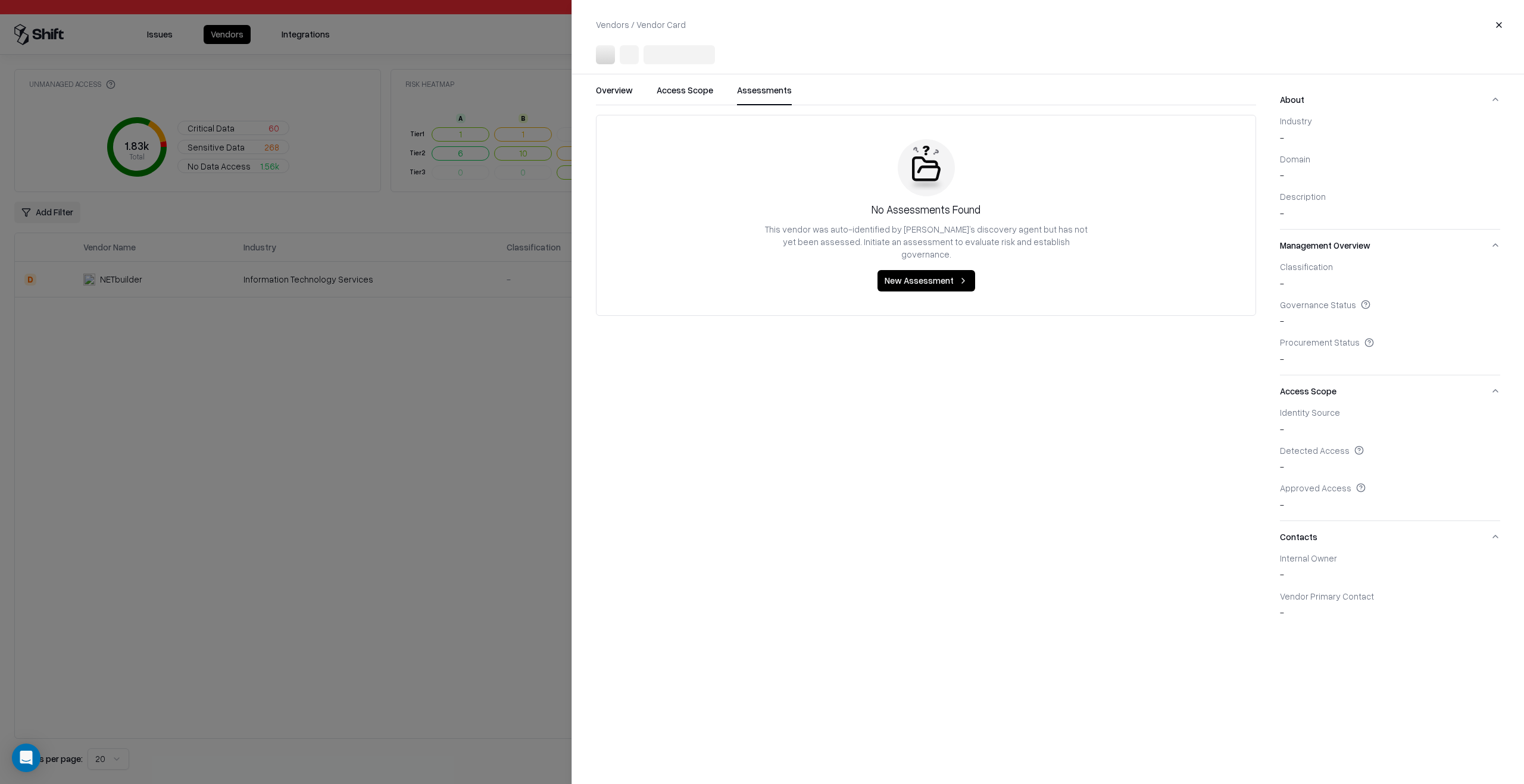
click at [150, 33] on div at bounding box center [762, 392] width 1524 height 784
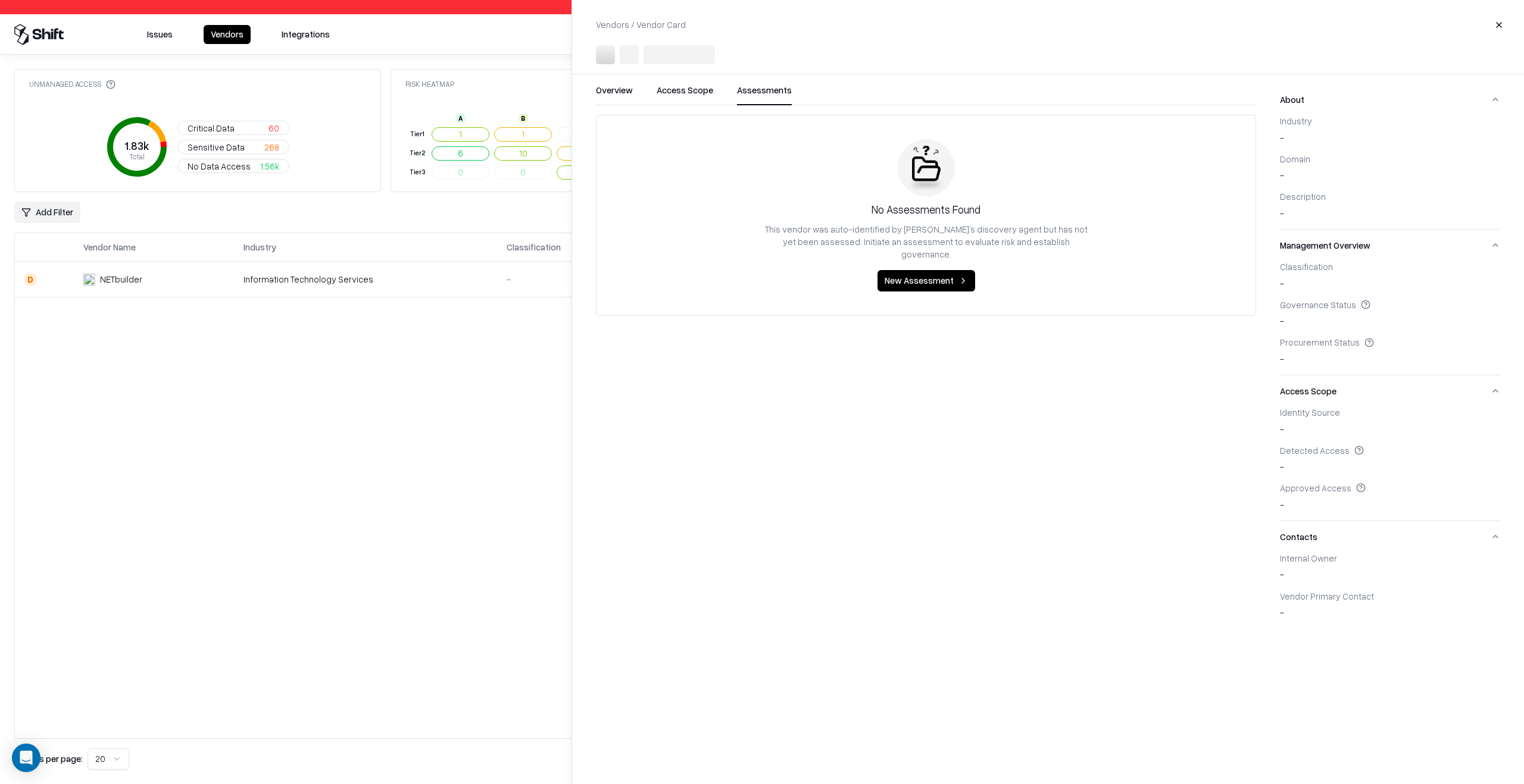
click at [166, 33] on html "Pay attention! You're logging into bausch Issues Vendors Integrations Unmanaged…" at bounding box center [762, 392] width 1524 height 784
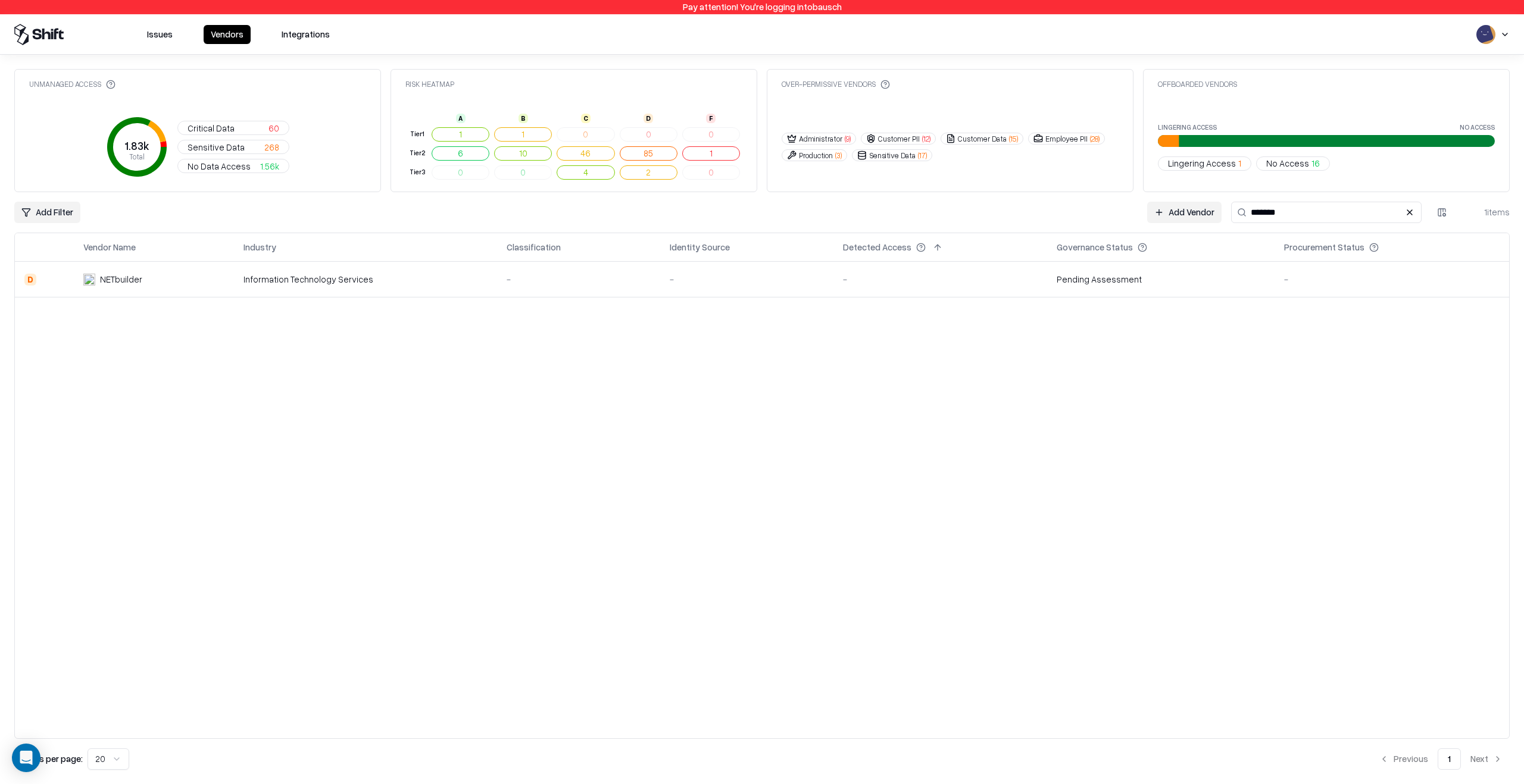
click at [166, 33] on button "Issues" at bounding box center [160, 35] width 40 height 19
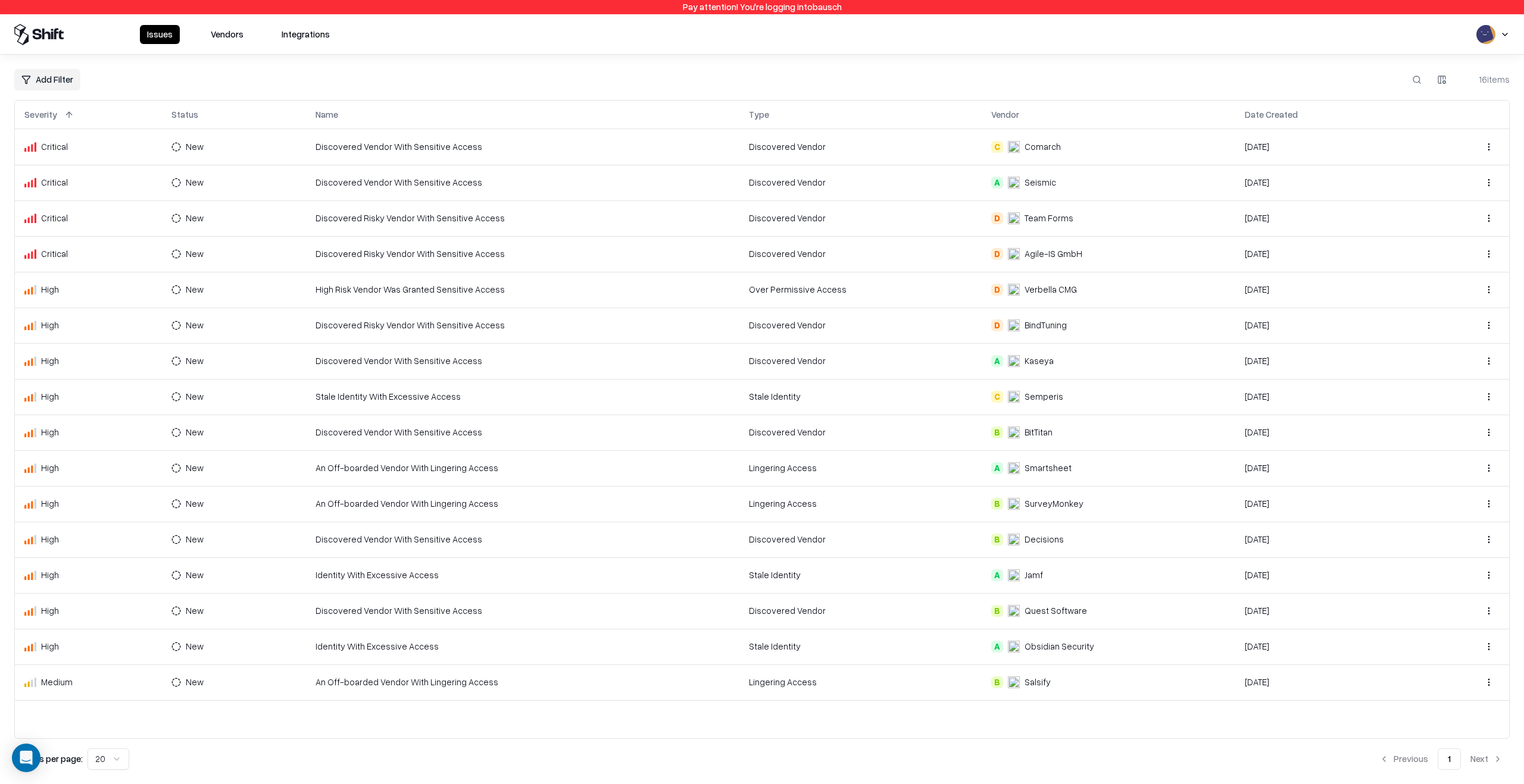
click at [401, 147] on td "Discovered Vendor With Sensitive Access" at bounding box center [522, 146] width 433 height 35
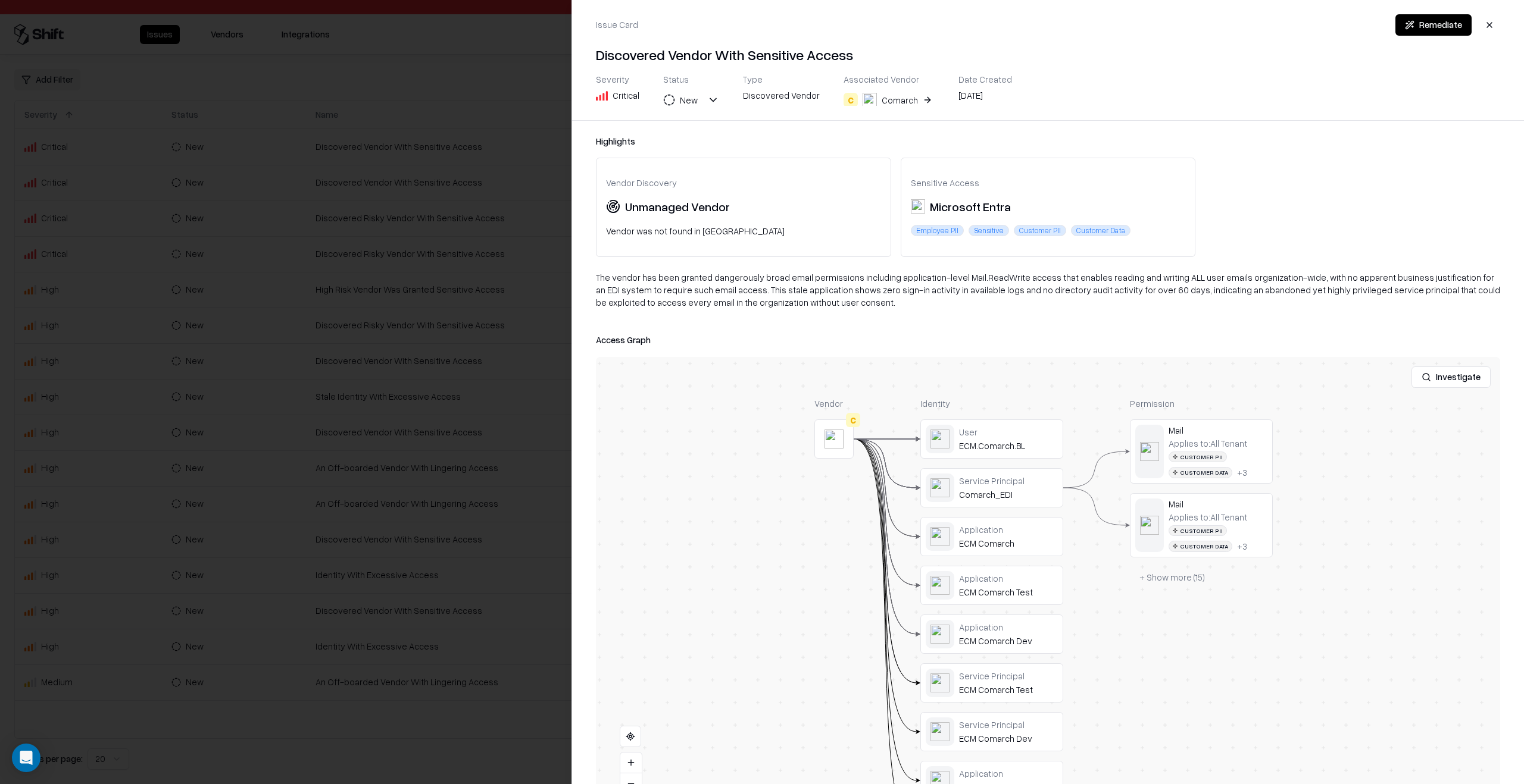
click at [389, 296] on div at bounding box center [762, 392] width 1524 height 784
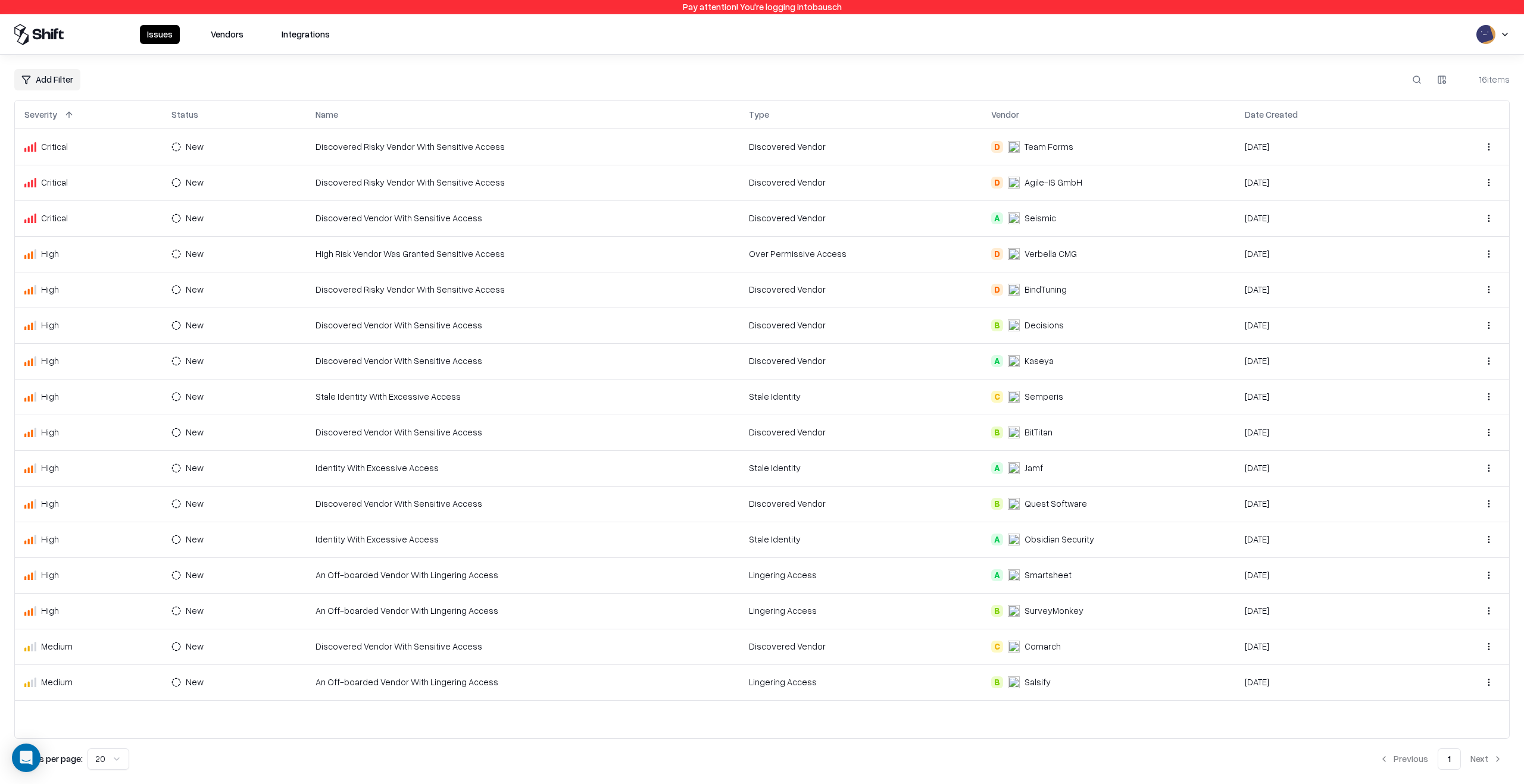
click at [910, 149] on td "Discovered Vendor" at bounding box center [861, 146] width 243 height 35
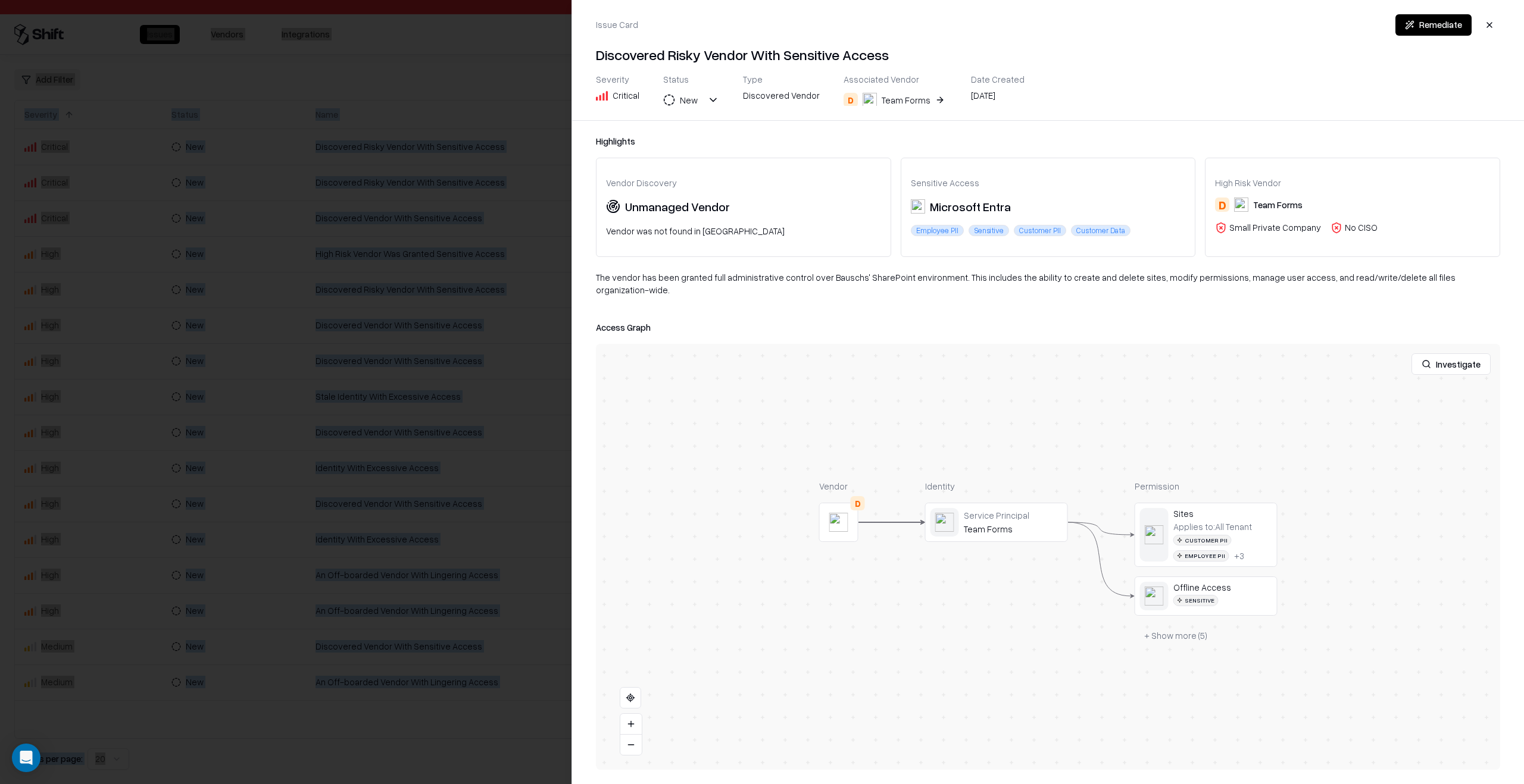
click at [289, 137] on div at bounding box center [762, 392] width 1524 height 784
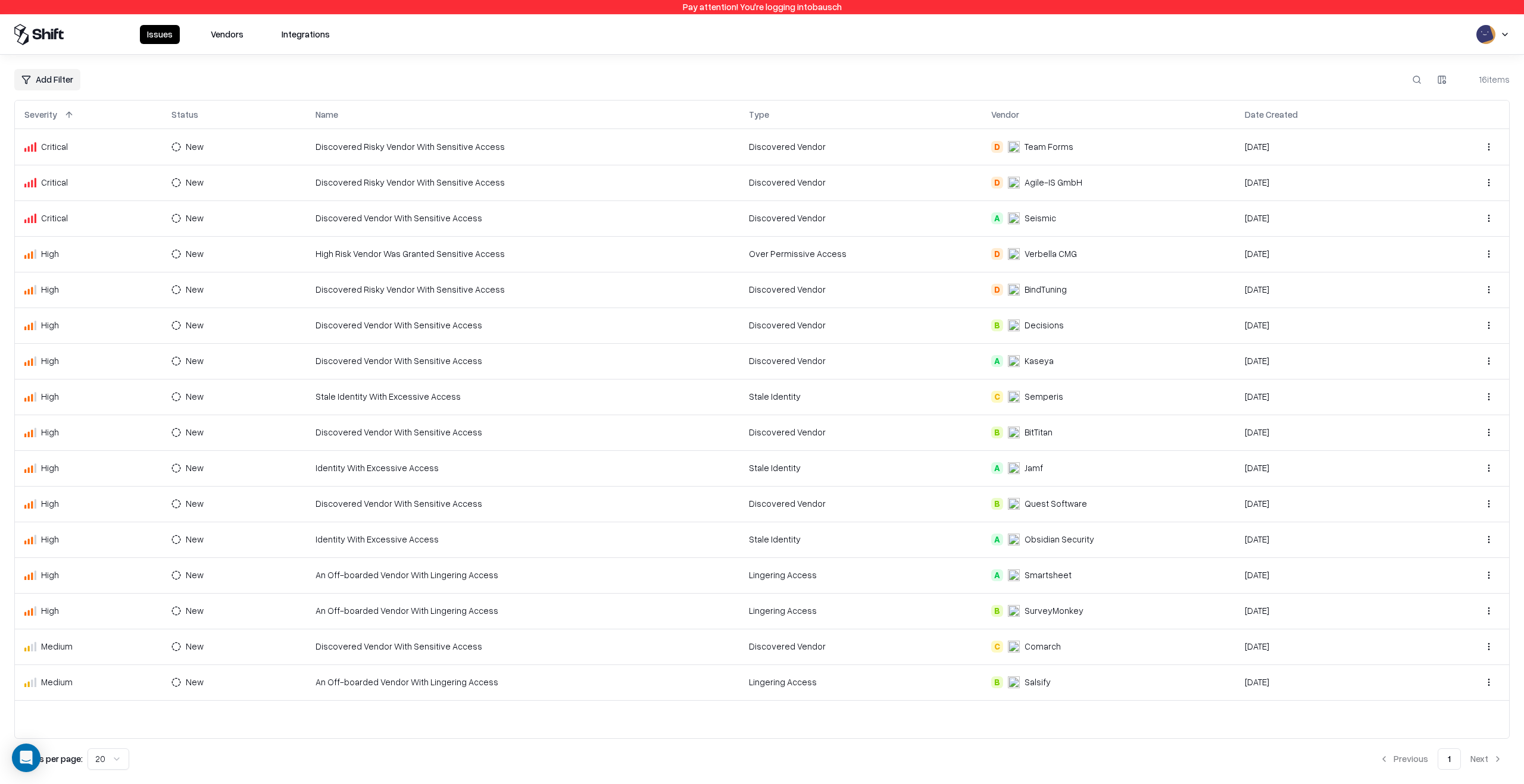
click at [299, 216] on td "New" at bounding box center [233, 218] width 144 height 35
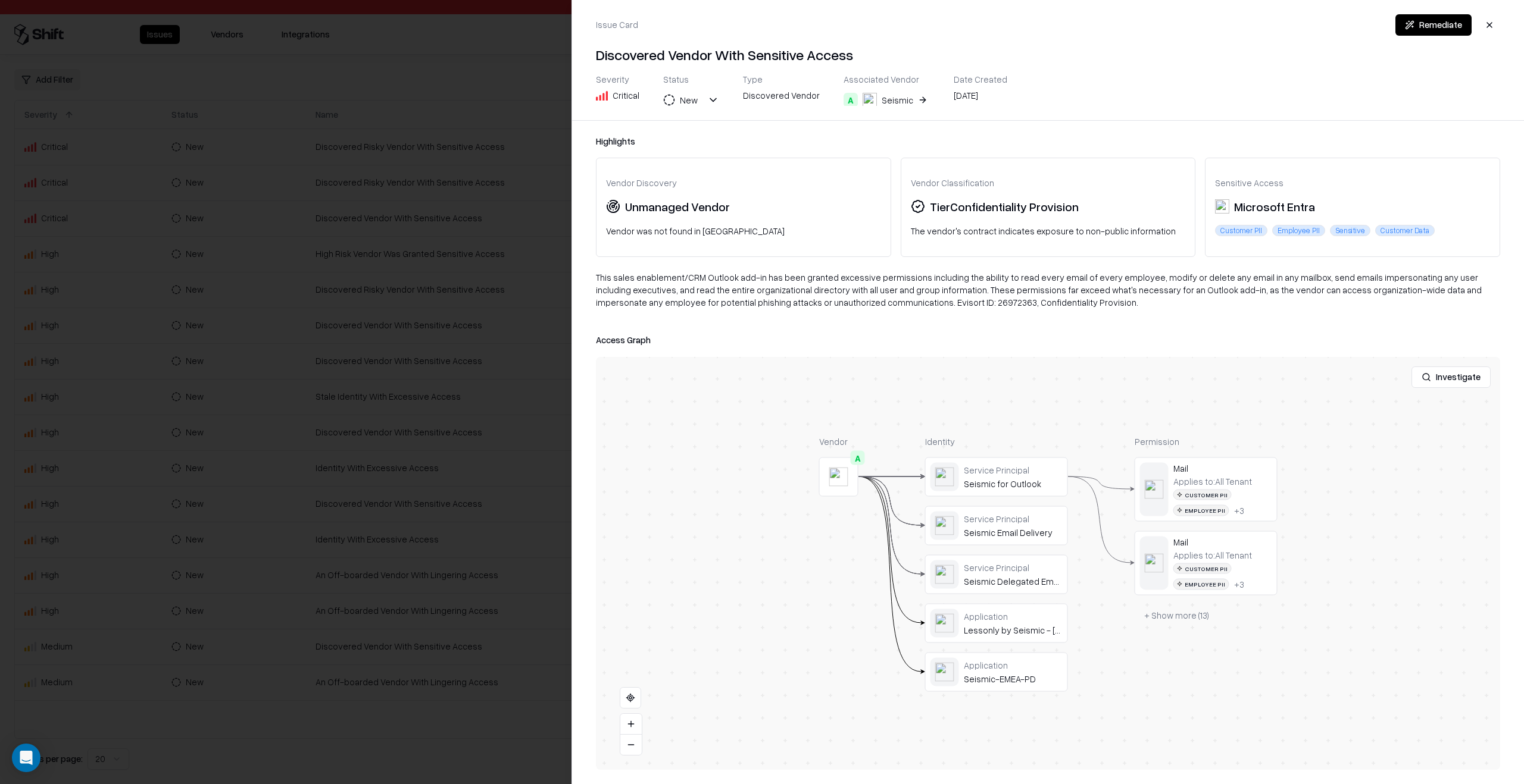
click at [480, 394] on div at bounding box center [762, 392] width 1524 height 784
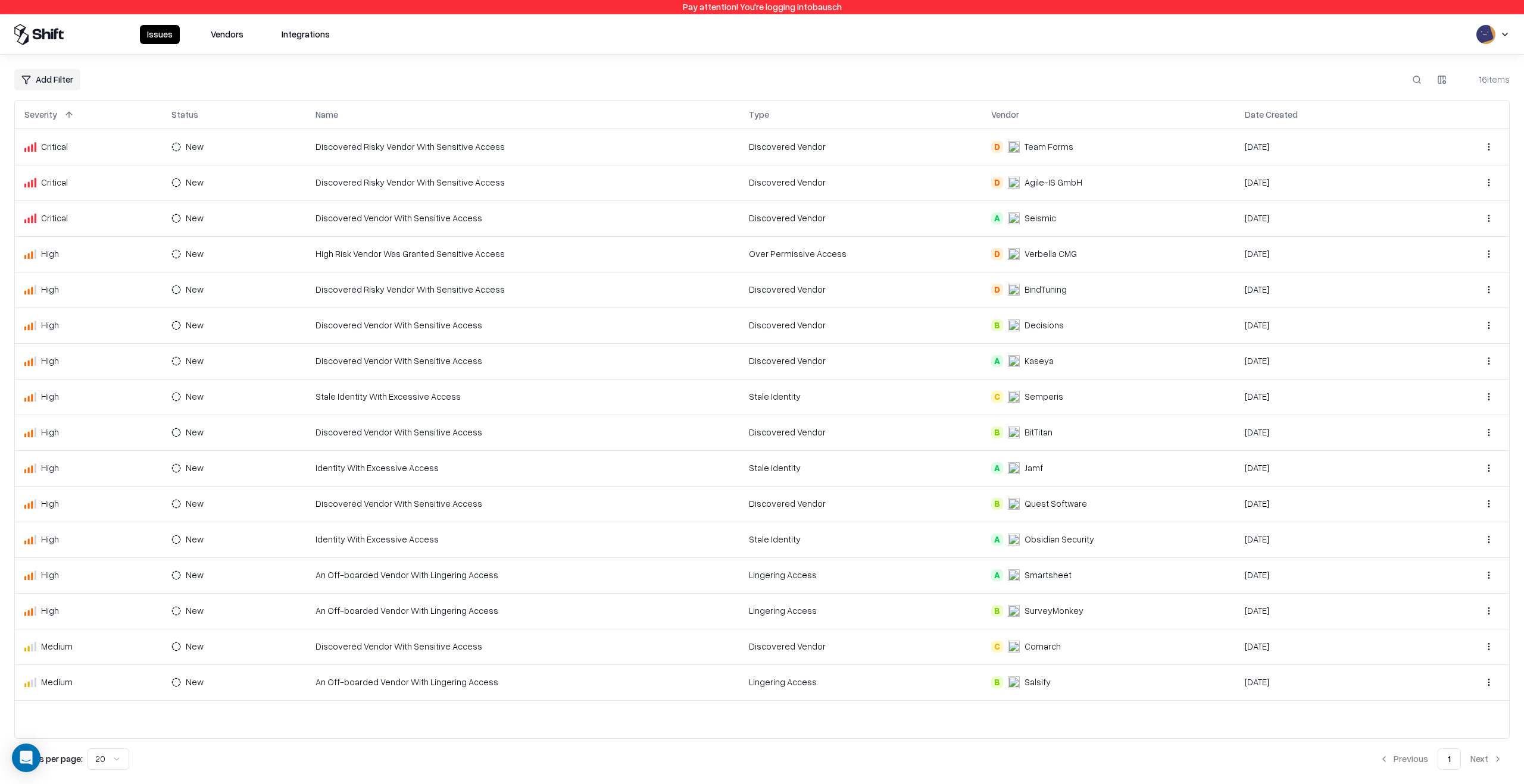
click at [945, 191] on td "Discovered Vendor" at bounding box center [861, 183] width 243 height 35
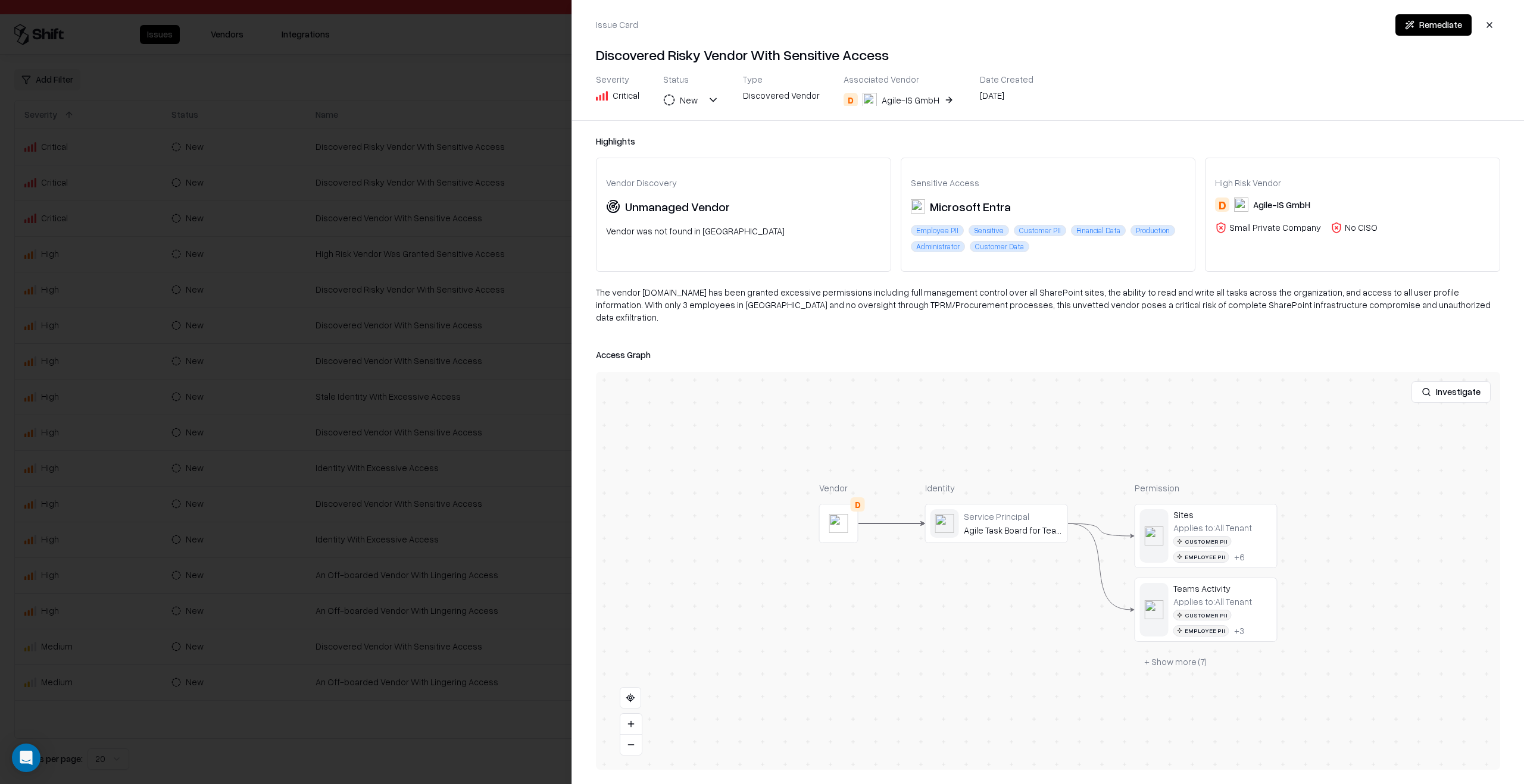
click at [331, 315] on div at bounding box center [762, 392] width 1524 height 784
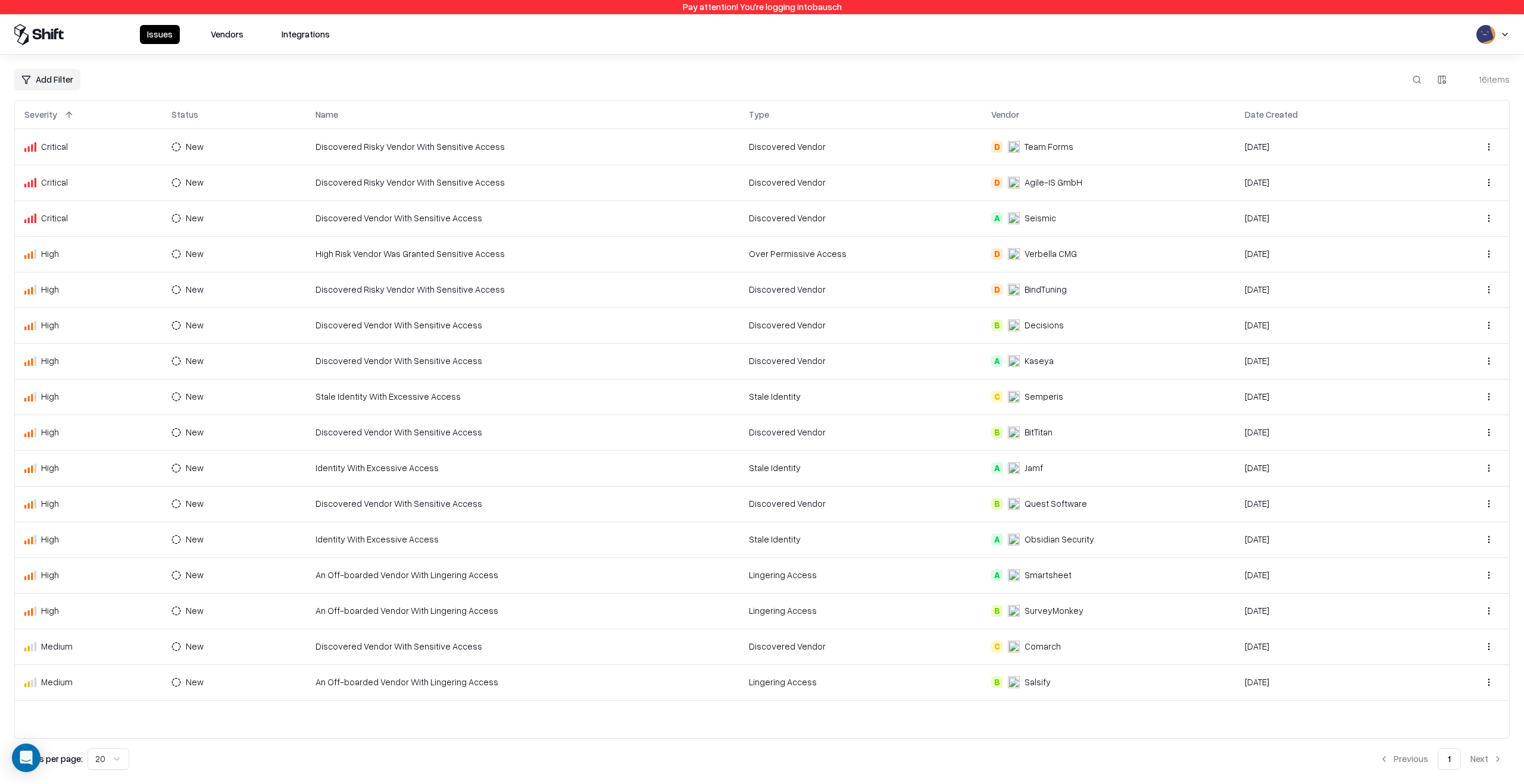
click at [323, 290] on td "Discovered Risky Vendor With Sensitive Access" at bounding box center [522, 289] width 433 height 35
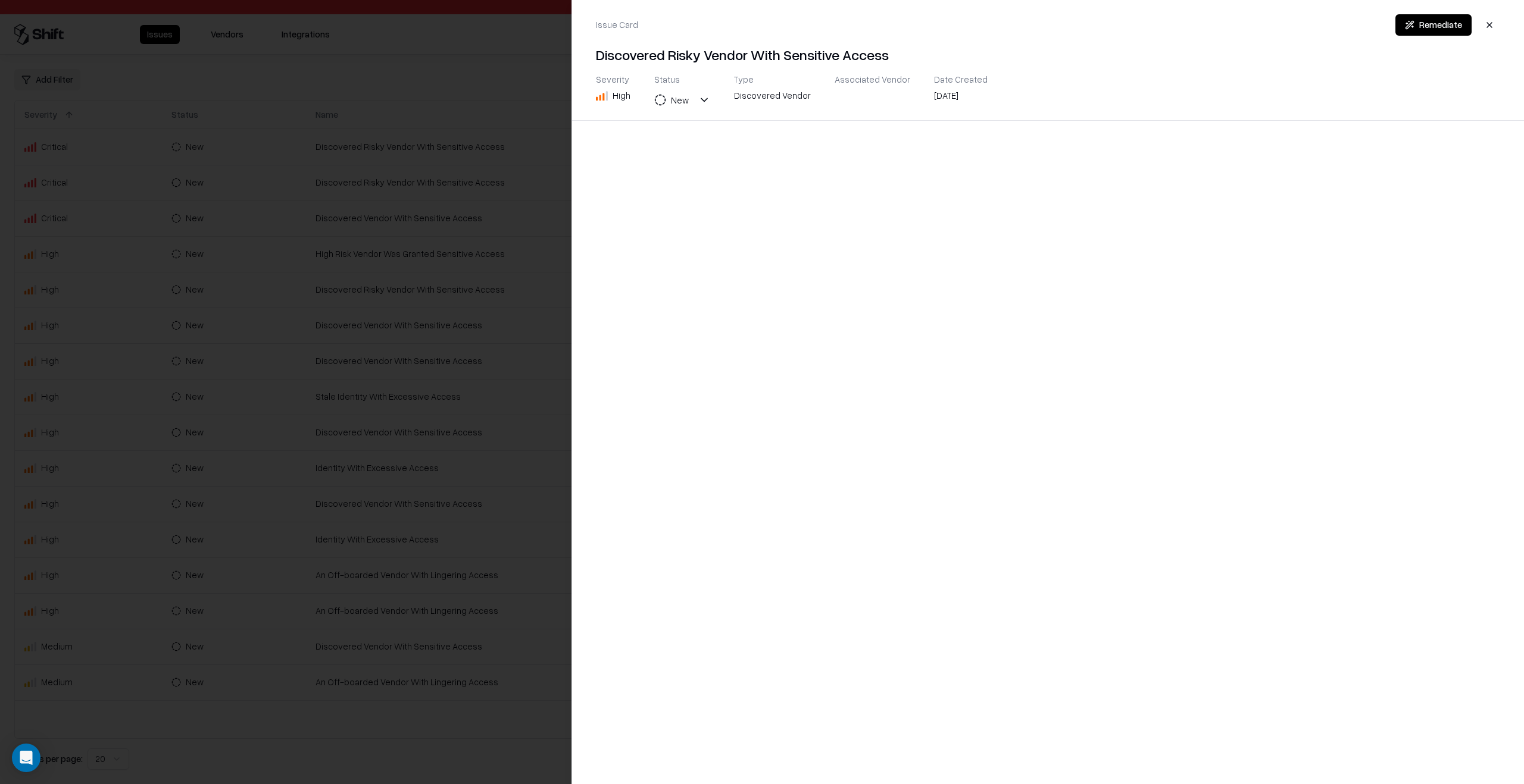
click at [467, 399] on div at bounding box center [762, 392] width 1524 height 784
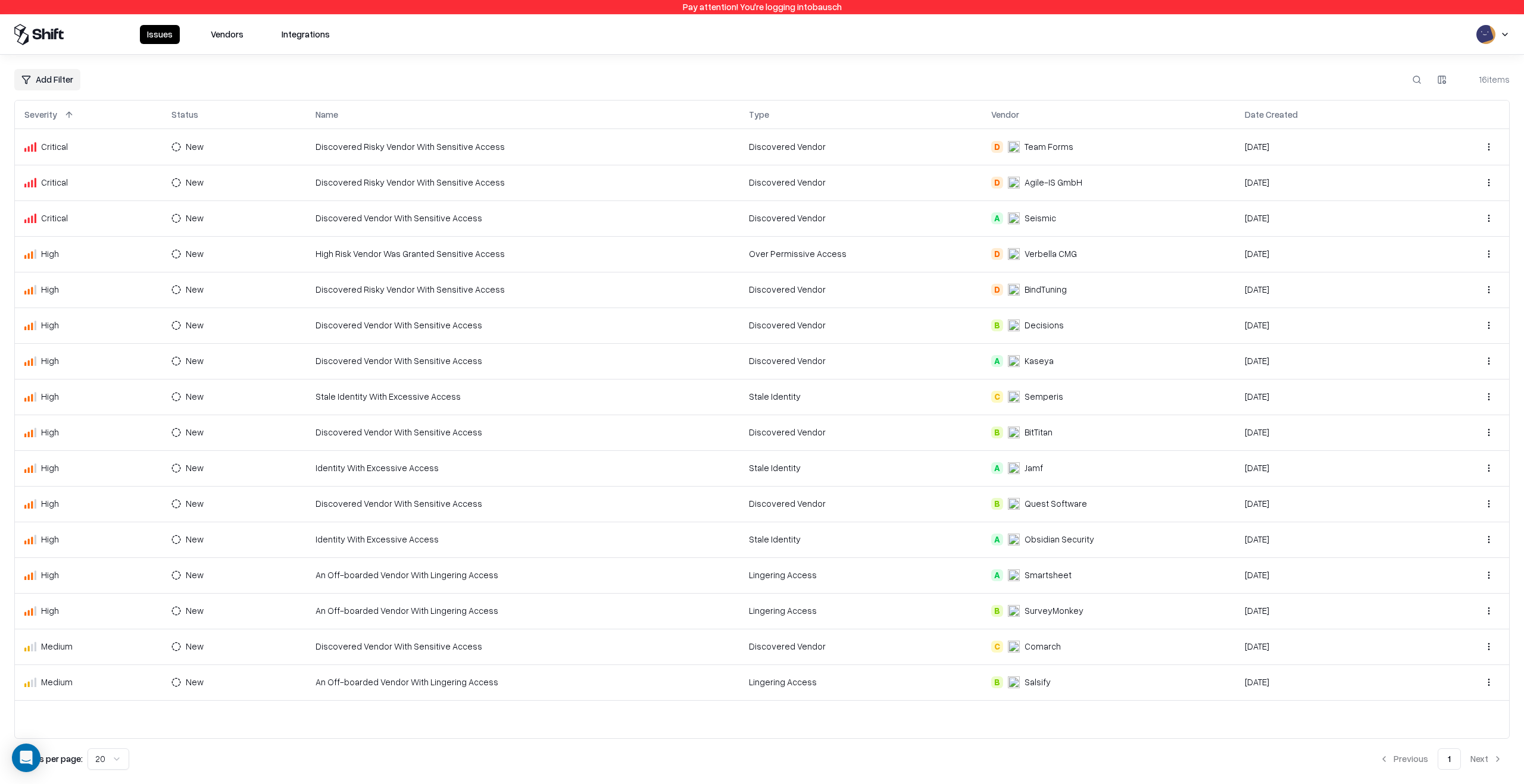
click at [779, 329] on td "Discovered Vendor" at bounding box center [861, 325] width 243 height 35
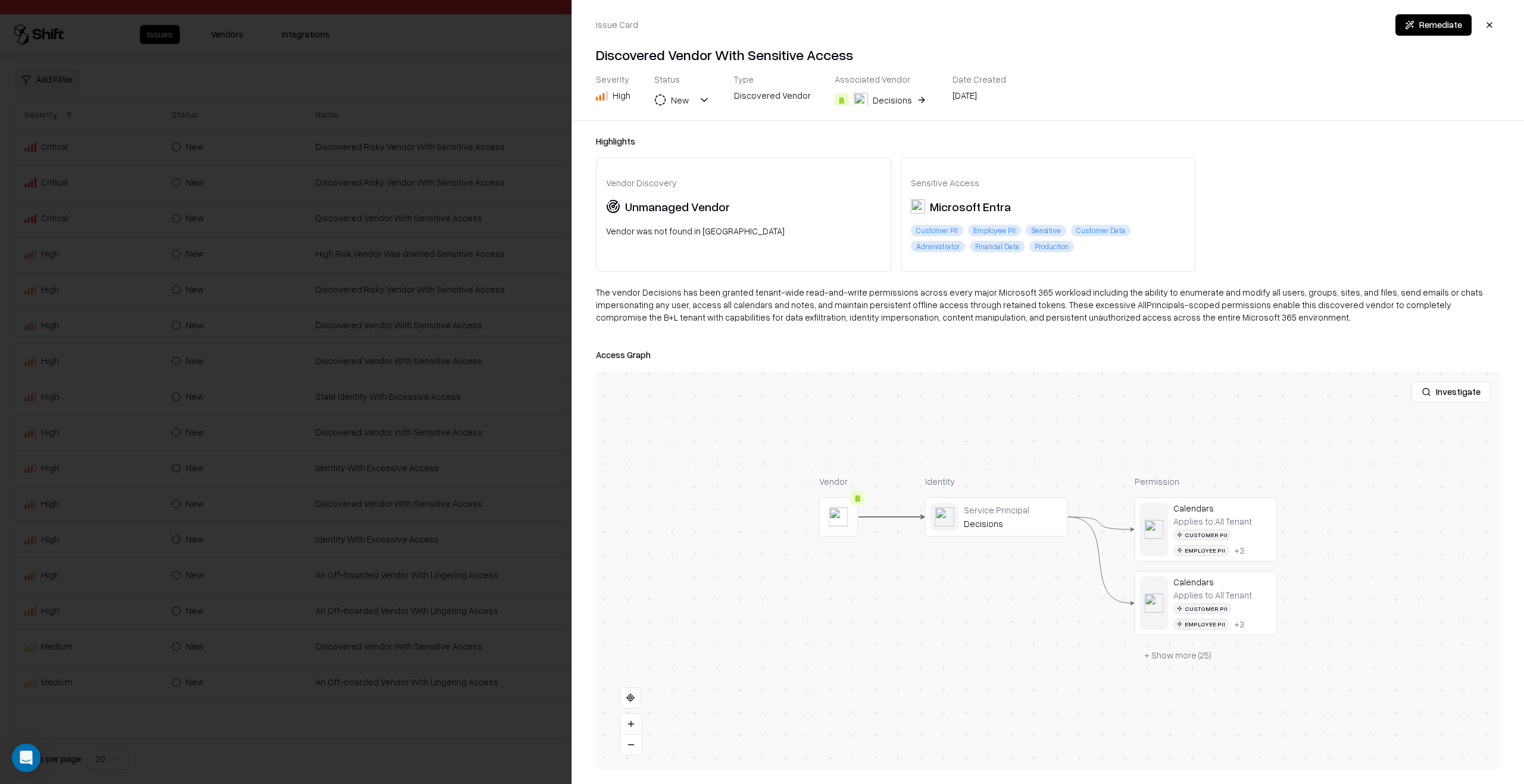
click at [482, 392] on div at bounding box center [762, 392] width 1524 height 784
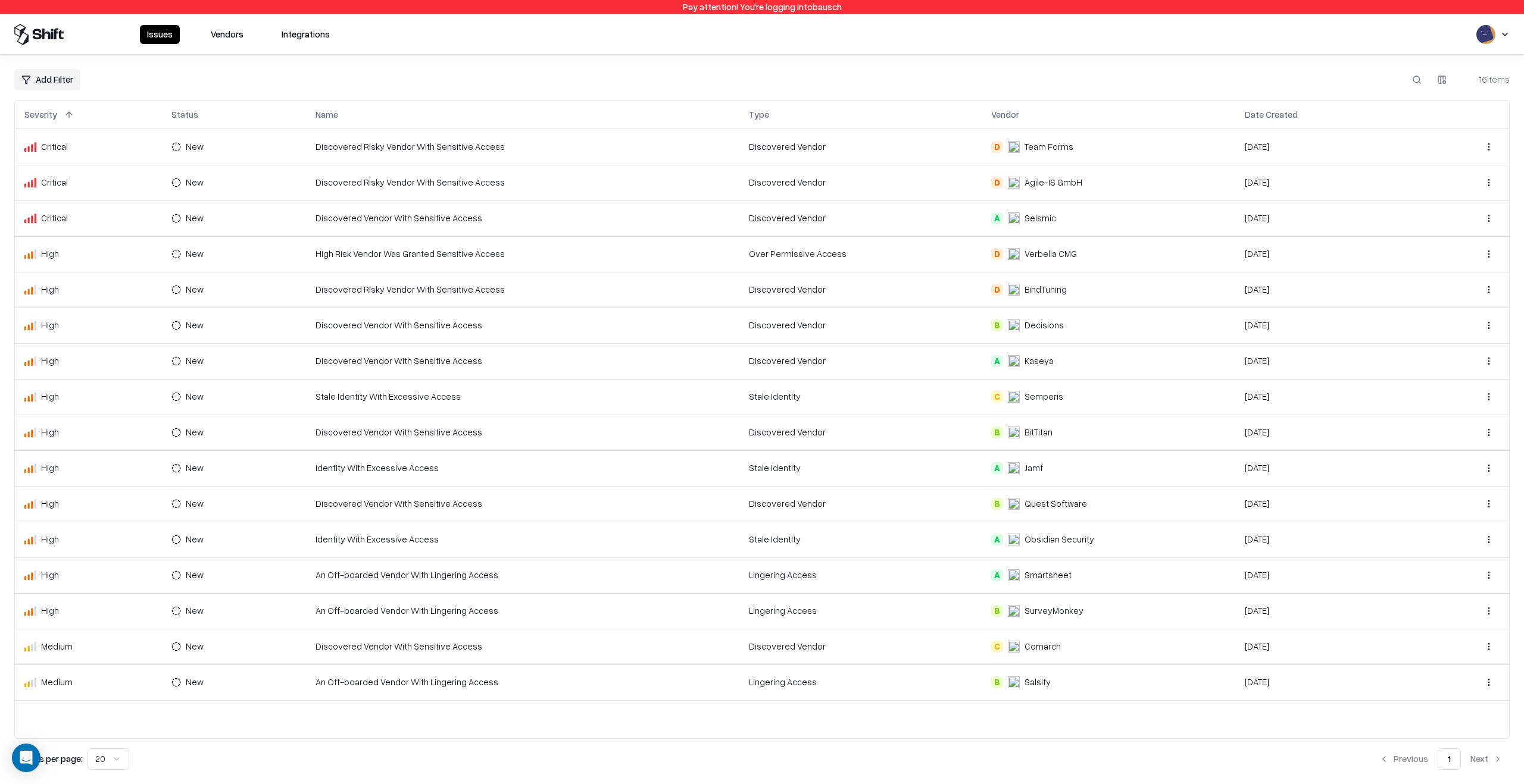
click at [833, 464] on td "Stale Identity" at bounding box center [861, 468] width 243 height 35
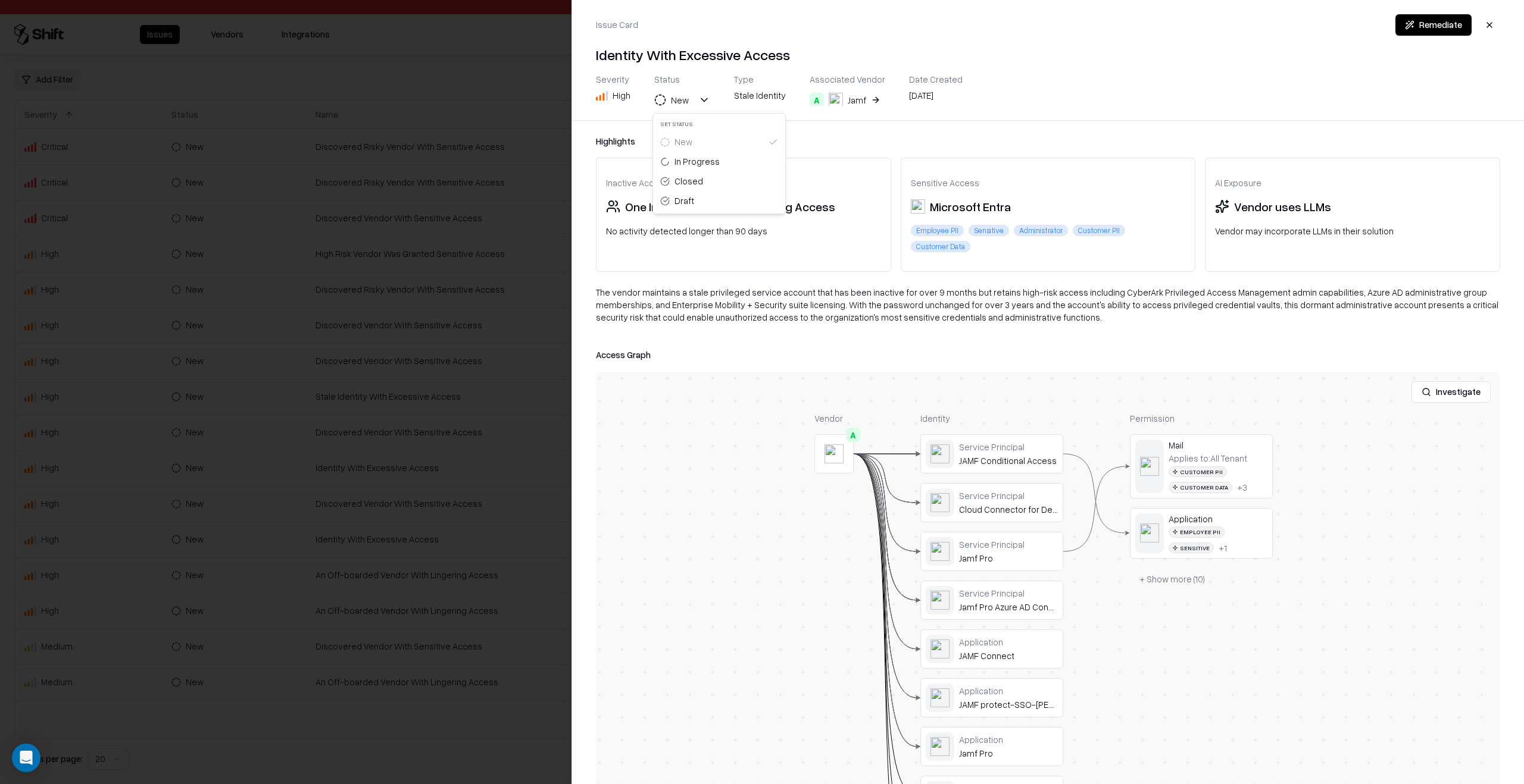
click at [671, 104] on div "New" at bounding box center [680, 100] width 18 height 13
click at [700, 197] on div "Draft" at bounding box center [719, 200] width 127 height 20
click at [513, 280] on div at bounding box center [762, 392] width 1524 height 784
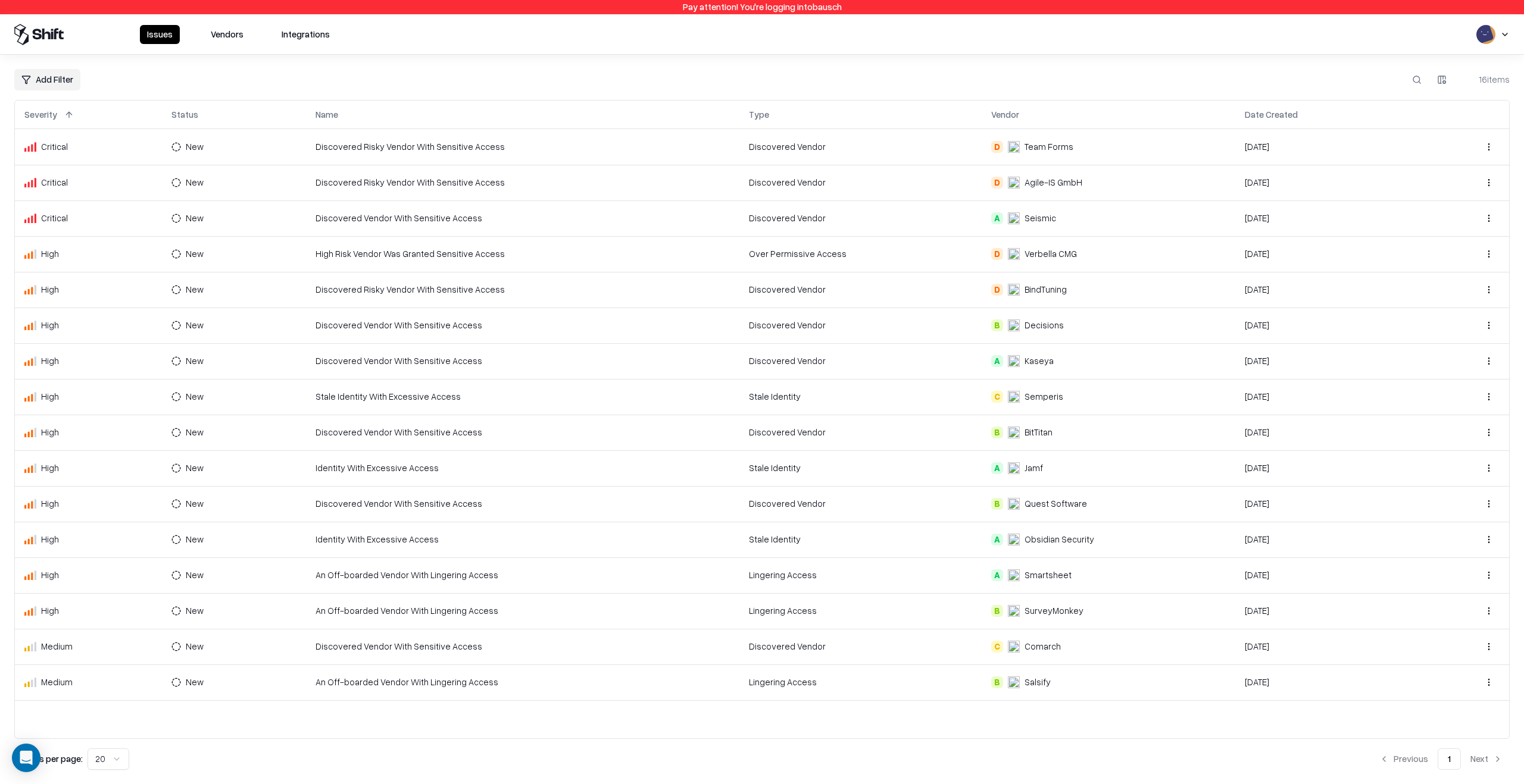
click at [1014, 694] on td "B Salsify" at bounding box center [1109, 682] width 253 height 35
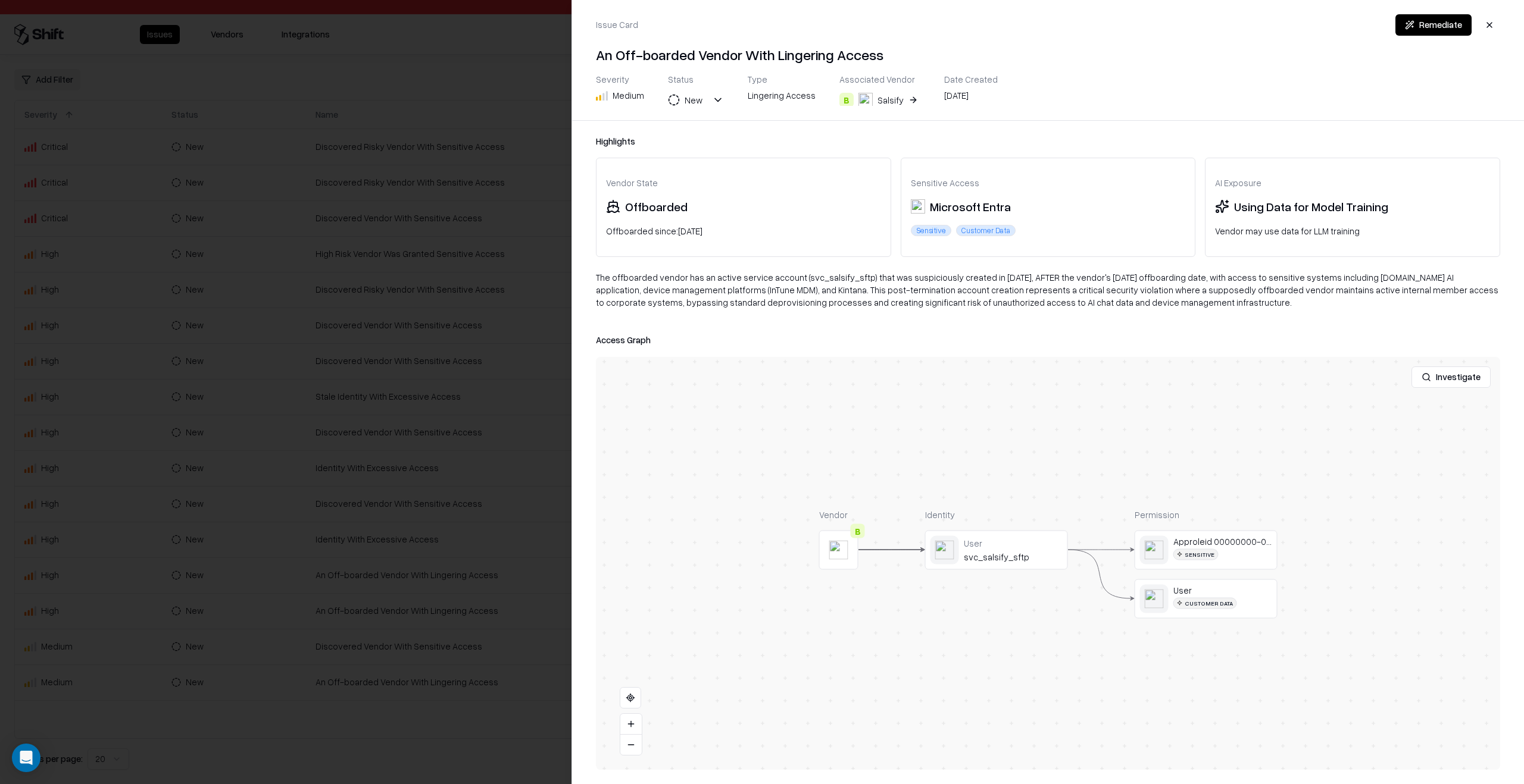
click at [0, 0] on button at bounding box center [0, 0] width 0 height 0
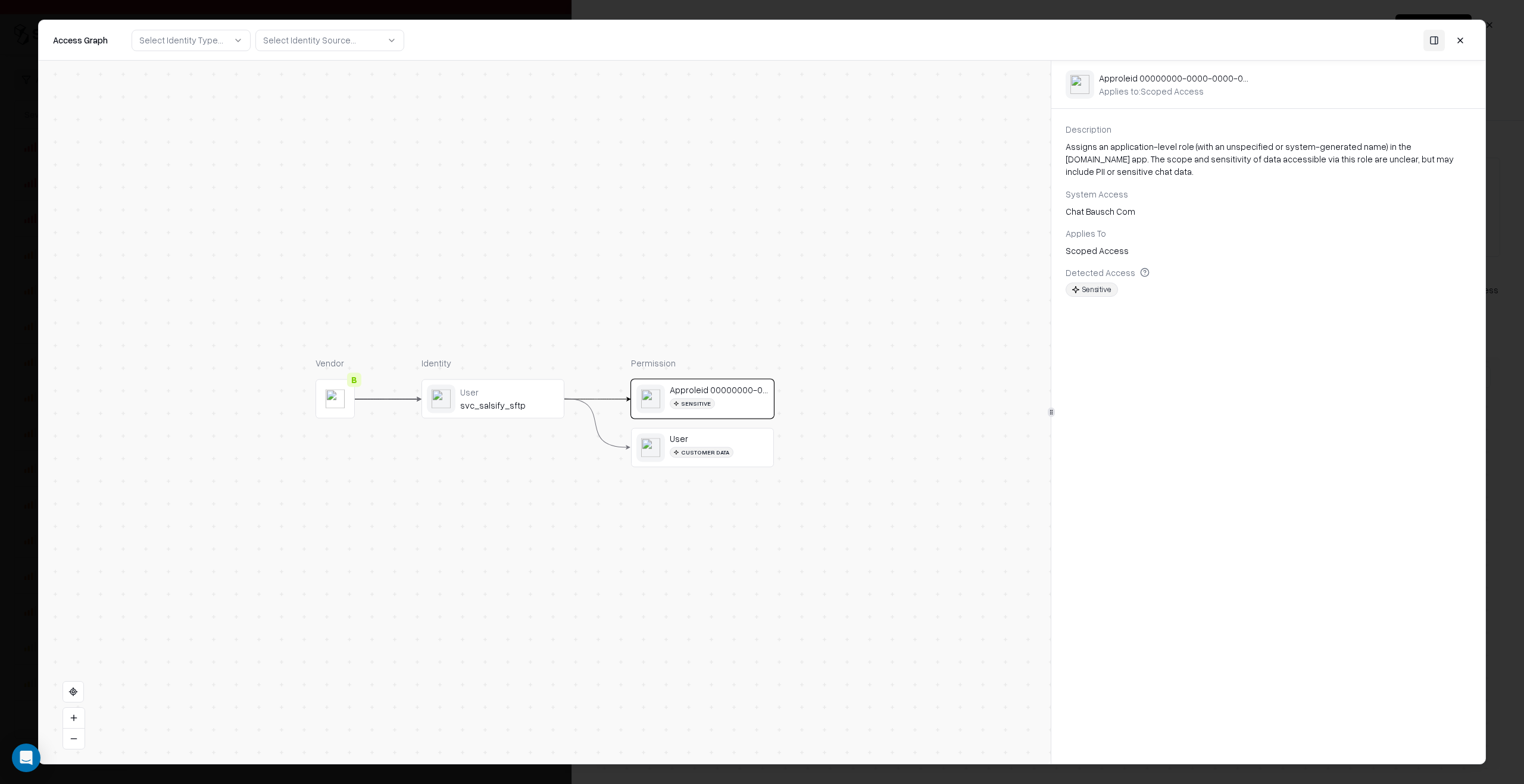
click at [734, 451] on div "Customer Data" at bounding box center [719, 452] width 99 height 11
click at [753, 409] on div "Sensitive" at bounding box center [719, 403] width 99 height 11
drag, startPoint x: 753, startPoint y: 409, endPoint x: 751, endPoint y: 445, distance: 36.1
click at [751, 445] on div "User Customer Data" at bounding box center [719, 448] width 99 height 29
click at [747, 397] on div "Approleid 00000000-0000-0000-0000-000000000000 Sensitive" at bounding box center [719, 399] width 99 height 29
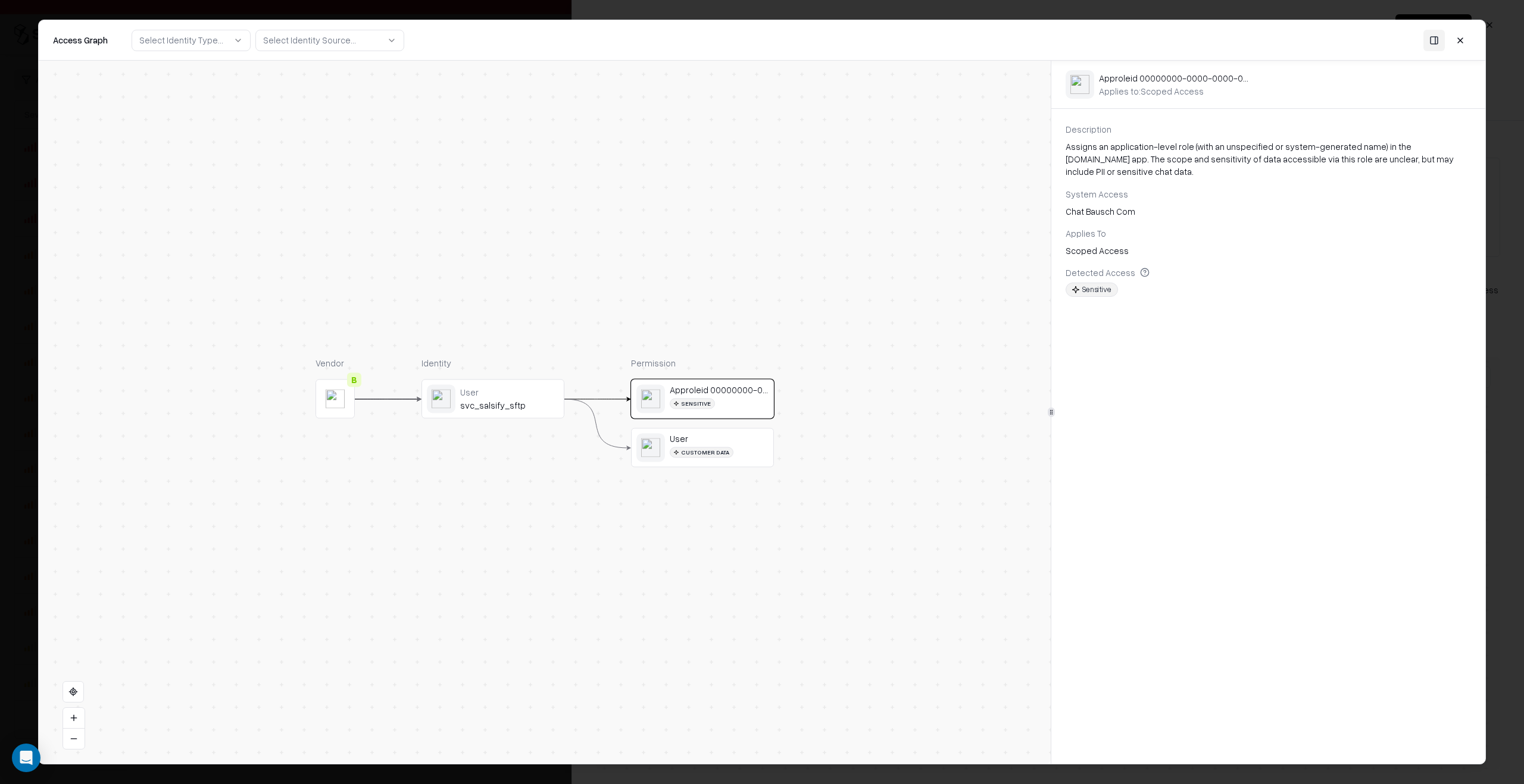
click at [737, 425] on div "Approleid 00000000-0000-0000-0000-000000000000 Sensitive User Customer Data" at bounding box center [703, 424] width 143 height 88
click at [734, 438] on div "User" at bounding box center [719, 439] width 99 height 11
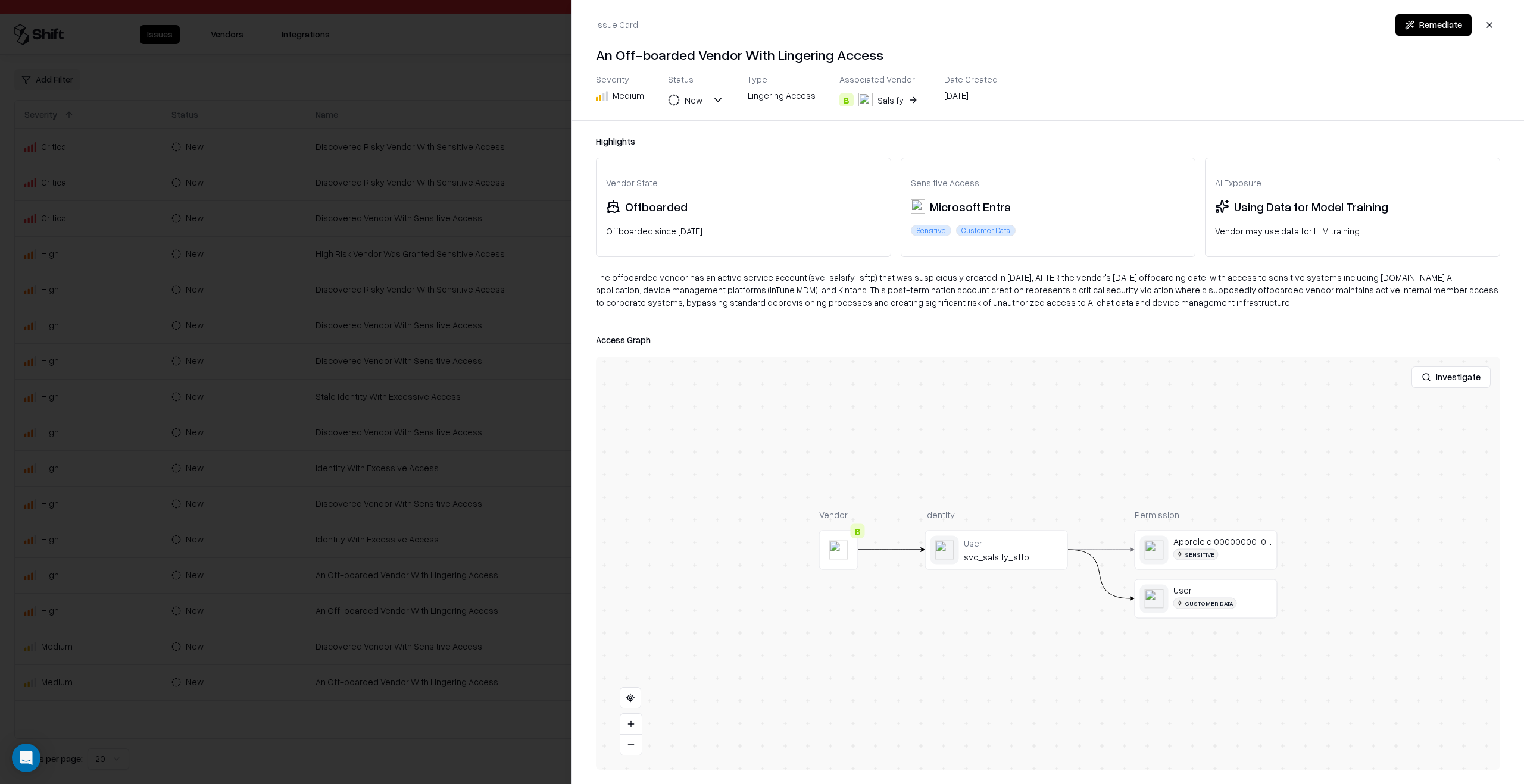
click at [0, 0] on div at bounding box center [0, 0] width 0 height 0
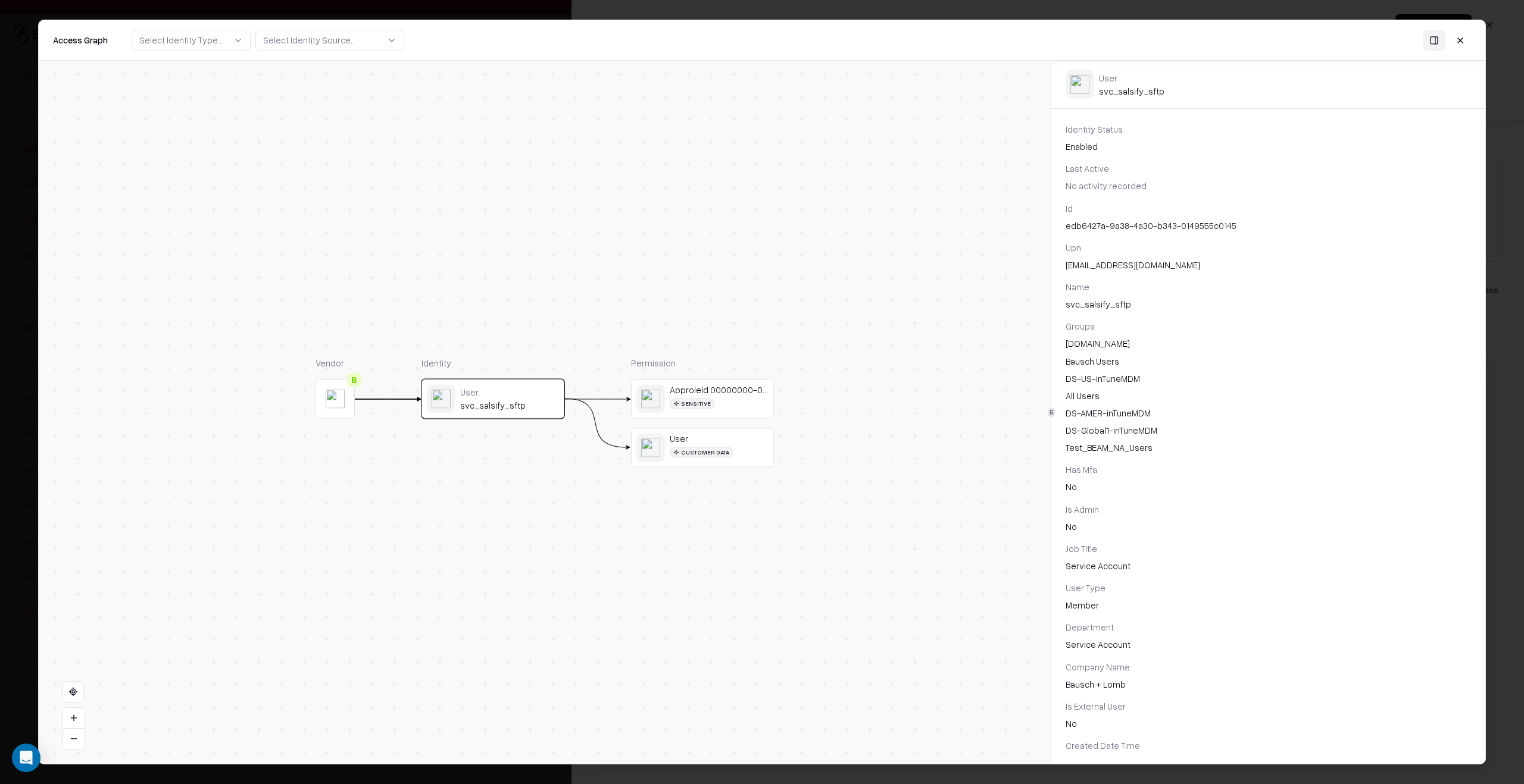
scroll to position [24, 0]
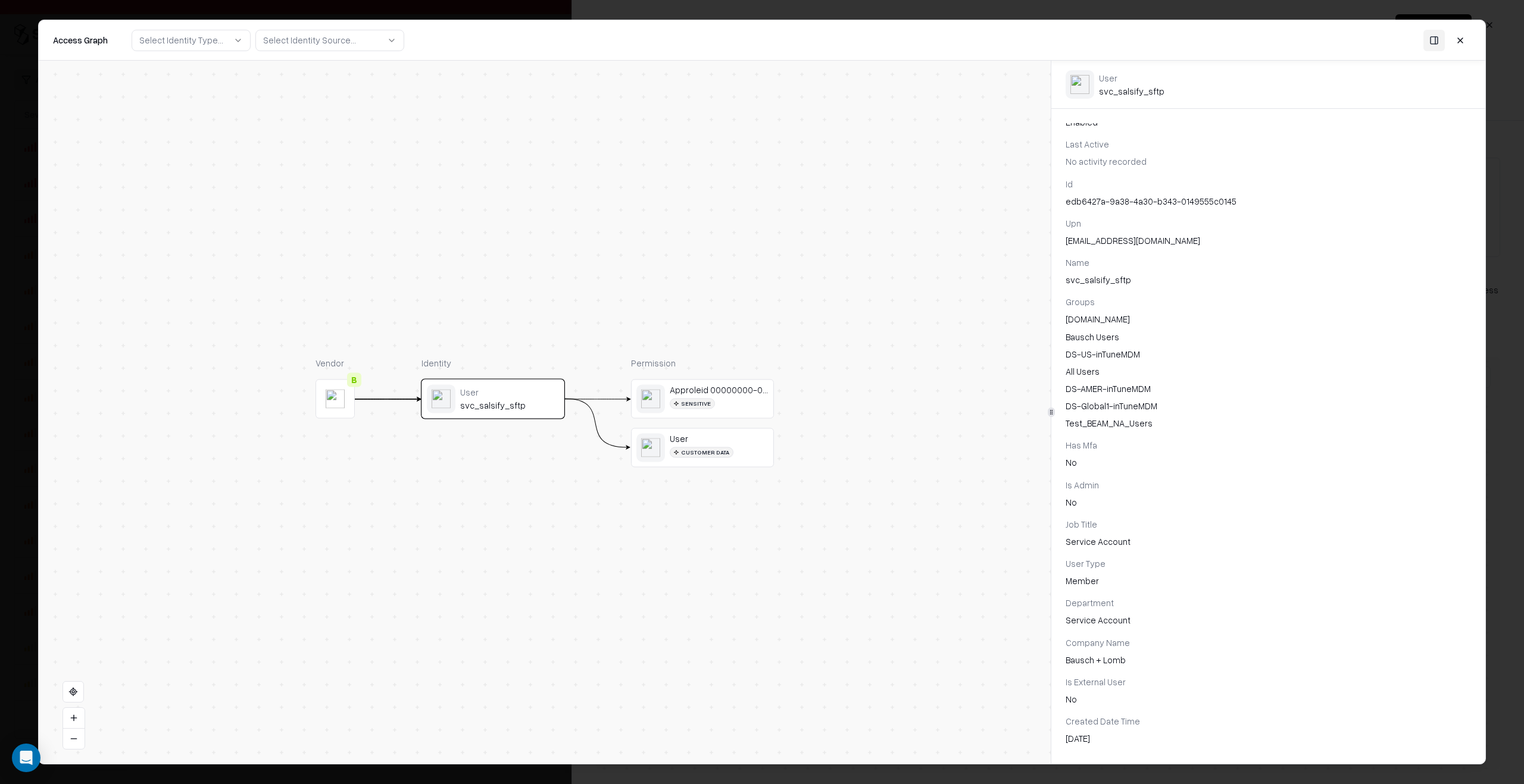
click at [1523, 526] on div at bounding box center [762, 392] width 1524 height 784
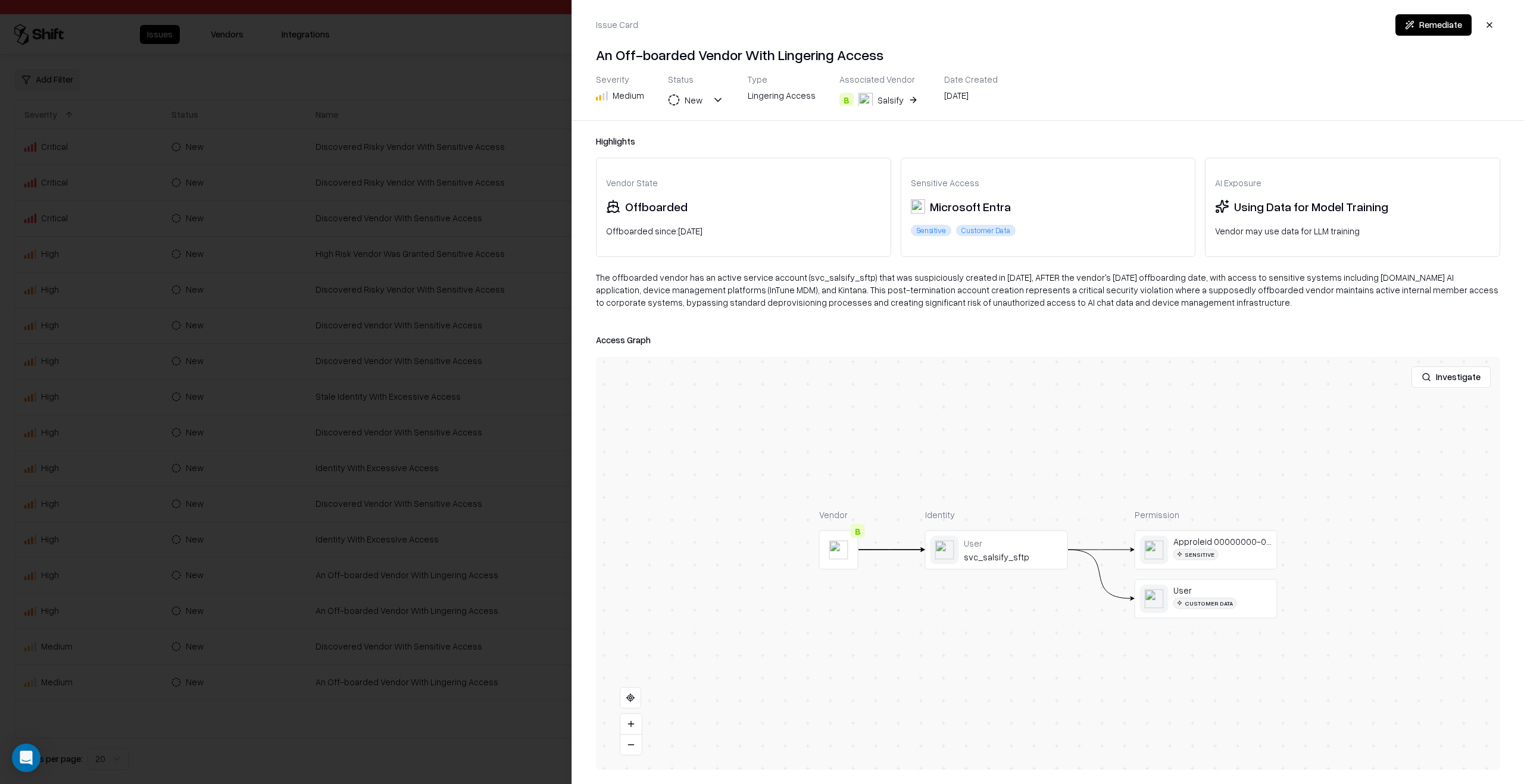
click at [437, 554] on div at bounding box center [762, 392] width 1524 height 784
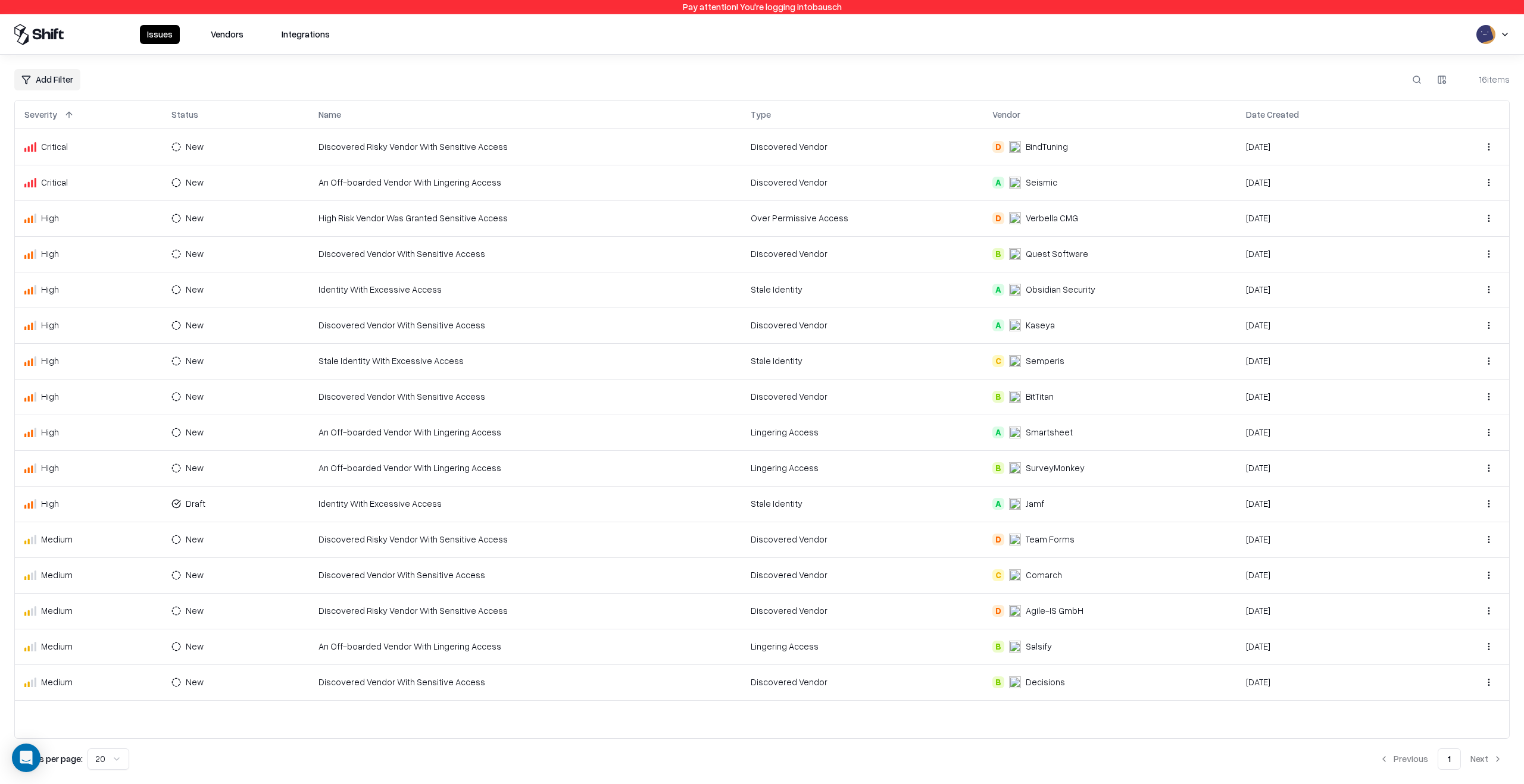
click at [220, 30] on button "Vendors" at bounding box center [227, 35] width 47 height 19
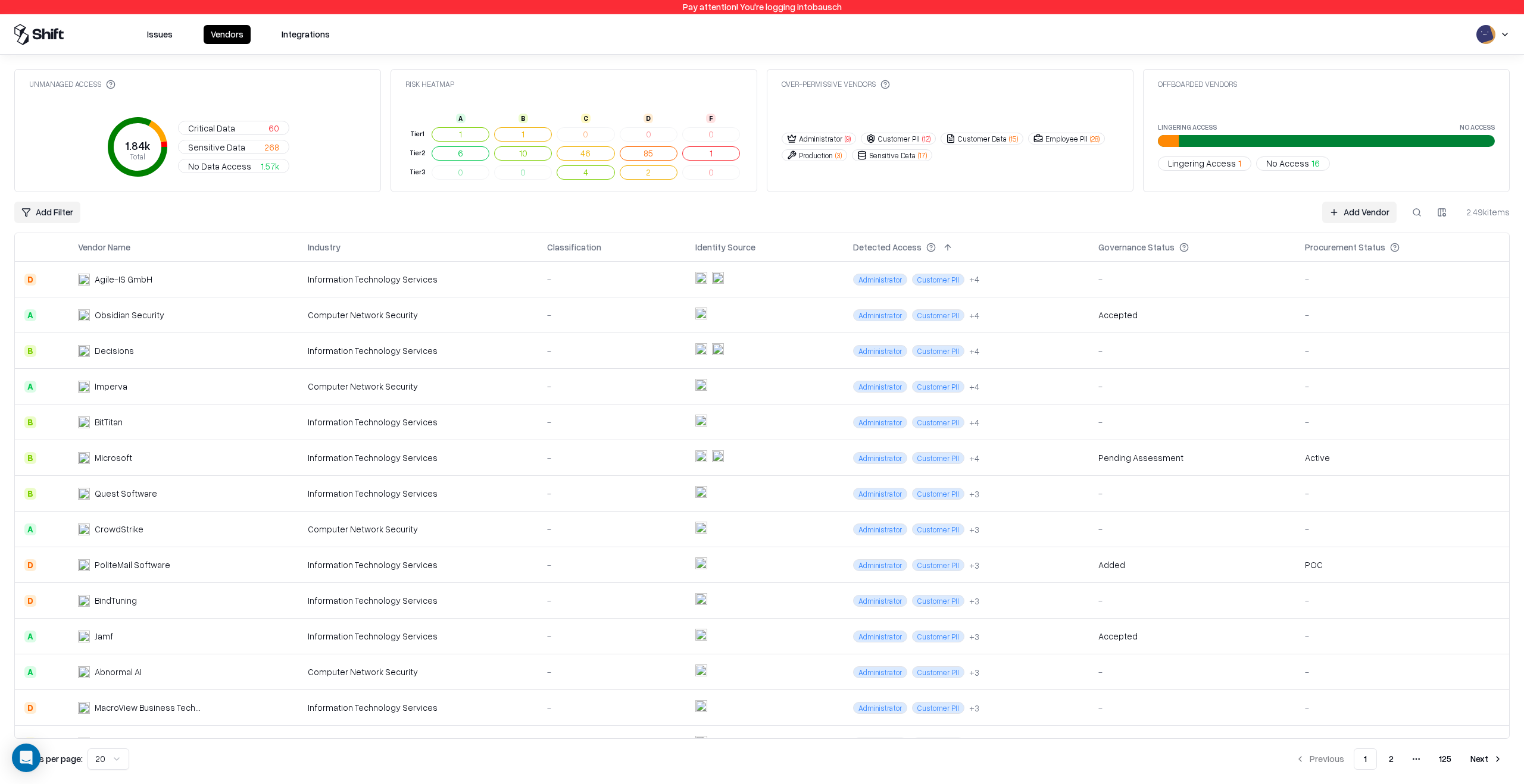
click at [1416, 214] on button at bounding box center [1416, 212] width 21 height 21
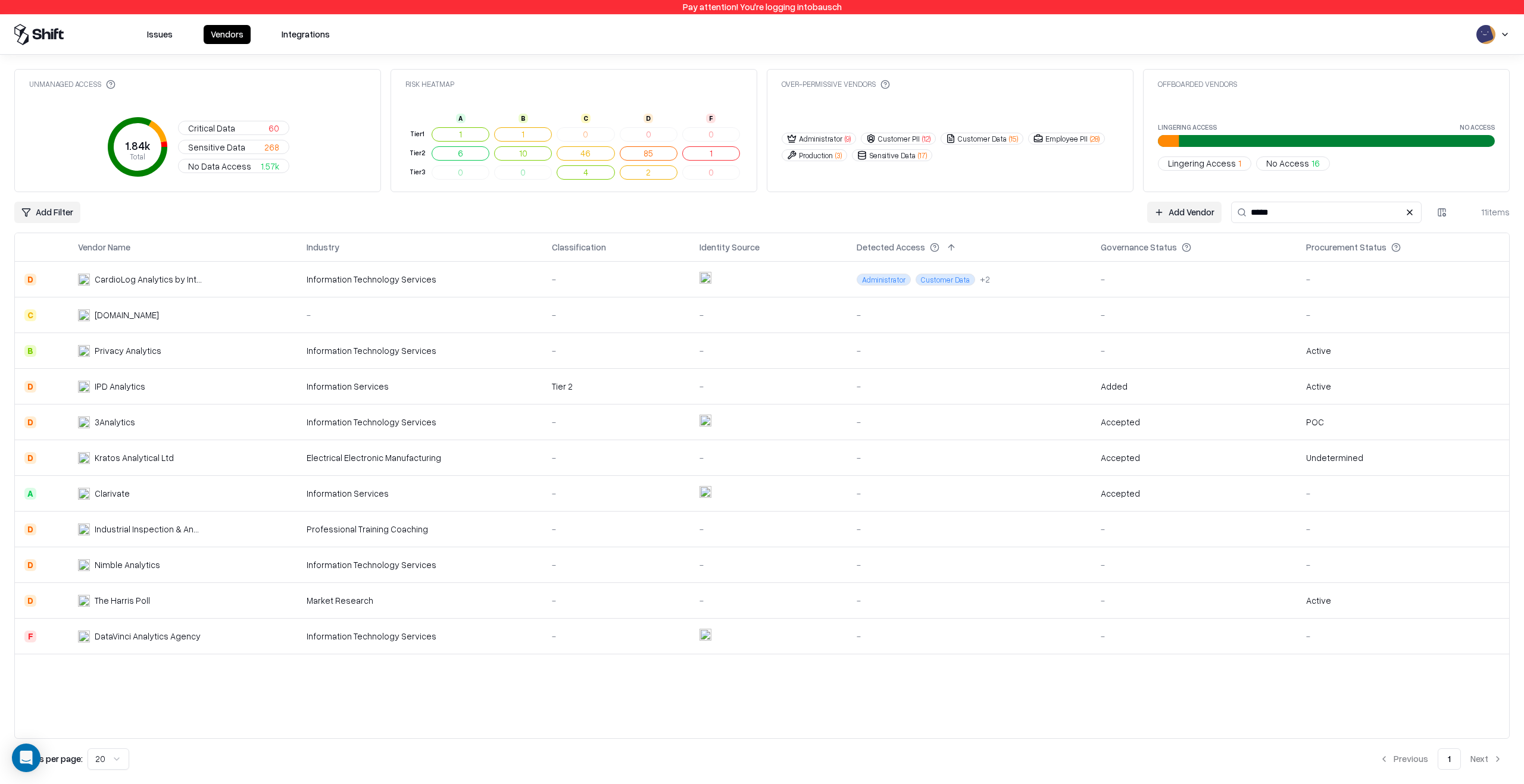
type input "*****"
click at [426, 425] on div "Information Technology Services" at bounding box center [420, 422] width 227 height 13
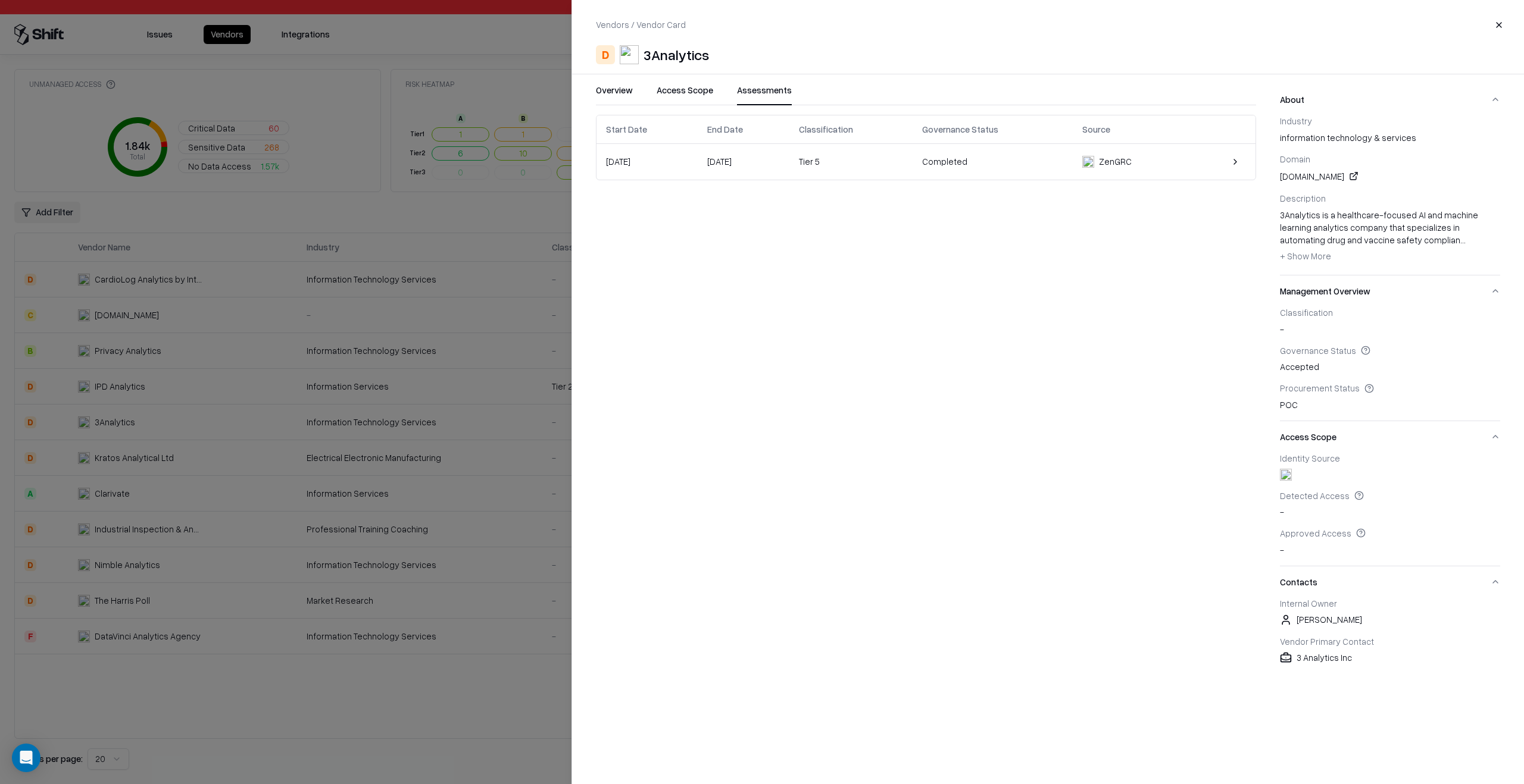
click at [783, 94] on button "Assessments" at bounding box center [764, 94] width 55 height 21
click at [874, 167] on div "Tier 5" at bounding box center [851, 161] width 104 height 13
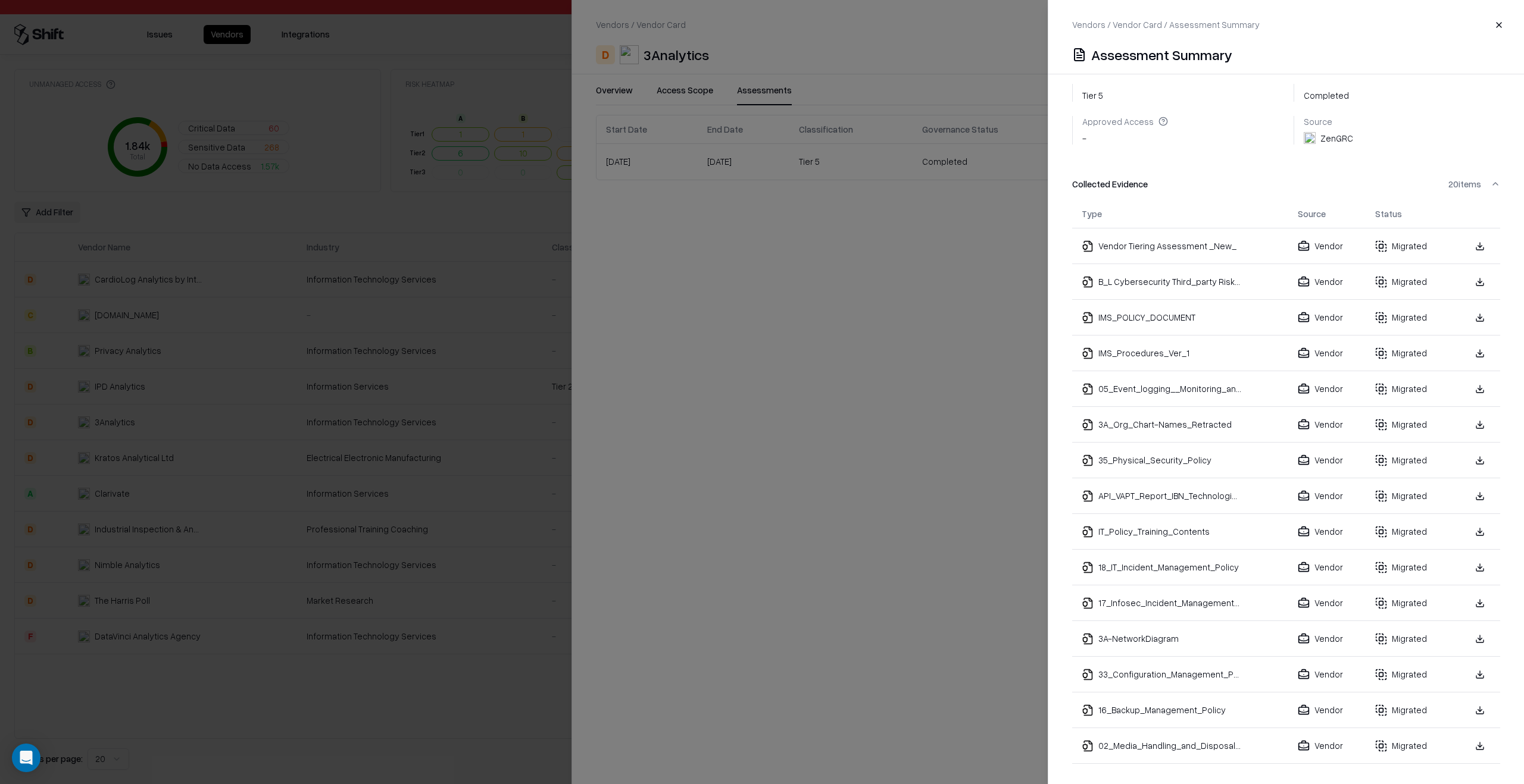
scroll to position [433, 0]
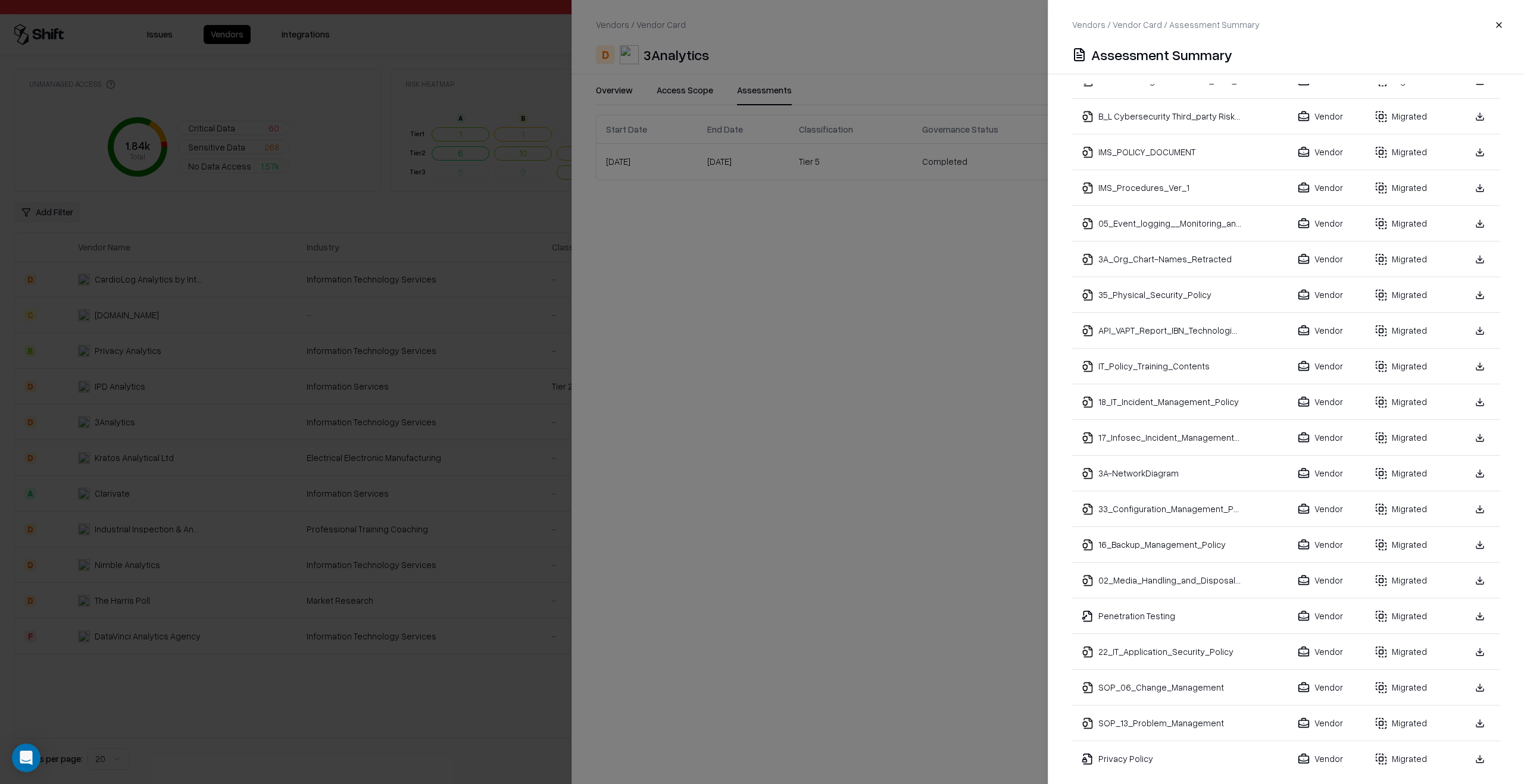
click at [1472, 465] on link at bounding box center [1480, 473] width 21 height 21
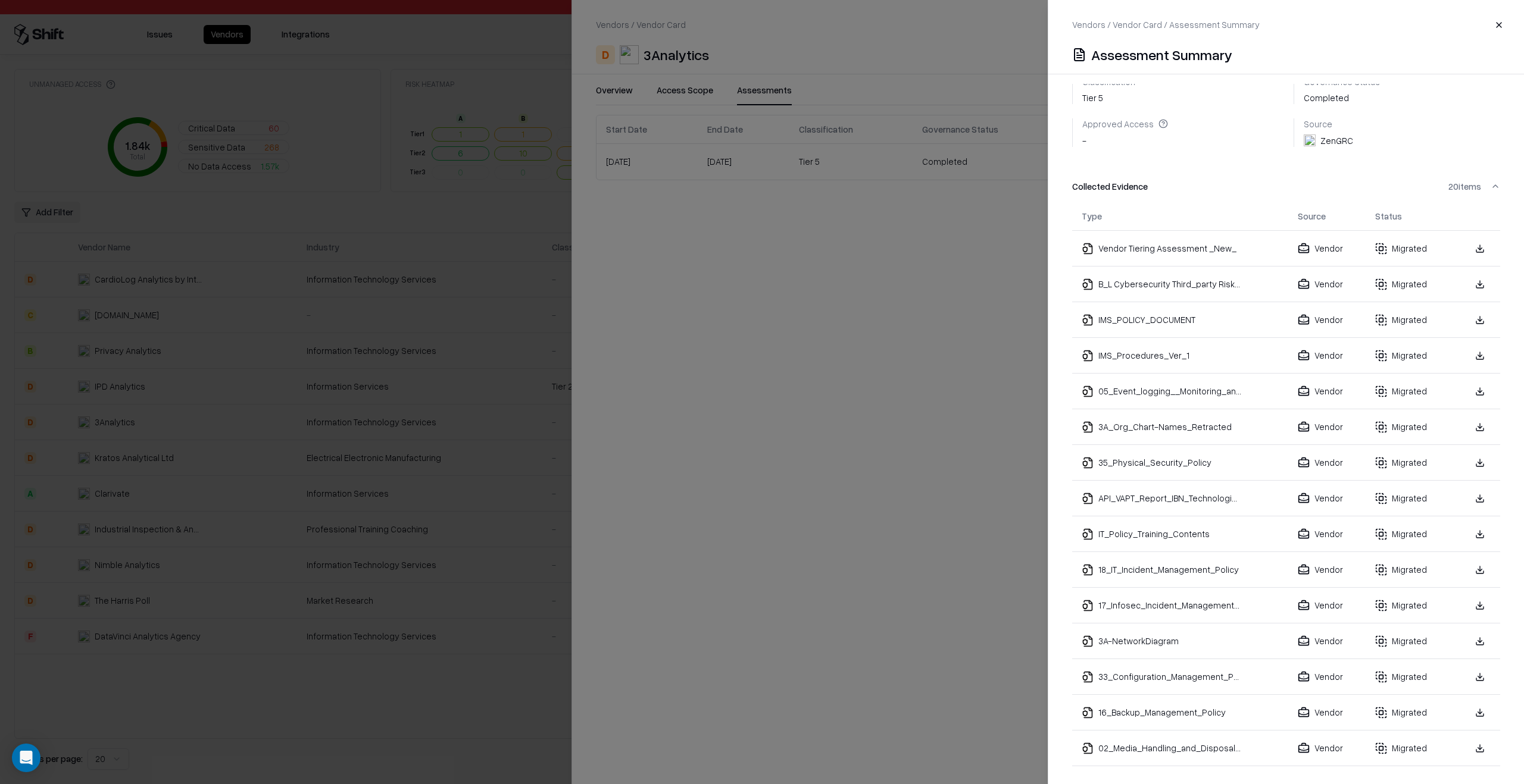
scroll to position [0, 0]
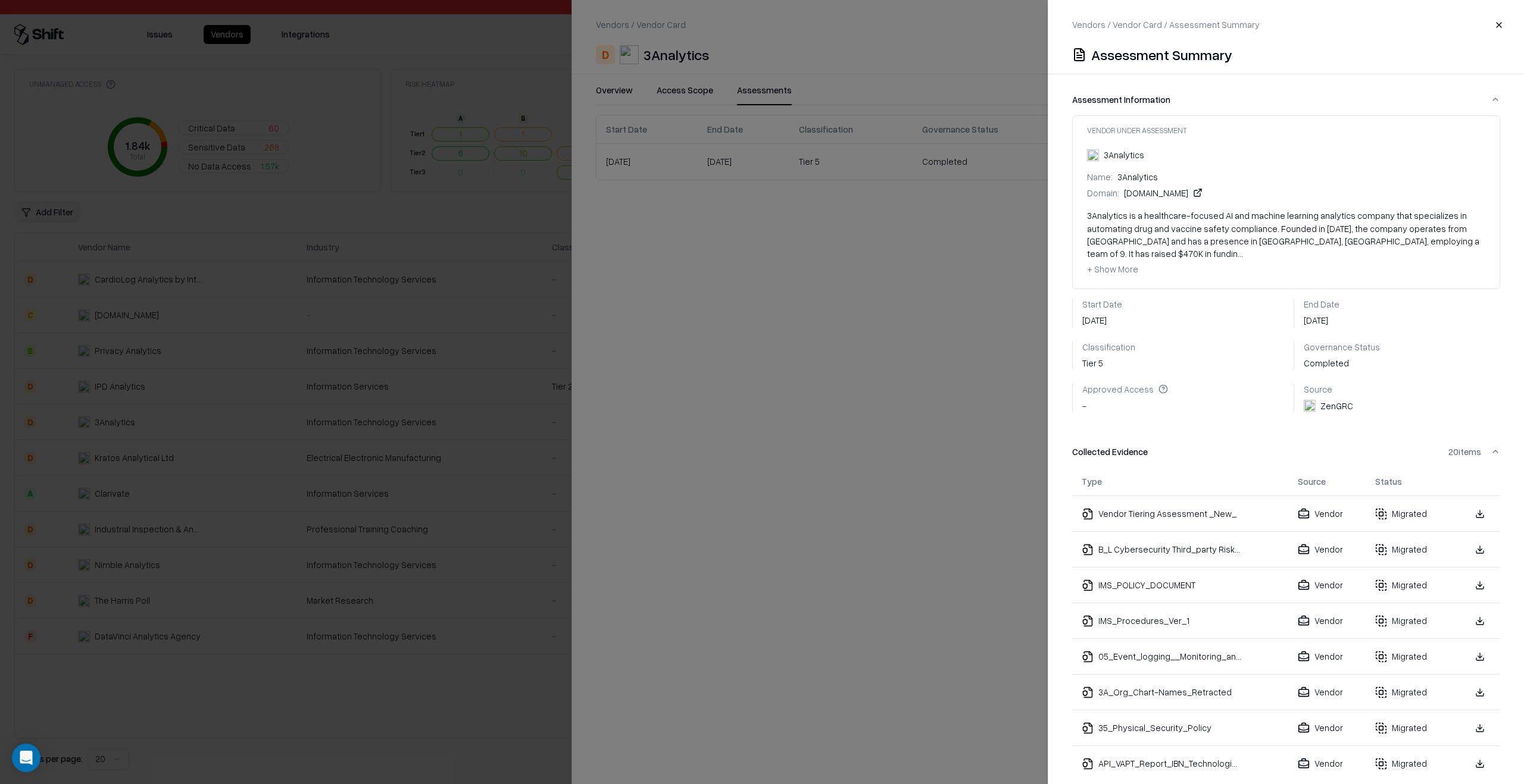
click at [1110, 264] on span "+ Show More" at bounding box center [1113, 269] width 52 height 11
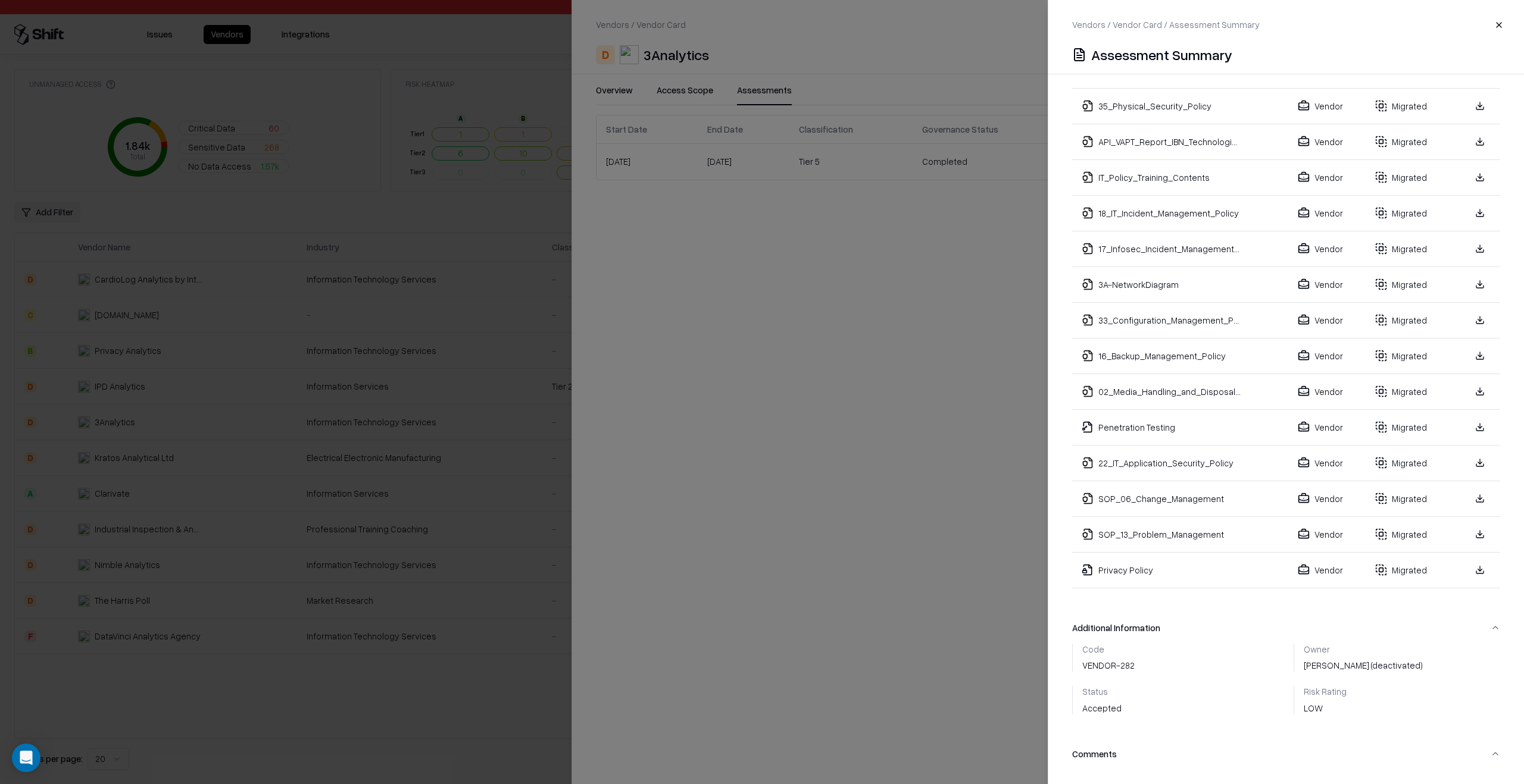
scroll to position [844, 0]
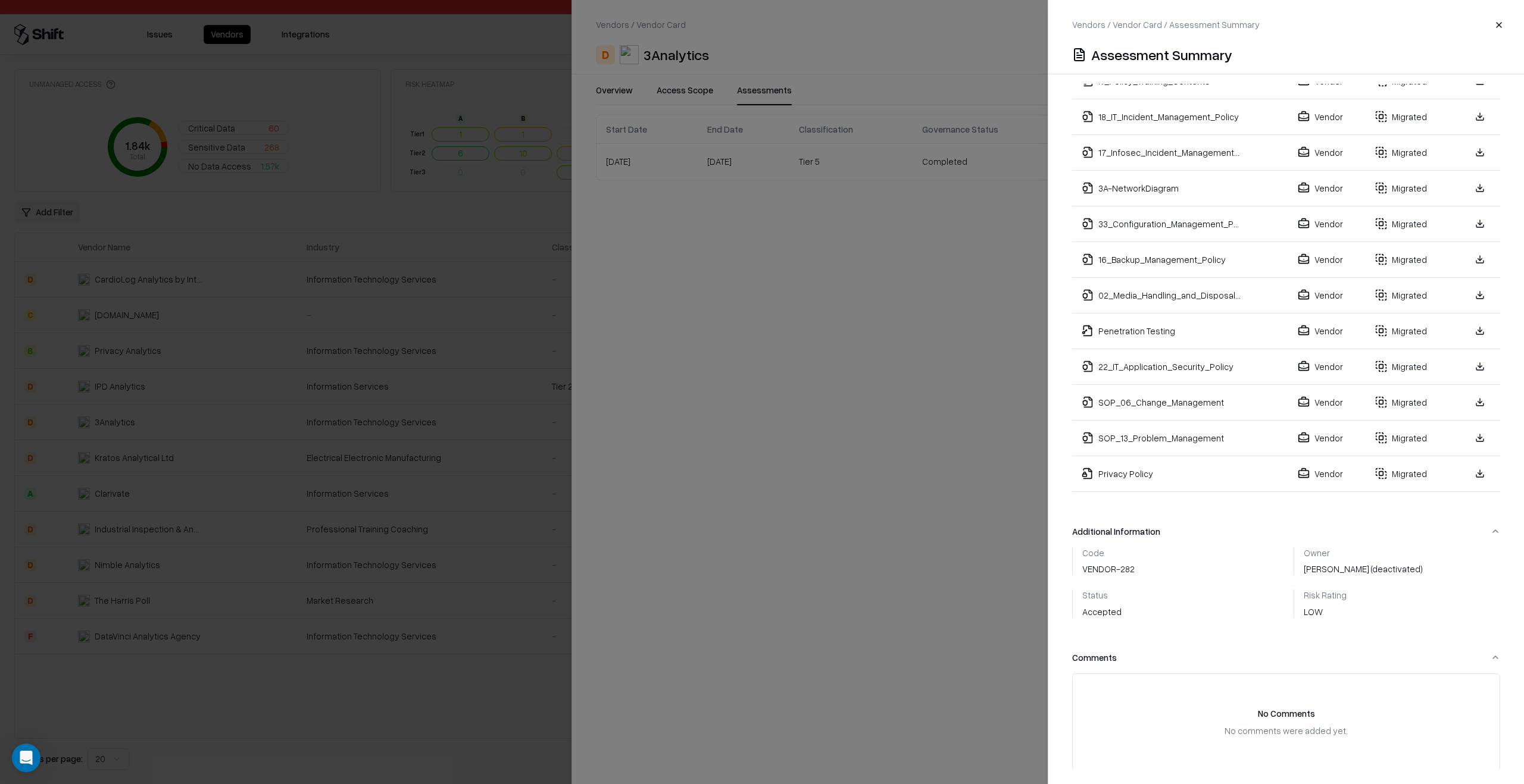
click at [801, 315] on div at bounding box center [762, 392] width 1524 height 784
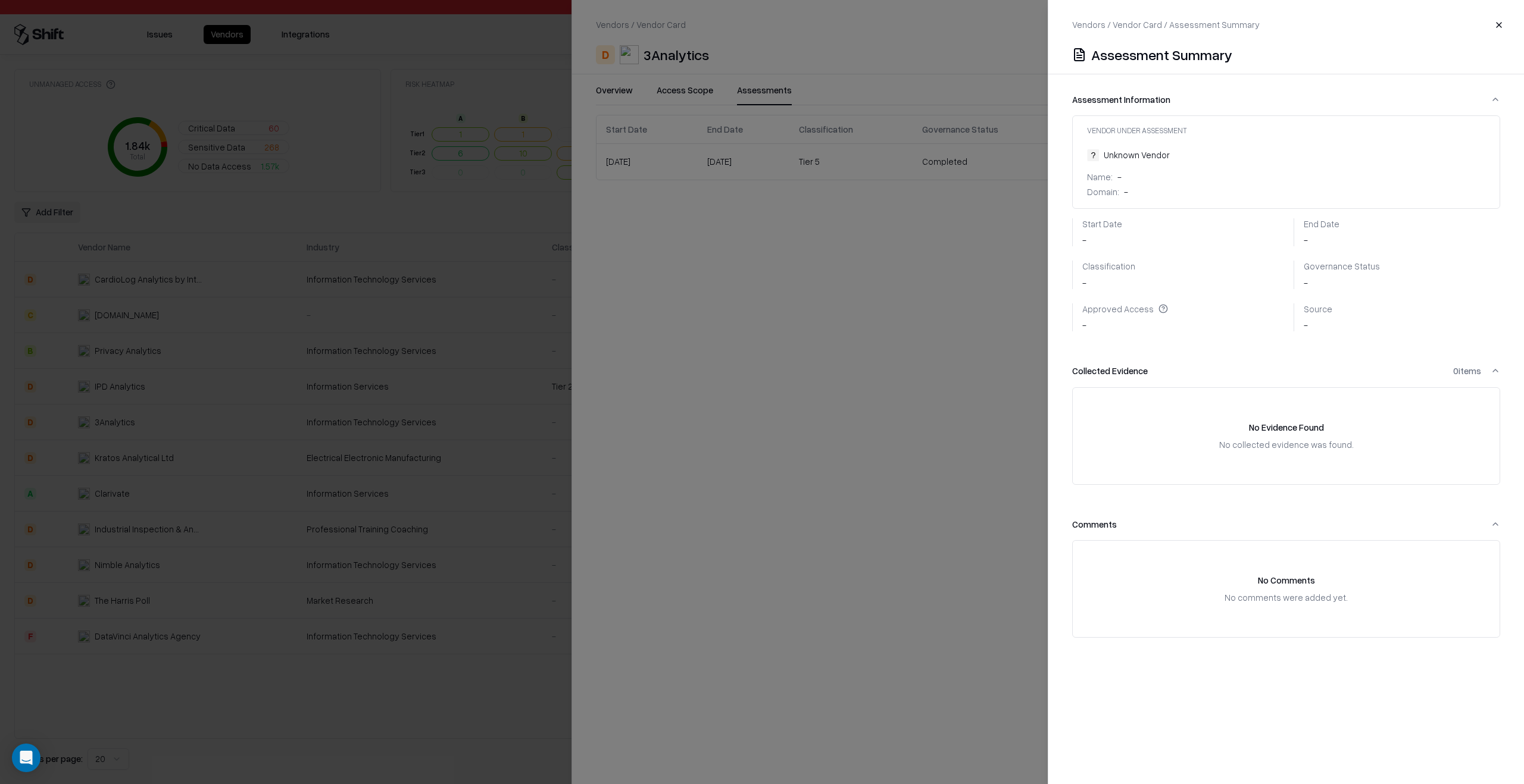
click at [801, 315] on div at bounding box center [762, 392] width 1524 height 784
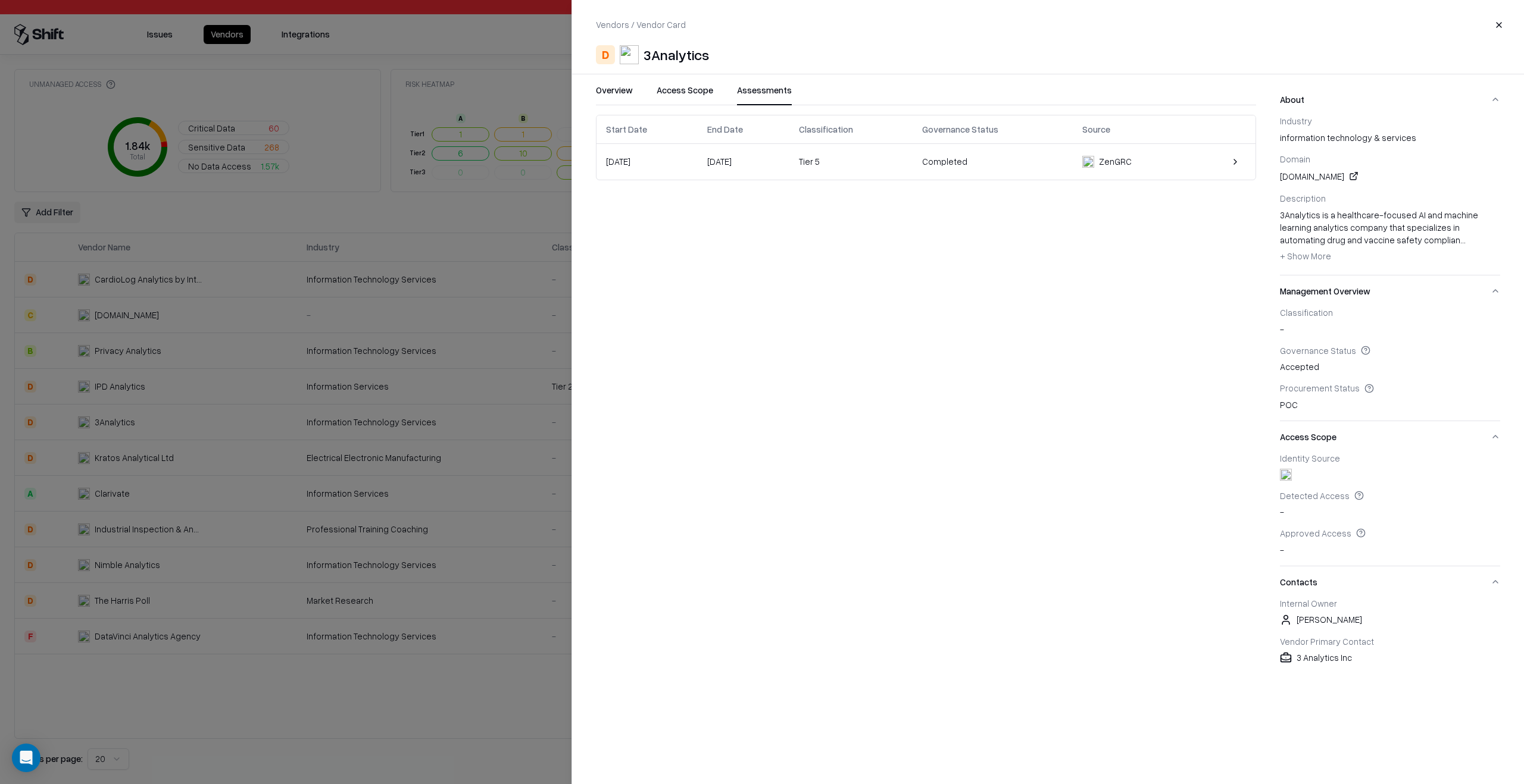
click at [324, 503] on div at bounding box center [762, 392] width 1524 height 784
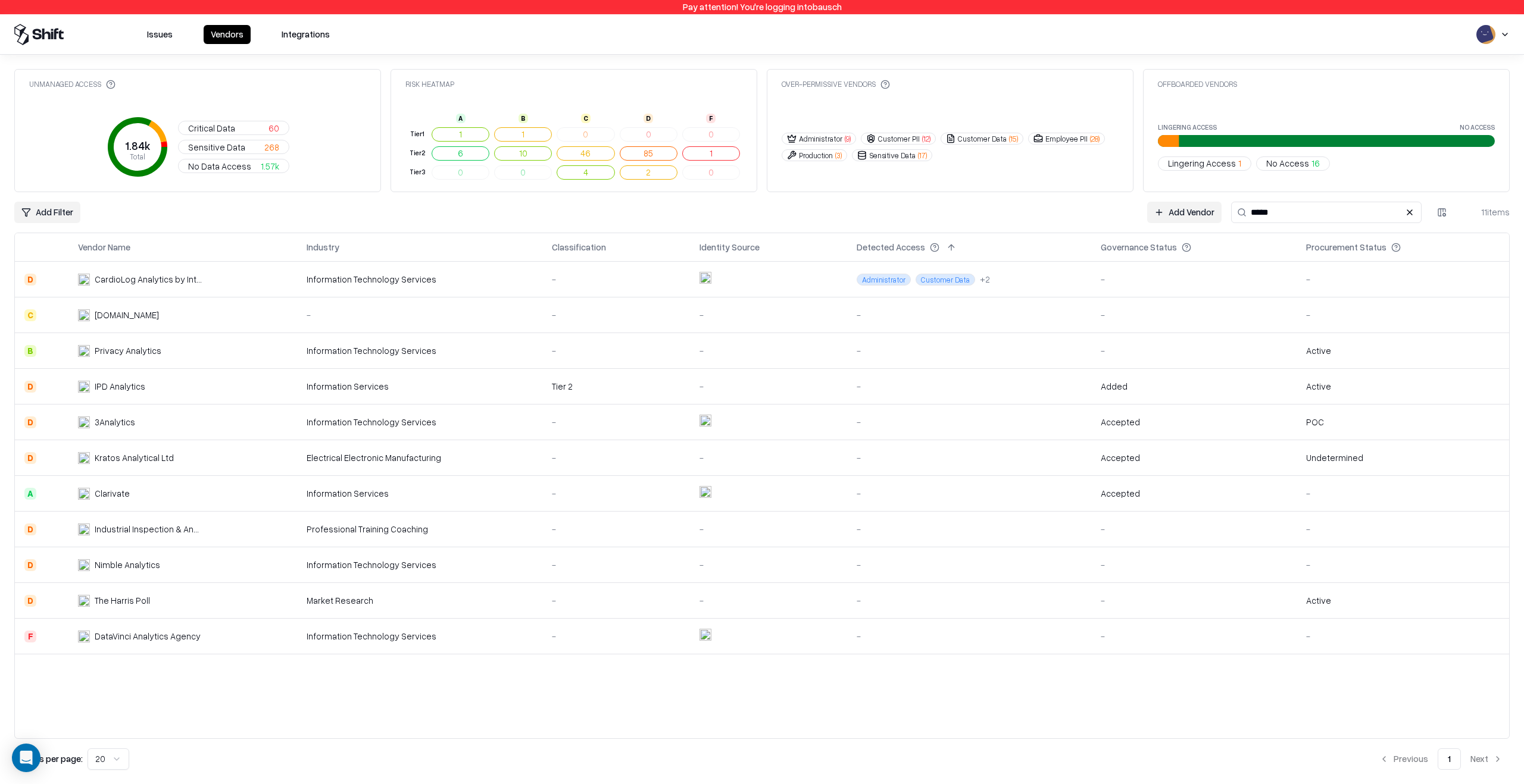
click at [485, 424] on div "Information Technology Services" at bounding box center [420, 422] width 227 height 13
